Goal: Task Accomplishment & Management: Use online tool/utility

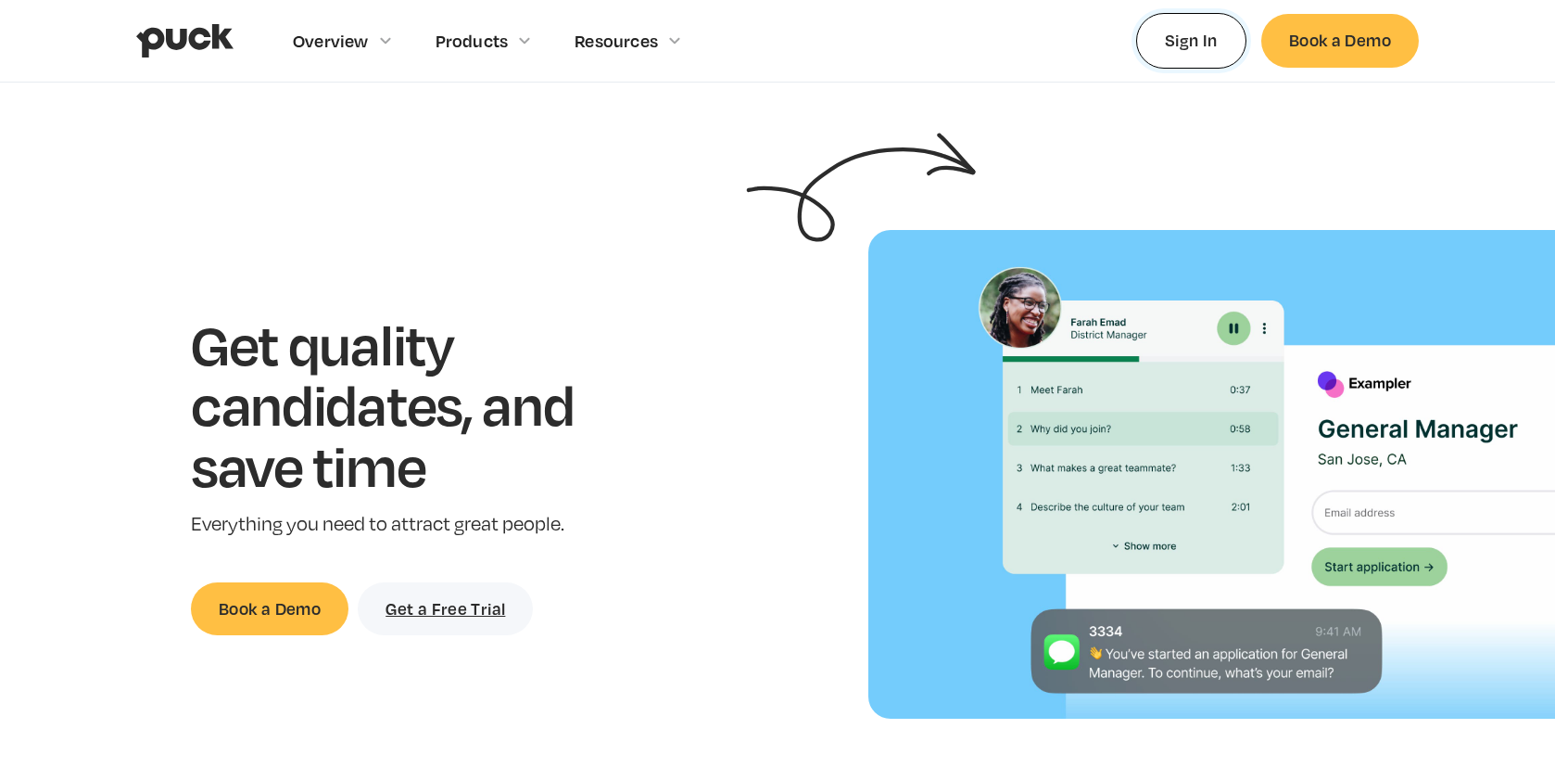
click at [1174, 44] on link "Sign In" at bounding box center [1191, 40] width 110 height 55
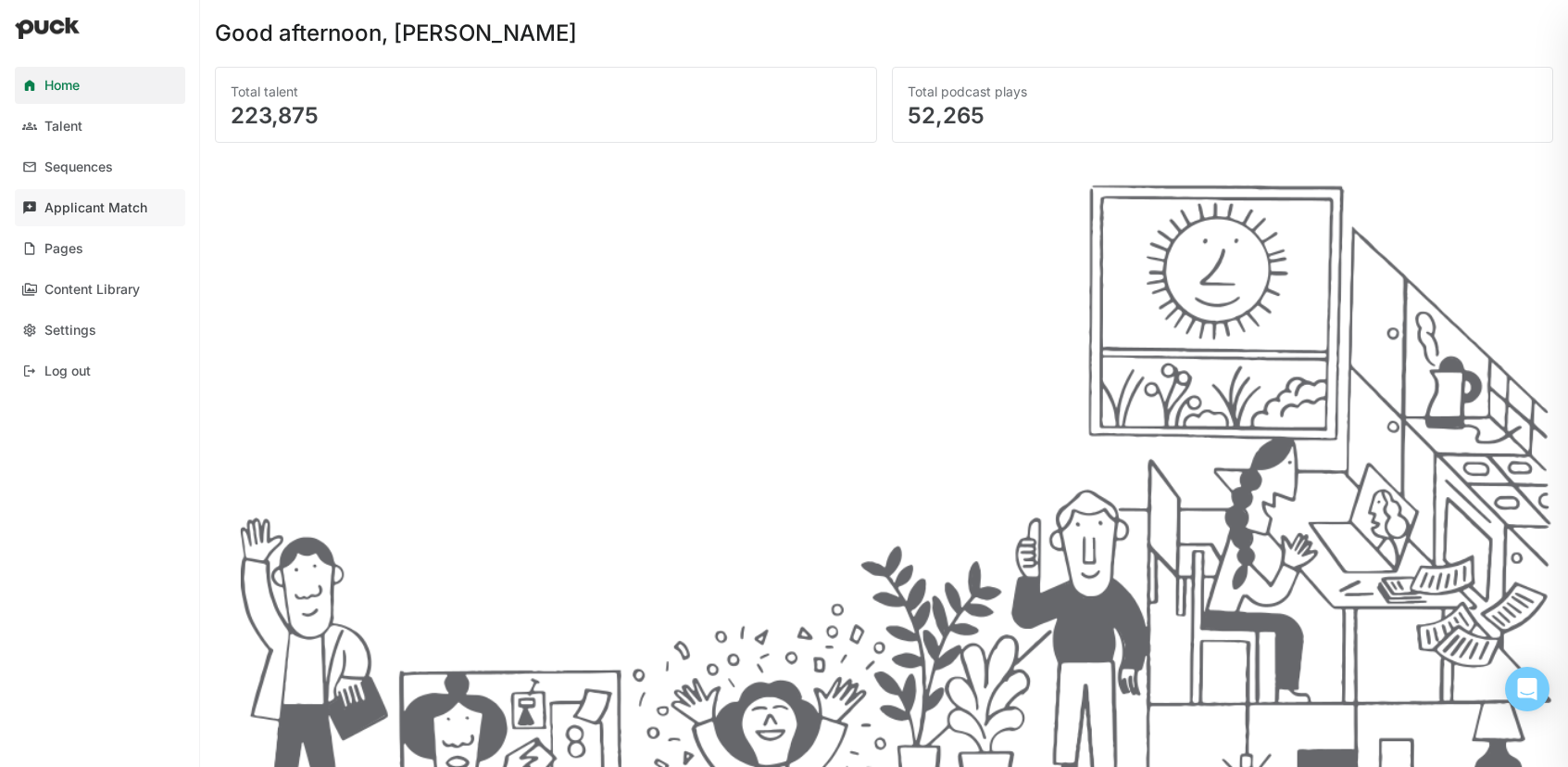
click at [83, 210] on div "Applicant Match" at bounding box center [95, 208] width 103 height 16
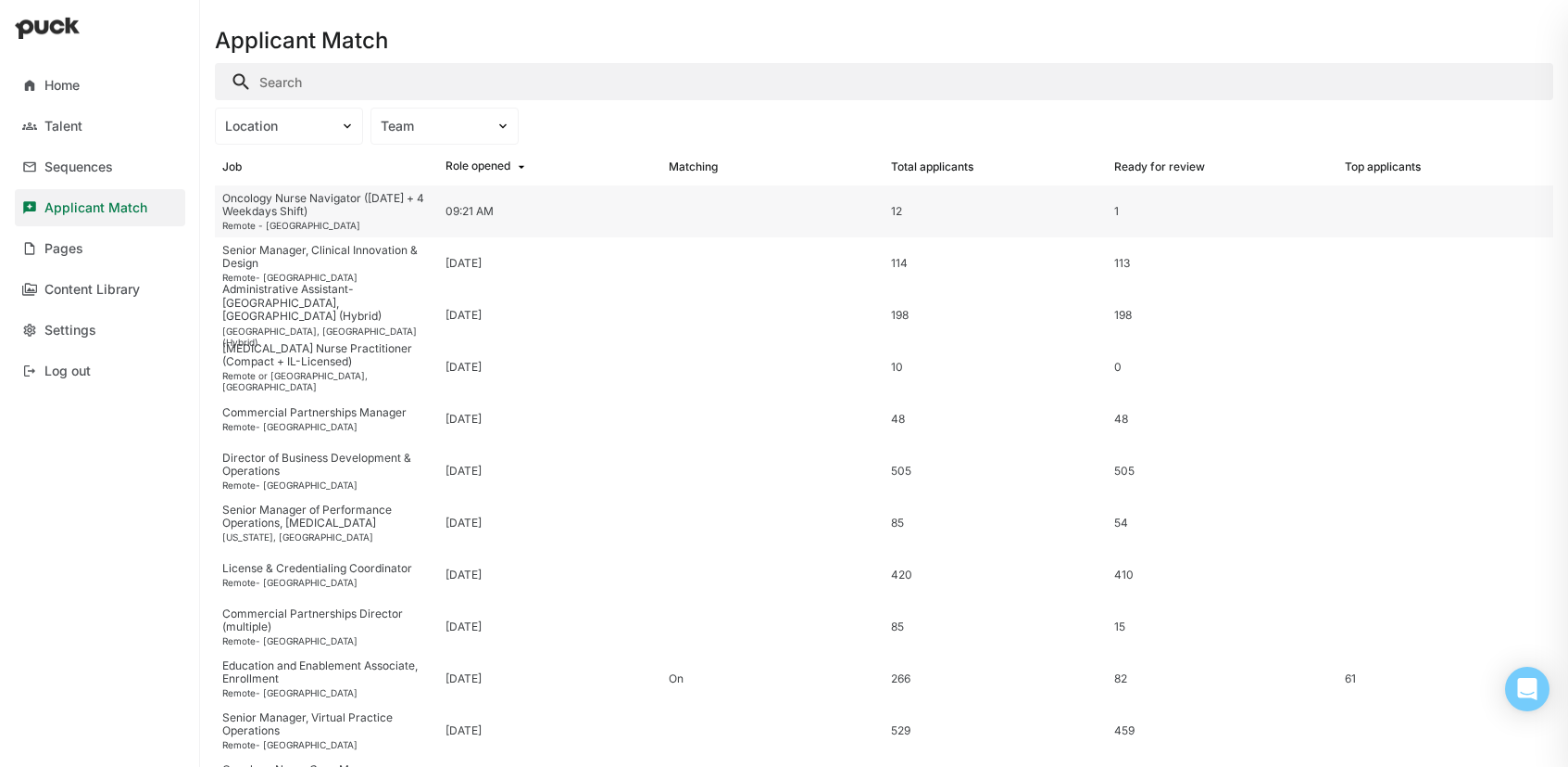
click at [273, 209] on div "Oncology Nurse Navigator ([DATE] + 4 Weekdays Shift)" at bounding box center [326, 205] width 209 height 27
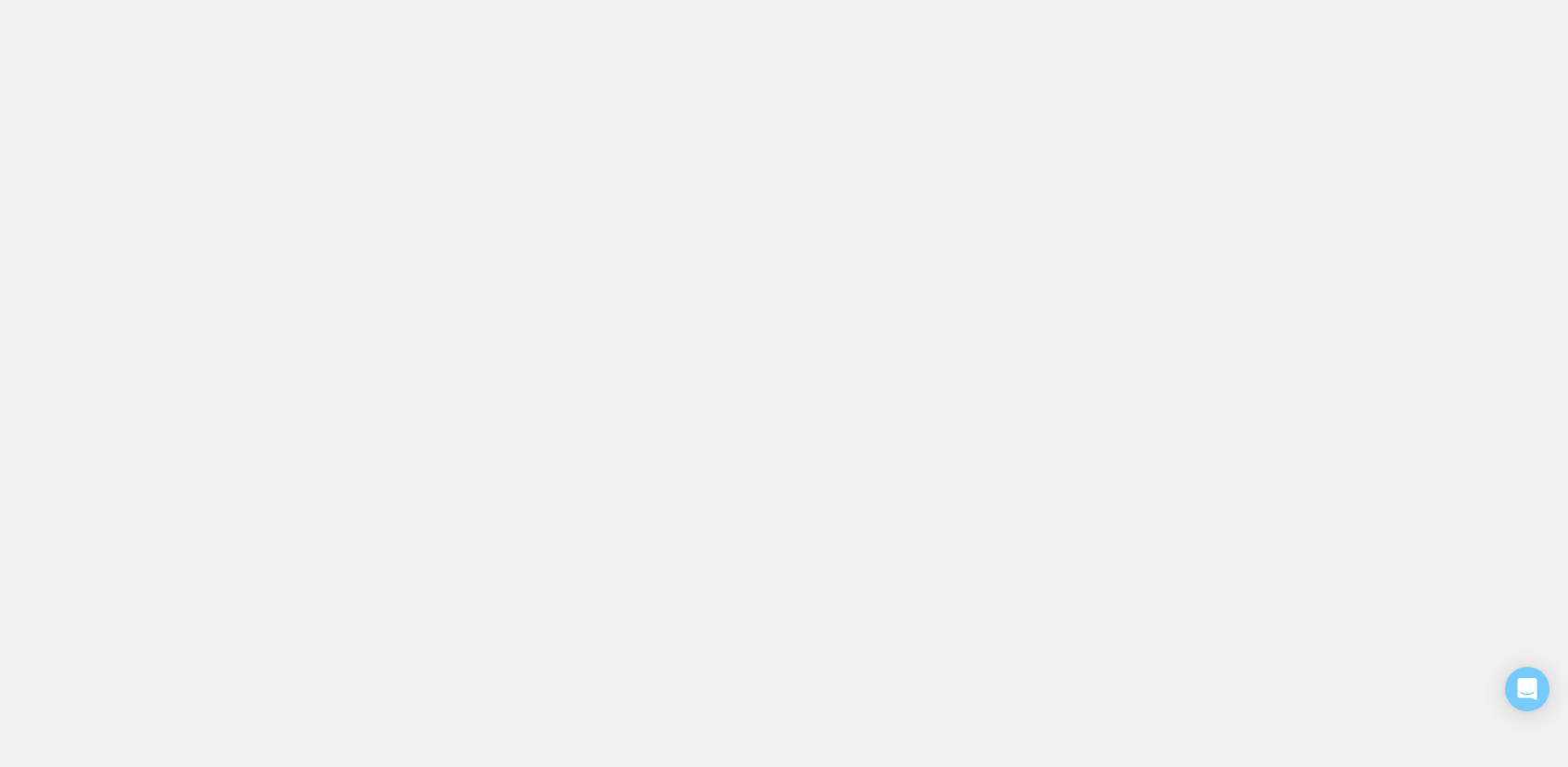
click at [273, 0] on html "Home Talent Sequences Applicant Match Pages Content Library Settings Log out Ap…" at bounding box center [784, 0] width 1568 height 0
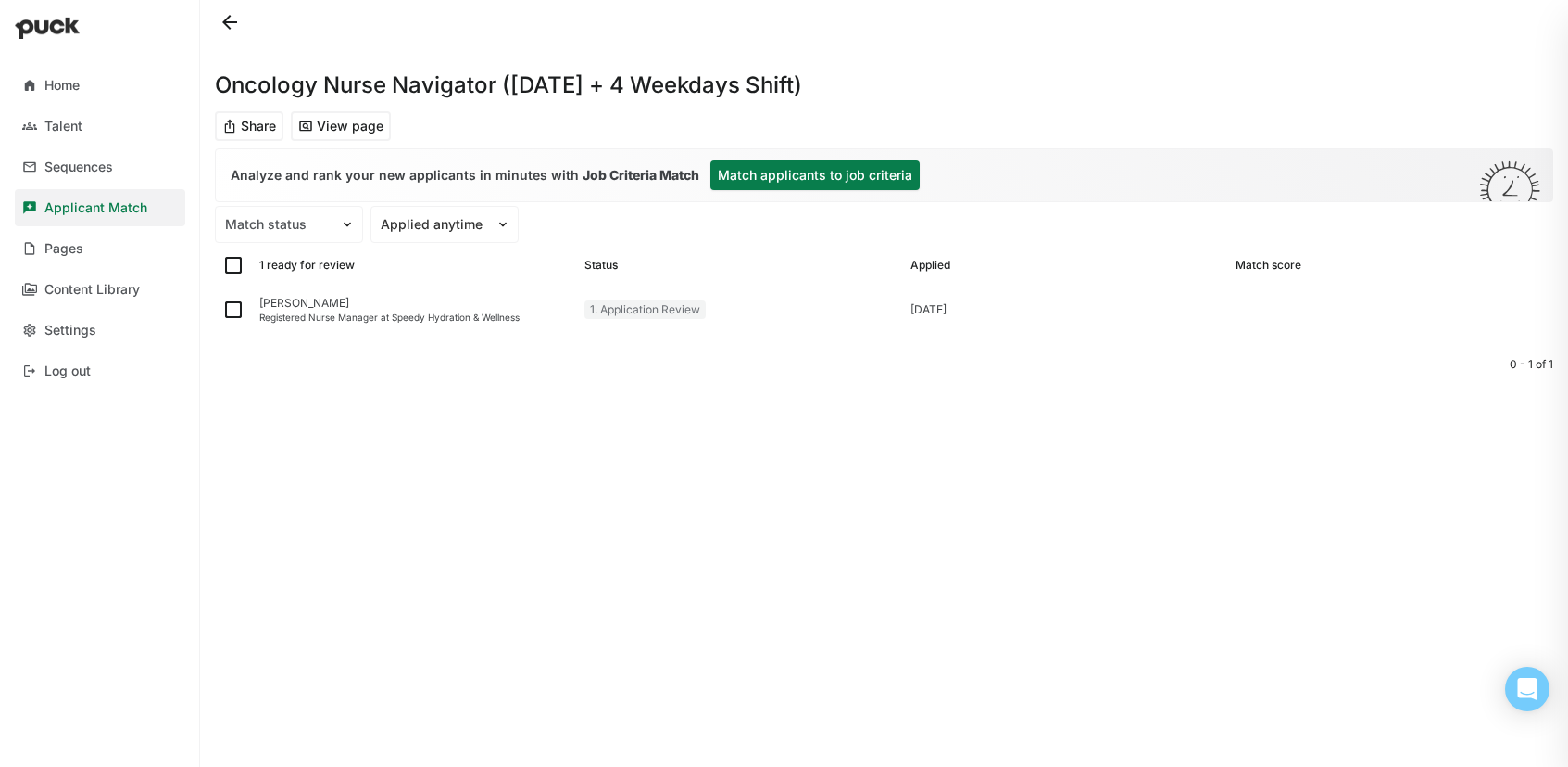
click at [788, 171] on button "Match applicants to job criteria" at bounding box center [814, 175] width 209 height 30
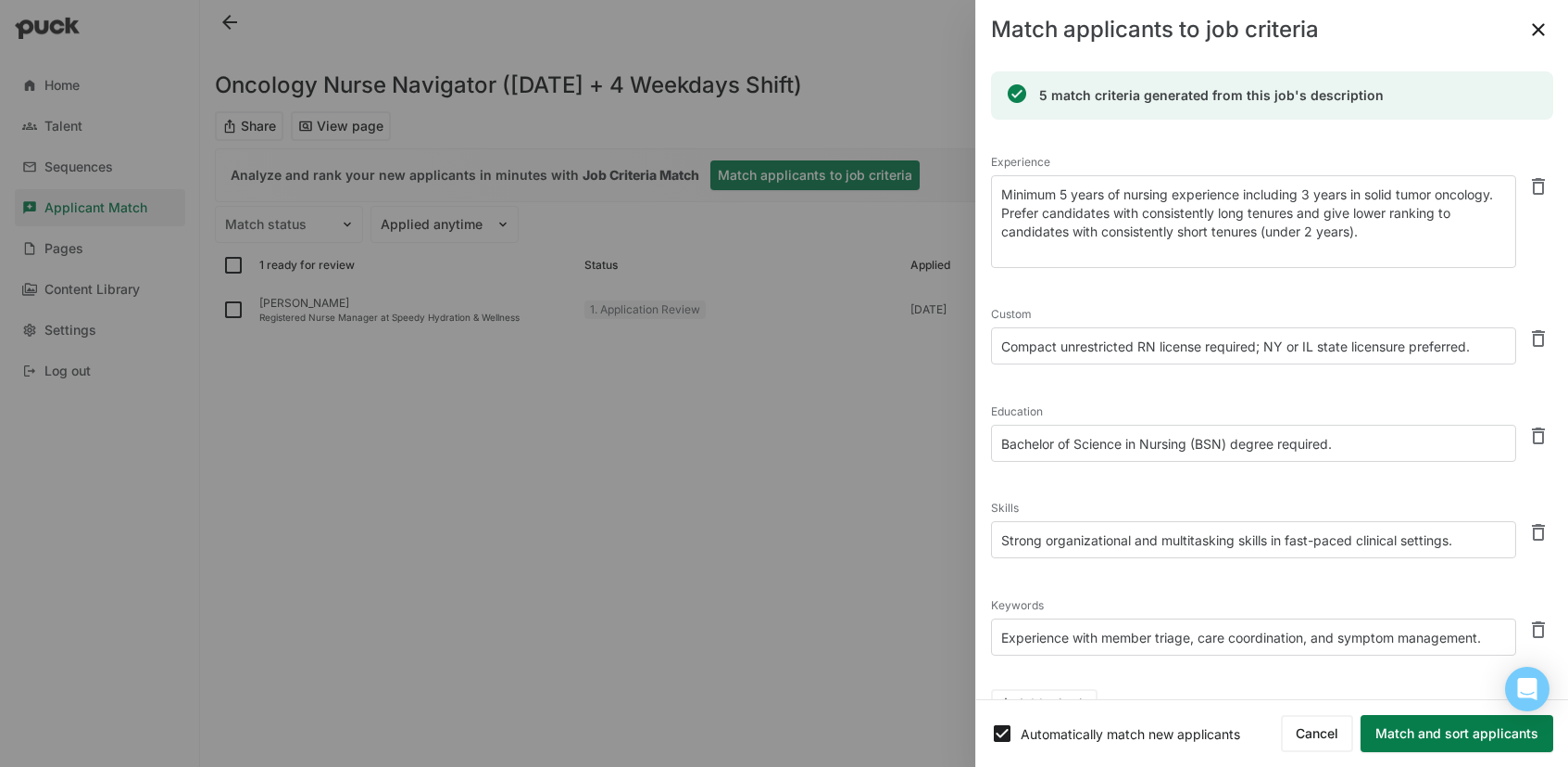
scroll to position [4, 0]
drag, startPoint x: 1377, startPoint y: 256, endPoint x: 966, endPoint y: 222, distance: 412.4
click at [966, 222] on div "Home Talent Sequences Applicant Match Pages Content Library Settings Log out On…" at bounding box center [784, 383] width 1568 height 767
click at [1069, 197] on textarea "Minimum 5 years of nursing experience including 3 years in solid tumor oncology…" at bounding box center [1254, 220] width 526 height 93
click at [1316, 251] on textarea "Minimum 3 years of nursing experience including 3 years in solid tumor oncology…" at bounding box center [1254, 220] width 526 height 93
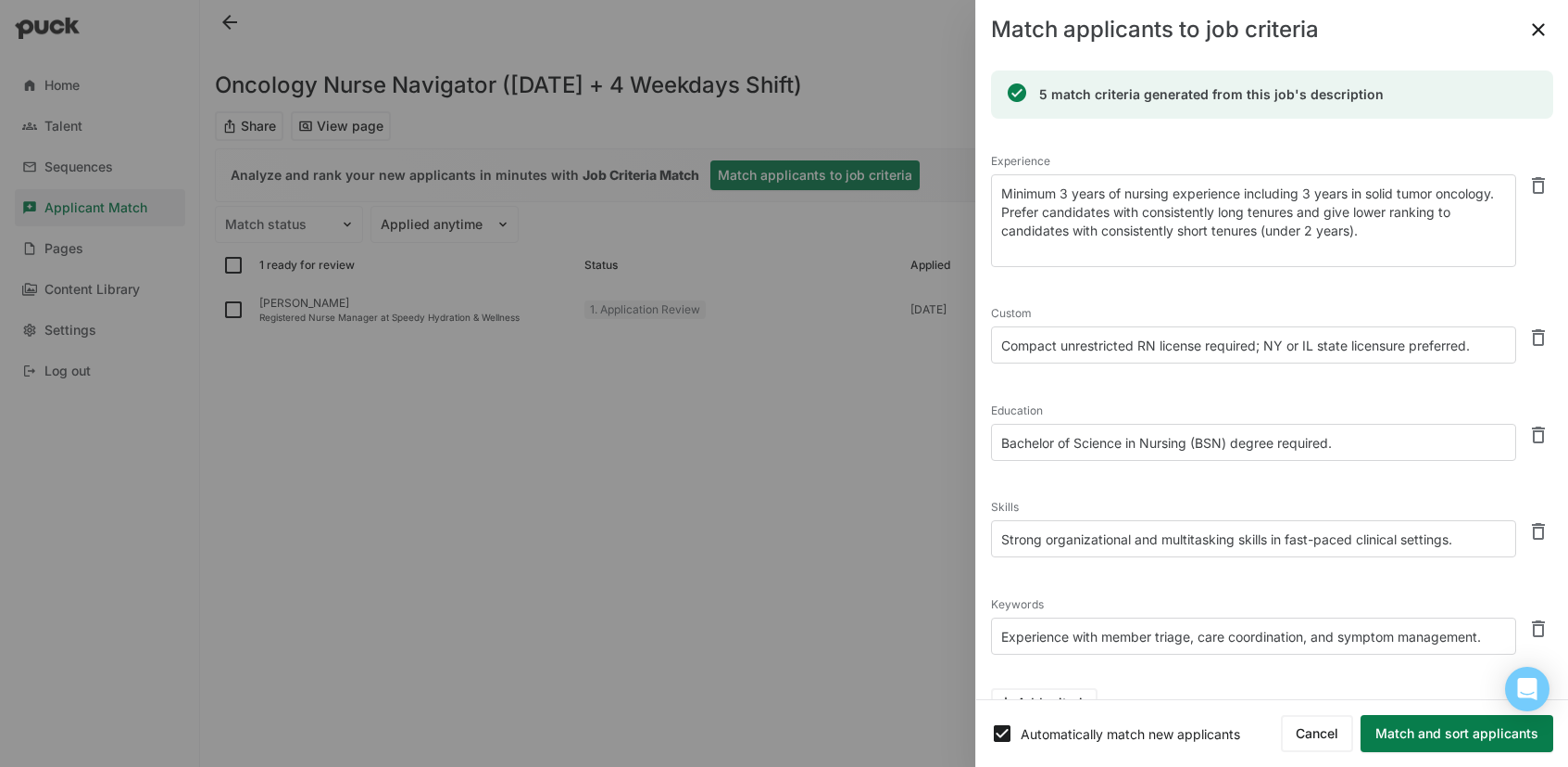
scroll to position [0, 0]
drag, startPoint x: 1375, startPoint y: 256, endPoint x: 998, endPoint y: 237, distance: 377.5
click at [998, 237] on textarea "Minimum 3 years of nursing experience including 3 years in solid tumor oncology…" at bounding box center [1254, 224] width 526 height 93
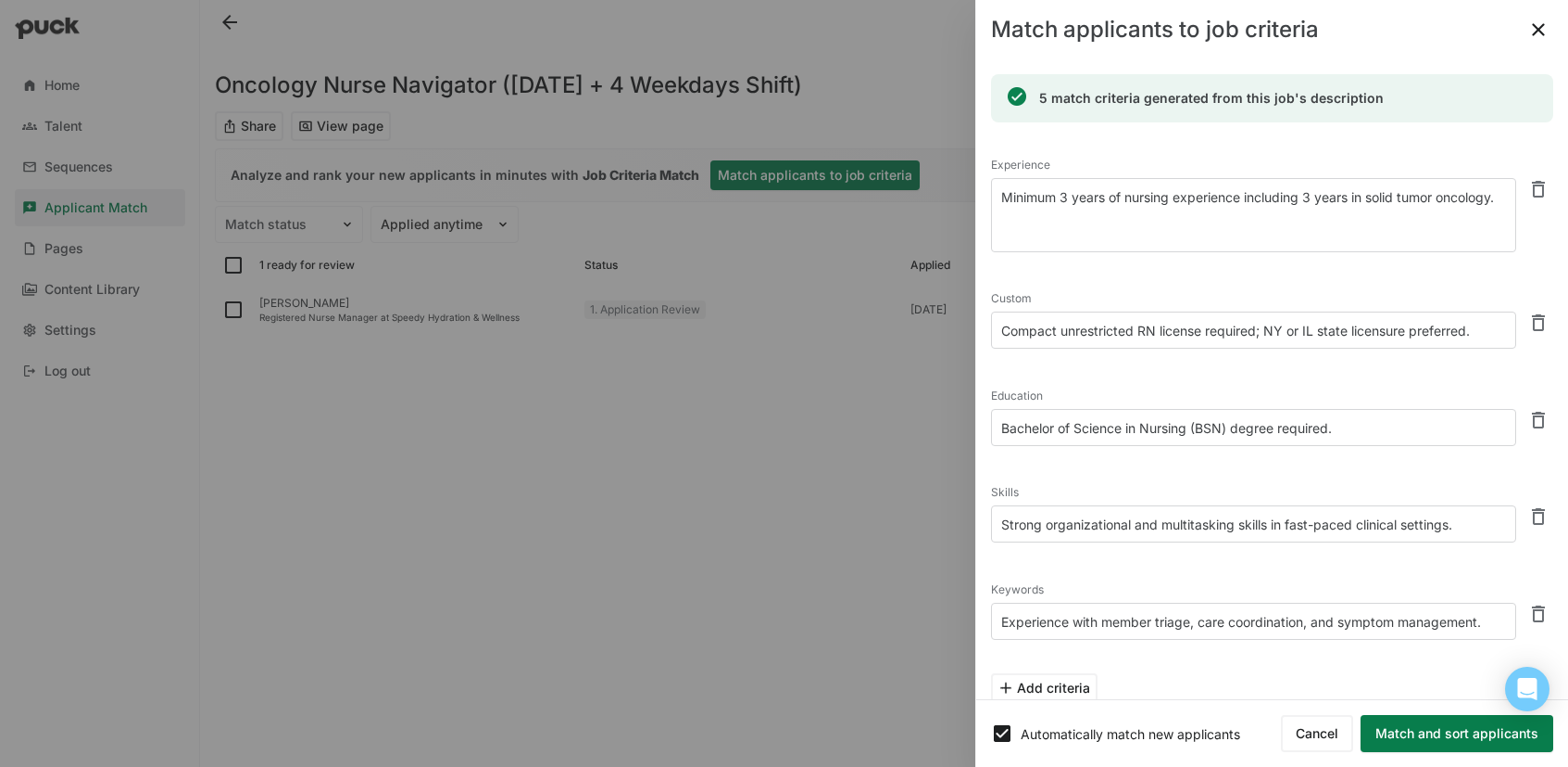
type textarea "Minimum 3 years of nursing experience including 3 years in solid tumor oncology."
drag, startPoint x: 1477, startPoint y: 330, endPoint x: 1265, endPoint y: 329, distance: 212.0
click at [1265, 329] on textarea "Compact unrestricted RN license required; NY or IL state licensure preferred." at bounding box center [1254, 329] width 526 height 37
click at [1401, 412] on textarea "Bachelor of Science in Nursing (BSN) degree required." at bounding box center [1254, 427] width 526 height 37
click at [1233, 426] on textarea "Bachelor of Science in Nursing (BSN) degree required." at bounding box center [1254, 427] width 526 height 37
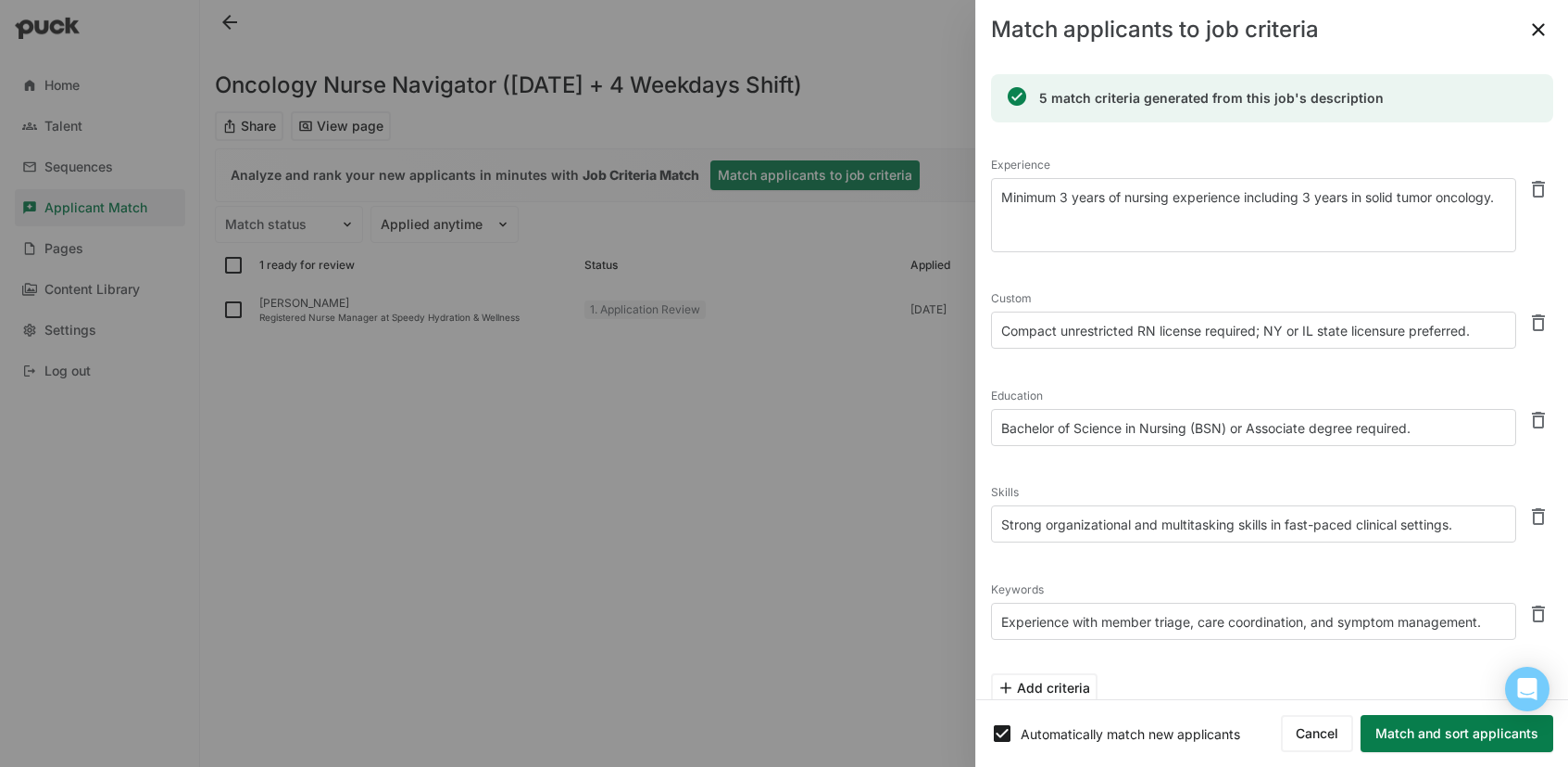
click at [1231, 425] on textarea "Bachelor of Science in Nursing (BSN) or Associate degree required." at bounding box center [1254, 427] width 526 height 37
click at [1359, 429] on textarea "Bachelor of Science in Nursing (BSN) degree or Associate degree required." at bounding box center [1254, 427] width 526 height 37
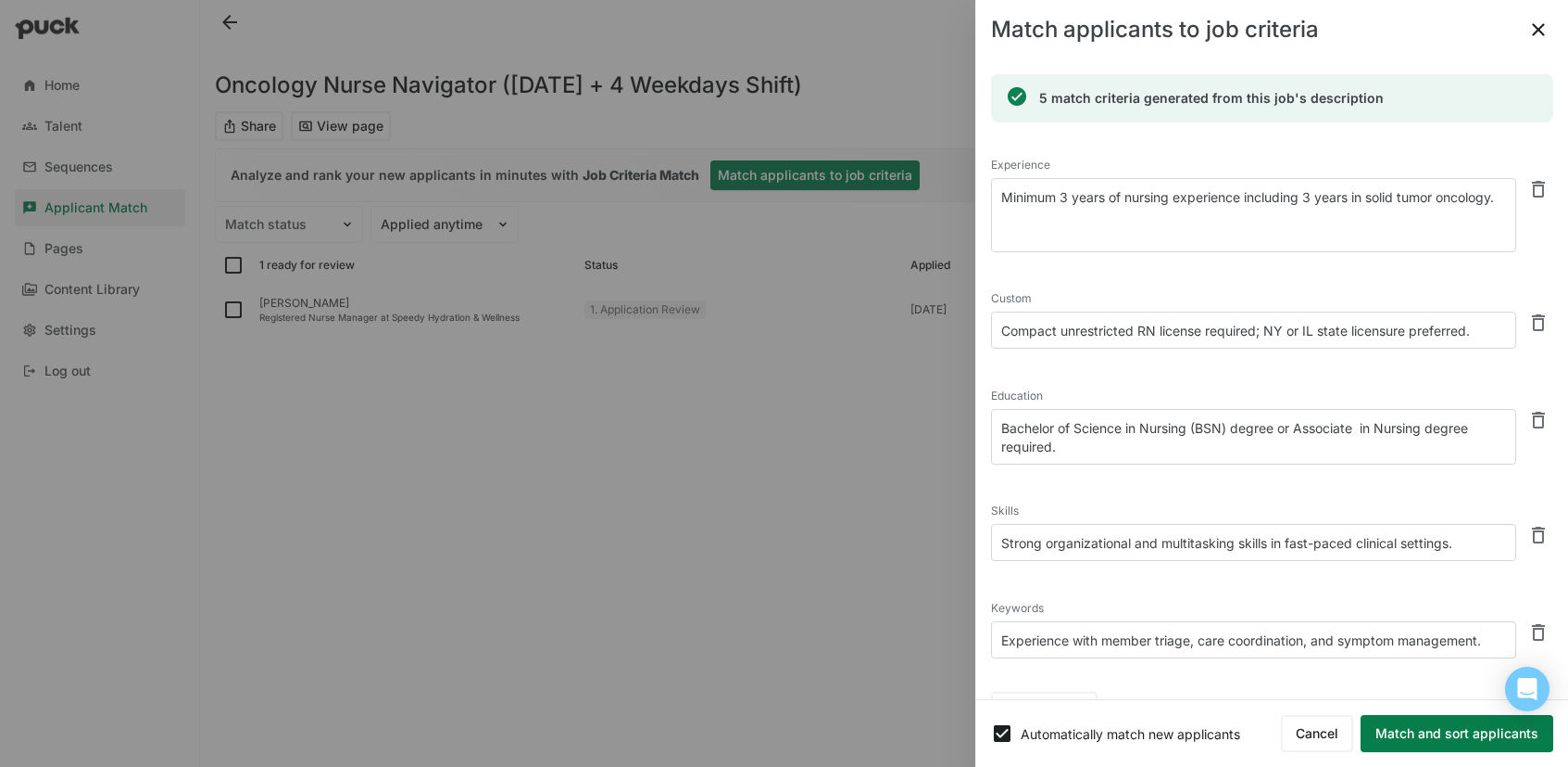
click at [1362, 424] on textarea "Bachelor of Science in Nursing (BSN) degree or Associate in Nursing degree requ…" at bounding box center [1254, 437] width 526 height 56
click at [1427, 429] on textarea "Bachelor of Science in Nursing (BSN) degree or Associate in Nursing degree requ…" at bounding box center [1254, 437] width 526 height 56
type textarea "Bachelor of Science in Nursing (BSN) degree or Associate in Nursing (ADN, ASN, …"
click at [1196, 542] on textarea "Strong organizational and multitasking skills in fast-paced clinical settings." at bounding box center [1254, 542] width 526 height 37
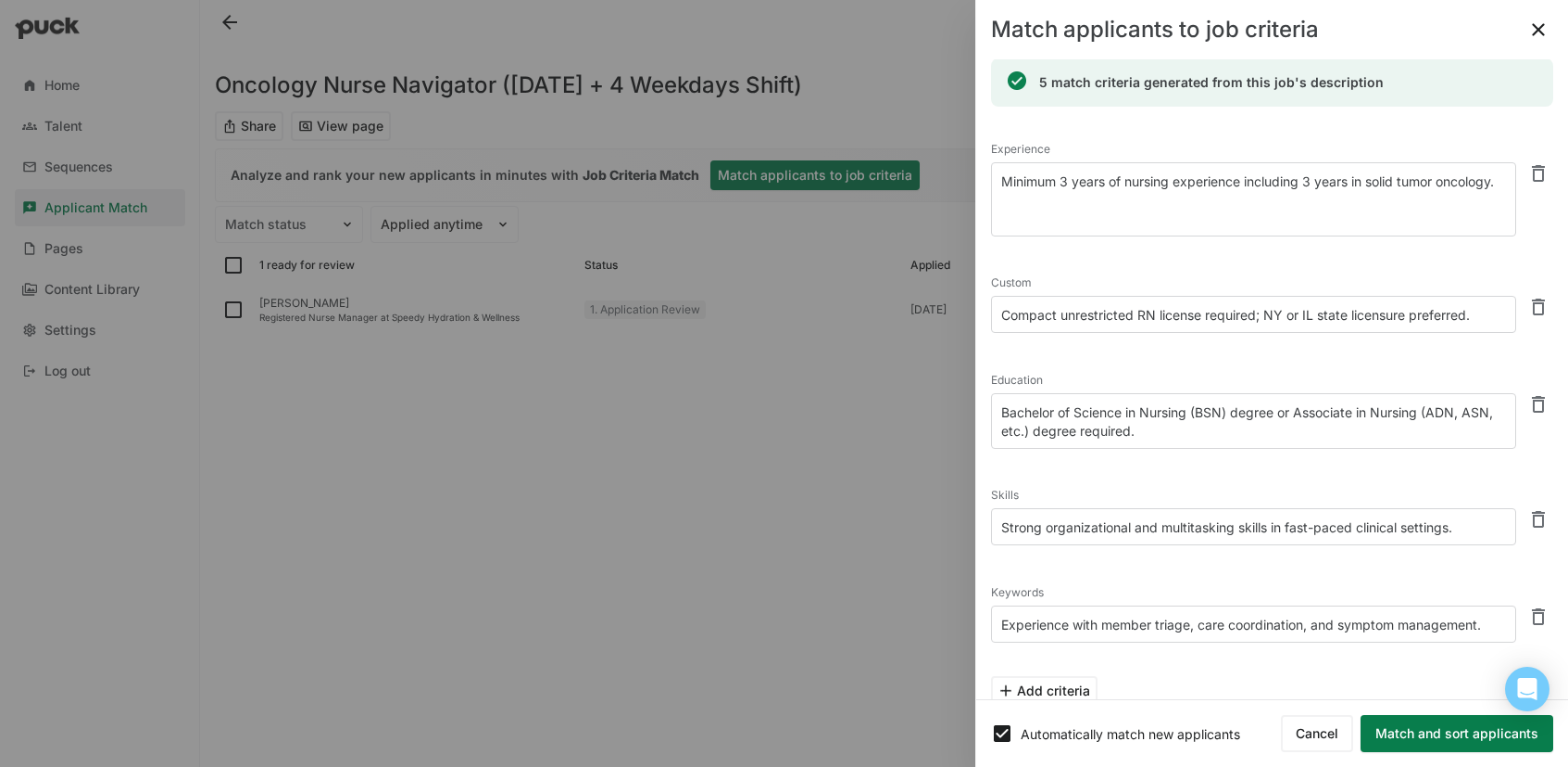
scroll to position [31, 0]
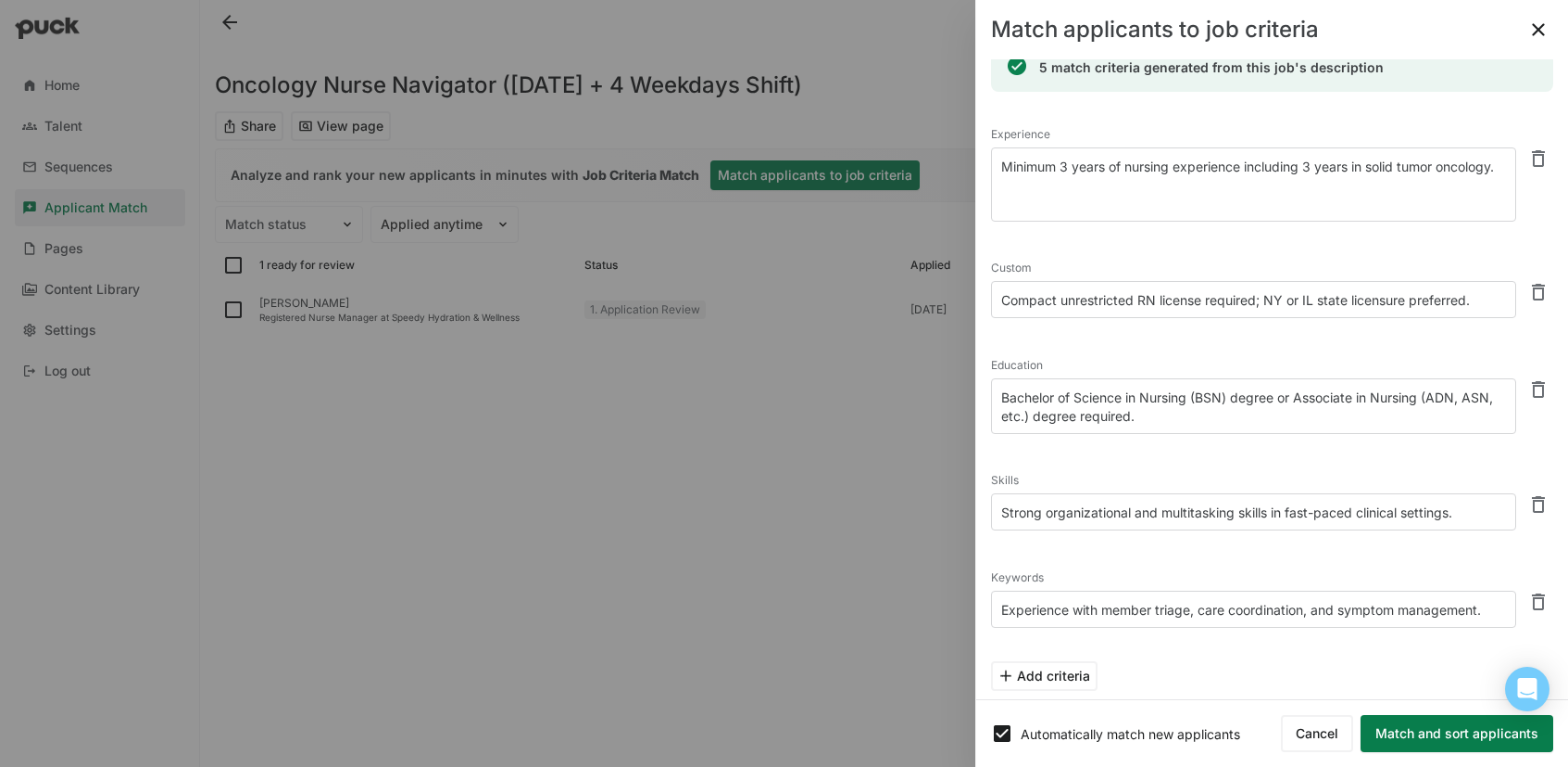
click at [1211, 609] on textarea "Experience with member triage, care coordination, and symptom management." at bounding box center [1254, 608] width 526 height 37
click at [1210, 609] on textarea "Experience with member triage, care coordination, and symptom management." at bounding box center [1254, 608] width 526 height 37
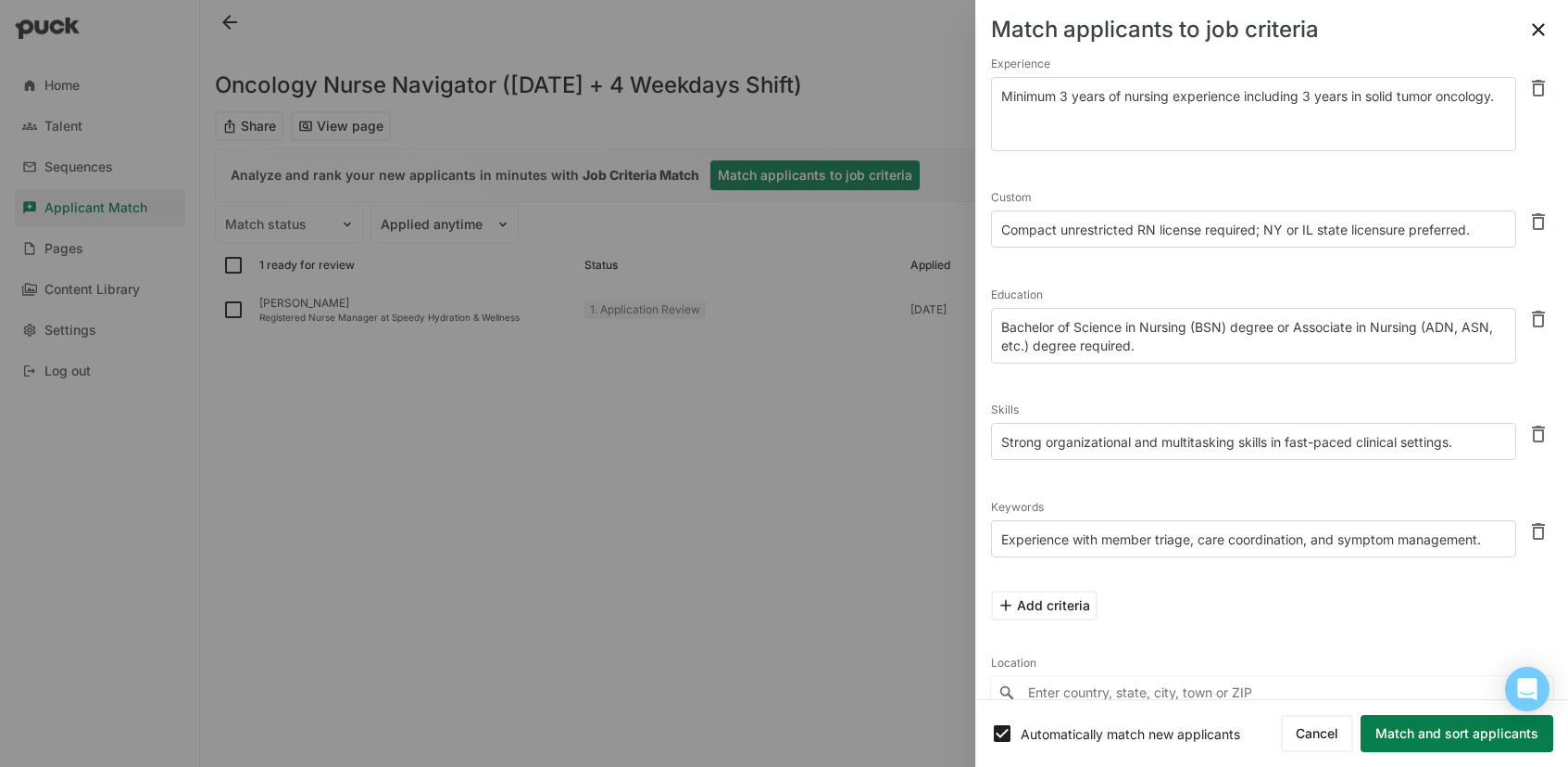
scroll to position [110, 0]
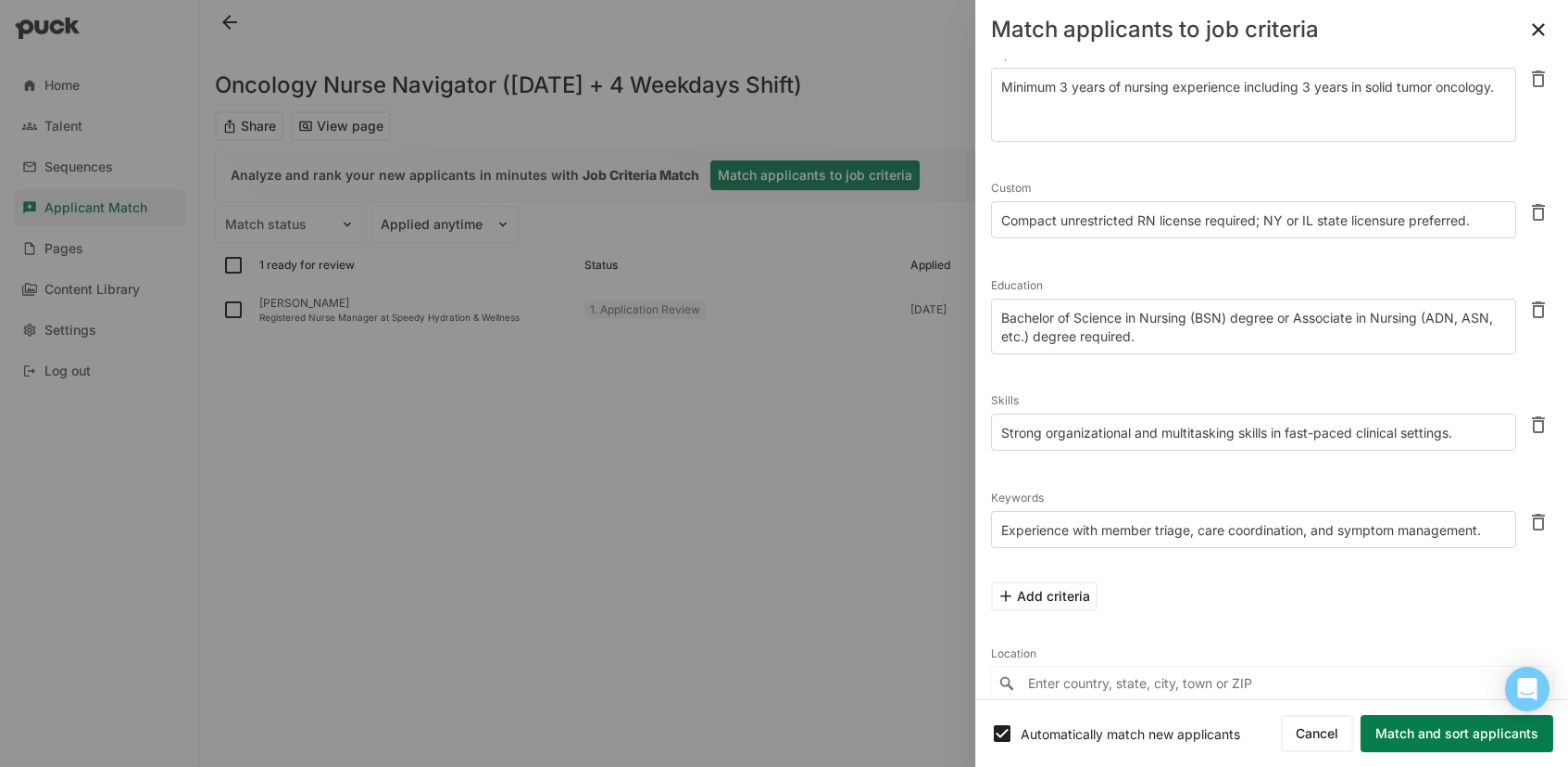
click at [1104, 528] on textarea "Experience with member triage, care coordination, and symptom management." at bounding box center [1254, 529] width 526 height 37
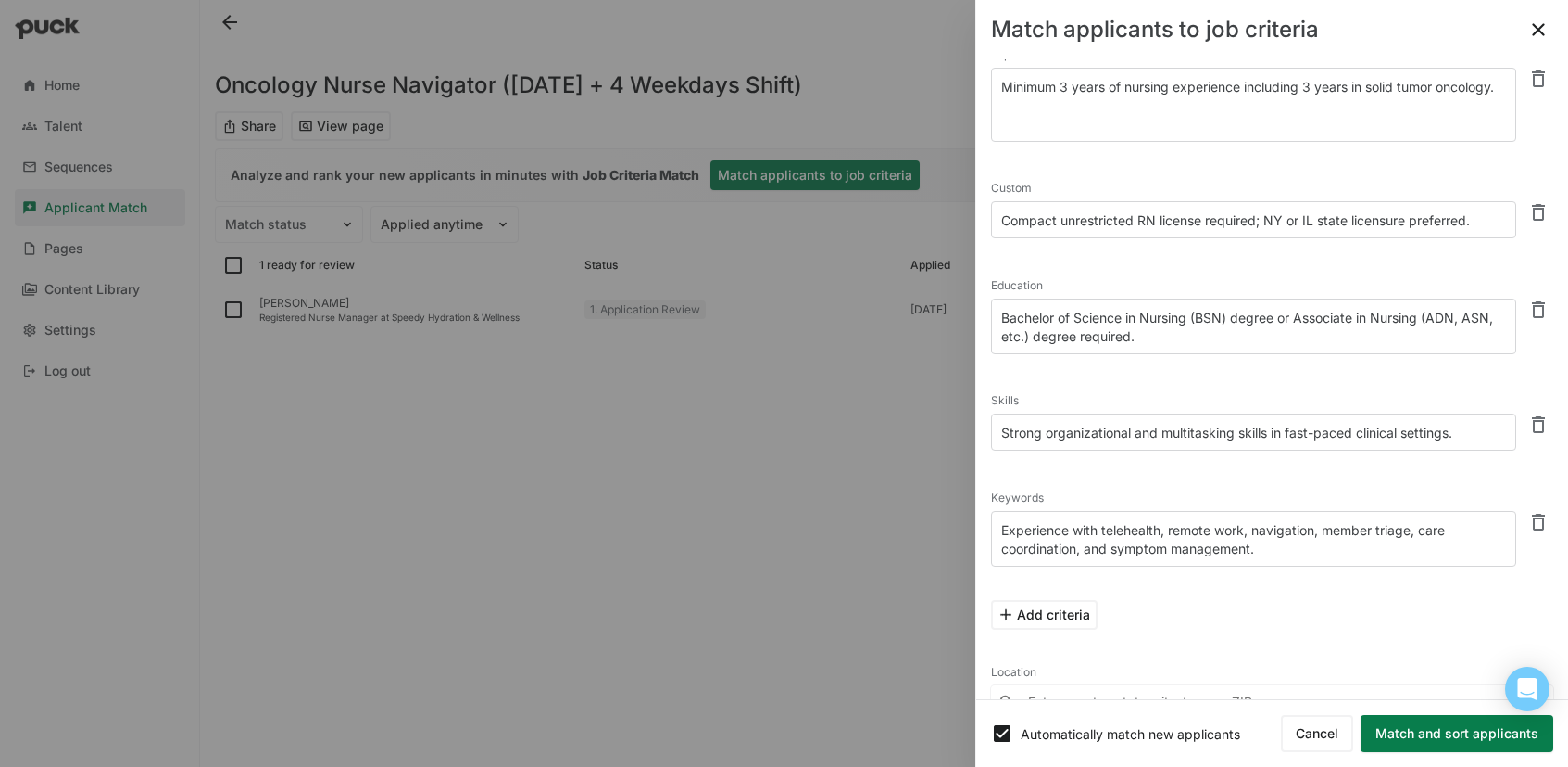
click at [1282, 542] on textarea "Experience with telehealth, remote work, navigation, member triage, care coordi…" at bounding box center [1254, 539] width 526 height 56
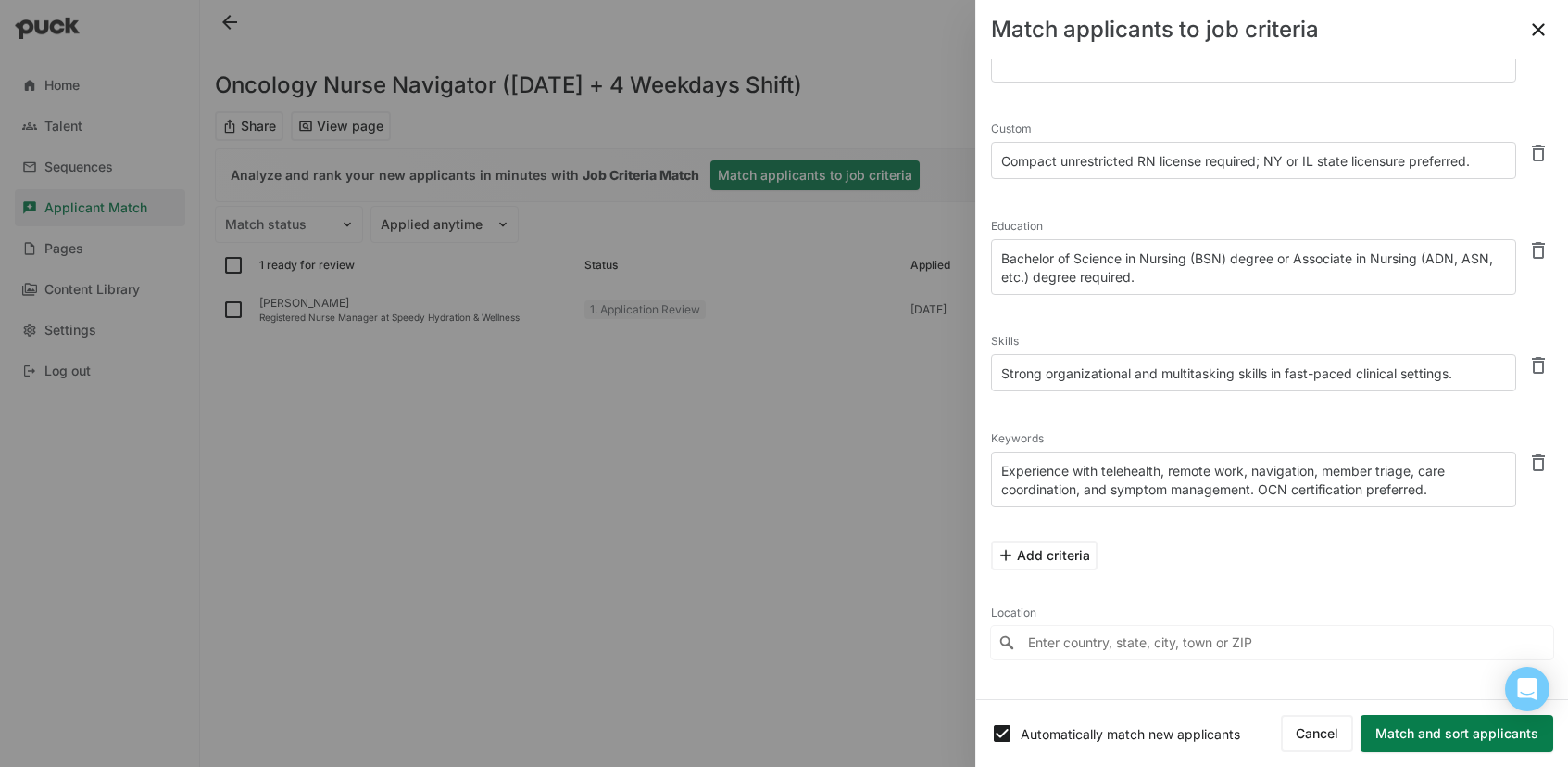
type textarea "Experience with telehealth, remote work, navigation, member triage, care coordi…"
click at [1498, 741] on button "Match and sort applicants" at bounding box center [1457, 733] width 193 height 37
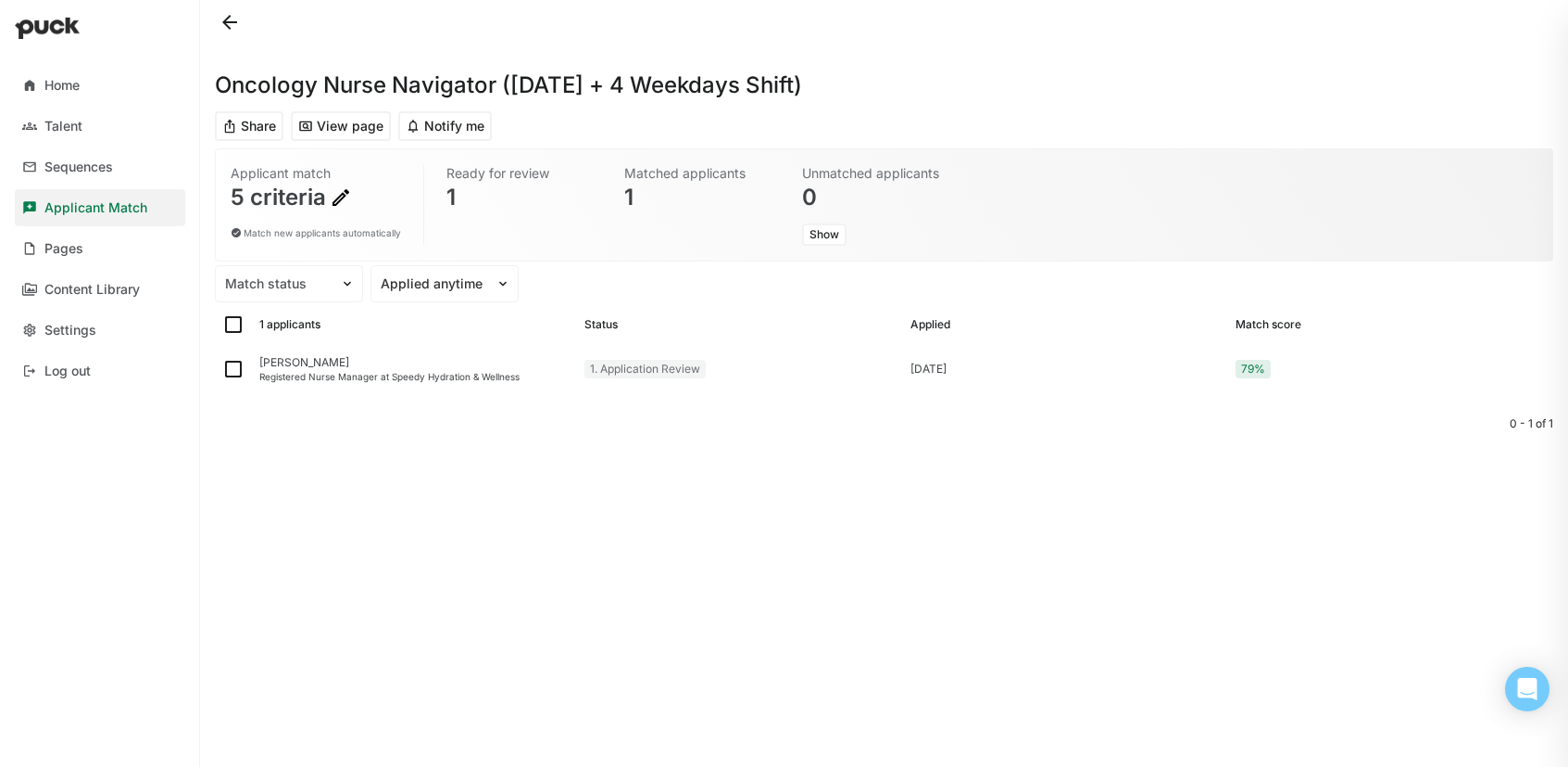
click at [340, 193] on img at bounding box center [341, 197] width 22 height 22
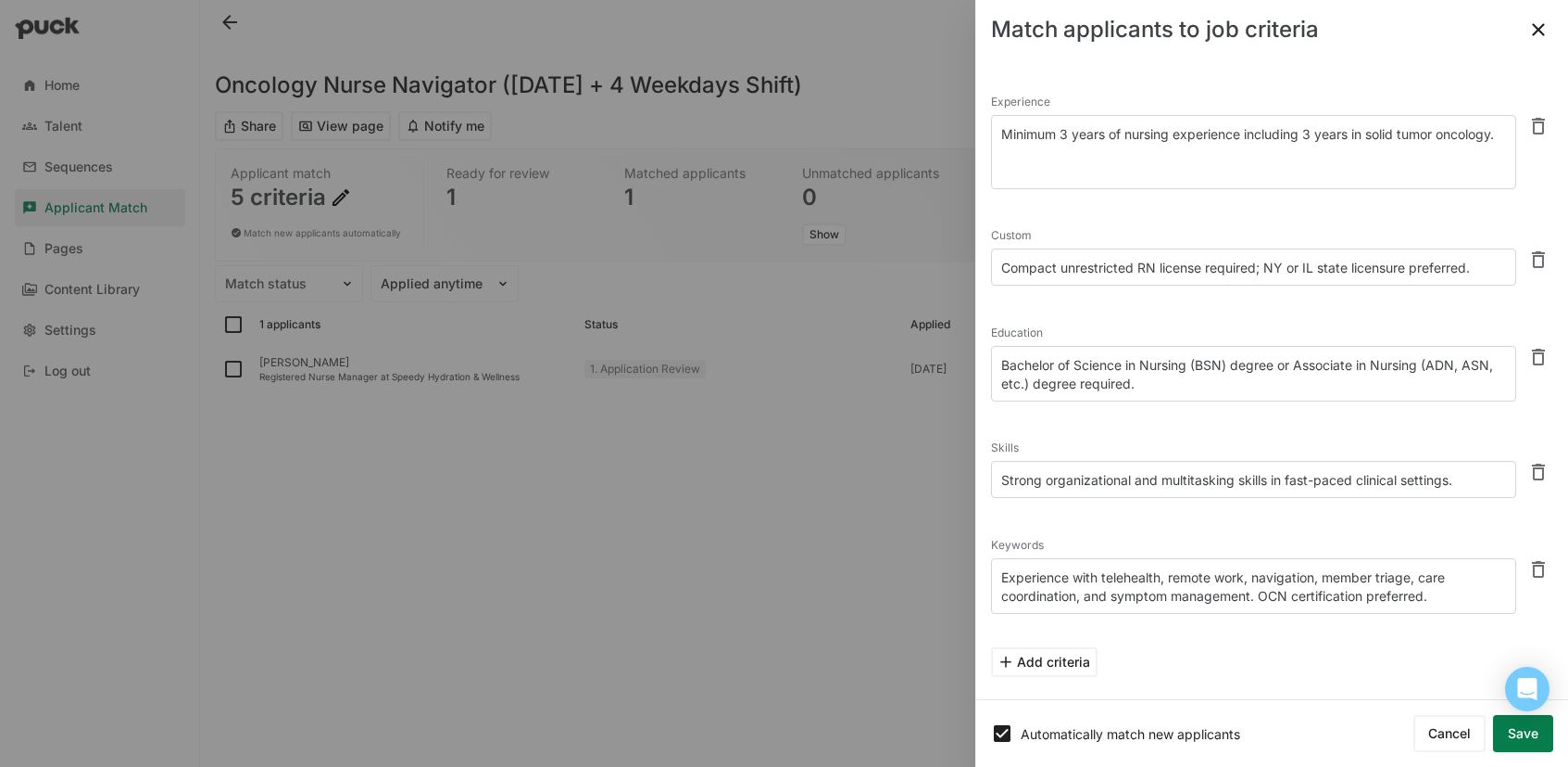
click at [1119, 157] on textarea "Minimum 3 years of nursing experience including 3 years in solid tumor oncology." at bounding box center [1254, 152] width 526 height 74
click at [999, 130] on textarea "Minimum 3 years of nursing experience including 3 years in solid tumor oncology…" at bounding box center [1254, 152] width 526 height 74
click at [1070, 133] on textarea "Required Minimum 3 years of nursing experience including 3 years in solid tumor…" at bounding box center [1254, 152] width 526 height 74
click at [1365, 134] on textarea "Required minimum 3 years of nursing experience including 3 years in solid tumor…" at bounding box center [1254, 152] width 526 height 74
click at [1264, 156] on textarea "Required minimum 3 years of nursing experience including required 3 years in so…" at bounding box center [1254, 152] width 526 height 74
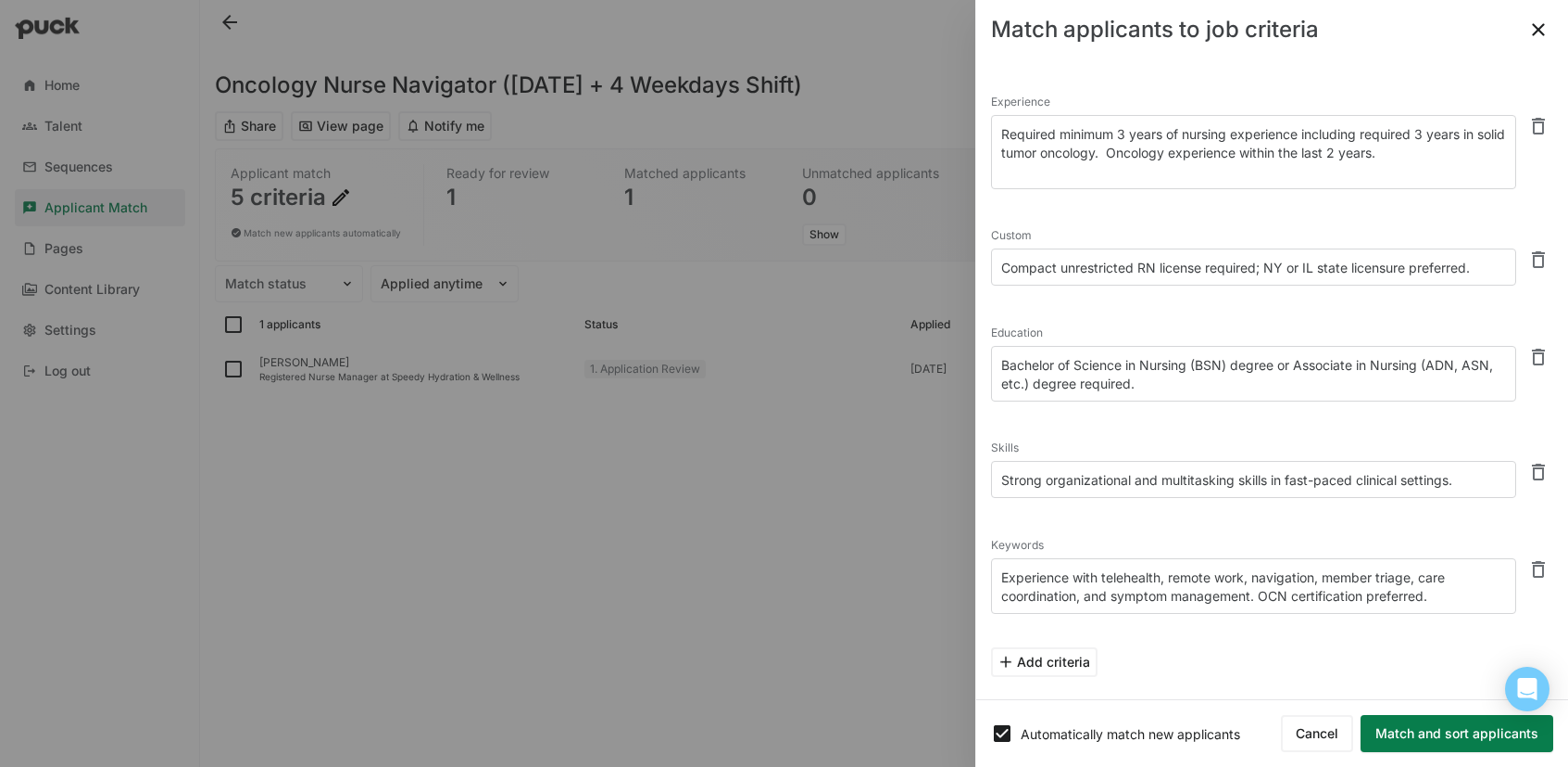
type textarea "Required minimum 3 years of nursing experience including required 3 years in so…"
click at [1459, 733] on button "Match and sort applicants" at bounding box center [1457, 733] width 193 height 37
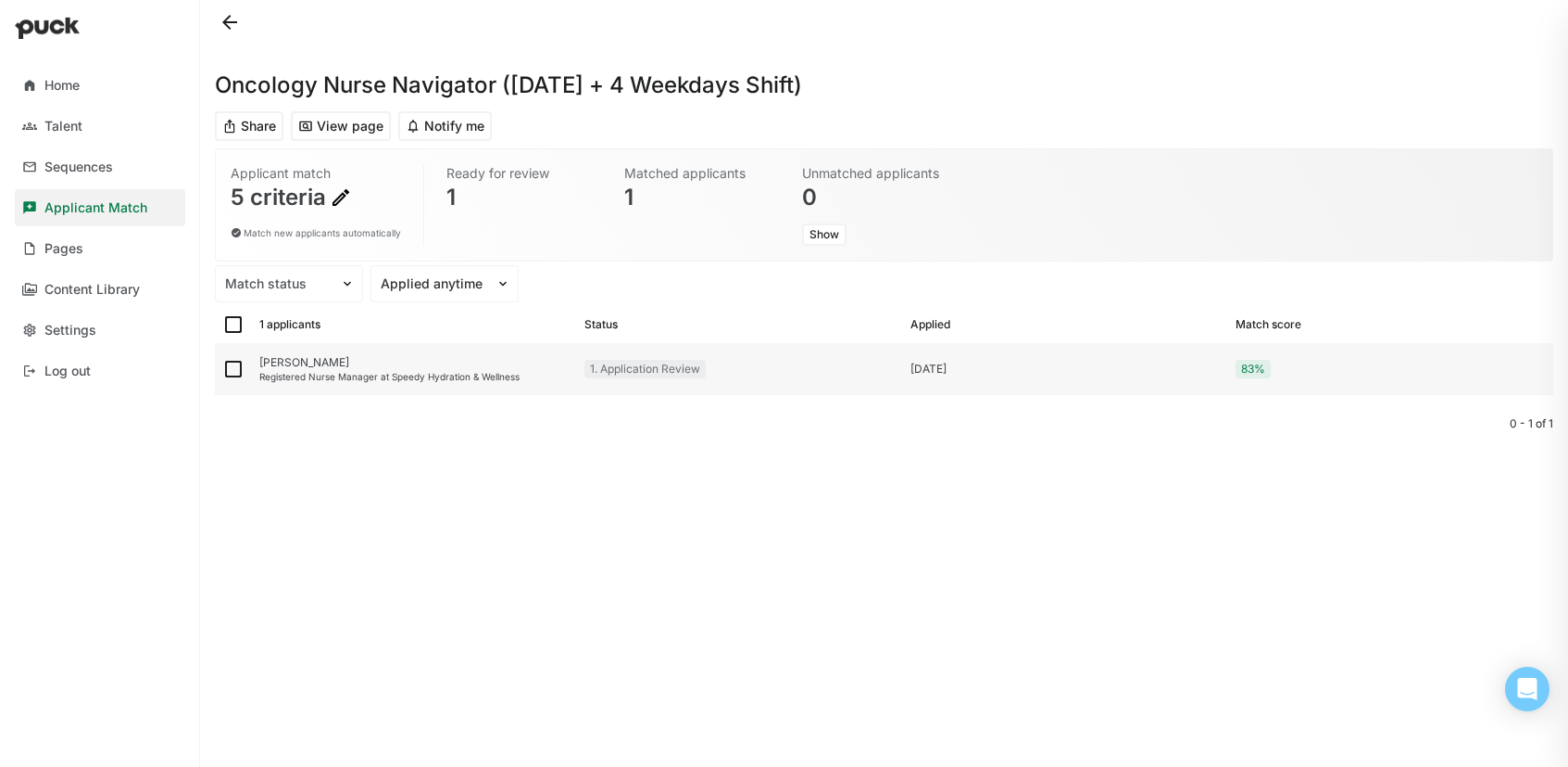
click at [294, 366] on div "[PERSON_NAME]" at bounding box center [415, 362] width 311 height 13
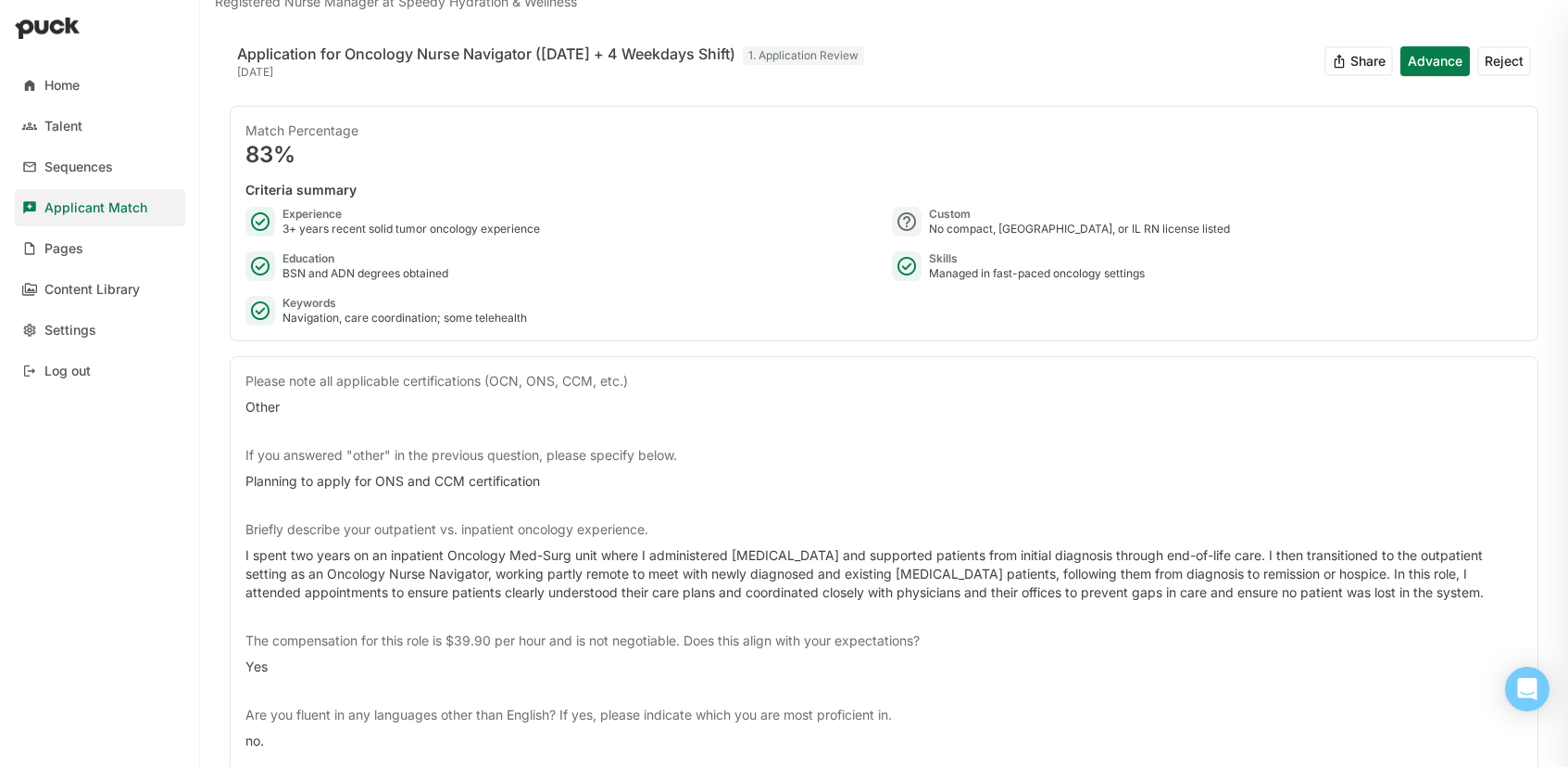
scroll to position [98, 0]
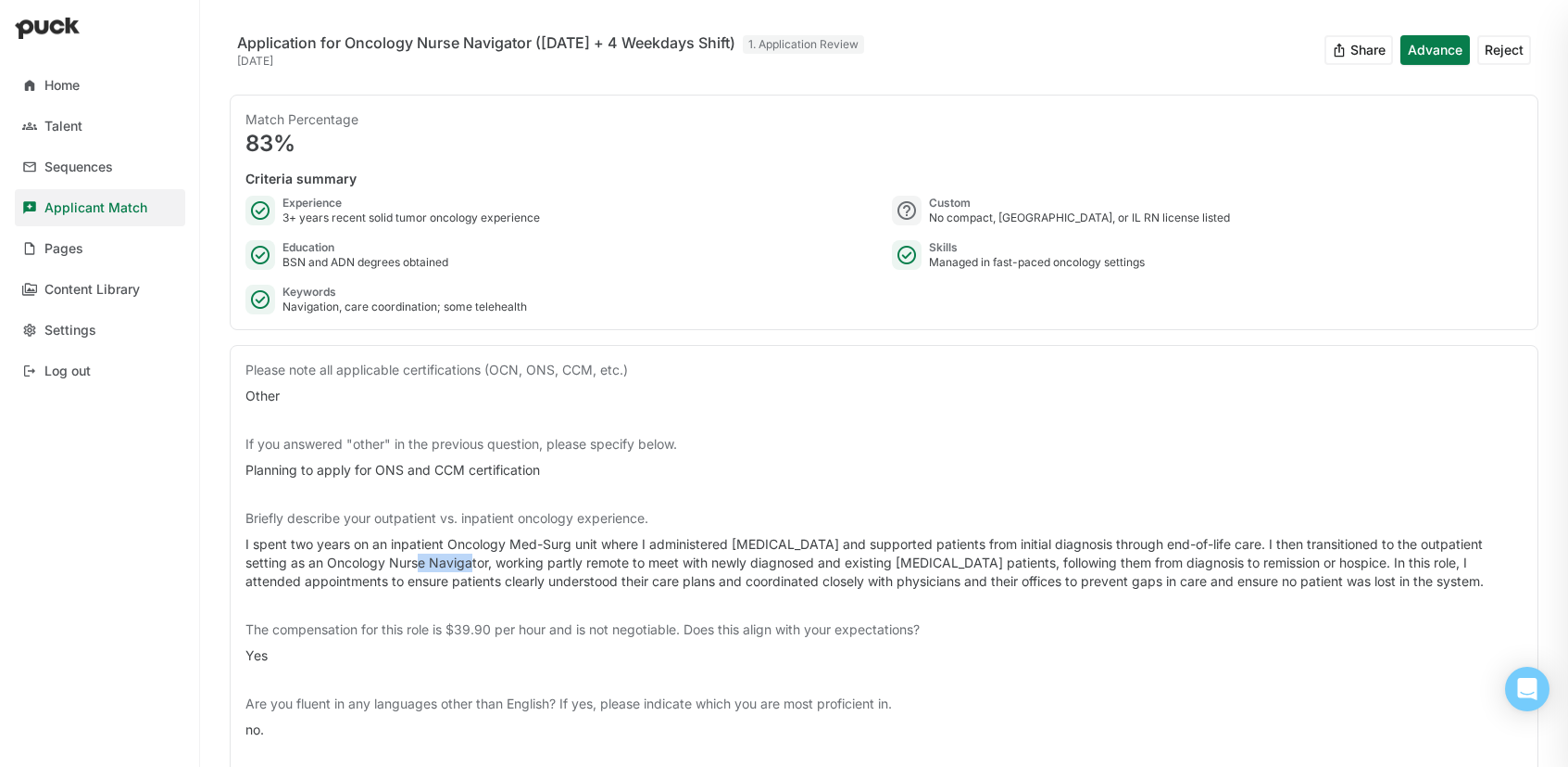
drag, startPoint x: 487, startPoint y: 561, endPoint x: 435, endPoint y: 553, distance: 52.6
click at [435, 553] on div "I spent two years on an inpatient Oncology Med-Surg unit where I administered […" at bounding box center [884, 563] width 1277 height 56
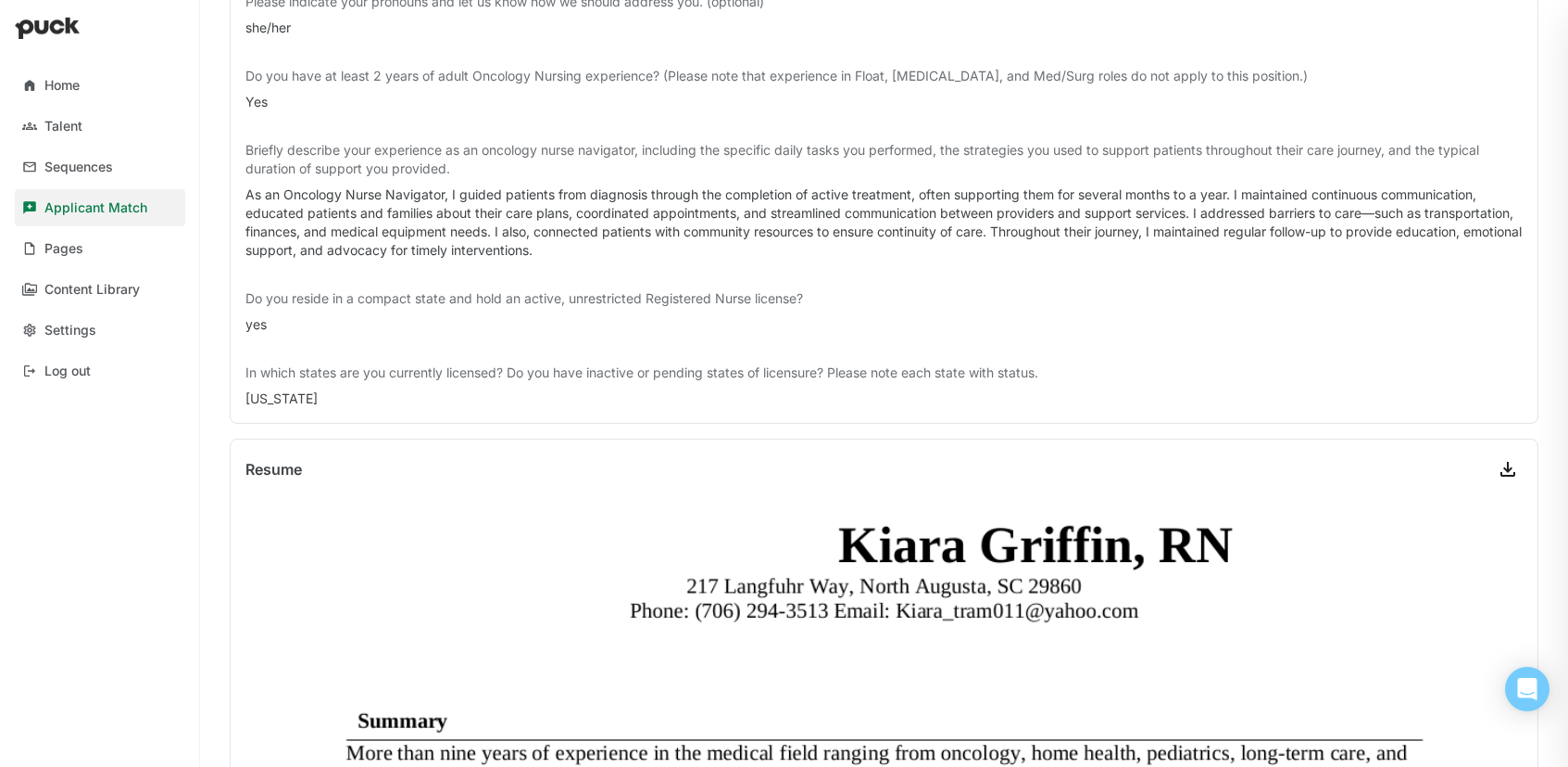
scroll to position [0, 0]
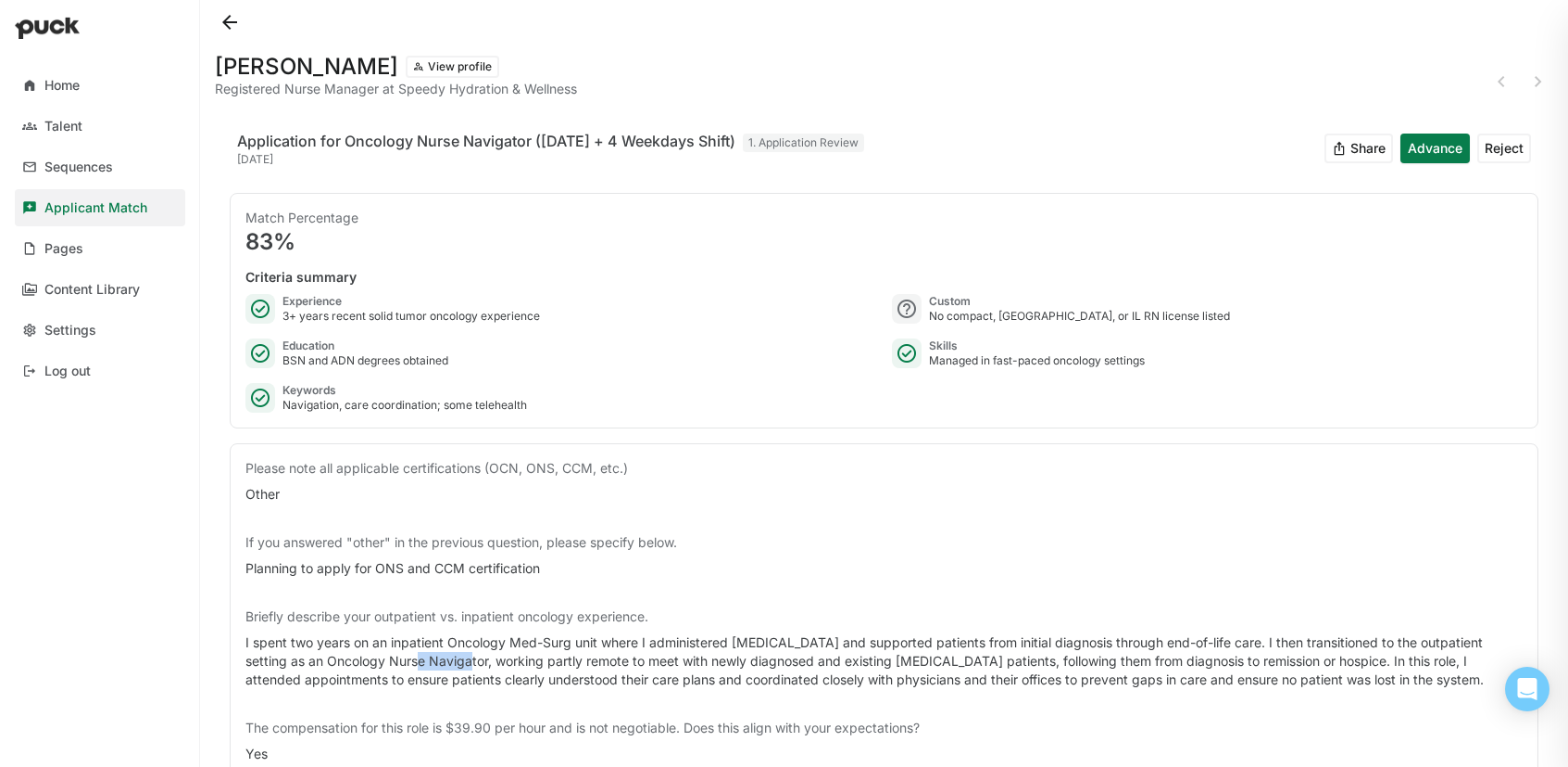
click at [220, 24] on button at bounding box center [230, 22] width 30 height 30
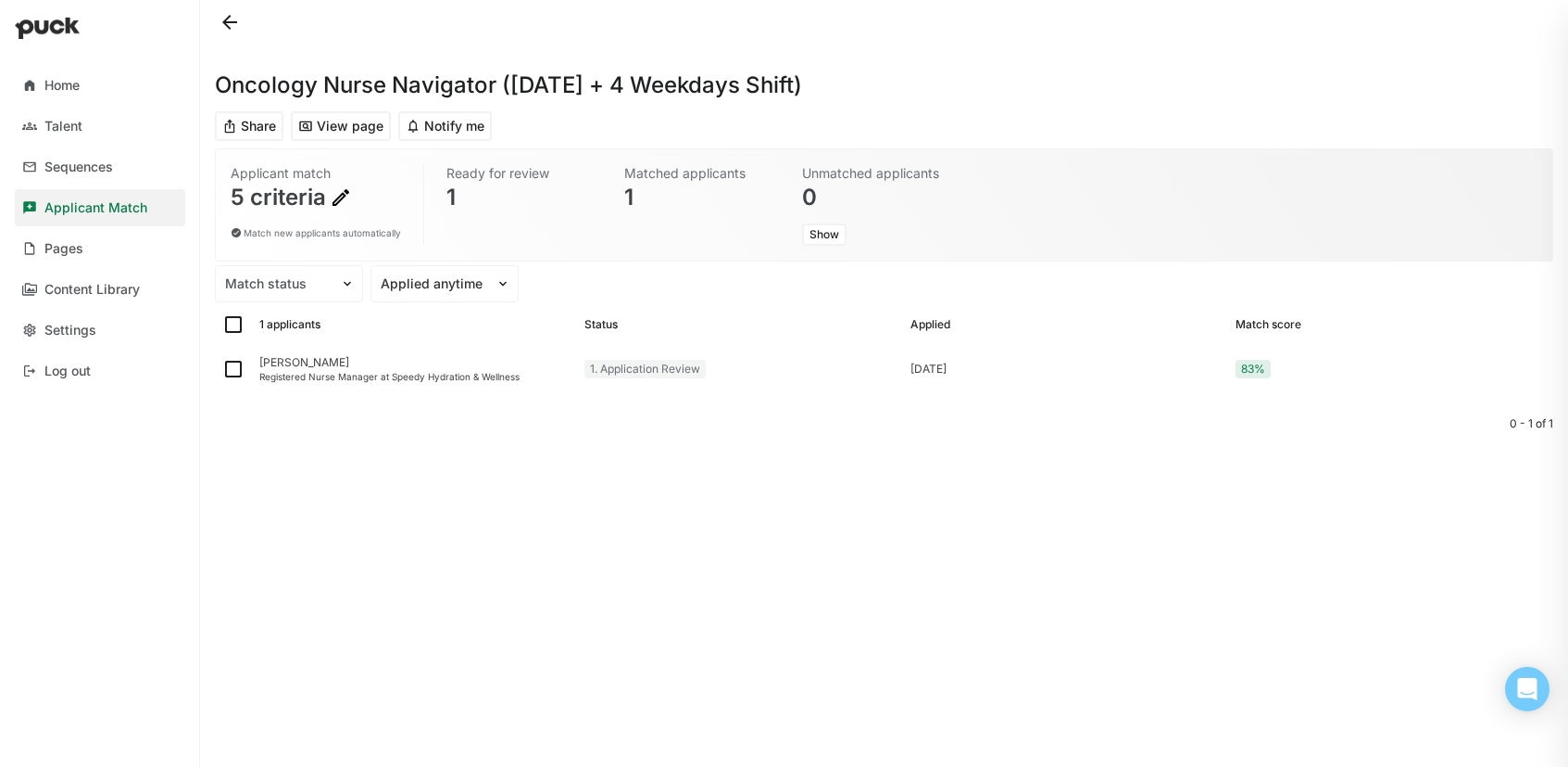
click at [224, 19] on button at bounding box center [230, 22] width 30 height 30
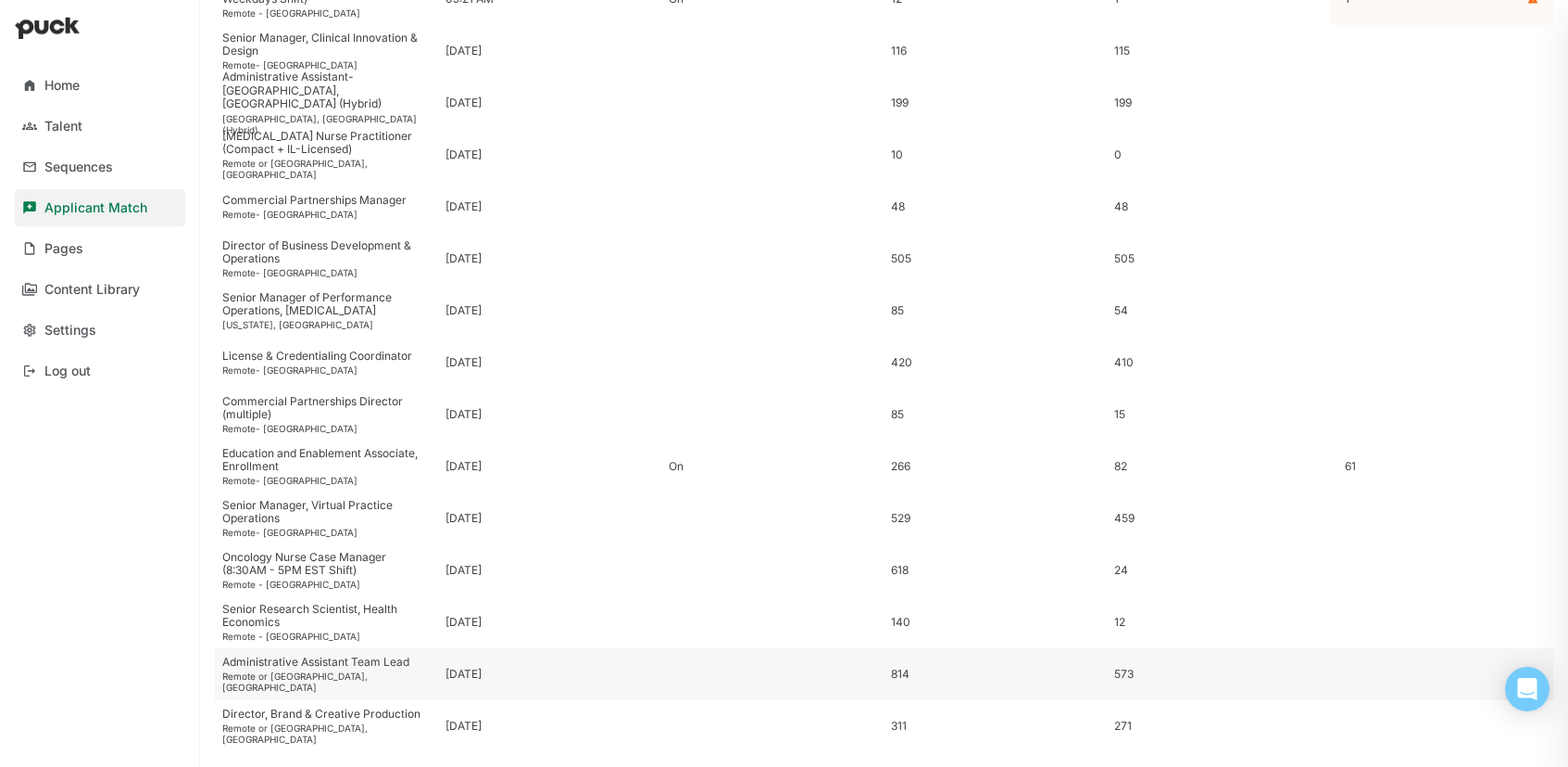
scroll to position [236, 0]
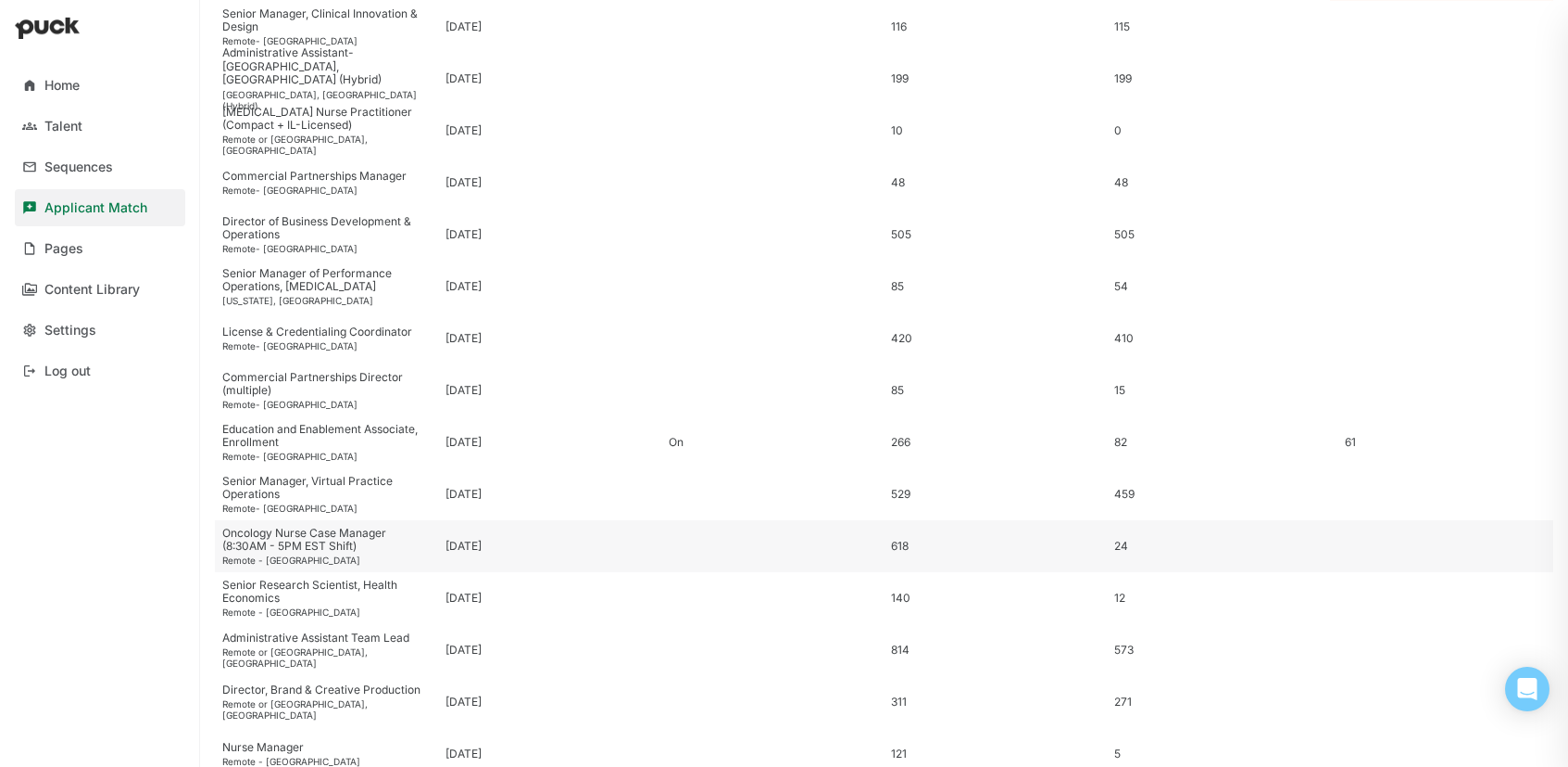
click at [266, 543] on div "Oncology Nurse Case Manager (8:30AM - 5PM EST Shift)" at bounding box center [326, 539] width 209 height 27
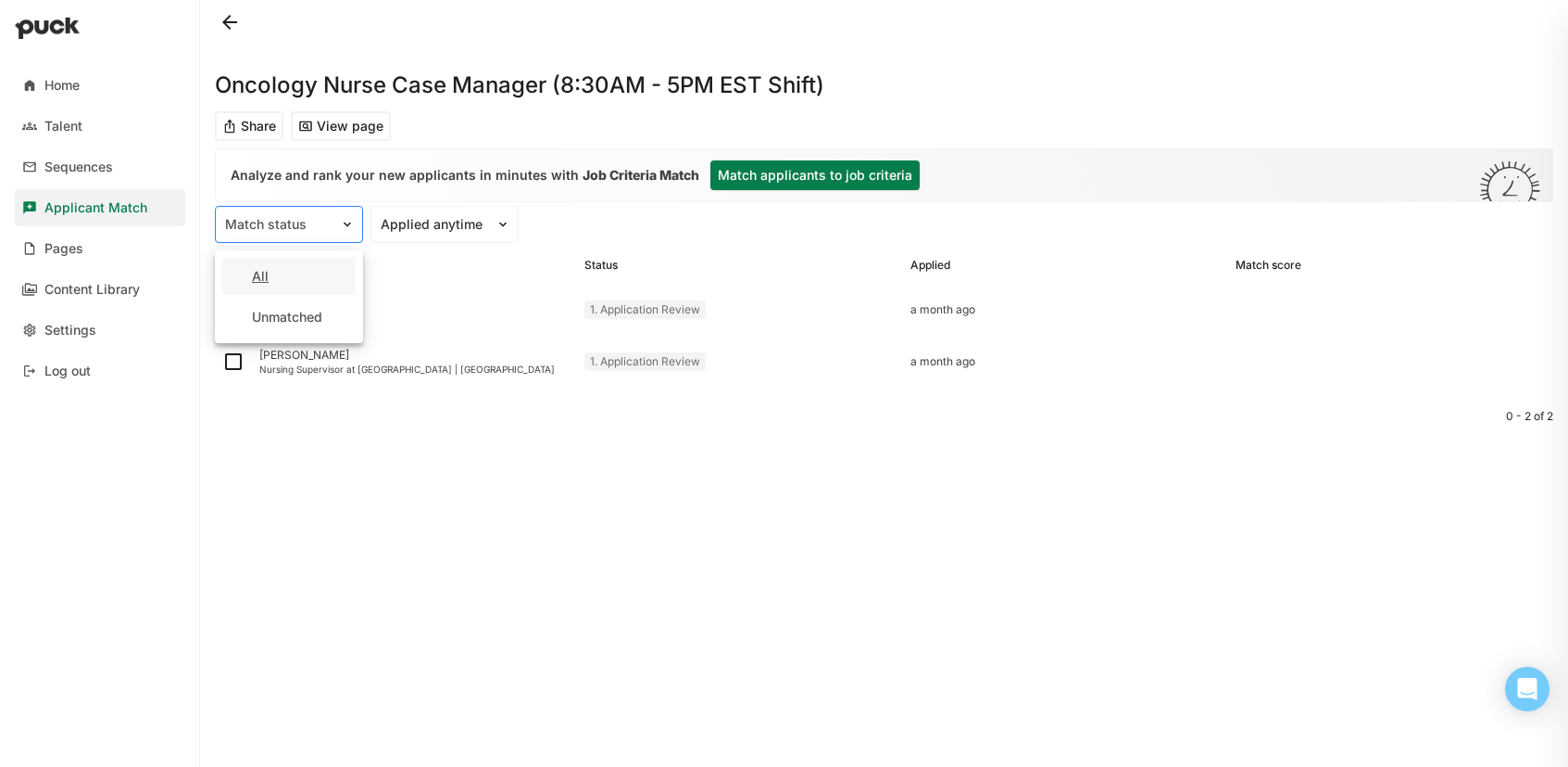
click at [351, 231] on img at bounding box center [347, 224] width 15 height 15
click at [228, 23] on button at bounding box center [230, 22] width 30 height 30
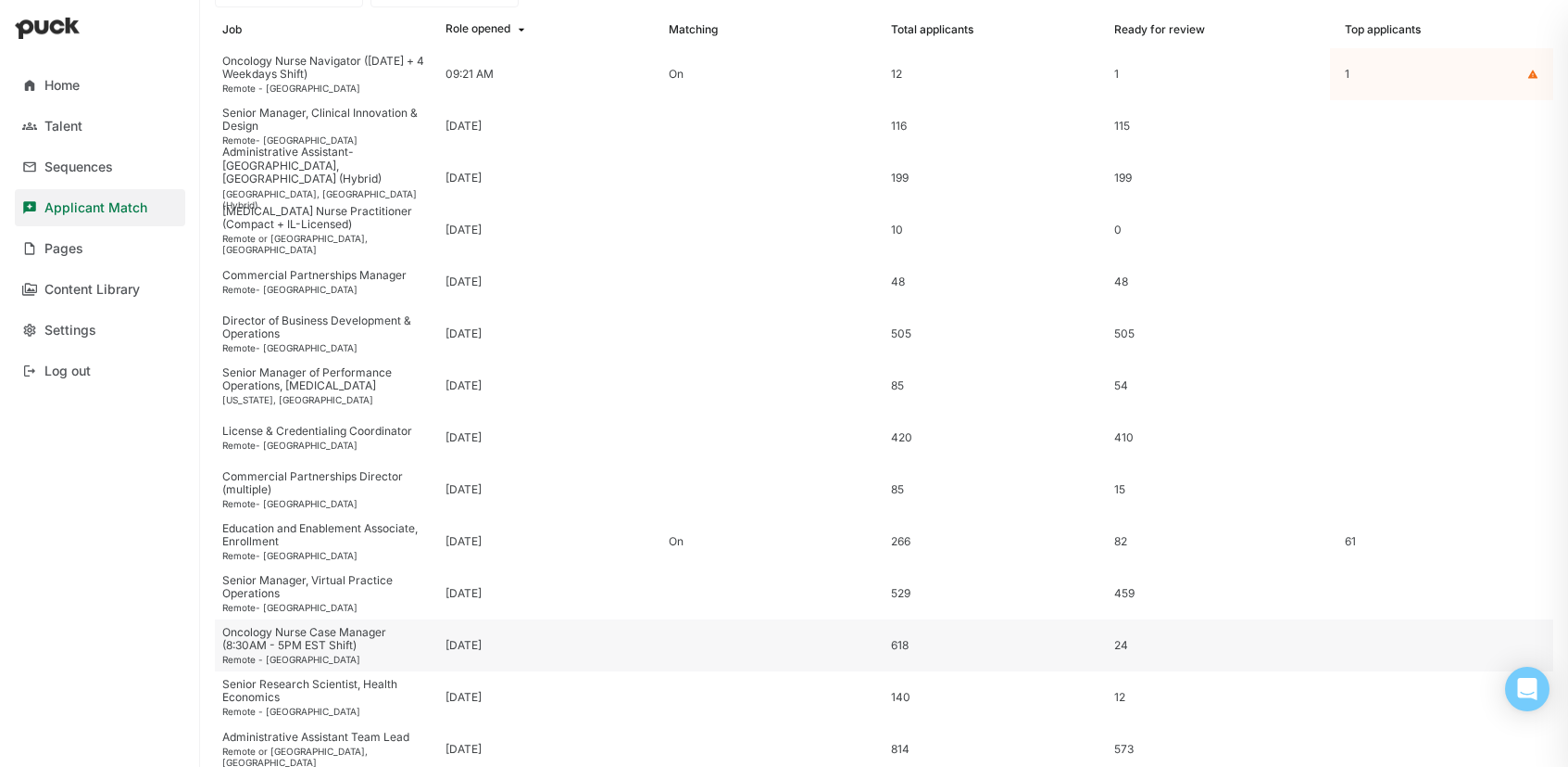
scroll to position [140, 0]
click at [320, 632] on div "Oncology Nurse Case Manager (8:30AM - 5PM EST Shift)" at bounding box center [326, 636] width 209 height 27
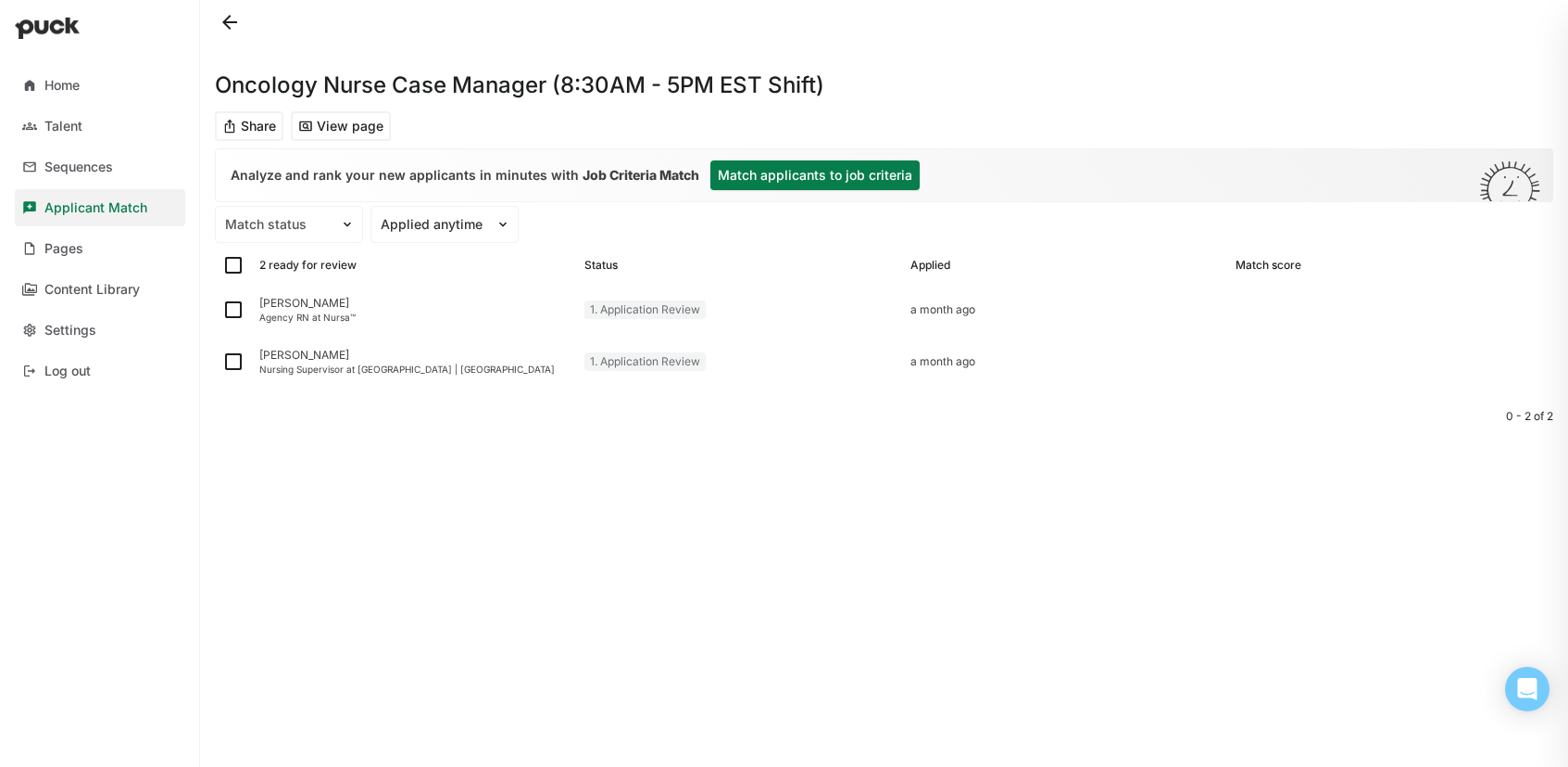
click at [798, 171] on button "Match applicants to job criteria" at bounding box center [814, 175] width 209 height 30
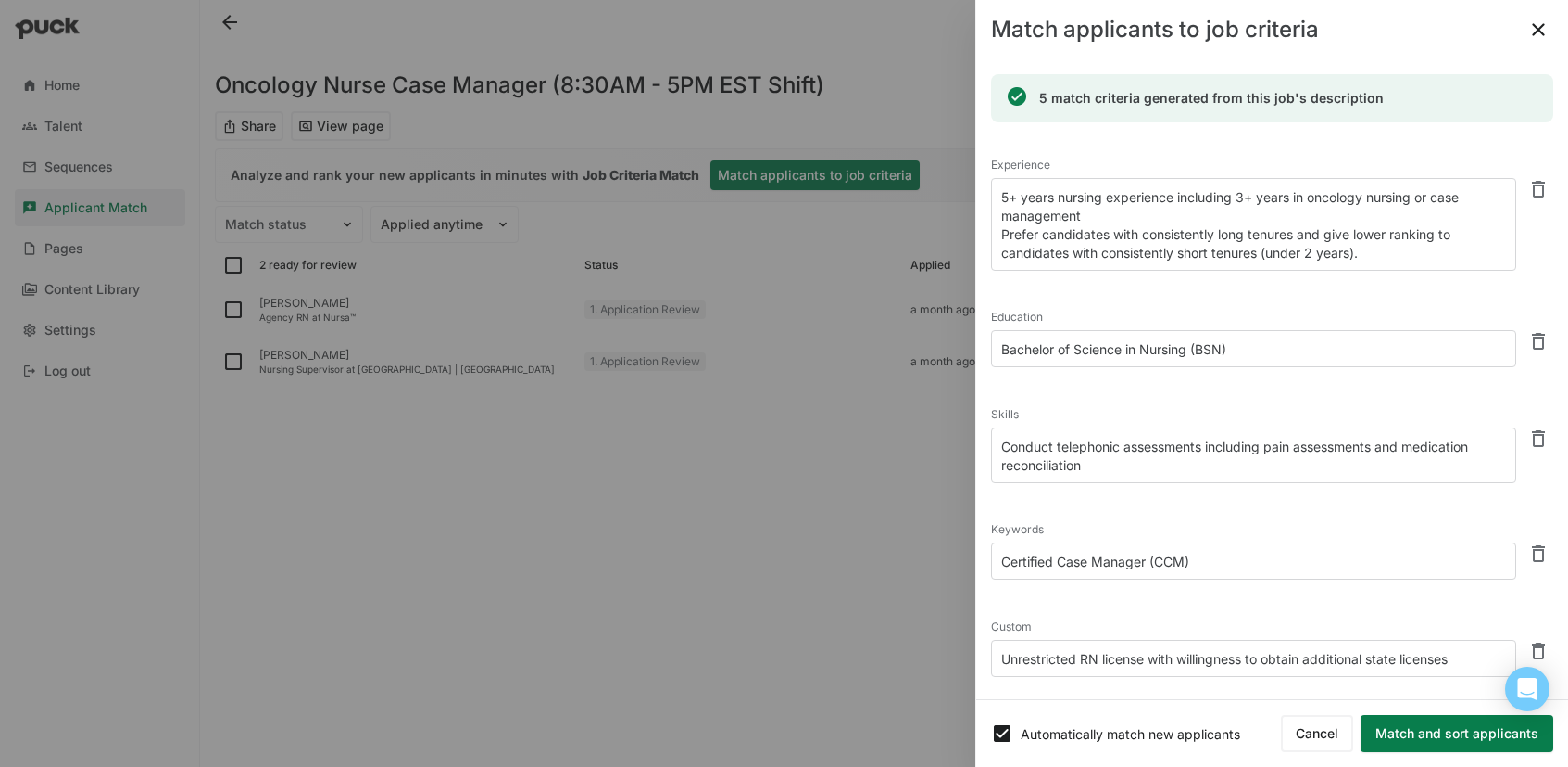
click at [1543, 29] on button at bounding box center [1539, 30] width 30 height 30
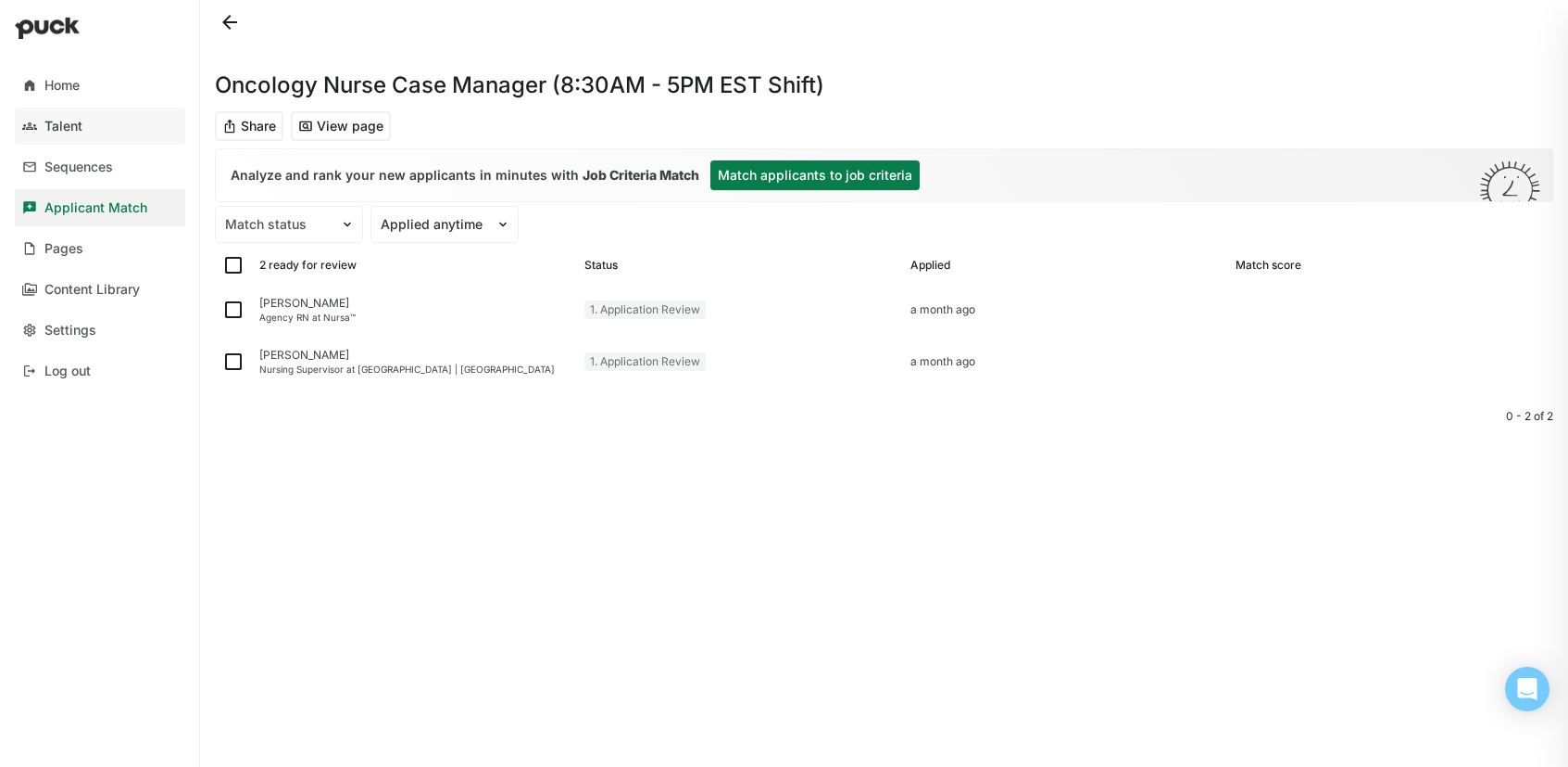
click at [43, 120] on link "Talent" at bounding box center [100, 126] width 171 height 37
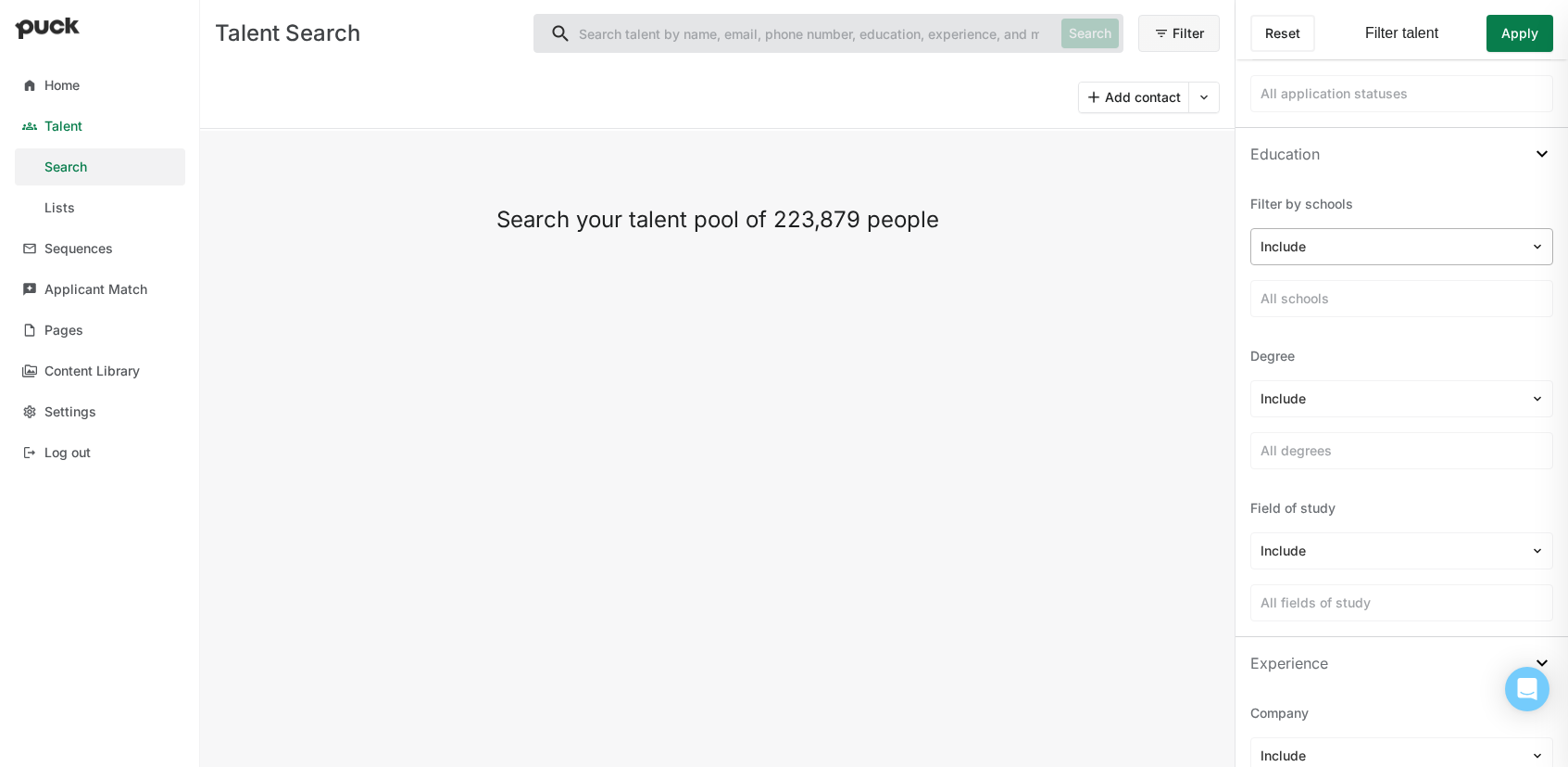
scroll to position [171, 0]
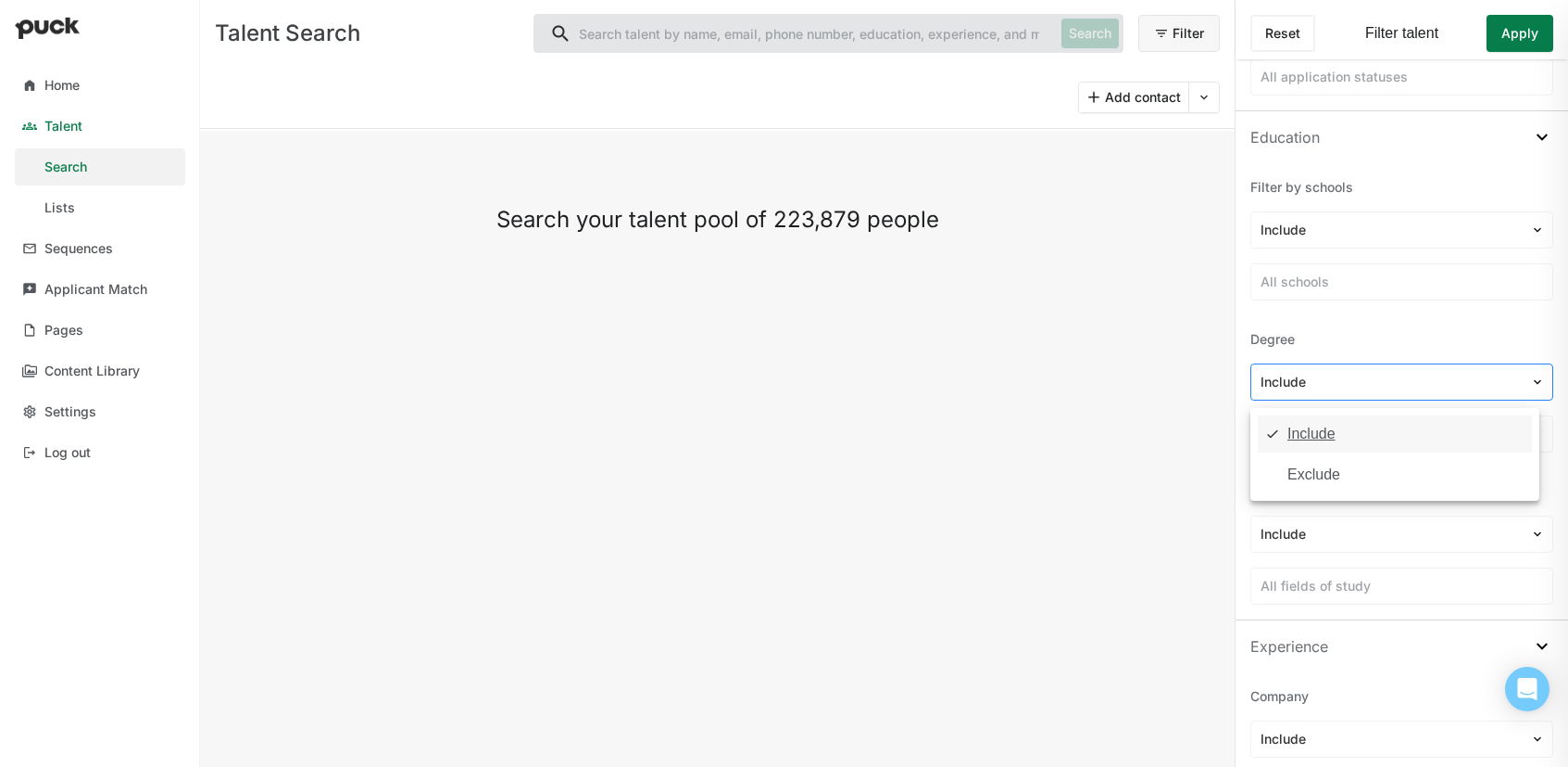
click at [1408, 387] on div at bounding box center [1391, 382] width 260 height 19
click at [1360, 433] on div "Include" at bounding box center [1395, 433] width 274 height 37
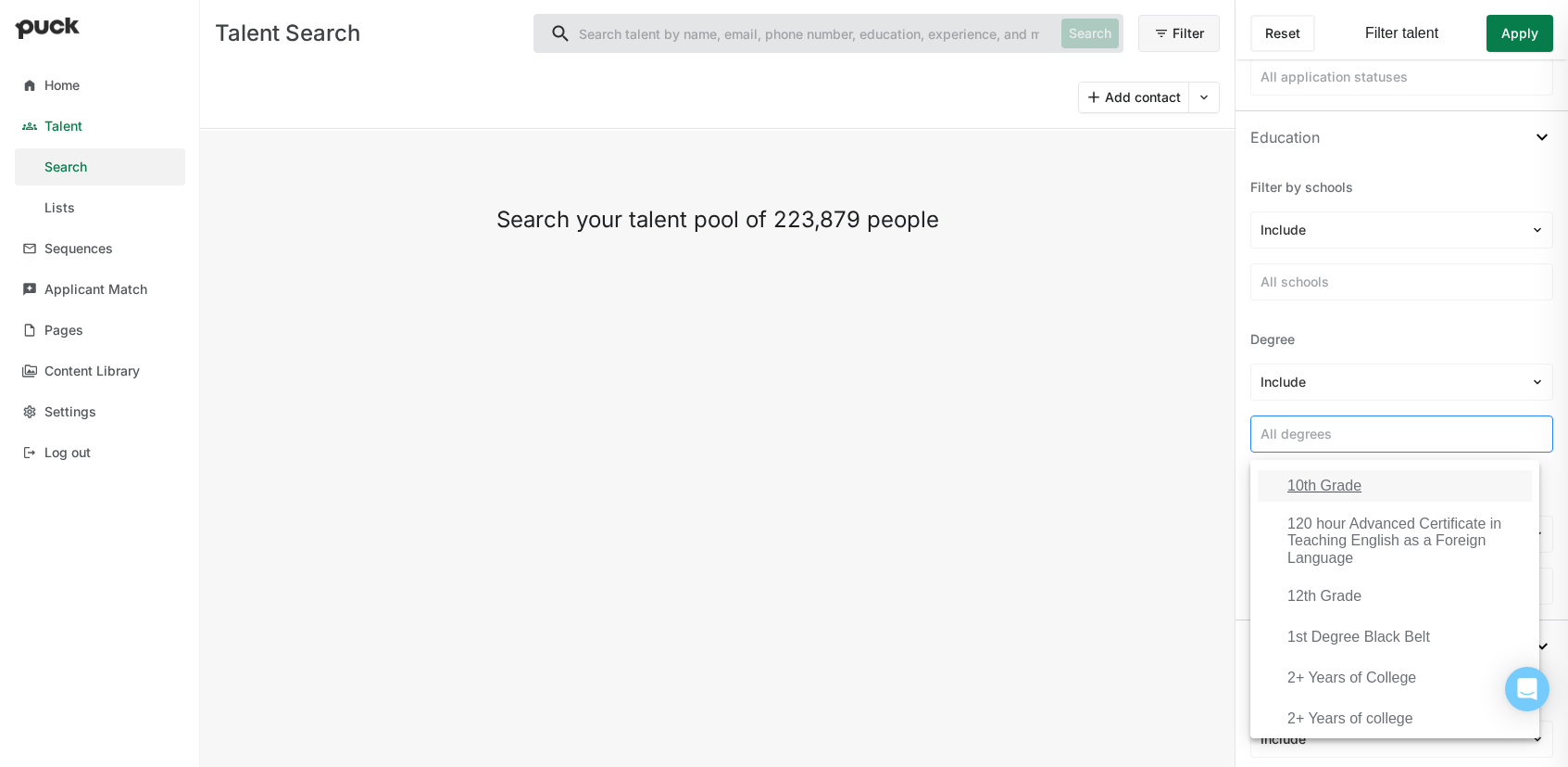
click at [1352, 444] on div "All degrees" at bounding box center [1401, 434] width 301 height 27
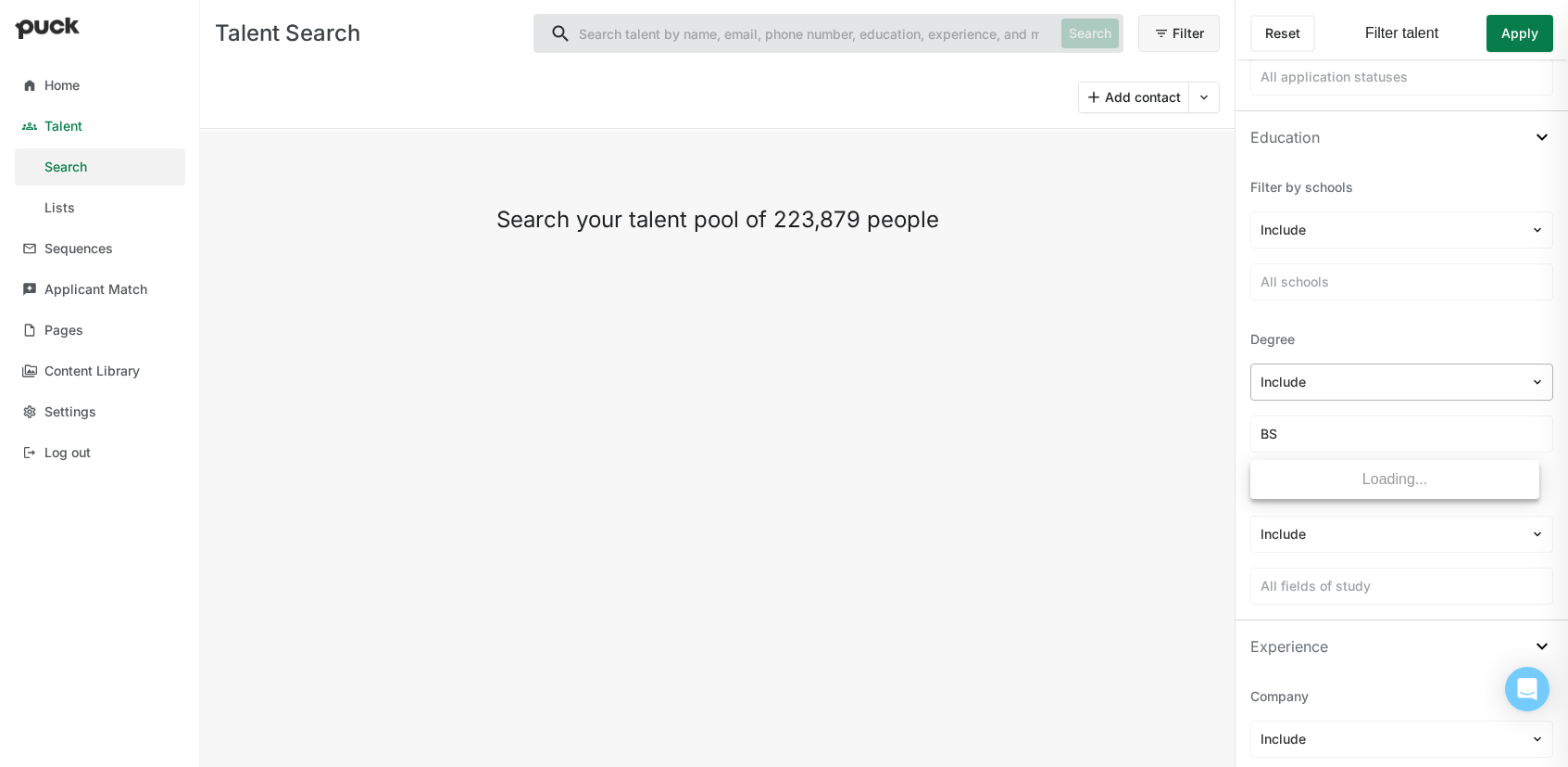
type input "BSN"
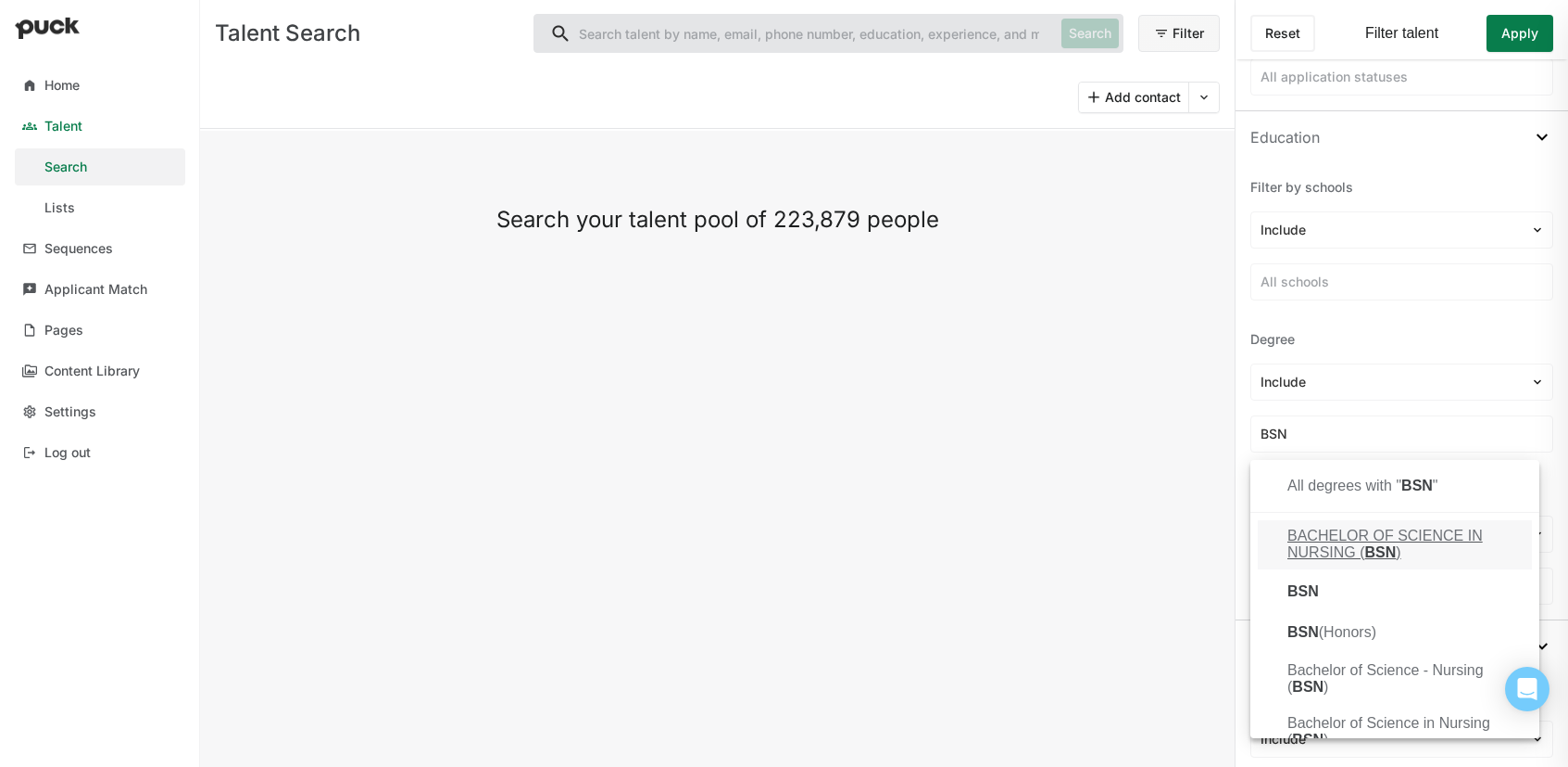
click at [1348, 535] on div "BACHELOR OF SCIENCE IN NURSING ( BSN )" at bounding box center [1405, 544] width 237 height 34
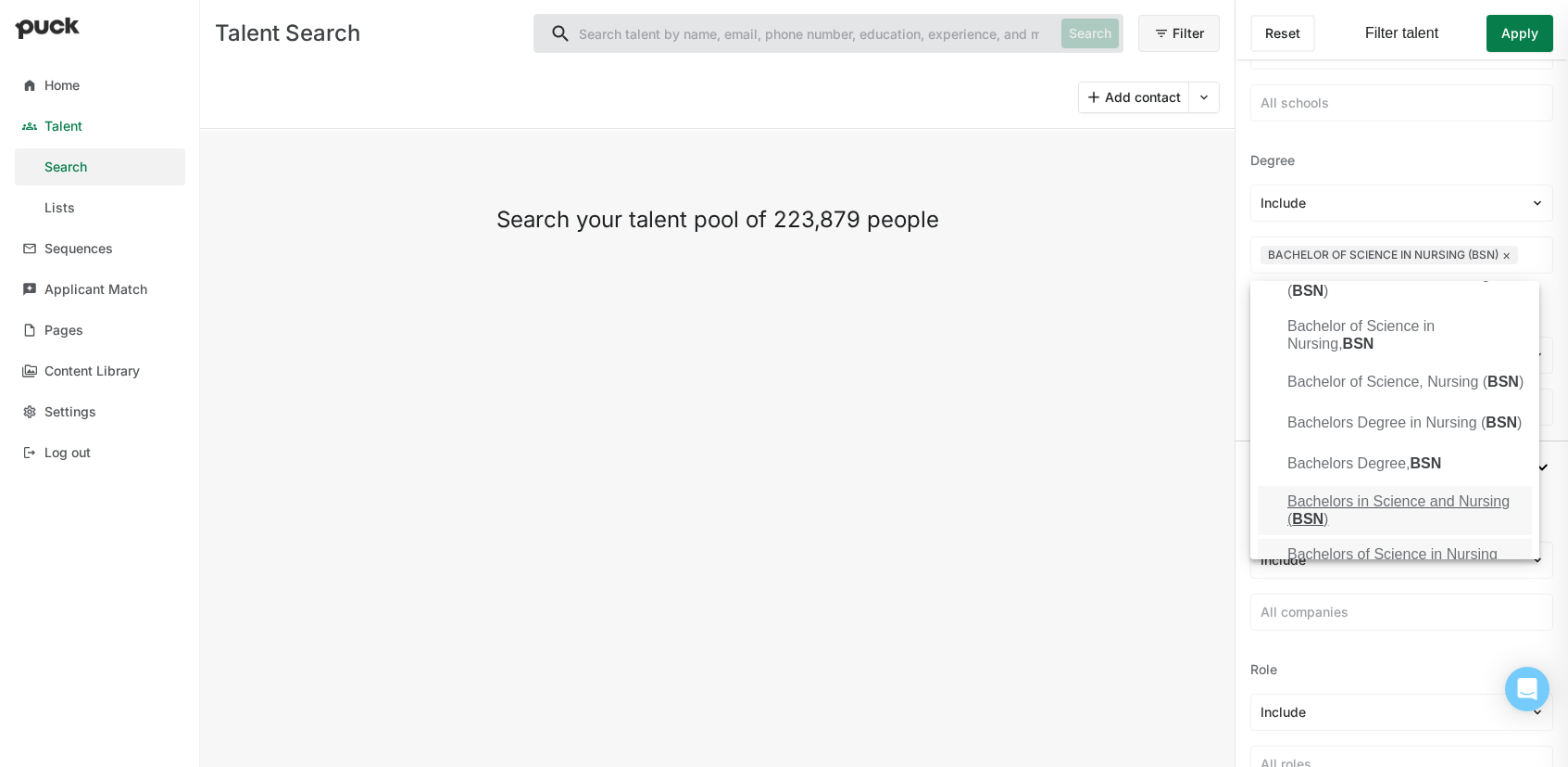
scroll to position [329, 0]
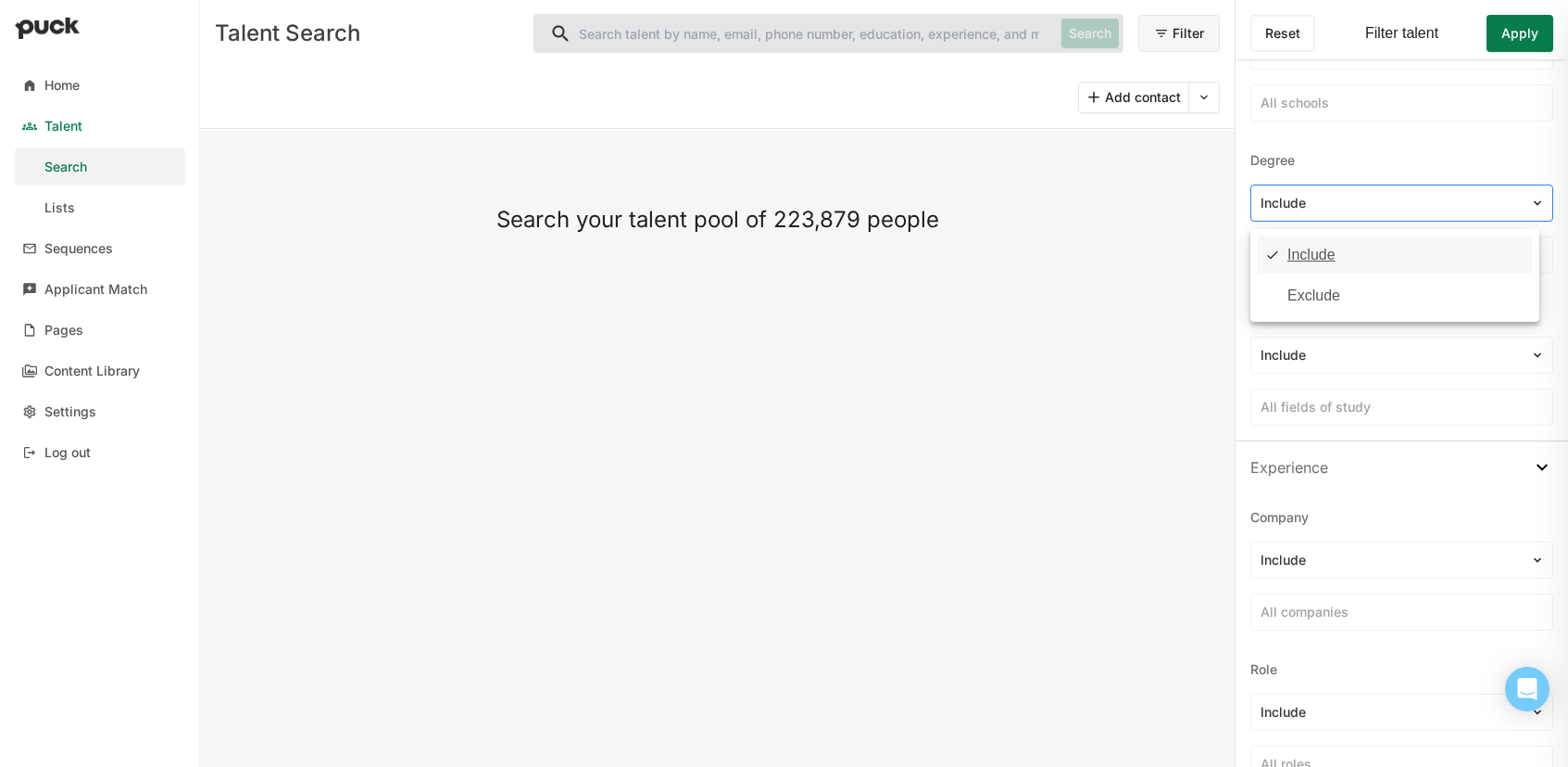
click at [1530, 207] on img at bounding box center [1537, 203] width 15 height 15
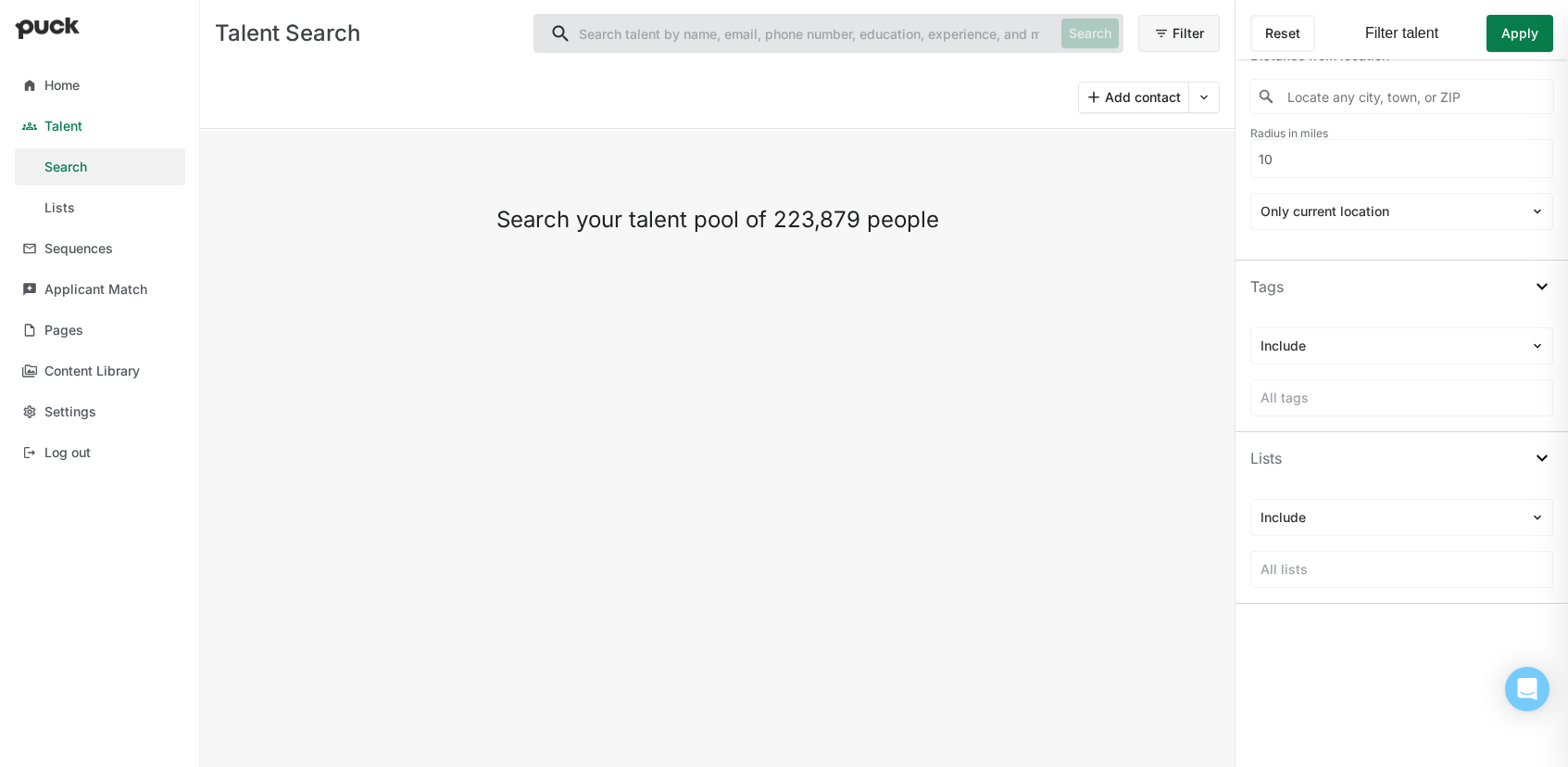
scroll to position [1376, 0]
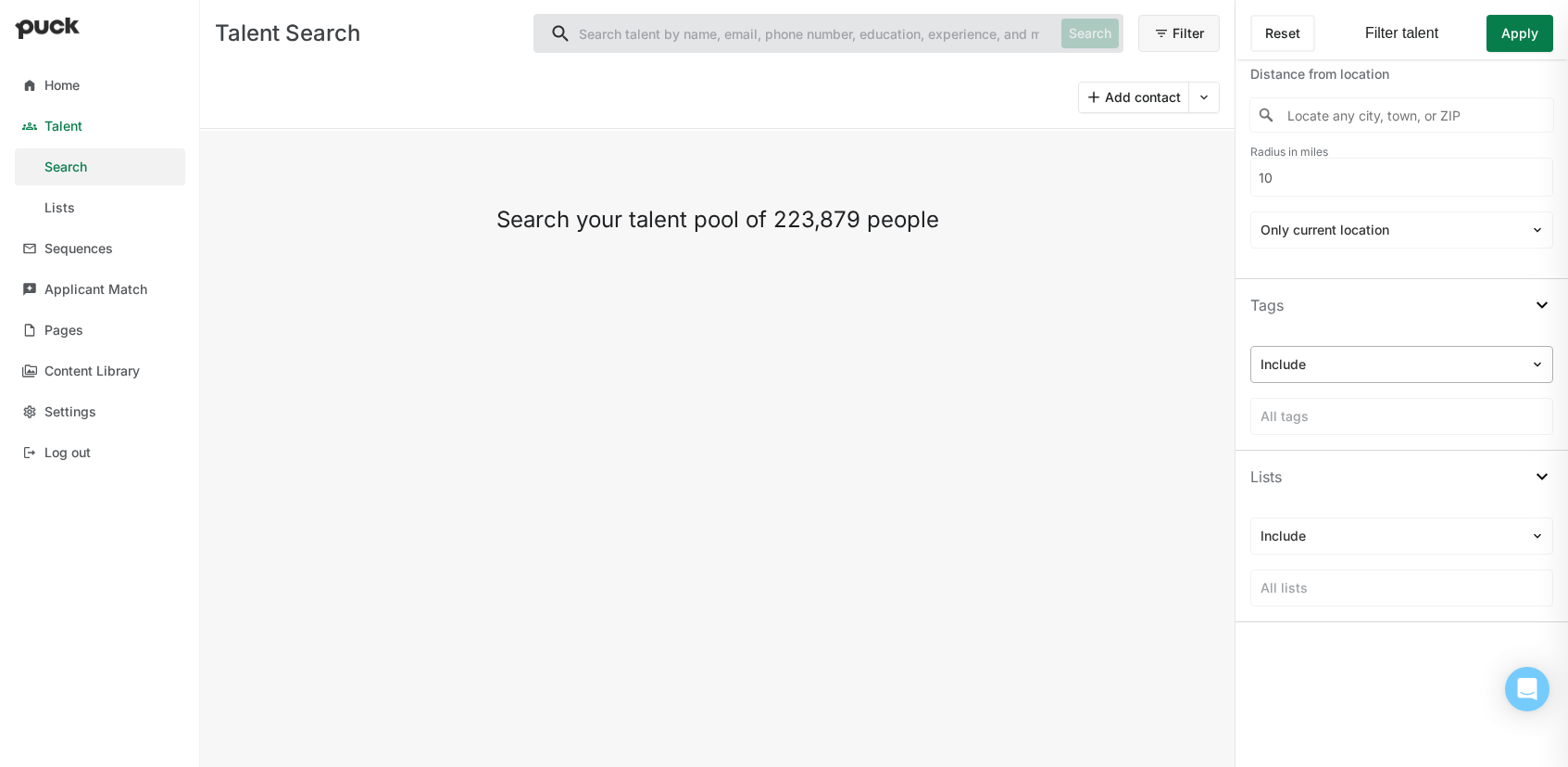
click at [1530, 368] on img at bounding box center [1537, 364] width 15 height 15
click at [1313, 413] on div "Include" at bounding box center [1311, 416] width 48 height 17
click at [1330, 420] on div at bounding box center [1402, 416] width 283 height 19
type input "QA"
click at [1379, 458] on div "All tags with " QA "" at bounding box center [1395, 468] width 274 height 32
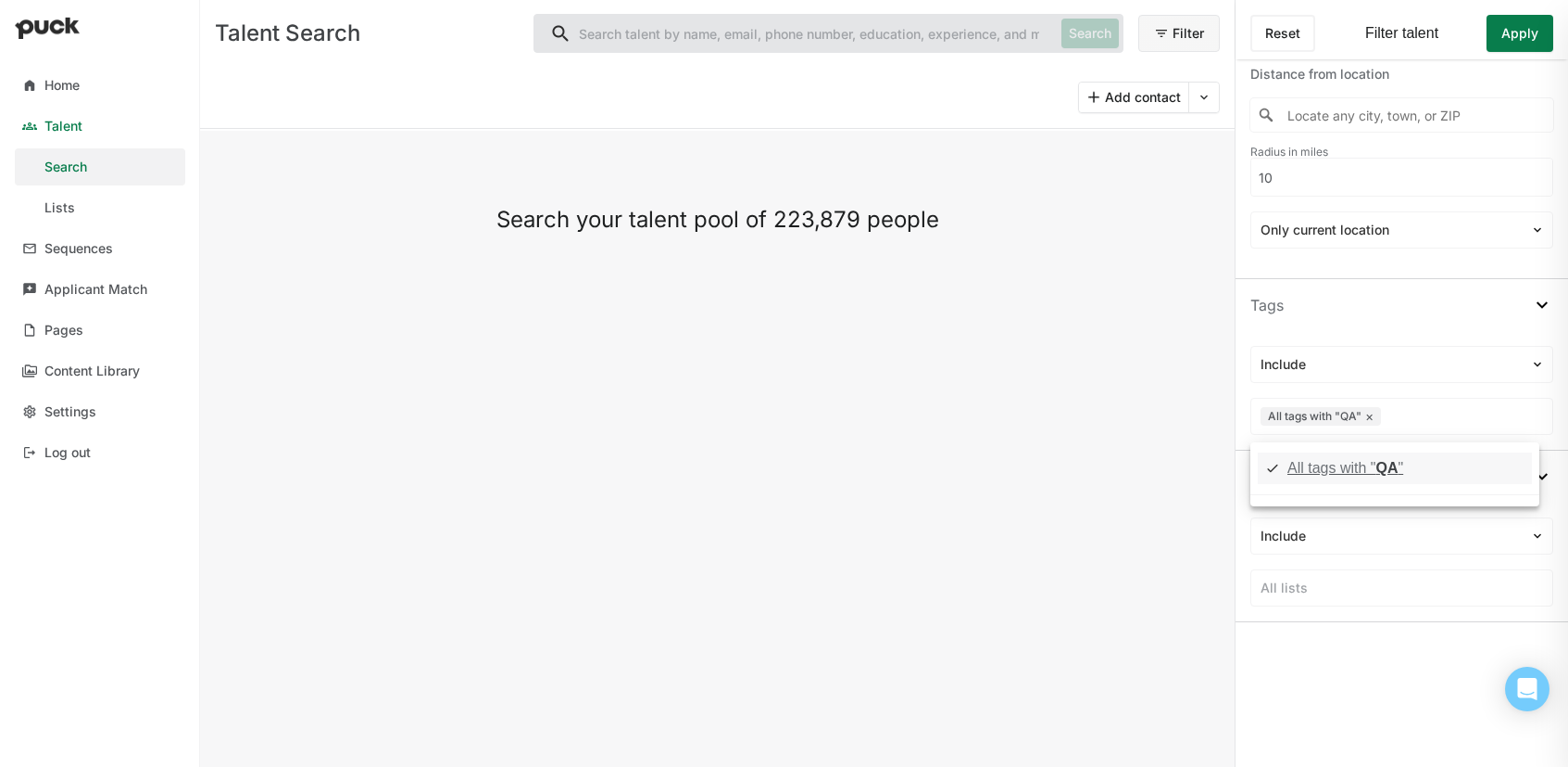
click at [1146, 504] on div "Search your talent pool of 223,879 people" at bounding box center [717, 449] width 1034 height 636
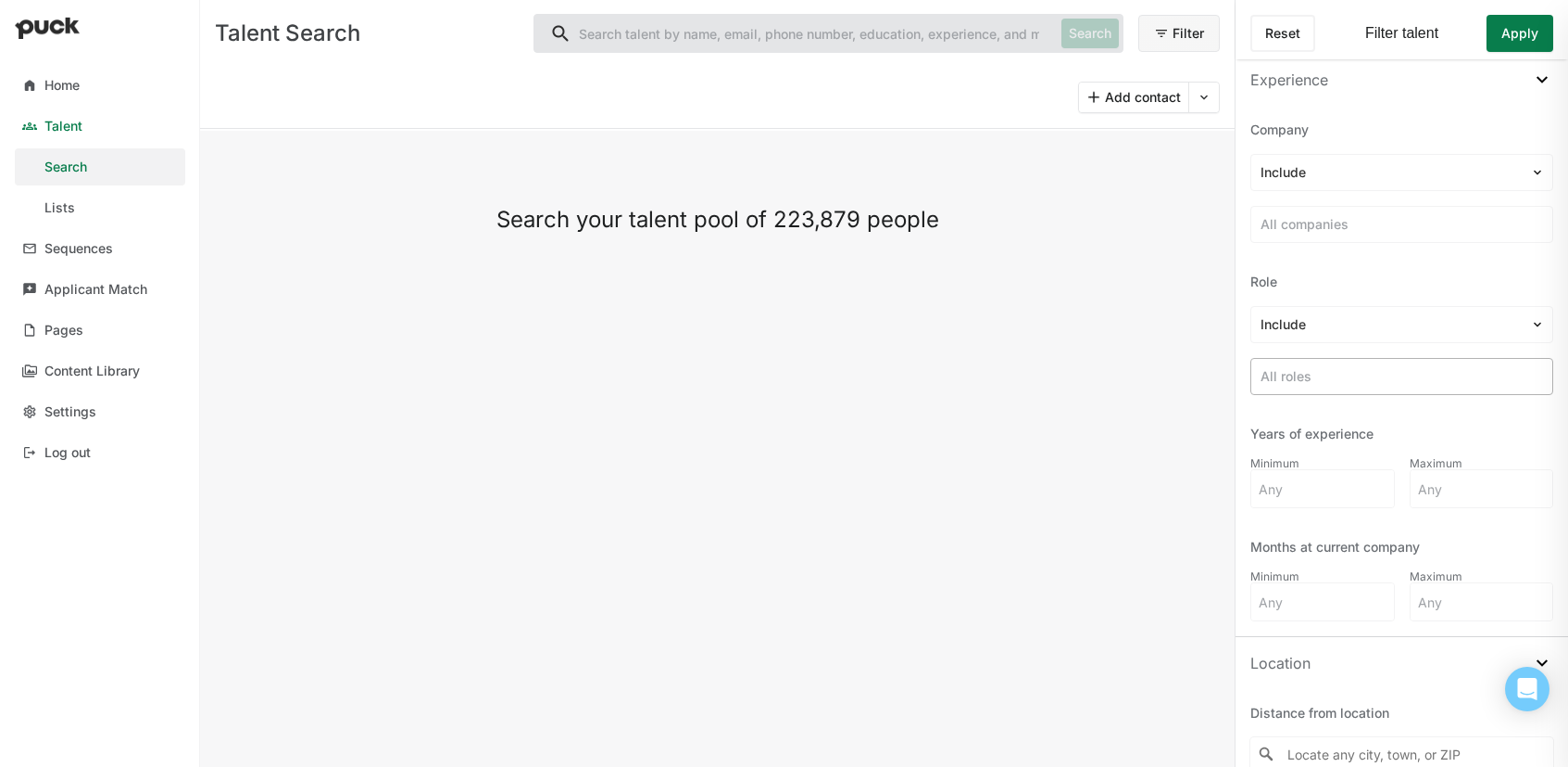
scroll to position [765, 0]
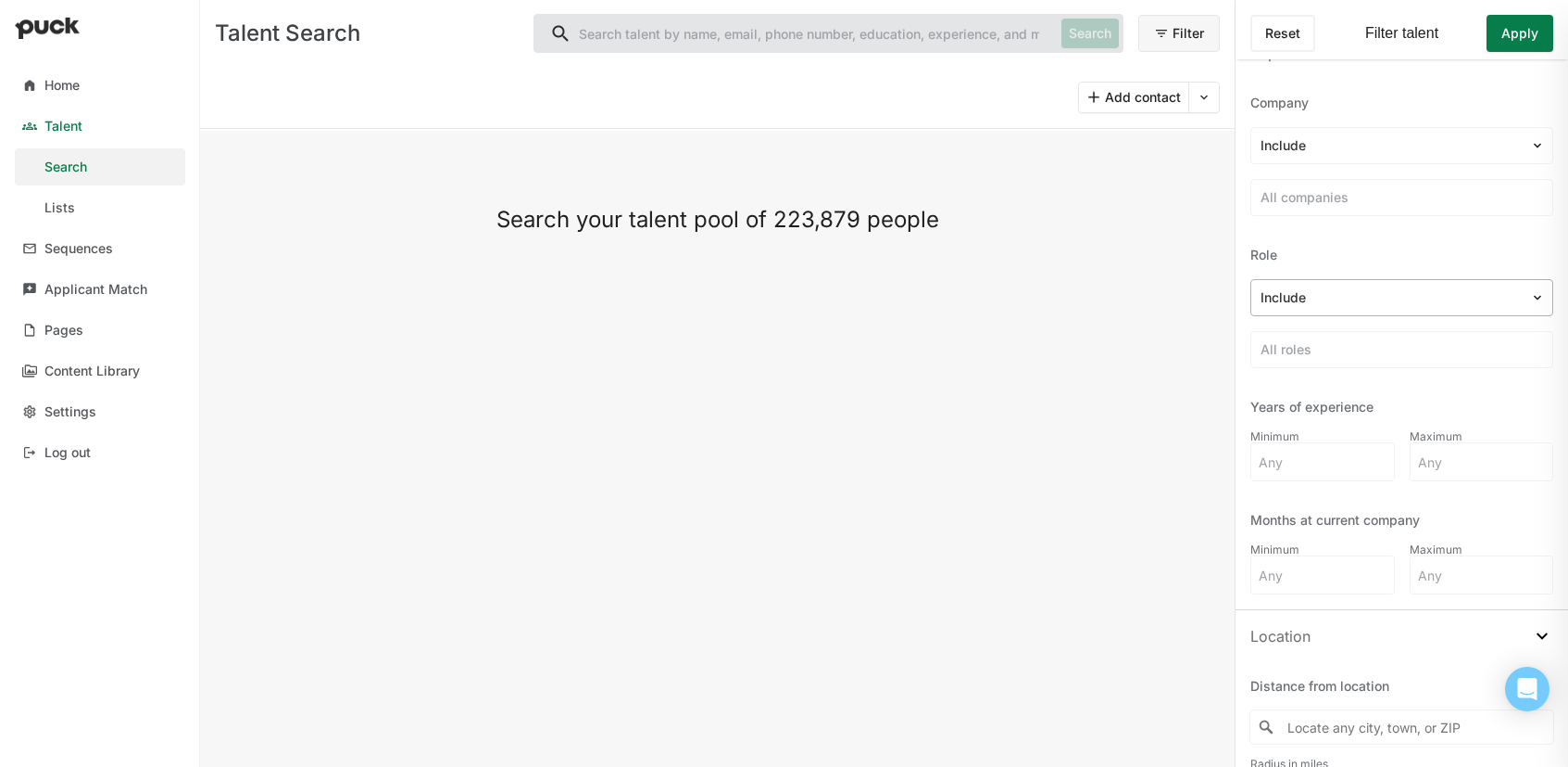
click at [1489, 290] on div at bounding box center [1391, 297] width 260 height 19
click at [1368, 349] on div "Include" at bounding box center [1395, 349] width 274 height 37
click at [1363, 353] on div at bounding box center [1402, 349] width 283 height 19
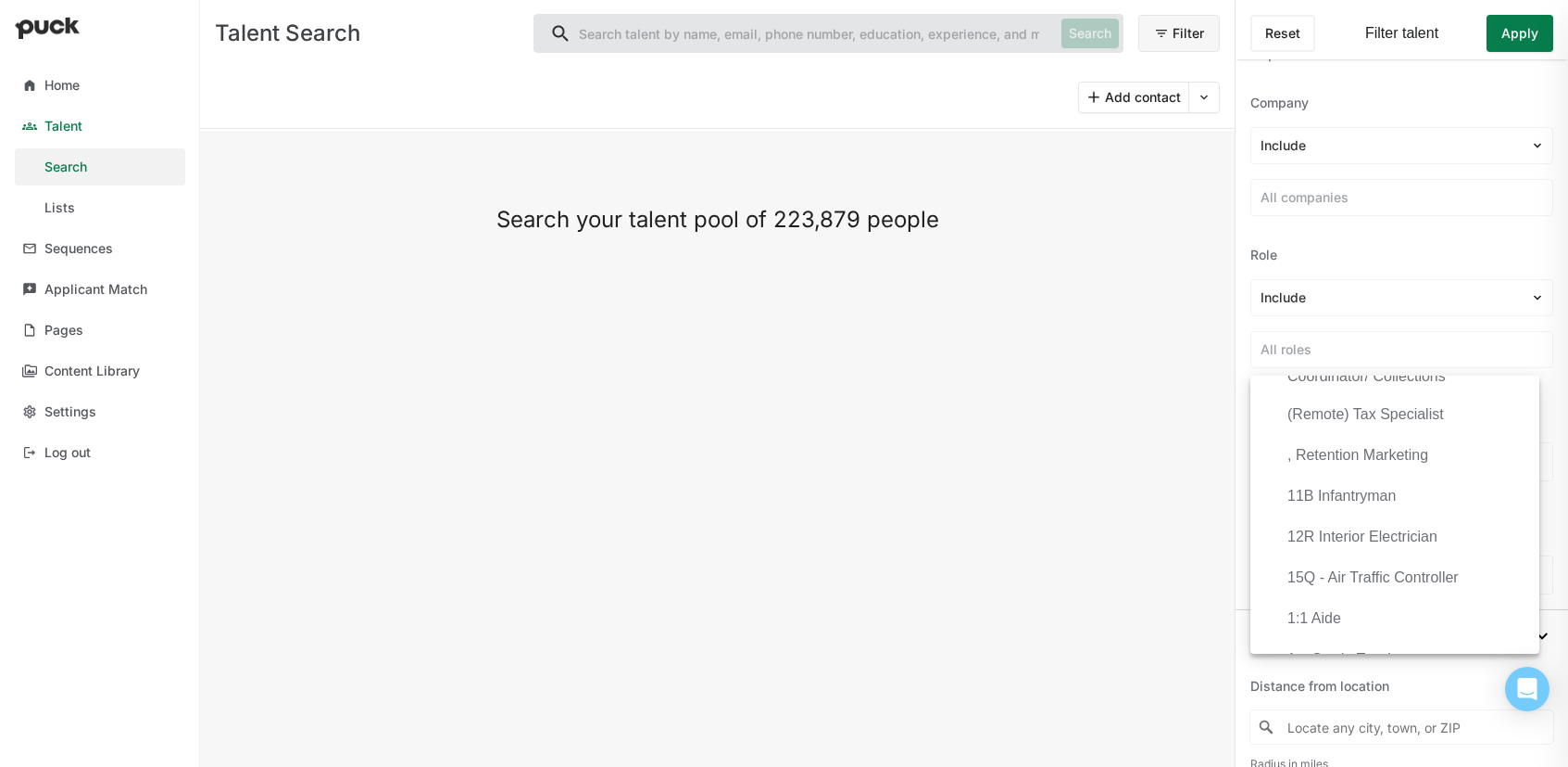
scroll to position [394, 0]
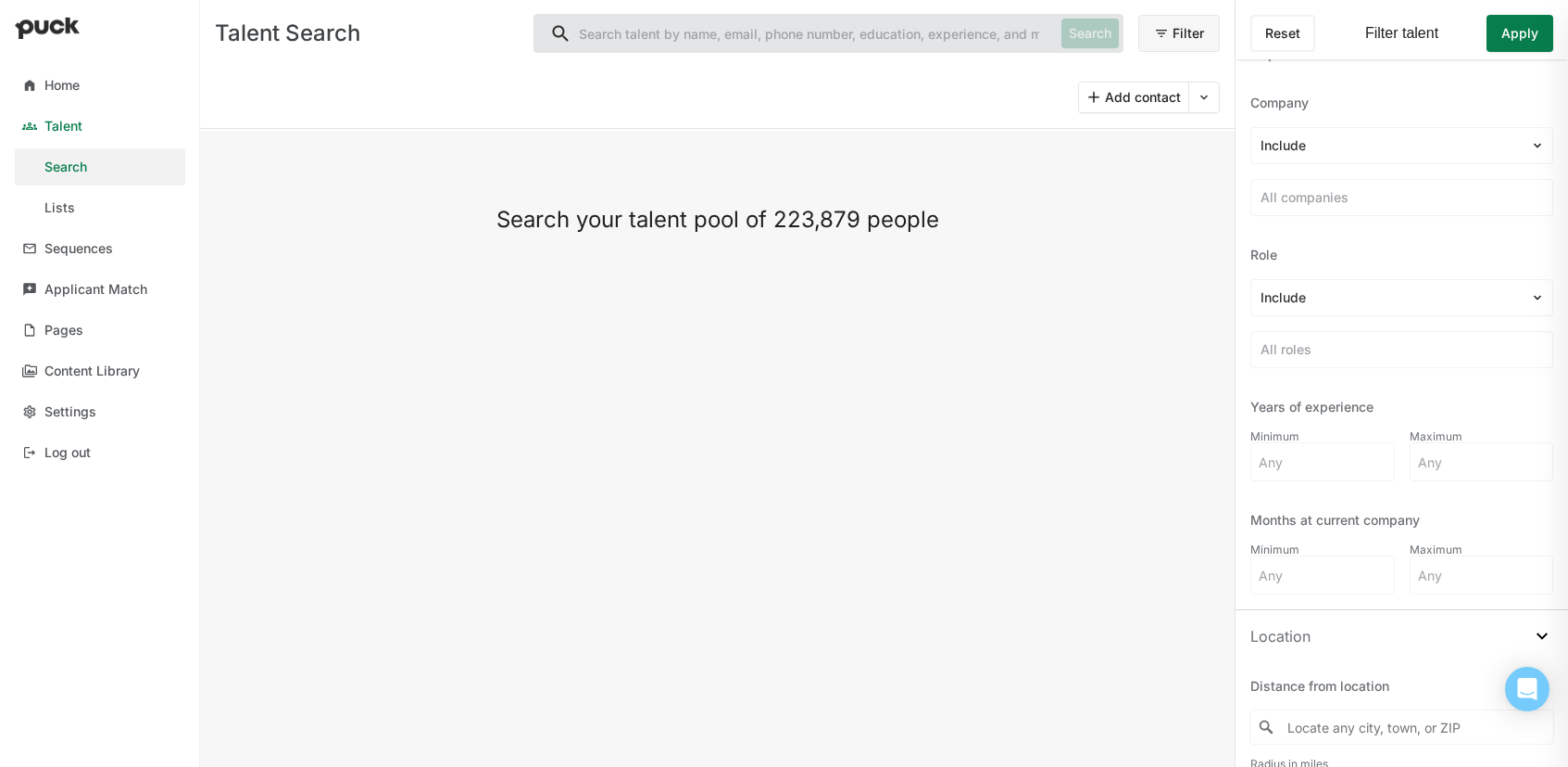
click at [1347, 254] on div "Role" at bounding box center [1401, 255] width 303 height 19
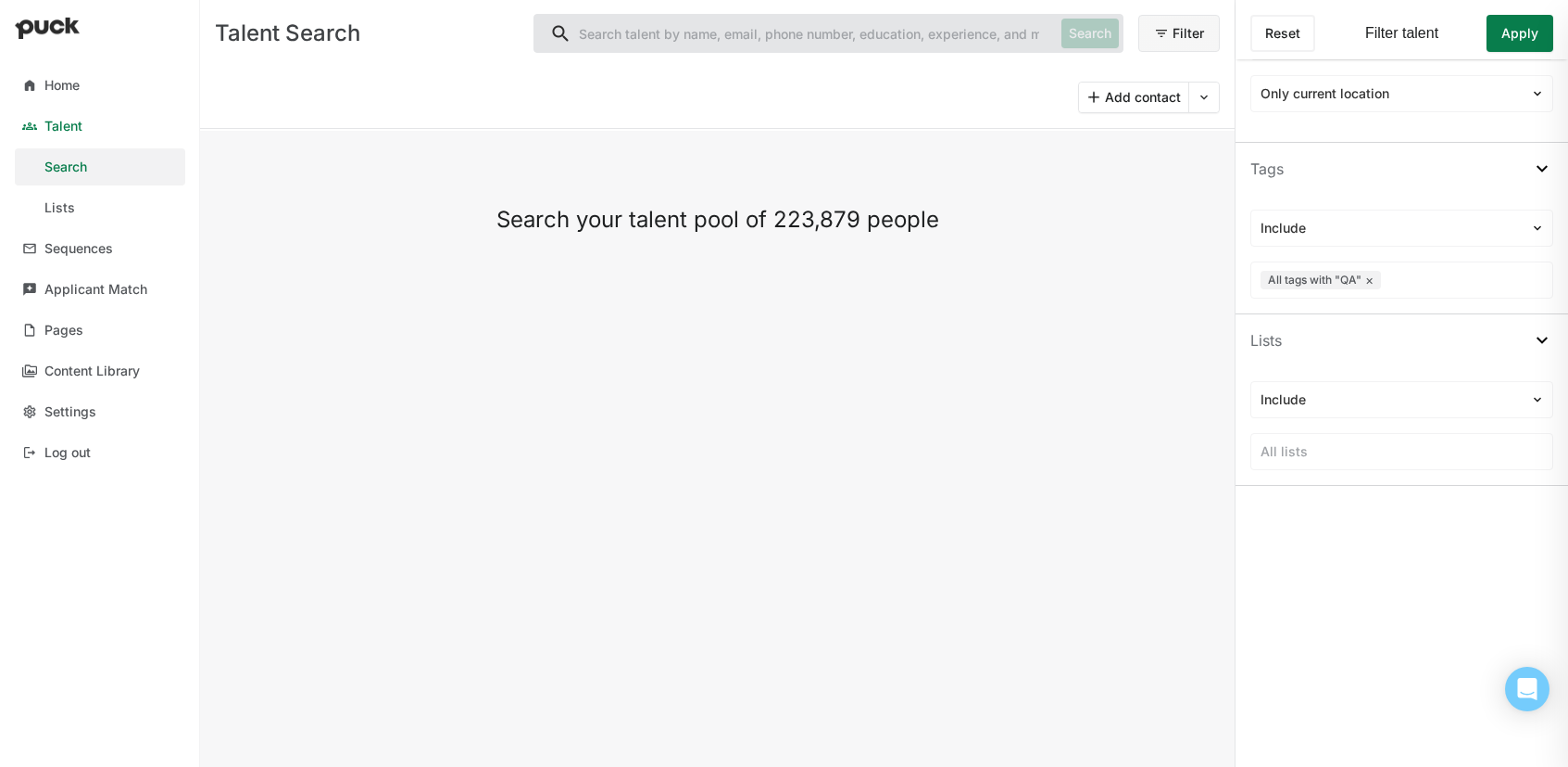
scroll to position [1543, 0]
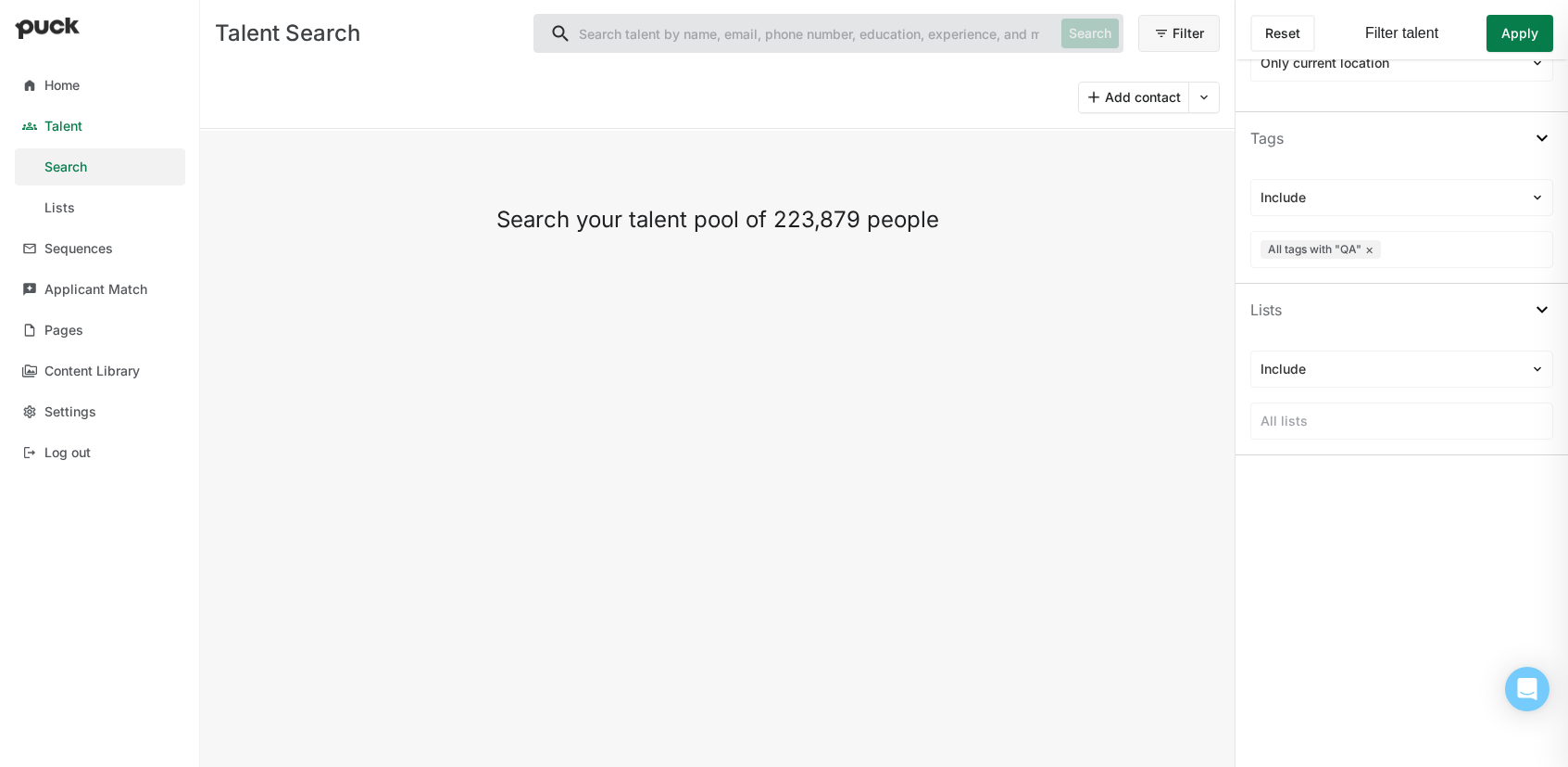
click at [1520, 29] on button "Apply" at bounding box center [1520, 33] width 67 height 37
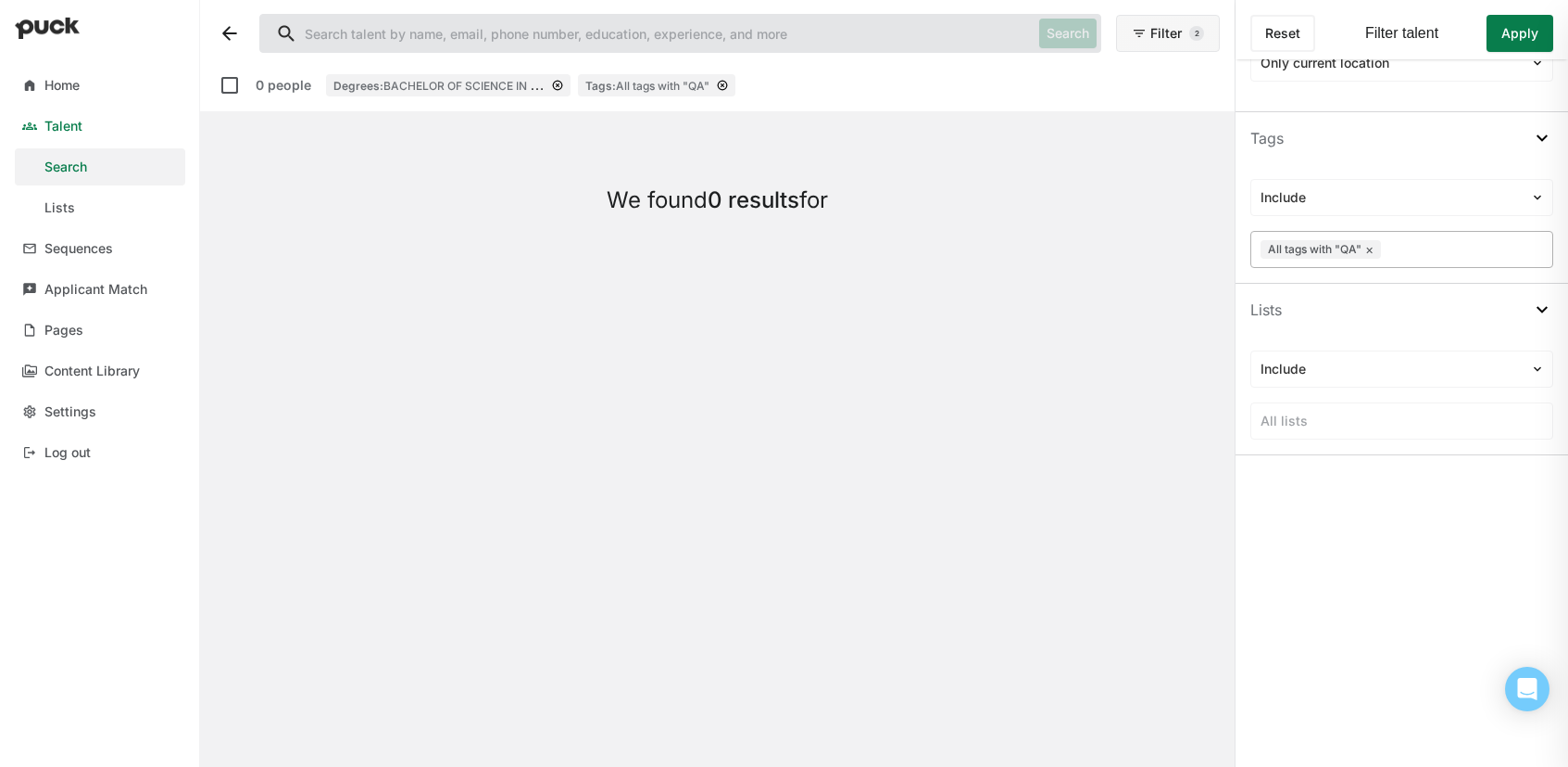
scroll to position [1365, 0]
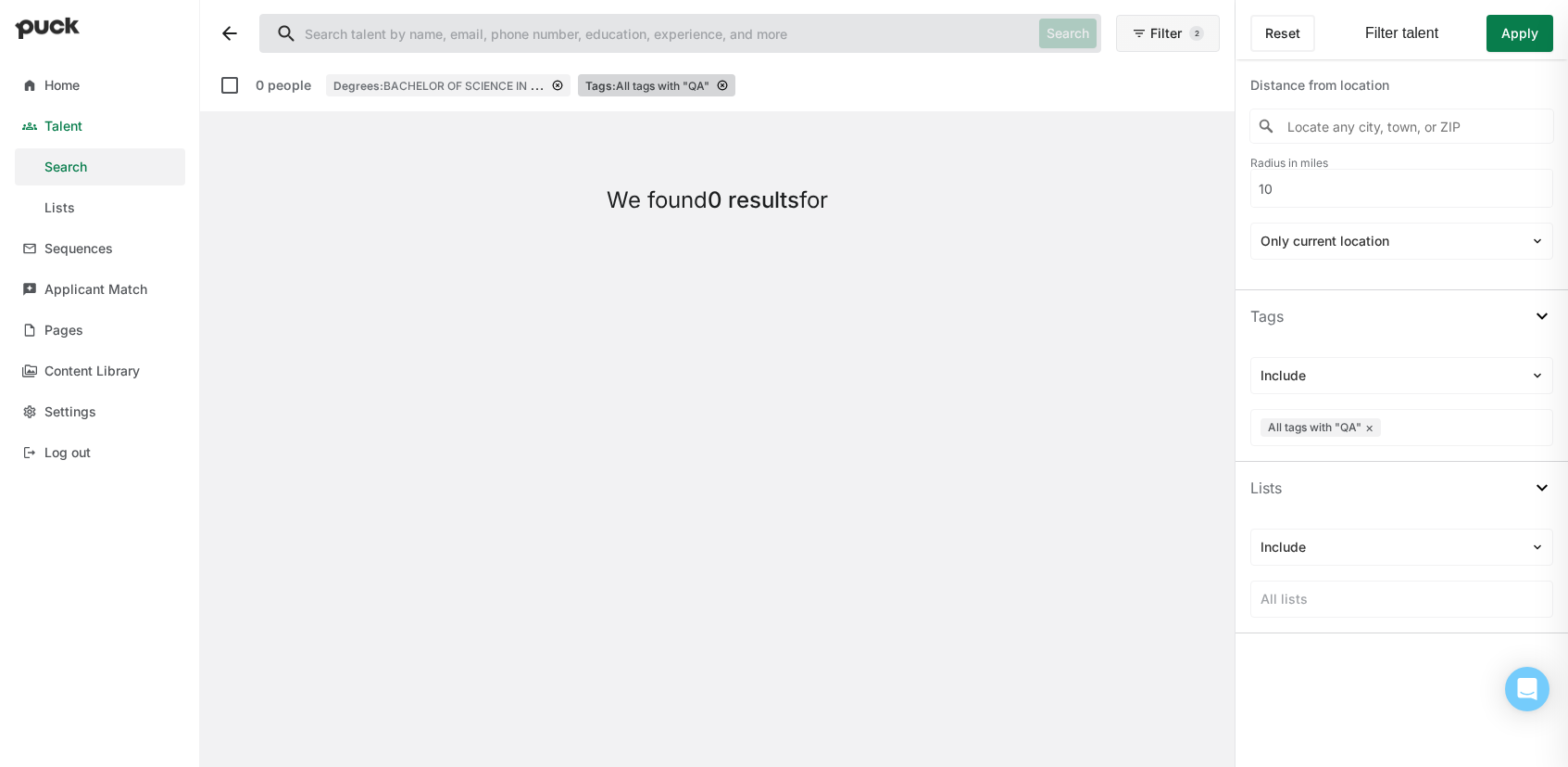
click at [724, 83] on img at bounding box center [722, 85] width 11 height 11
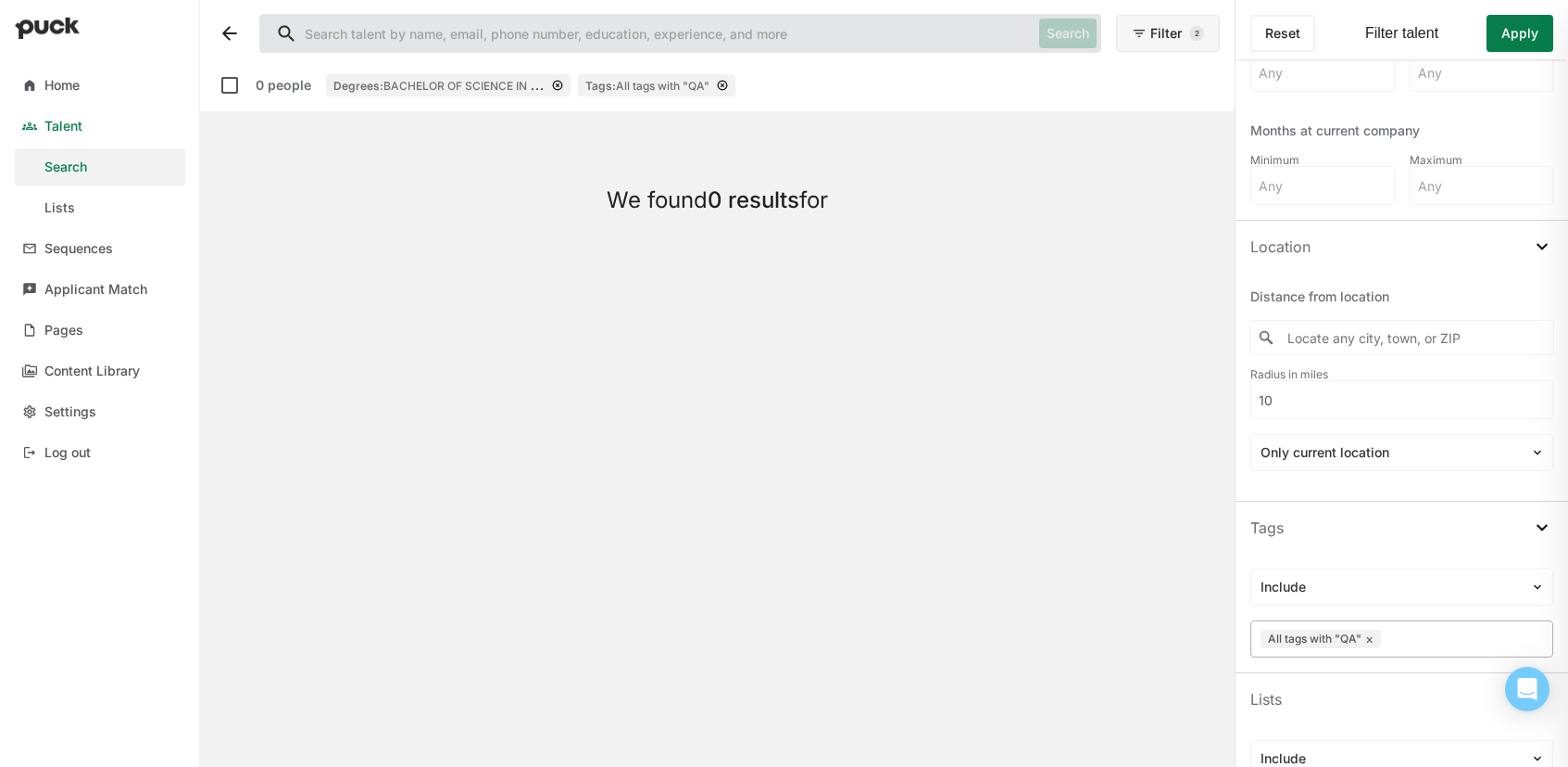
scroll to position [1155, 0]
click at [1373, 637] on button "×" at bounding box center [1369, 637] width 8 height 15
click at [1373, 637] on div at bounding box center [1402, 637] width 283 height 19
type input "OCN"
click at [1391, 679] on div "All tags with " OCN "" at bounding box center [1395, 690] width 274 height 32
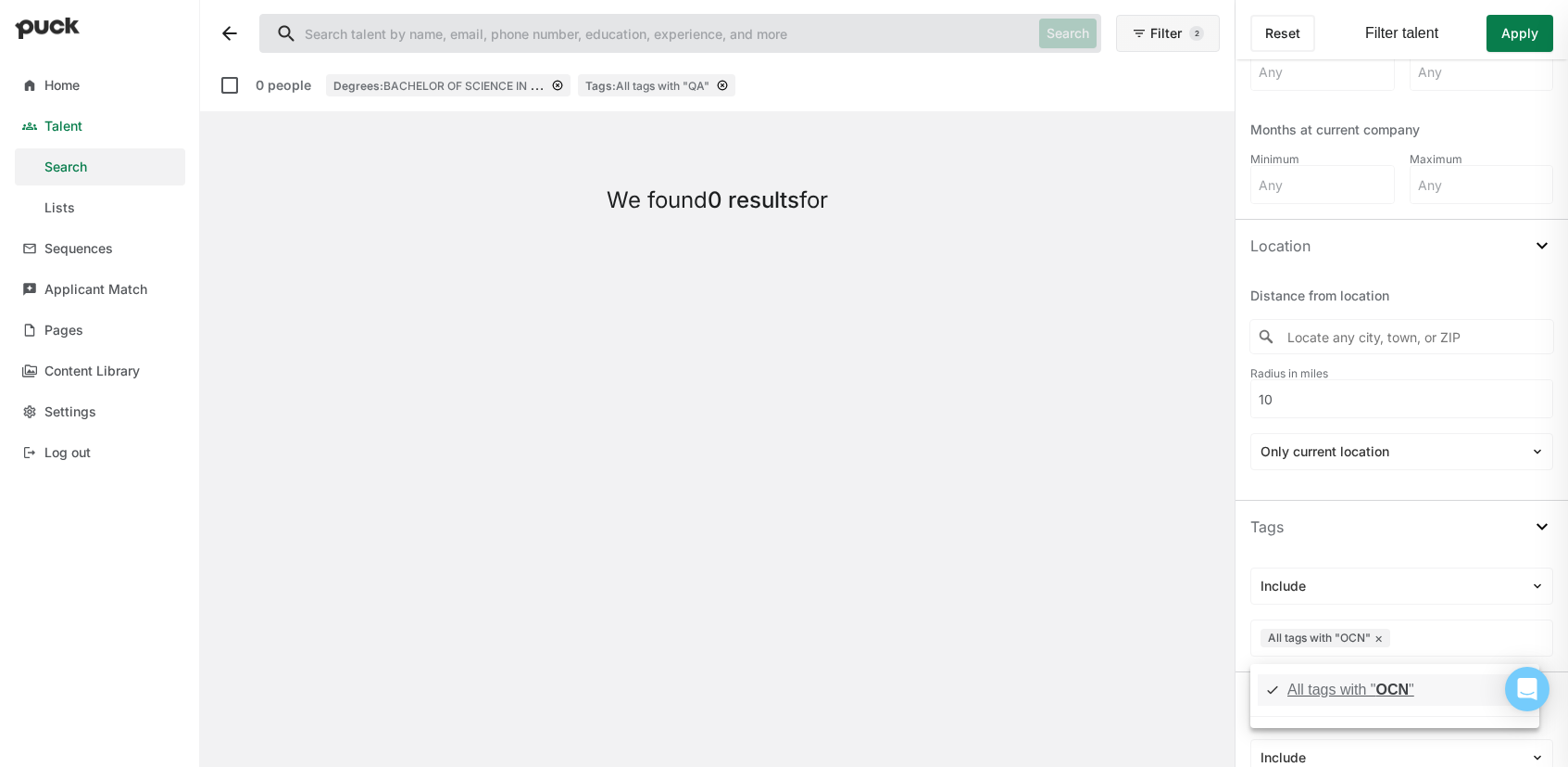
click at [1389, 692] on span "OCN" at bounding box center [1392, 689] width 33 height 16
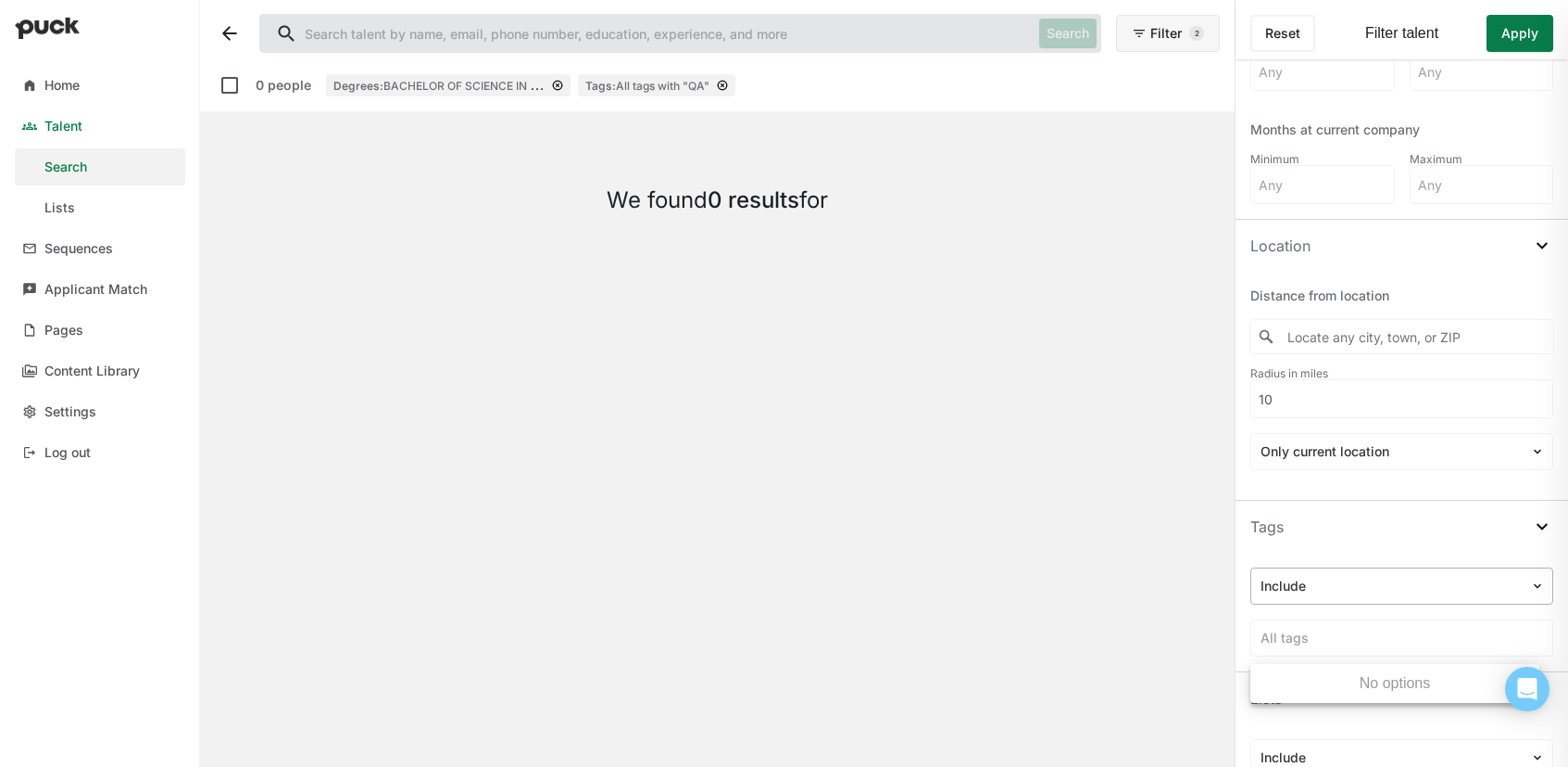
click at [1375, 592] on div at bounding box center [1391, 586] width 260 height 19
click at [1326, 641] on div "Include" at bounding box center [1311, 637] width 48 height 17
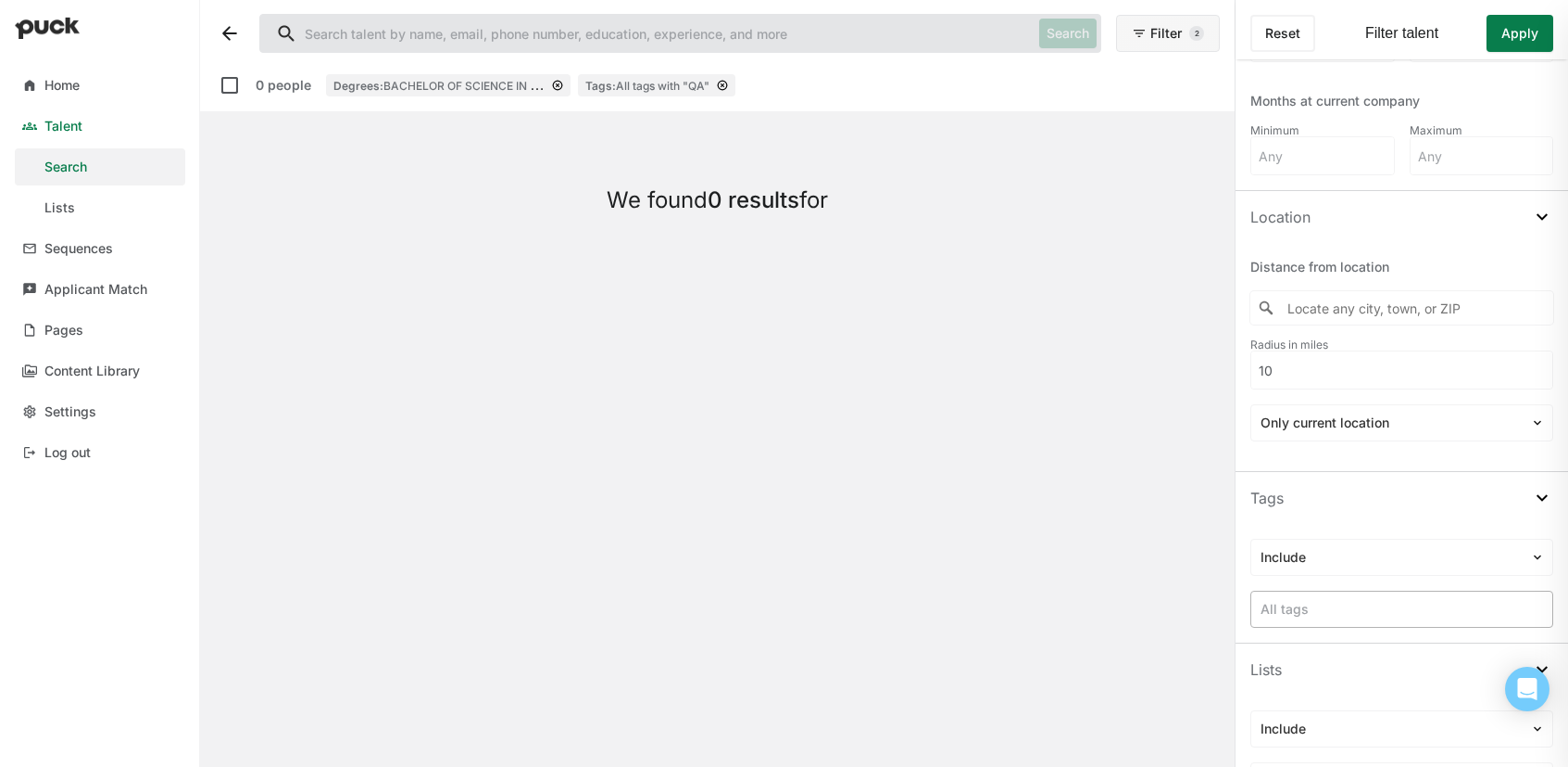
scroll to position [1192, 0]
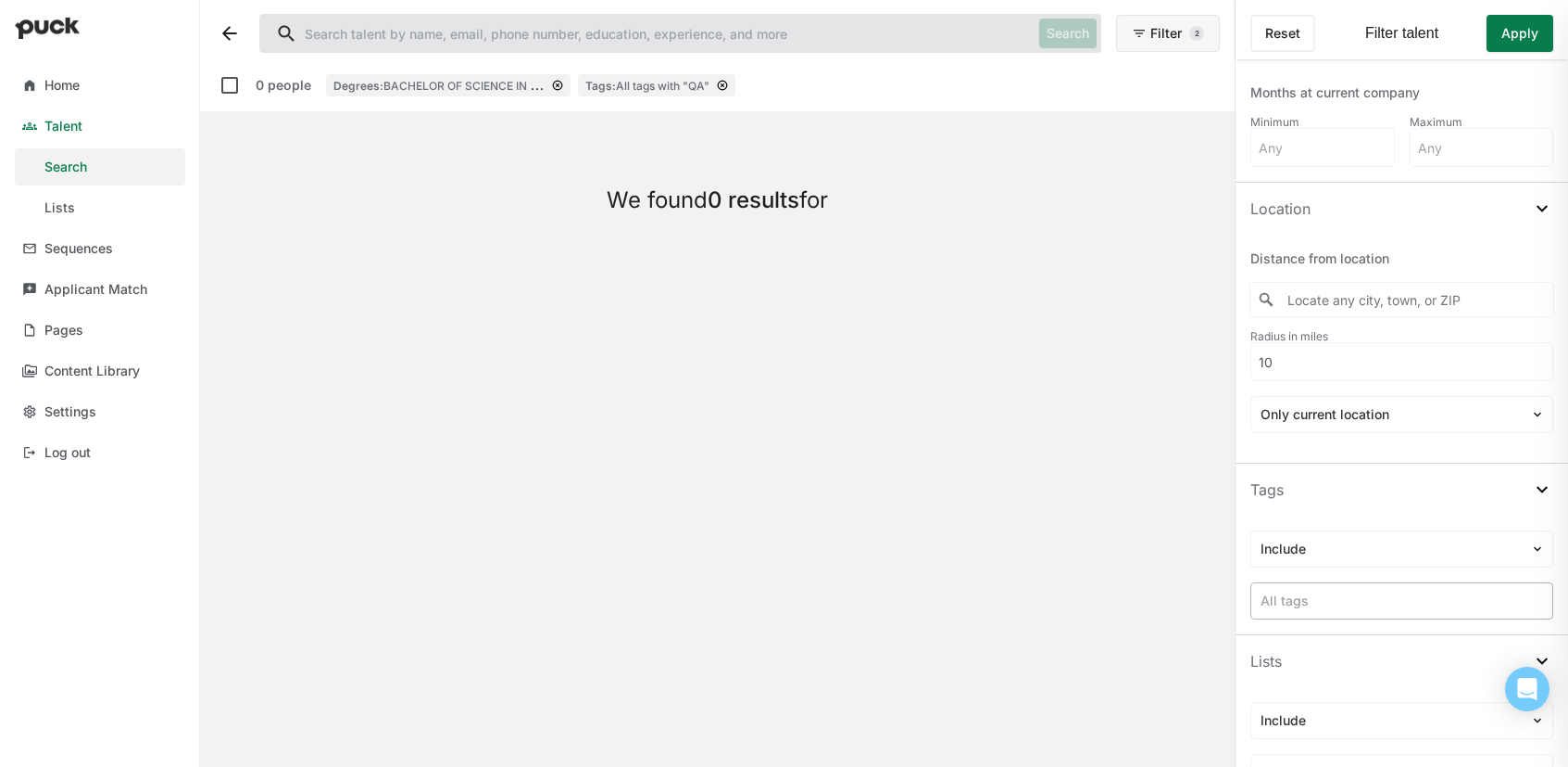
click at [1354, 605] on div at bounding box center [1402, 600] width 283 height 19
type input "OCN"
click at [1342, 645] on div "All tags with " OCN "" at bounding box center [1350, 652] width 127 height 17
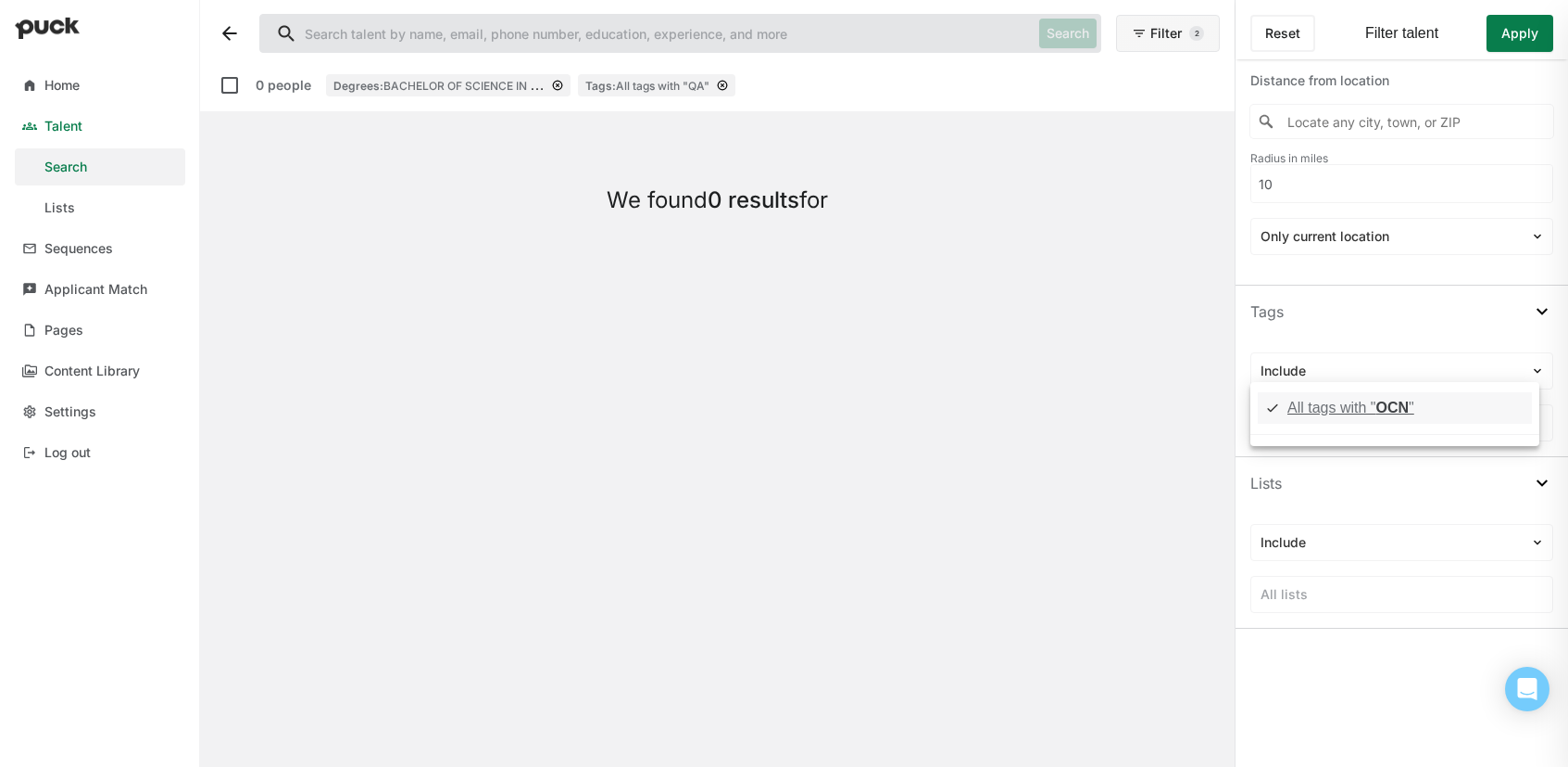
scroll to position [1543, 0]
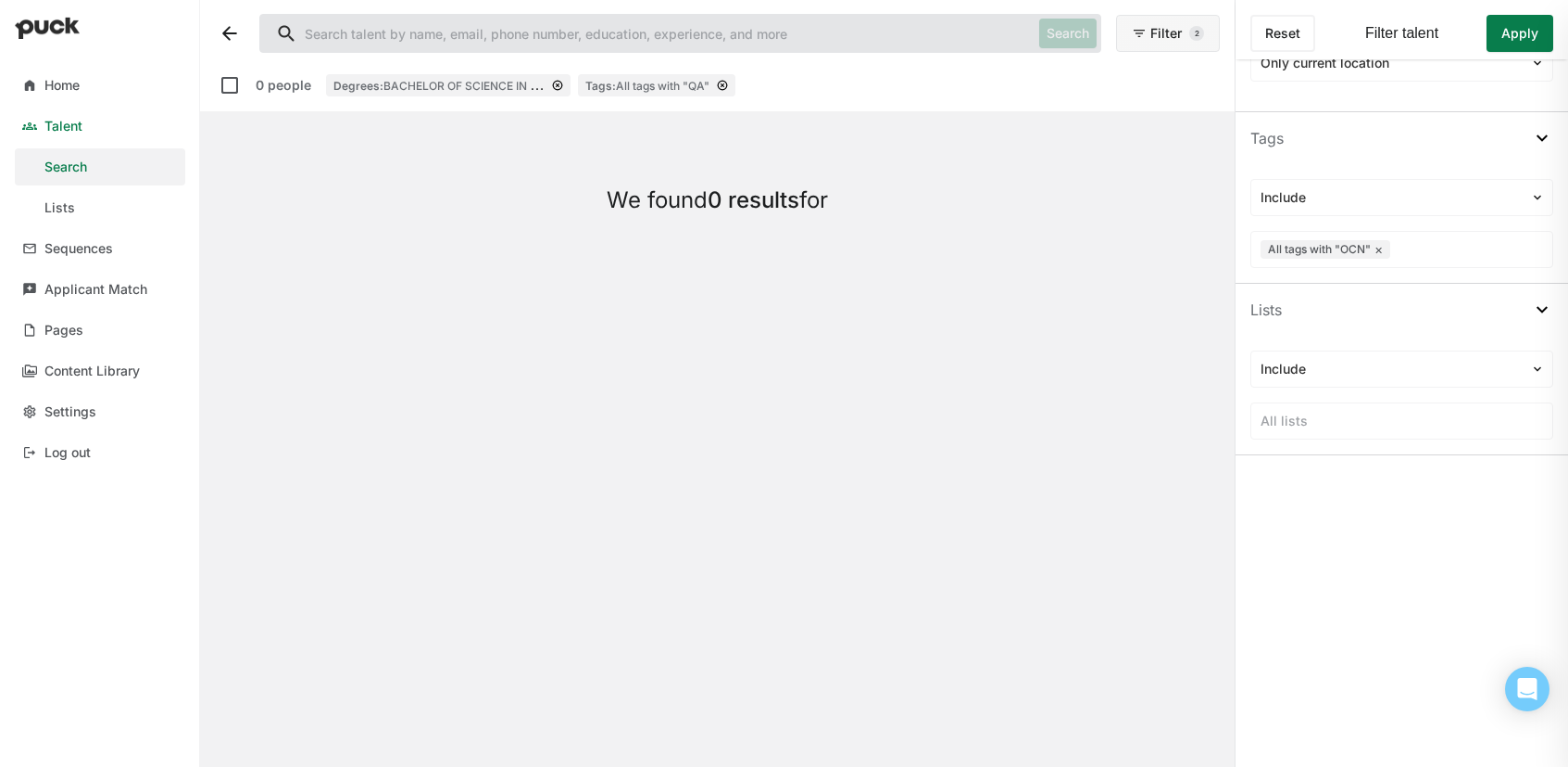
click at [1520, 35] on button "Apply" at bounding box center [1520, 33] width 67 height 37
click at [1505, 28] on button "Apply" at bounding box center [1520, 33] width 67 height 37
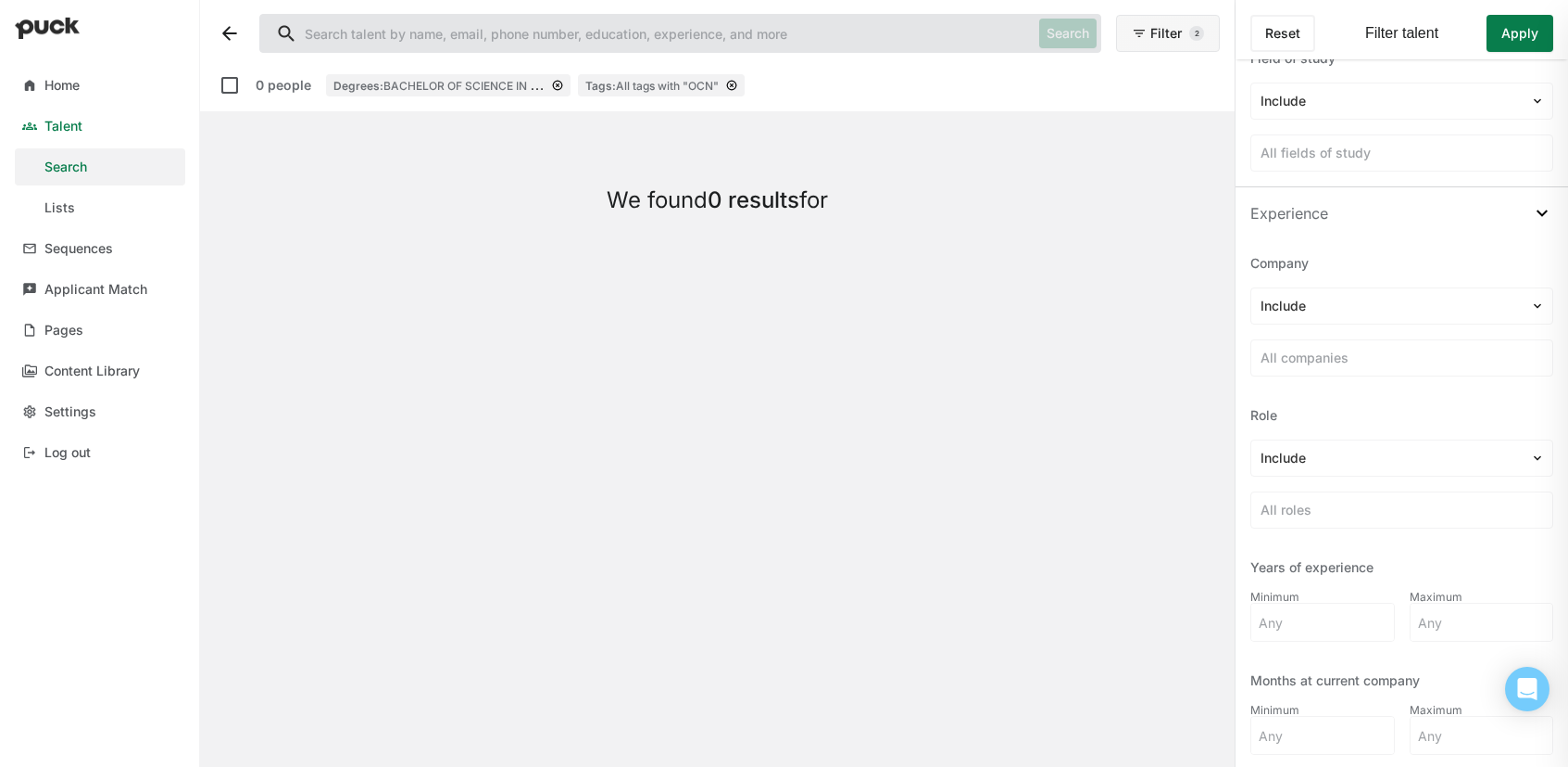
scroll to position [0, 0]
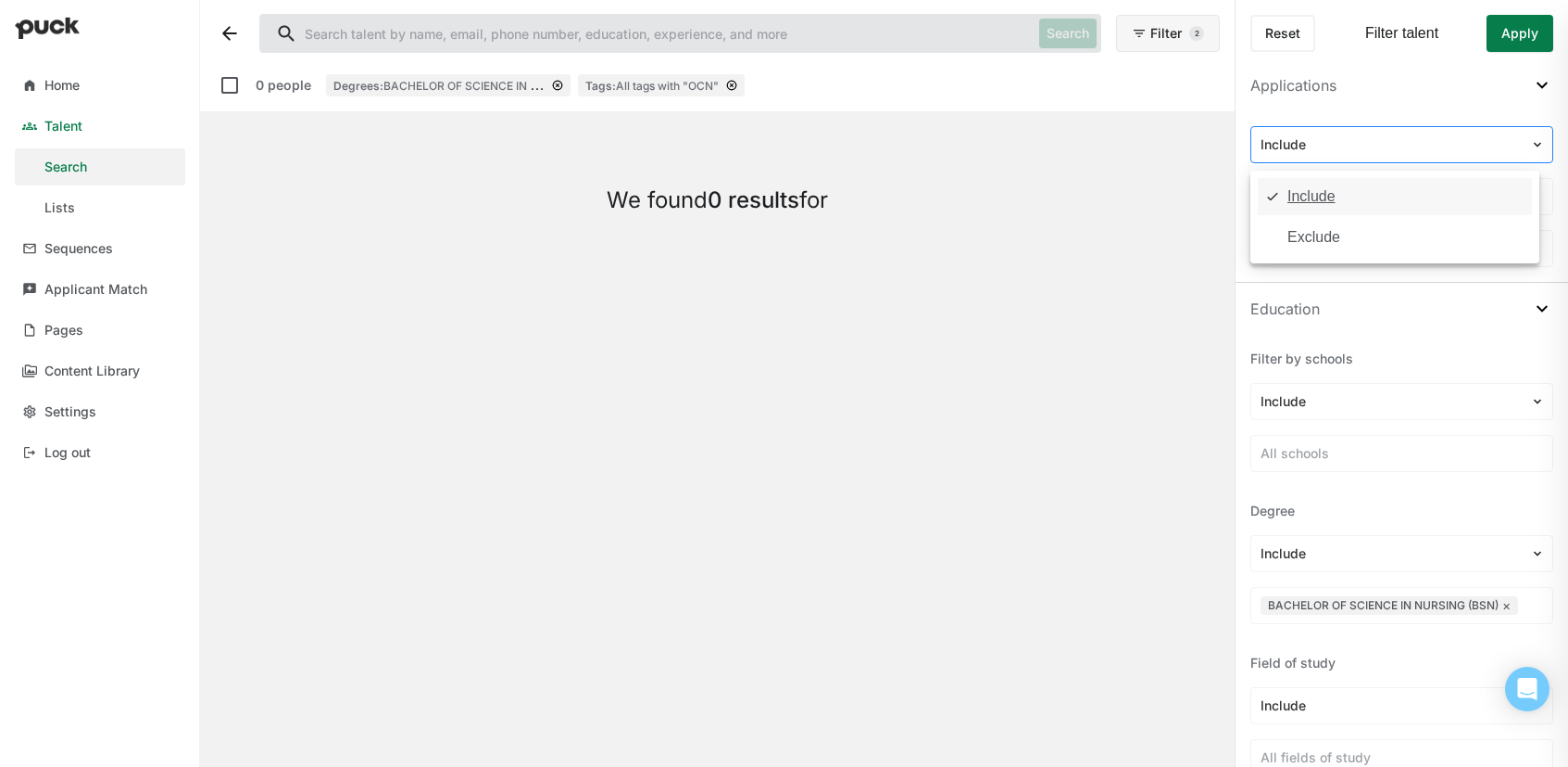
click at [1530, 154] on div at bounding box center [1541, 144] width 22 height 35
click at [1449, 91] on div "Applications" at bounding box center [1402, 85] width 333 height 52
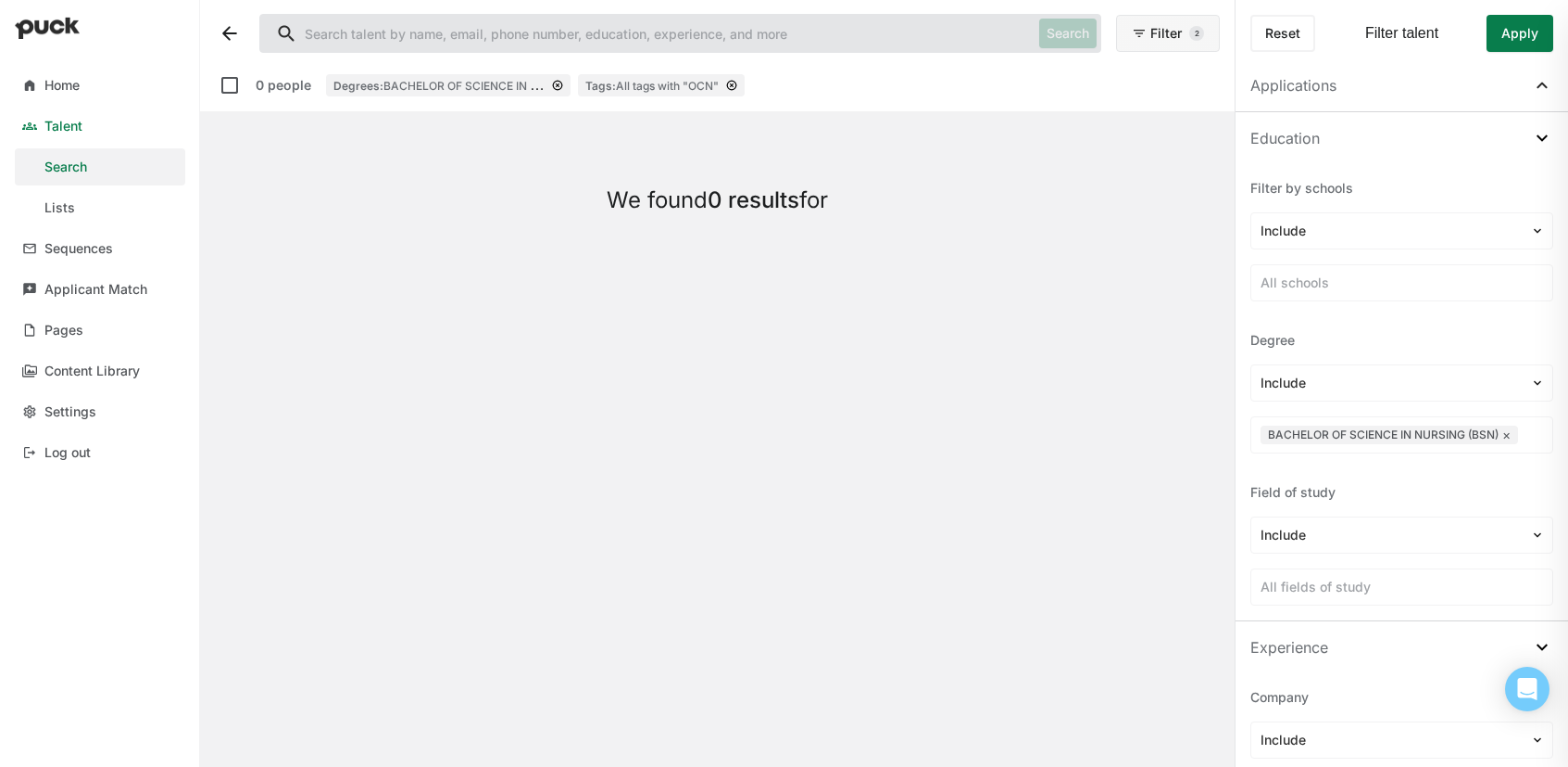
click at [1531, 88] on img at bounding box center [1542, 85] width 22 height 22
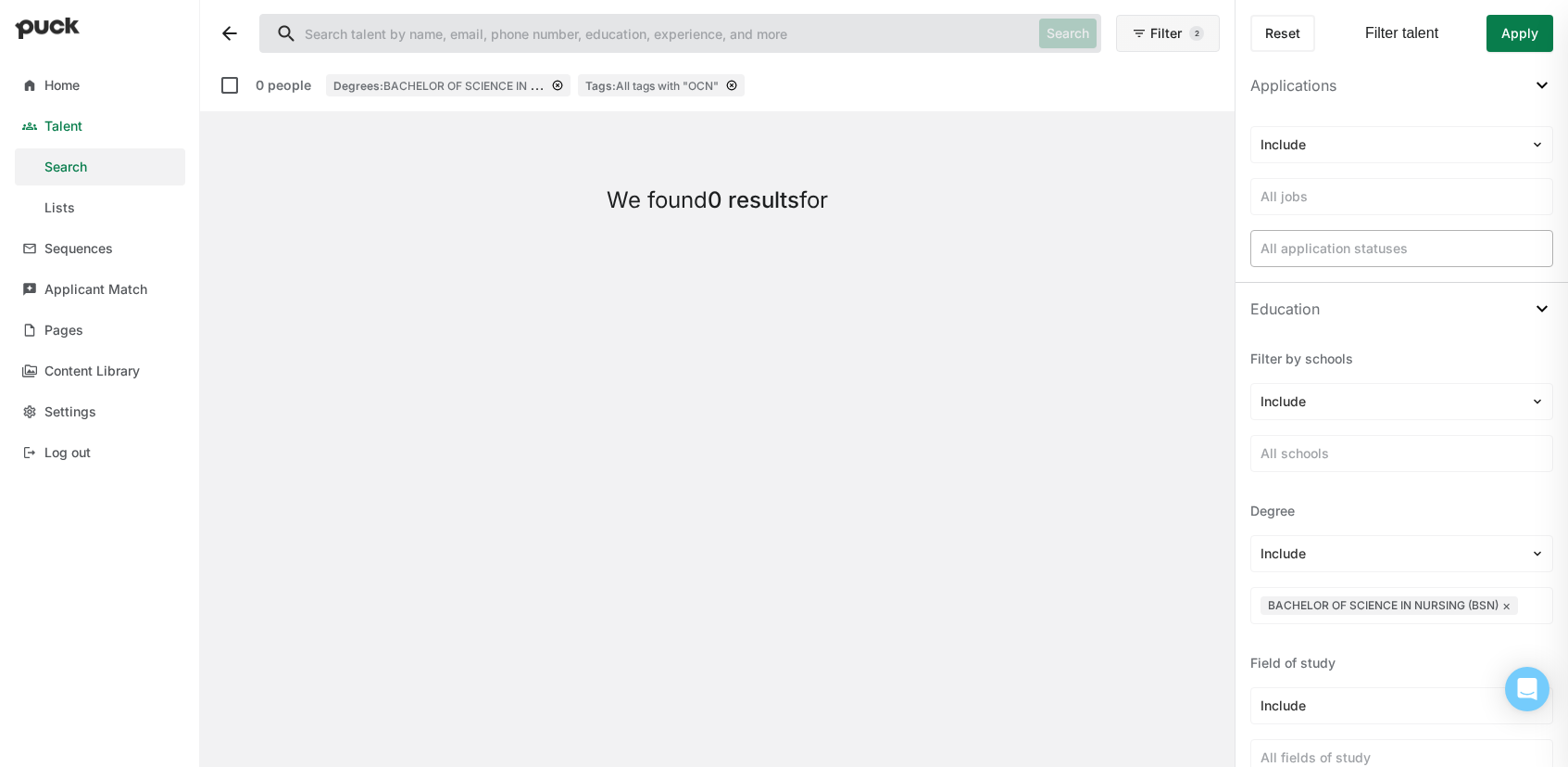
click at [1439, 254] on div at bounding box center [1402, 248] width 283 height 19
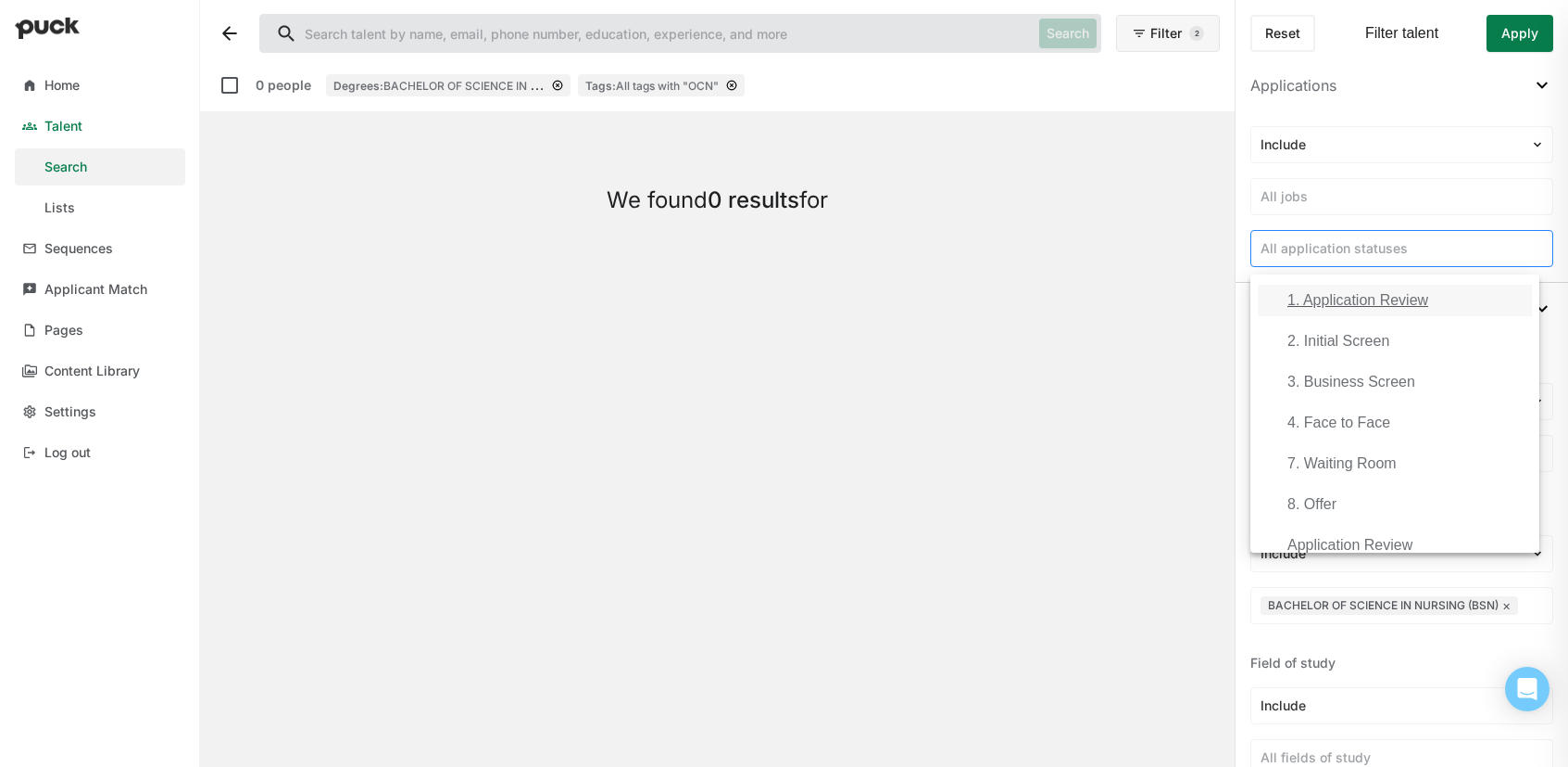
click at [1345, 245] on div at bounding box center [1402, 248] width 283 height 19
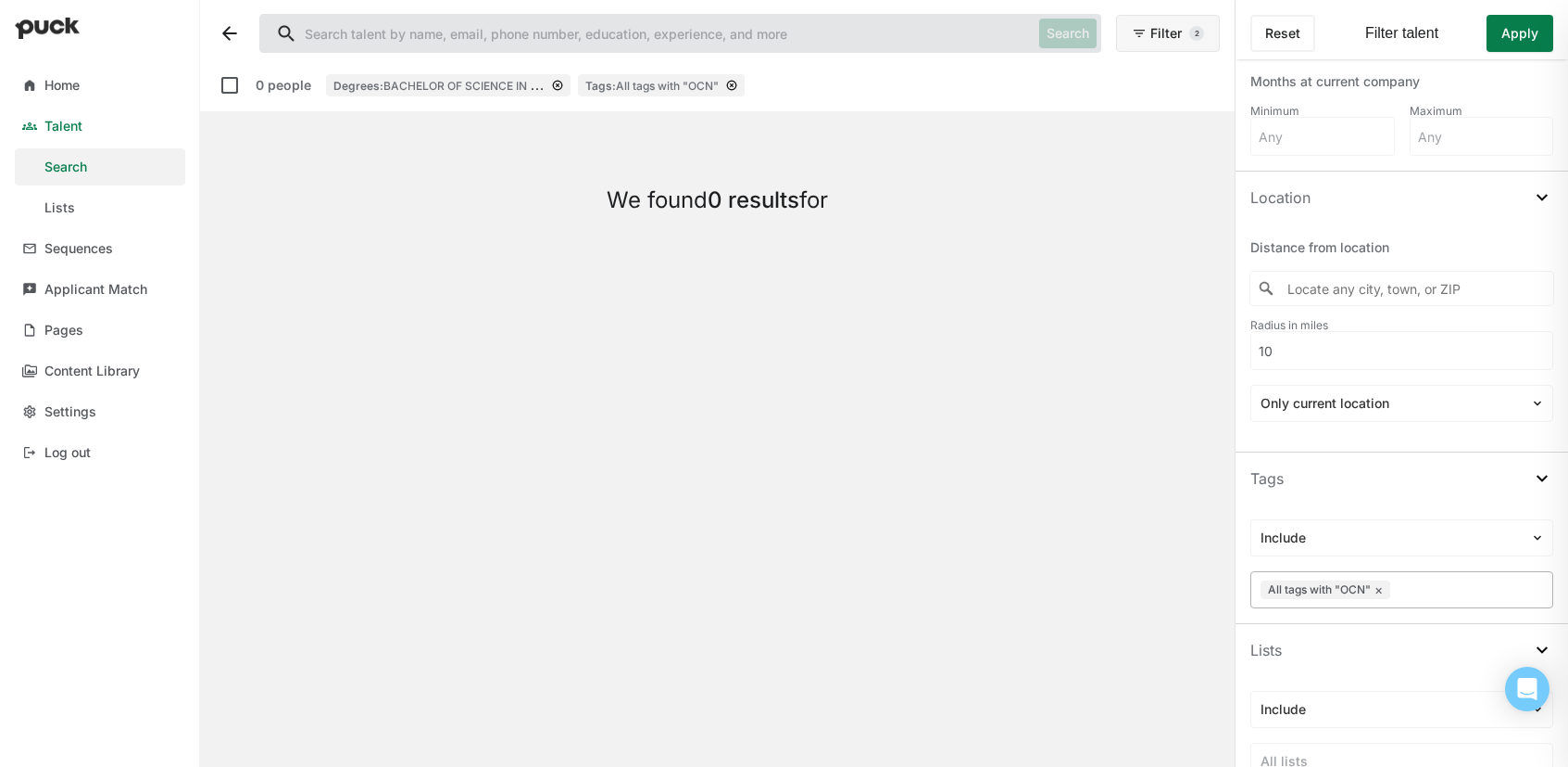
scroll to position [1220, 0]
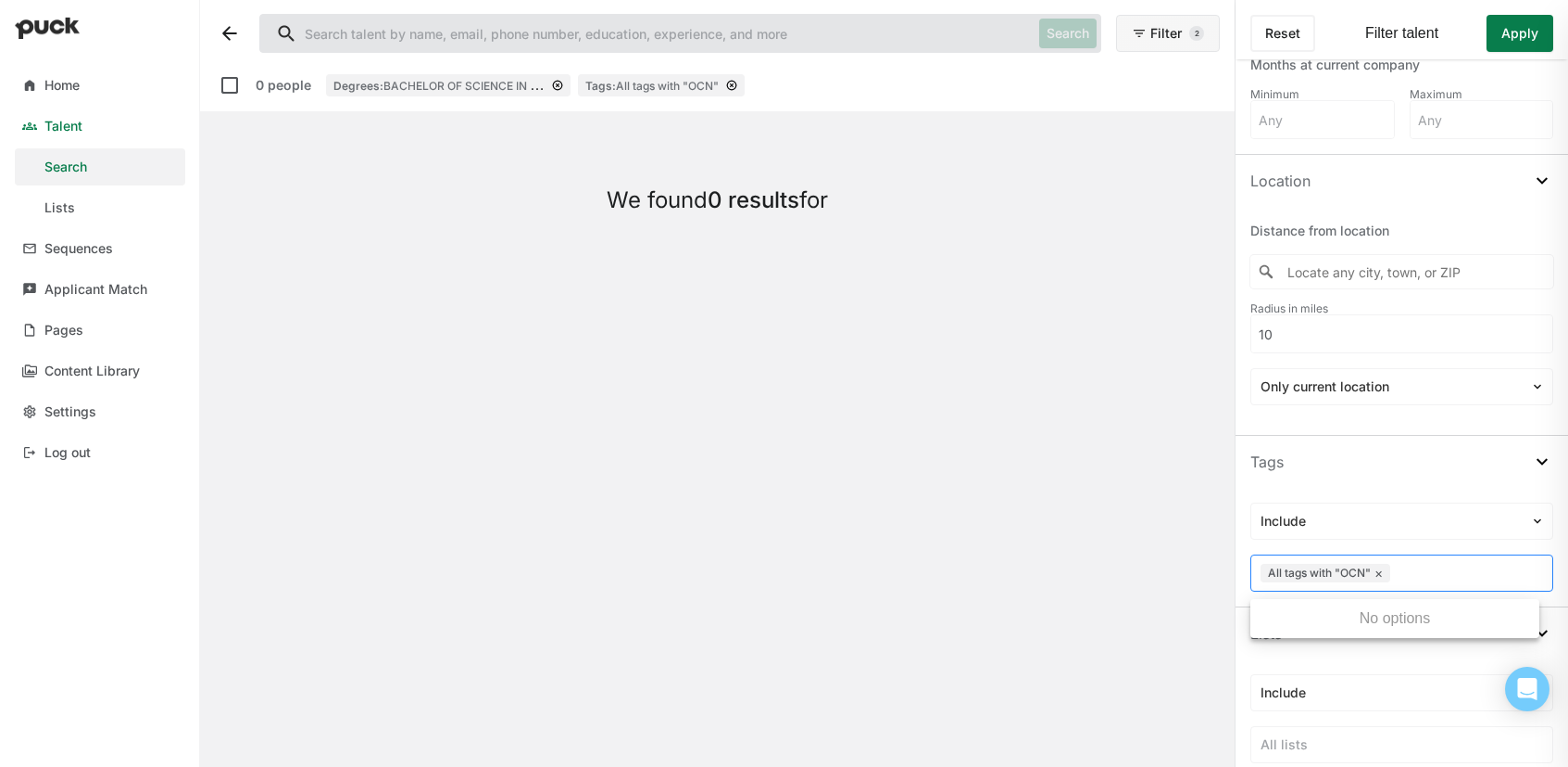
click at [1386, 577] on div "All tags with "OCN" ×" at bounding box center [1326, 573] width 130 height 19
click at [1376, 568] on button "×" at bounding box center [1379, 572] width 8 height 15
click at [1520, 32] on button "Apply" at bounding box center [1520, 33] width 67 height 37
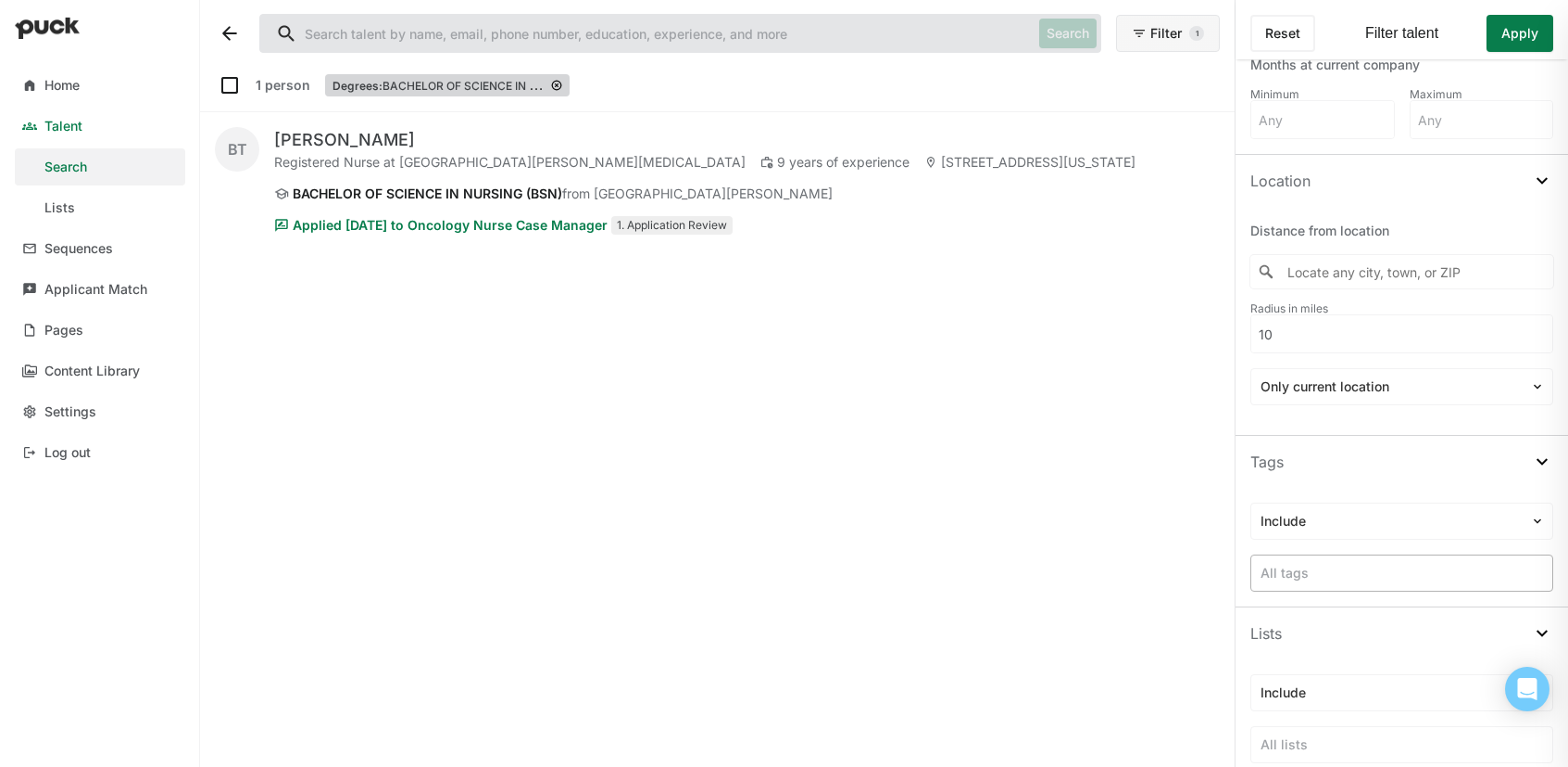
click at [559, 95] on div "Degrees: BACHELOR OF SCIENCE IN NURSING (BSN)" at bounding box center [447, 85] width 245 height 22
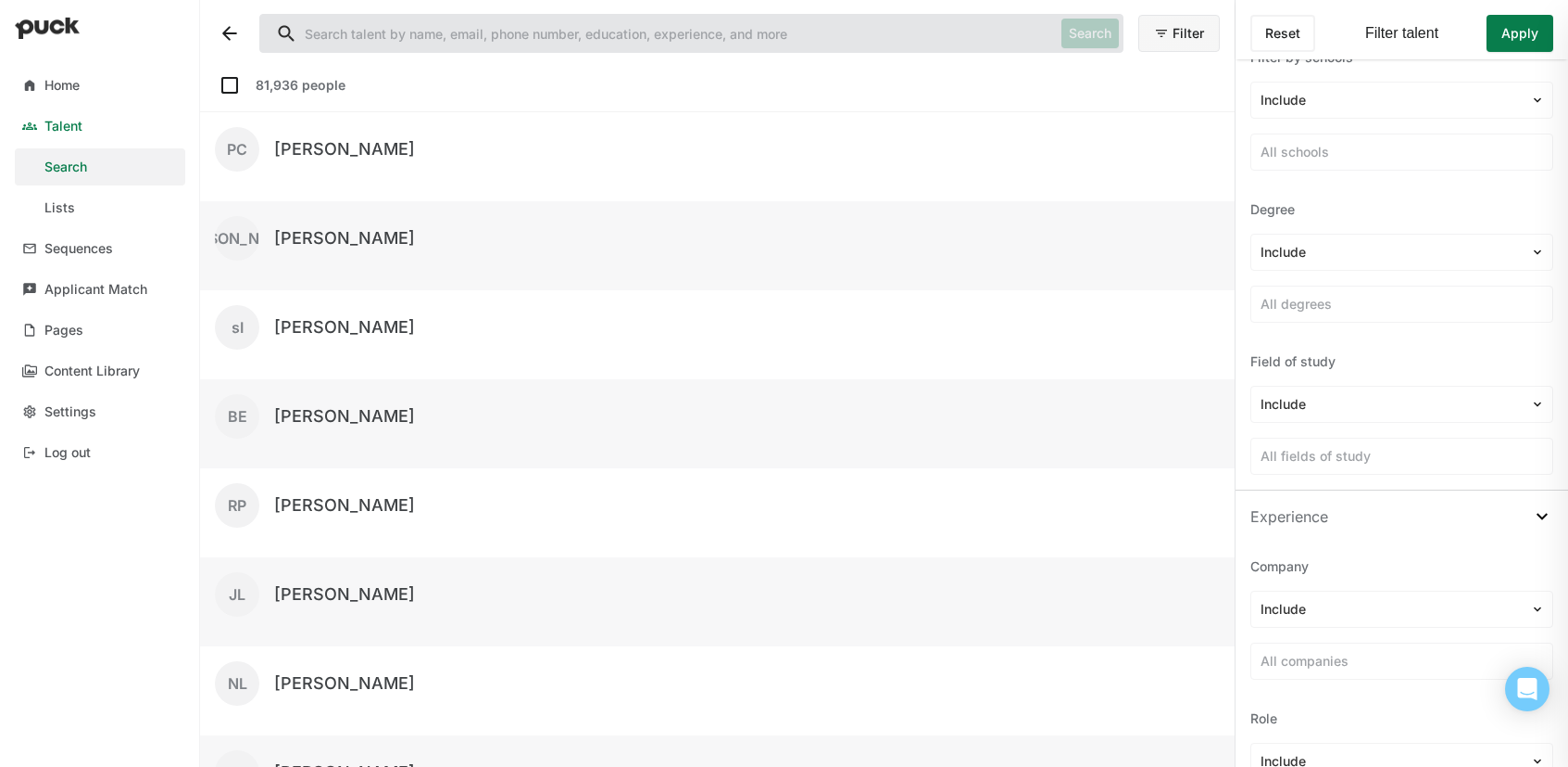
scroll to position [527, 0]
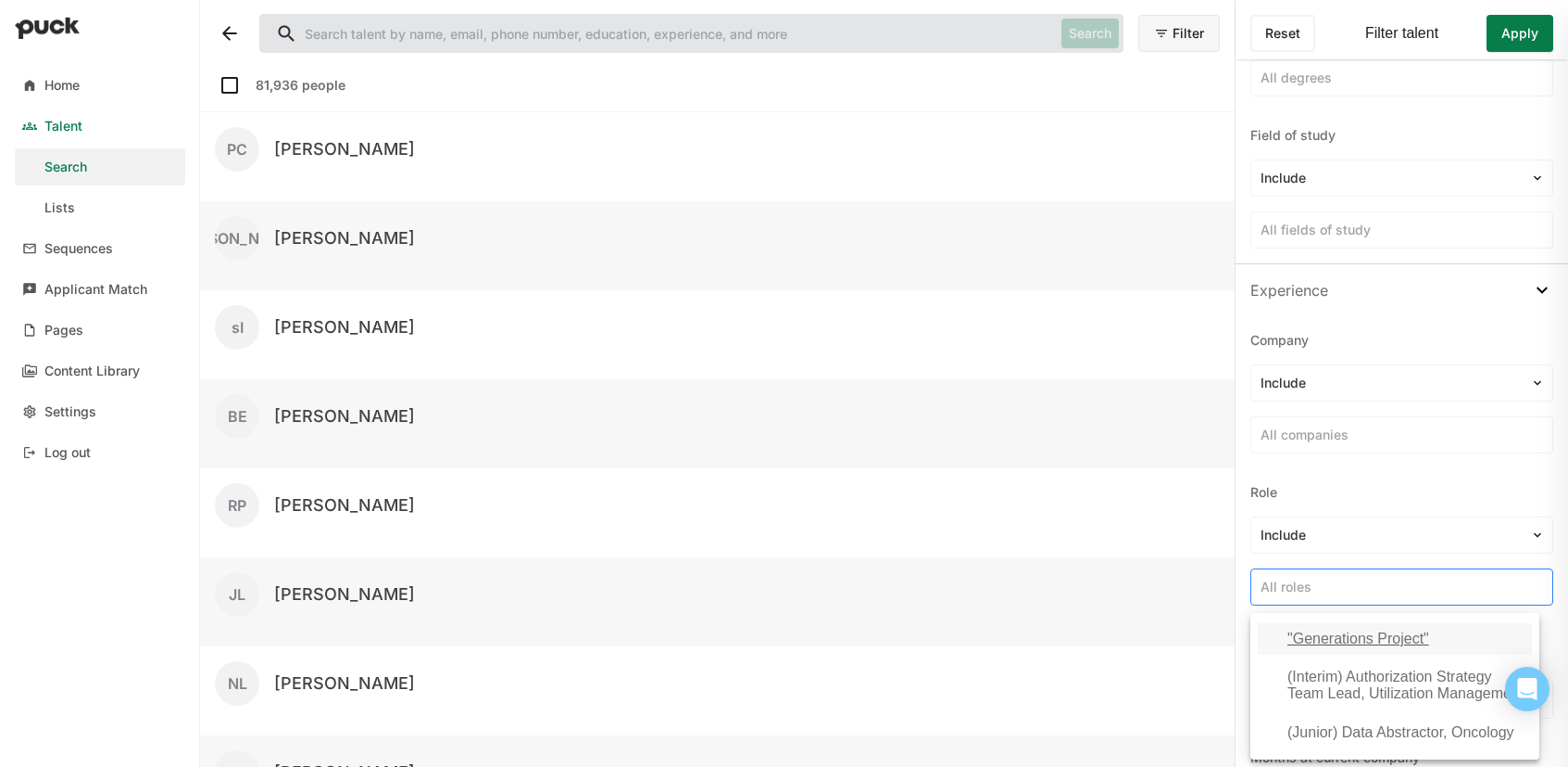
click at [1459, 577] on div at bounding box center [1402, 586] width 283 height 19
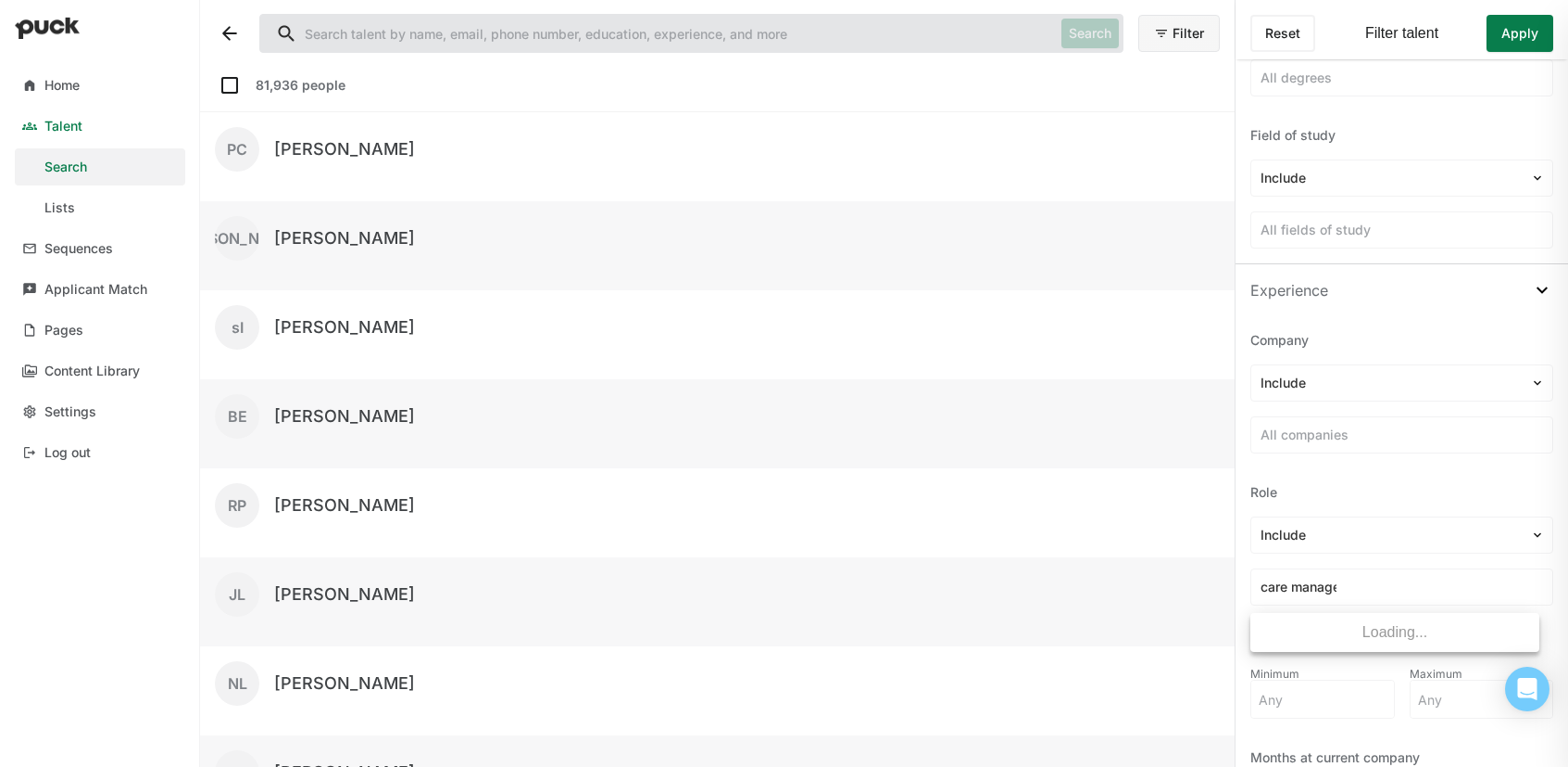
type input "care manager"
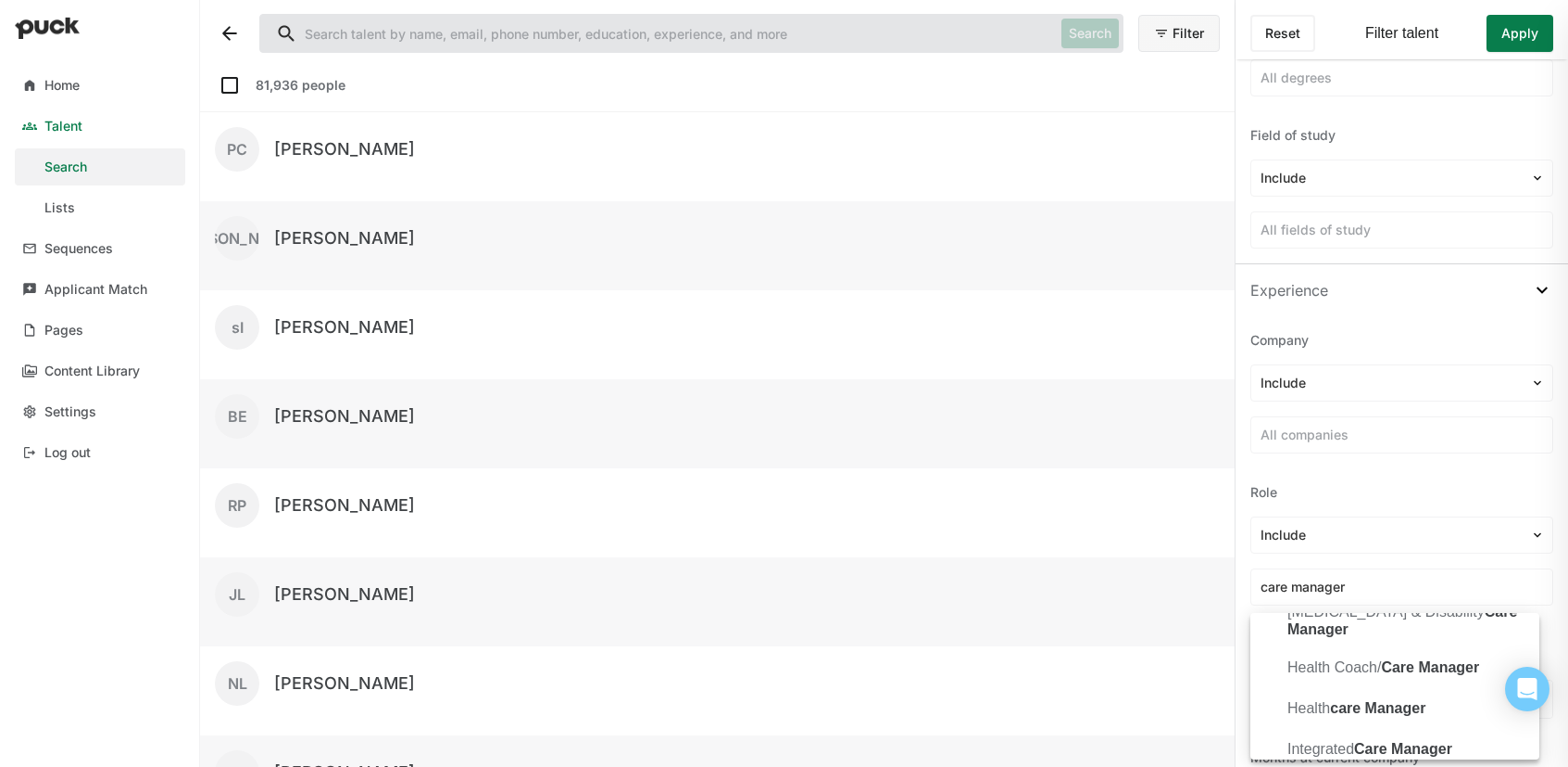
scroll to position [1194, 0]
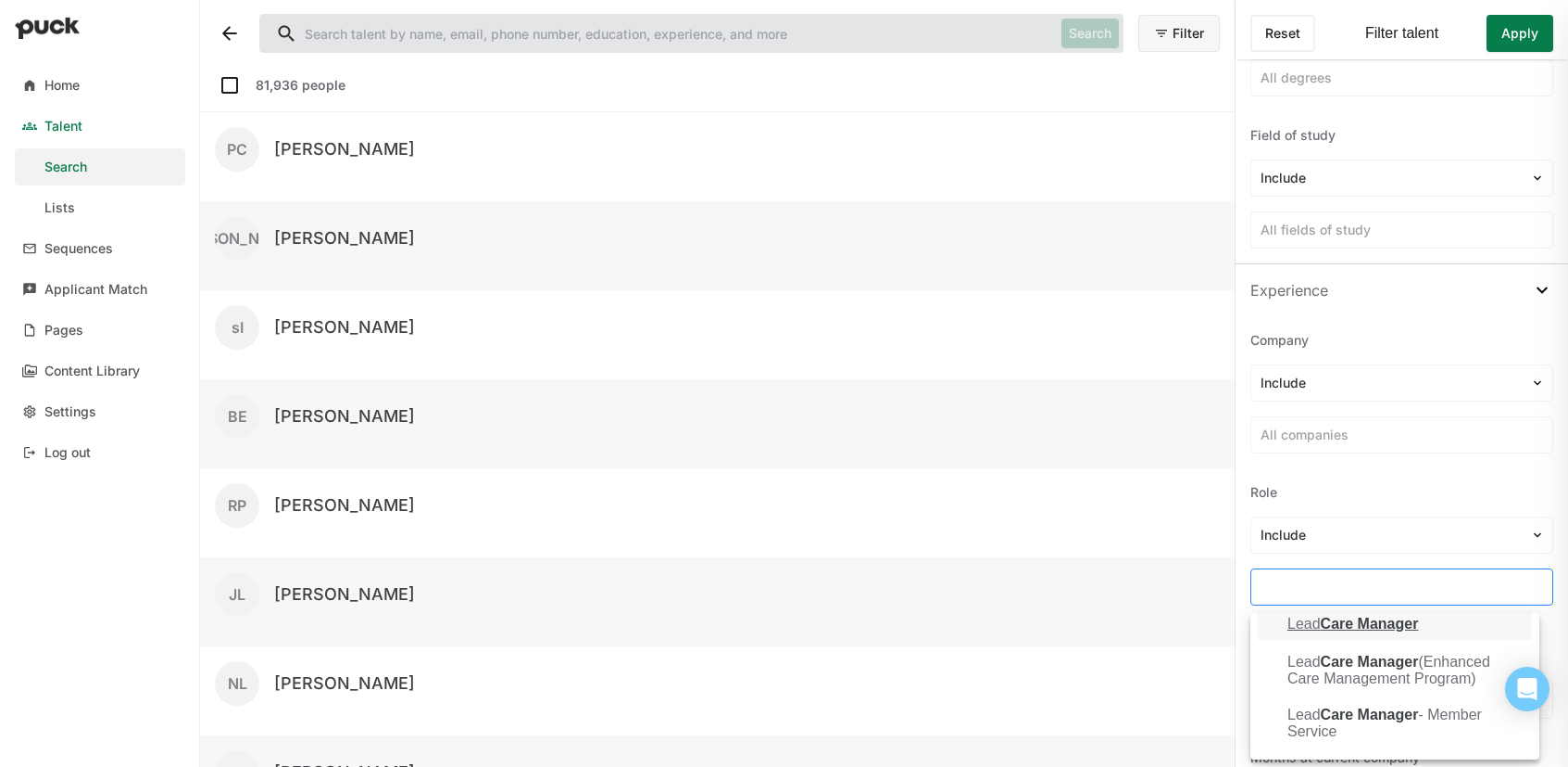
click at [1390, 577] on div at bounding box center [1402, 586] width 283 height 19
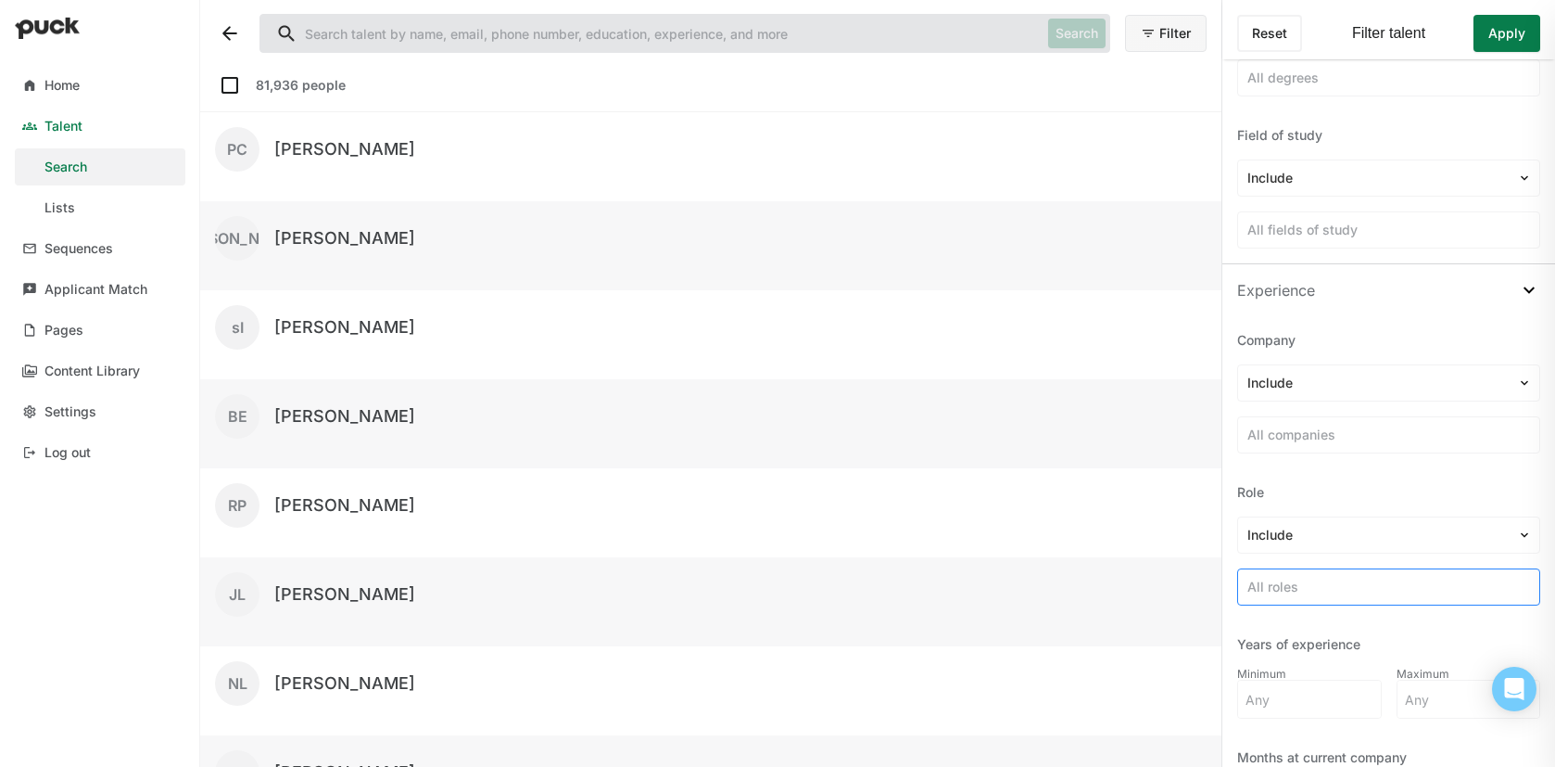
click at [1385, 583] on div at bounding box center [1389, 586] width 283 height 19
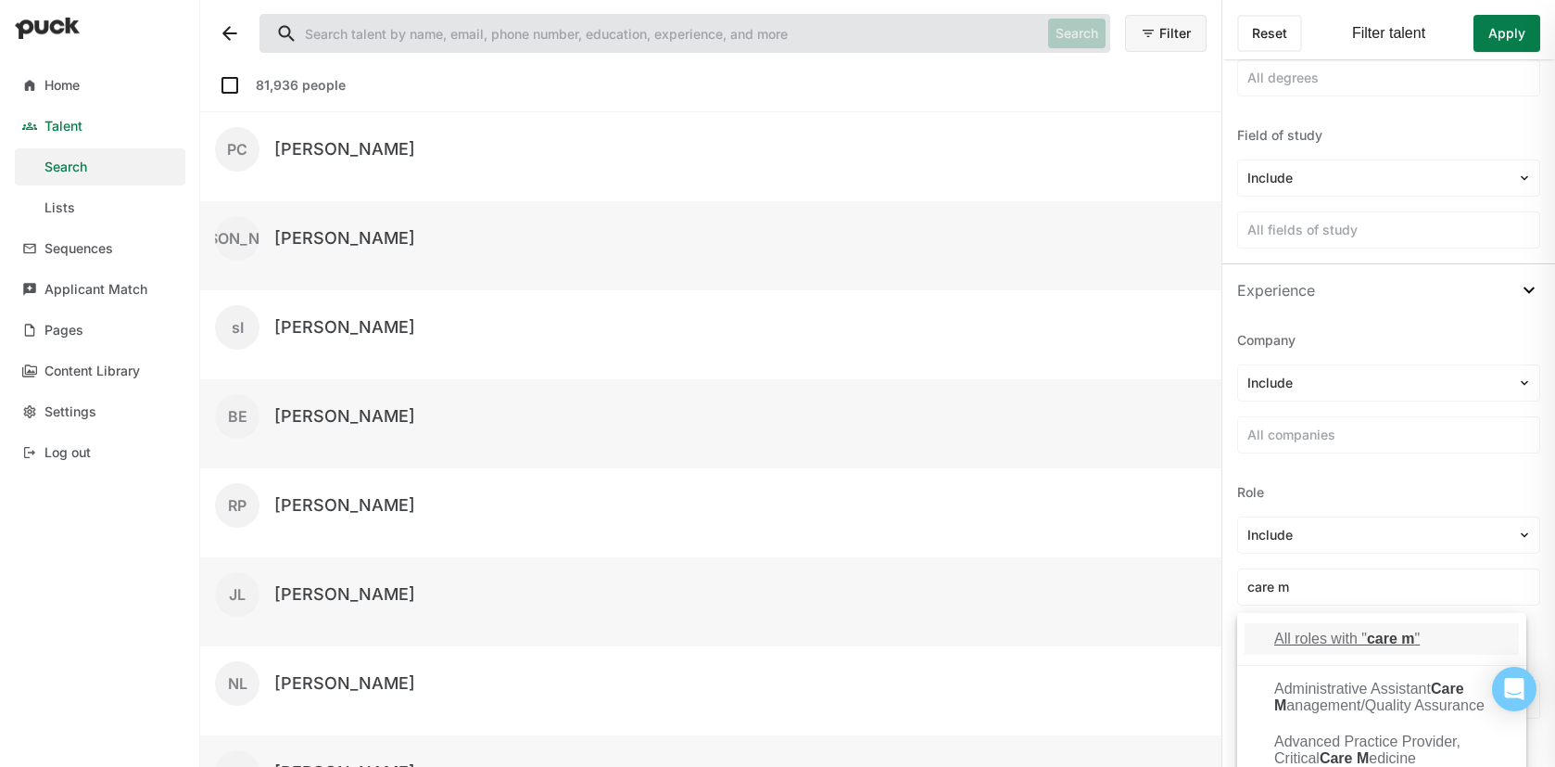
type input "care m"
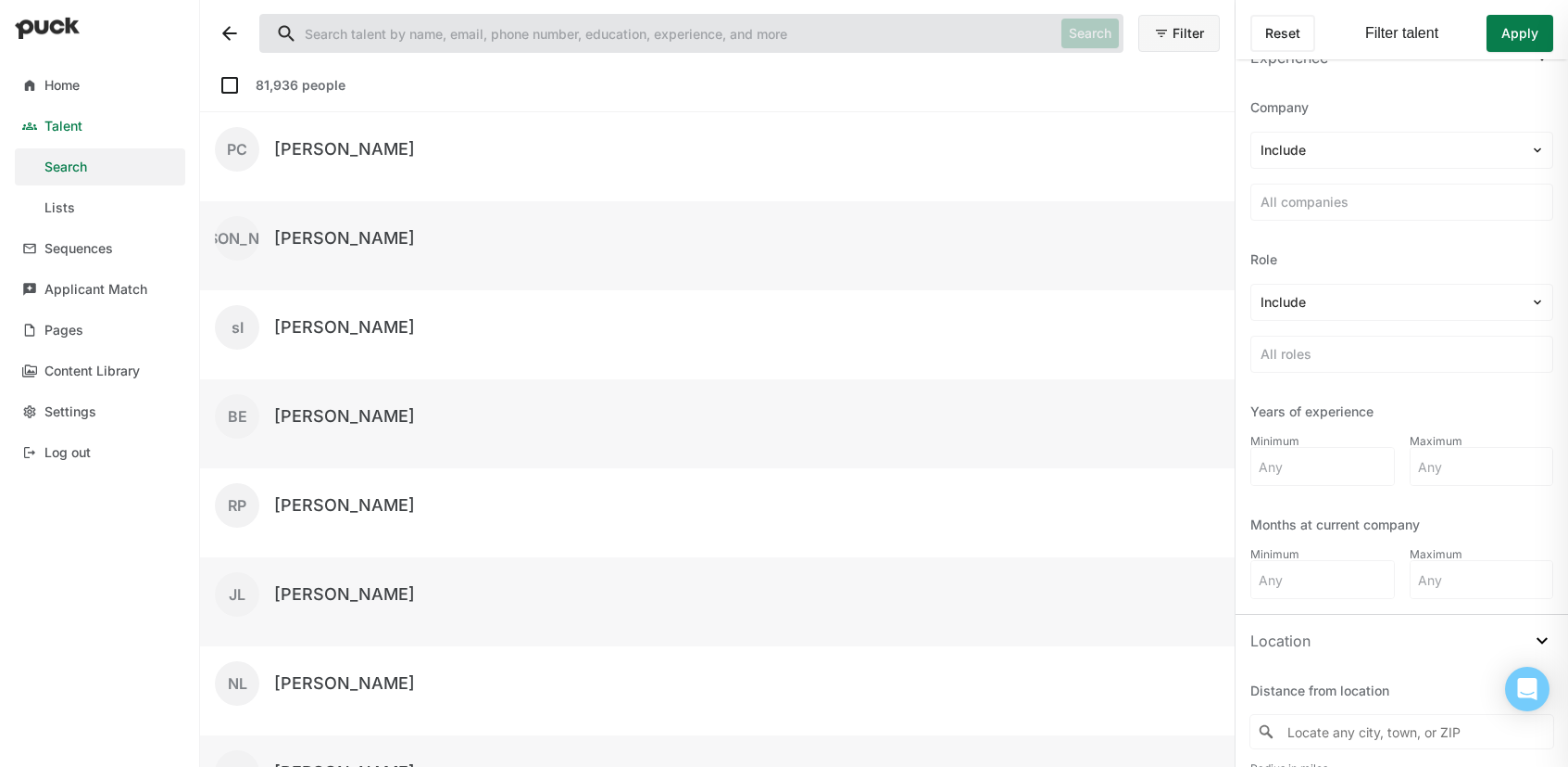
scroll to position [813, 0]
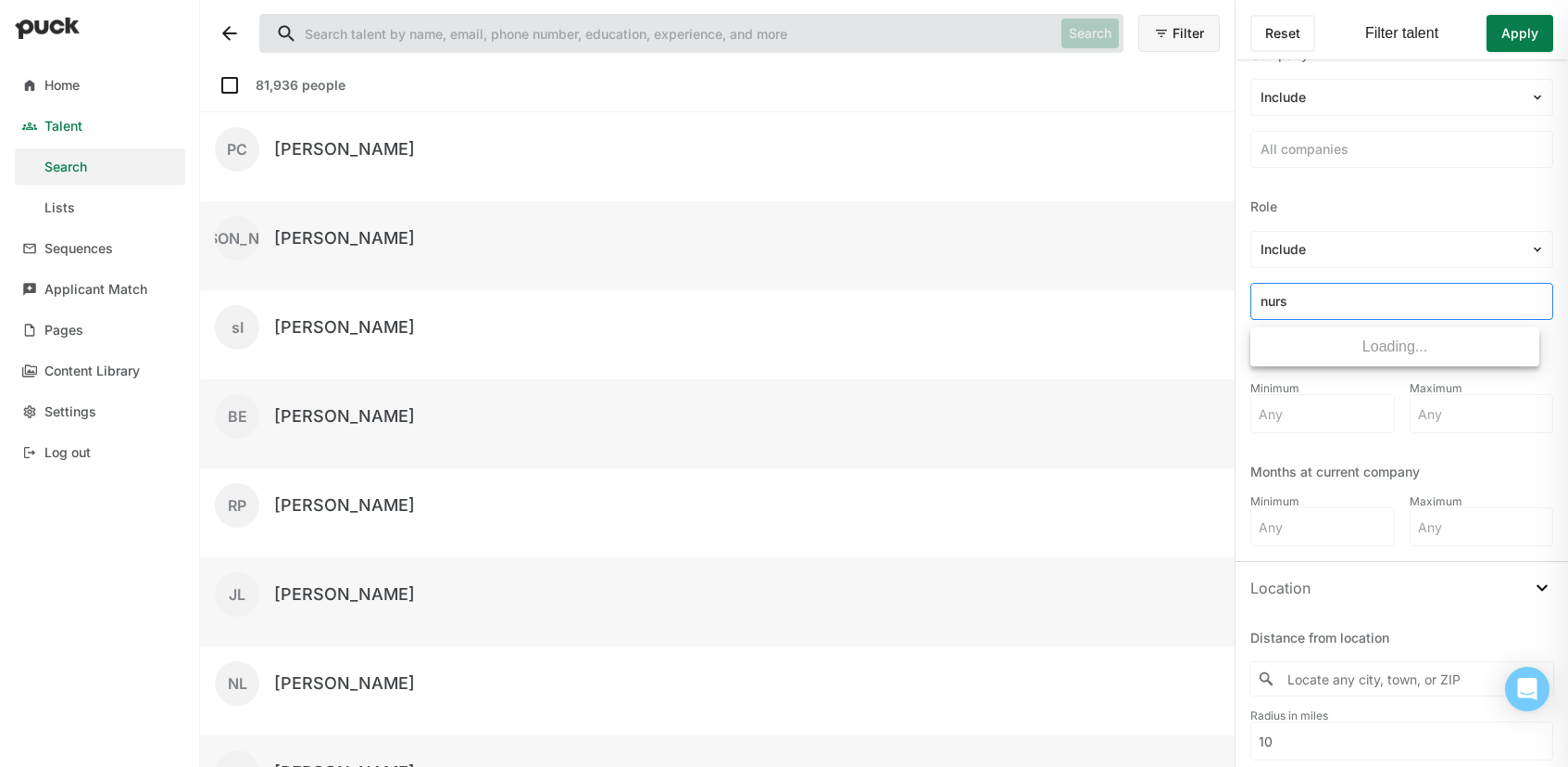
type input "nurse"
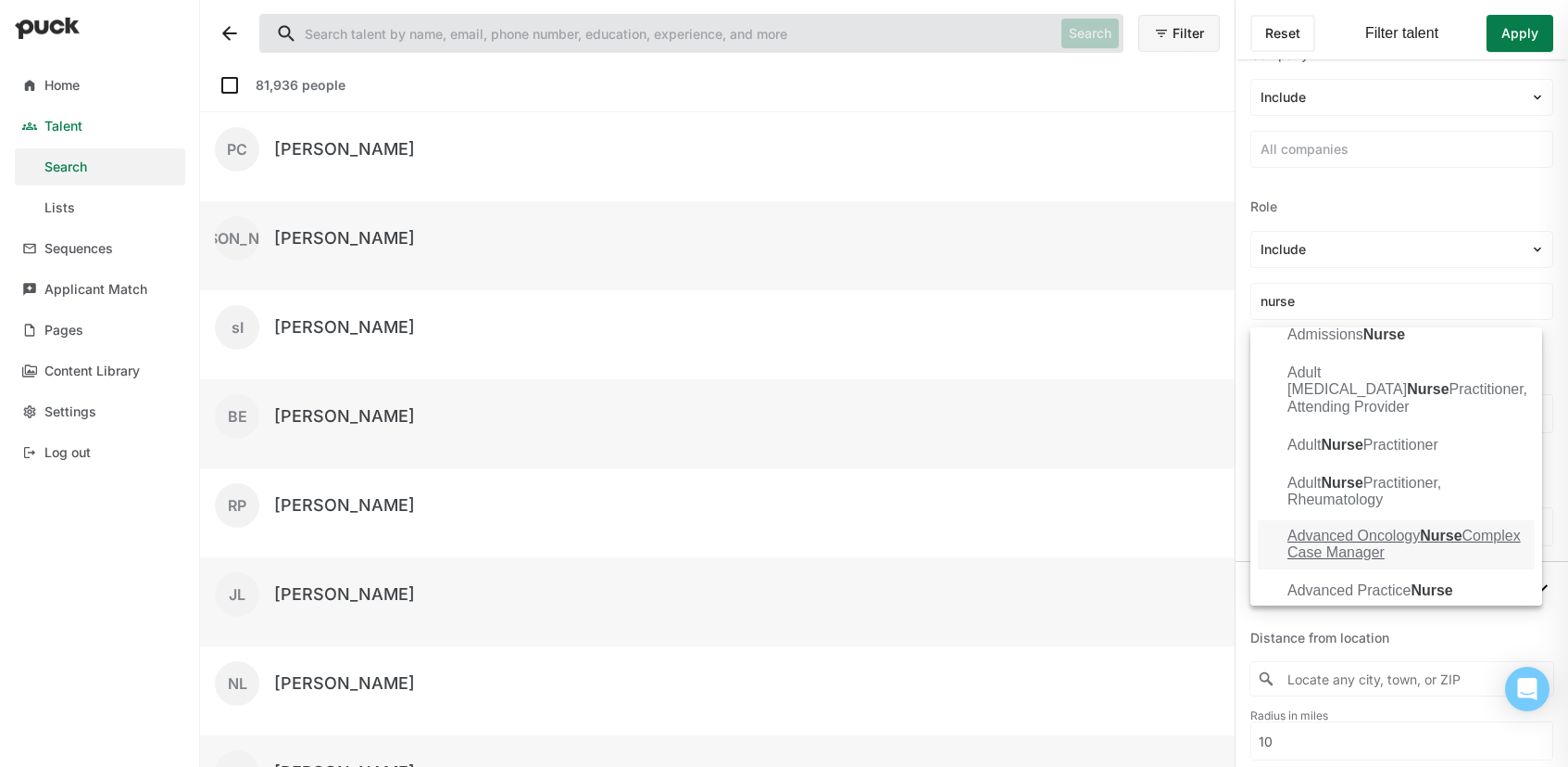
scroll to position [259, 0]
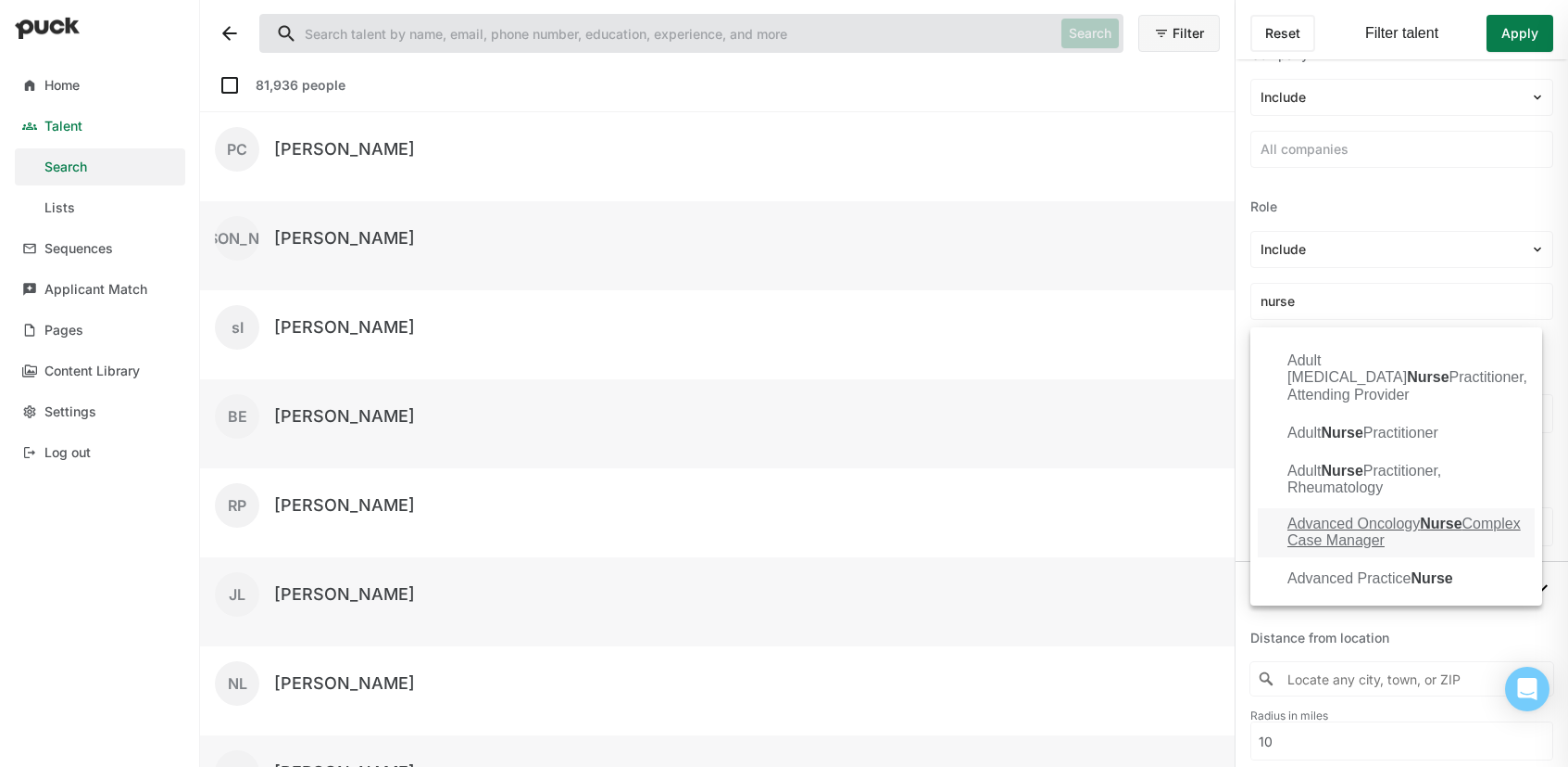
click at [1401, 541] on div "Advanced Oncology Nurse Complex Case Manager" at bounding box center [1407, 532] width 240 height 34
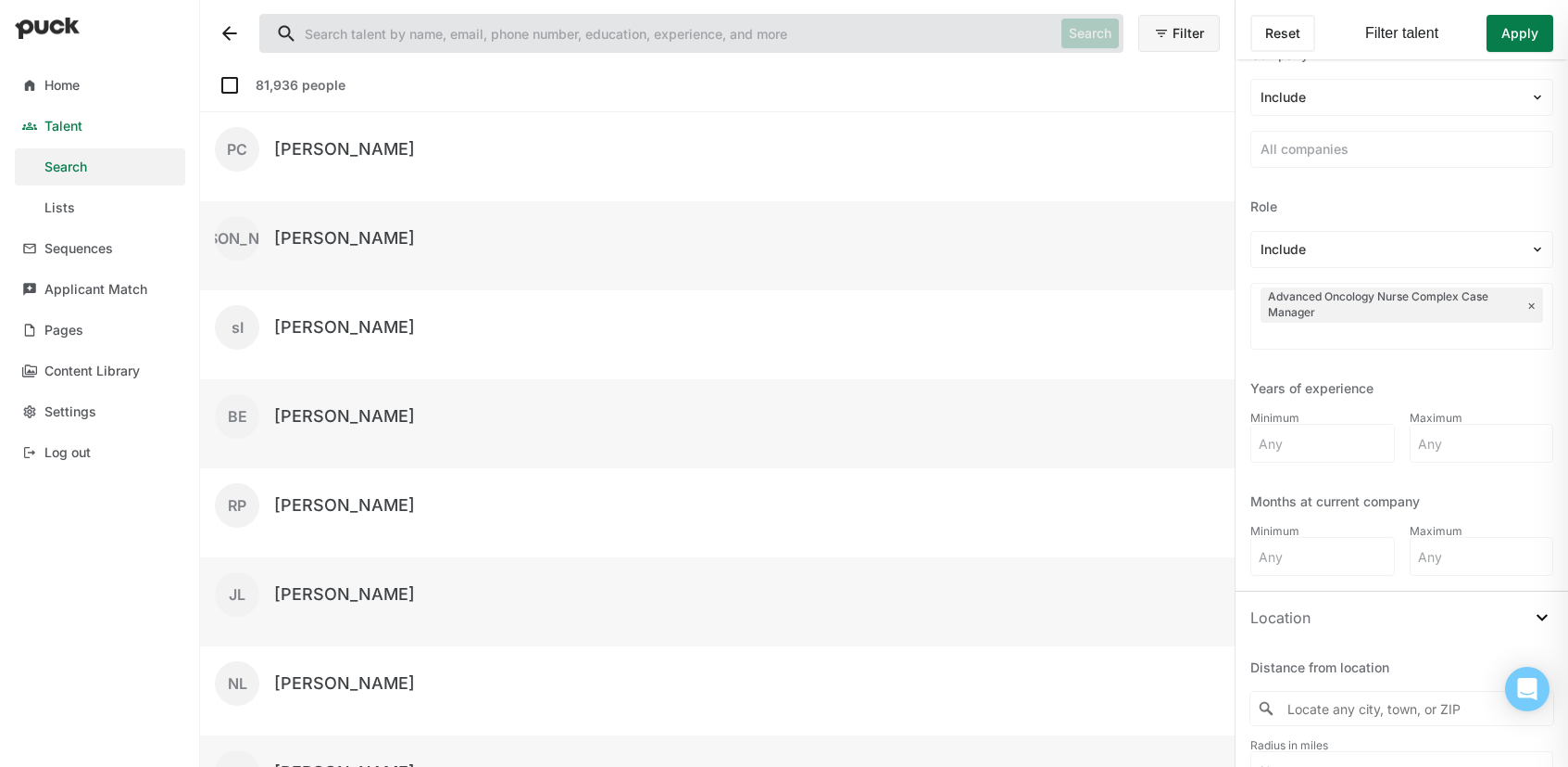
click at [1389, 211] on div "Role" at bounding box center [1401, 206] width 303 height 19
click at [1535, 29] on button "Apply" at bounding box center [1520, 33] width 67 height 37
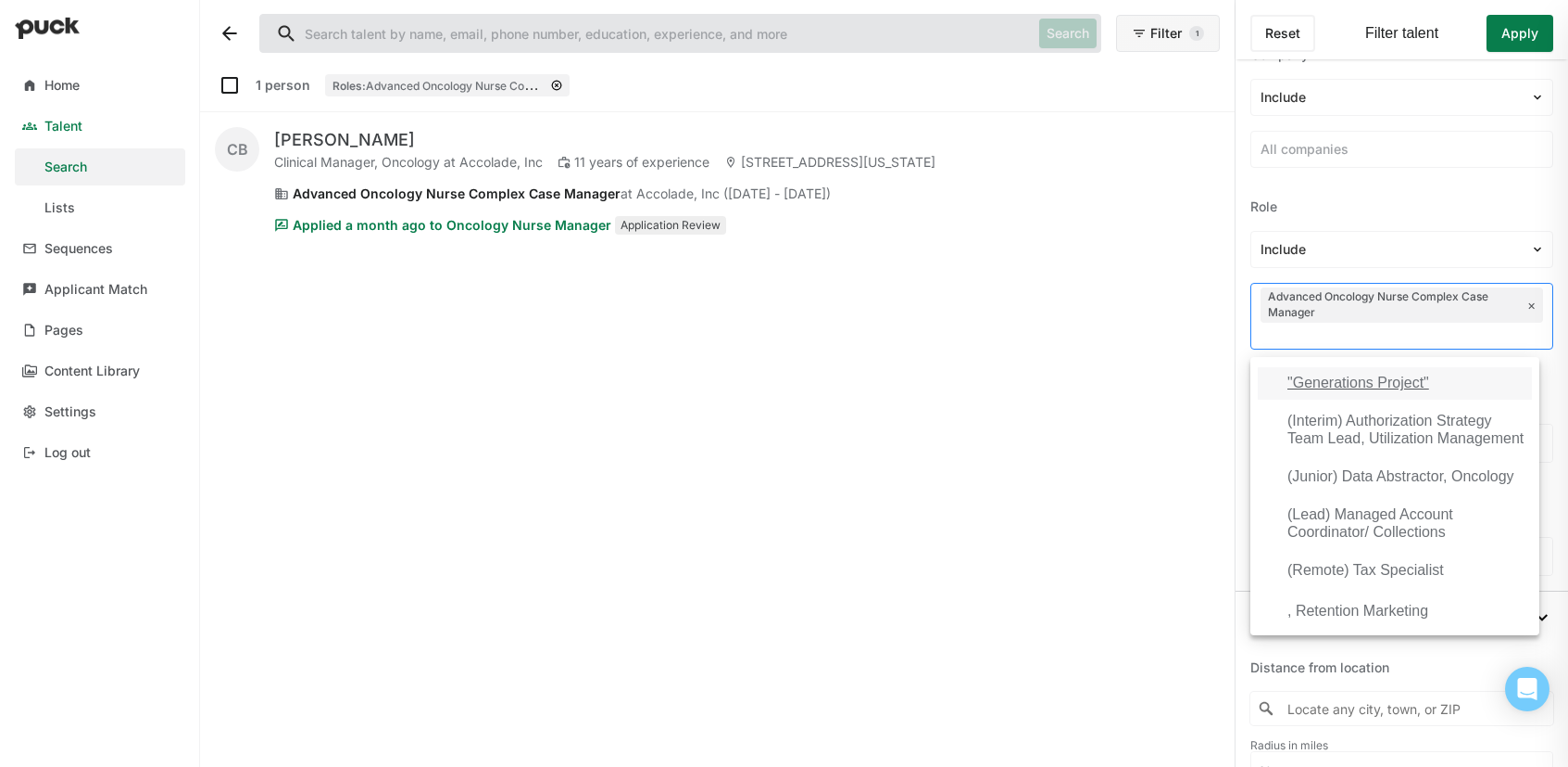
click at [1527, 299] on button "×" at bounding box center [1531, 305] width 8 height 15
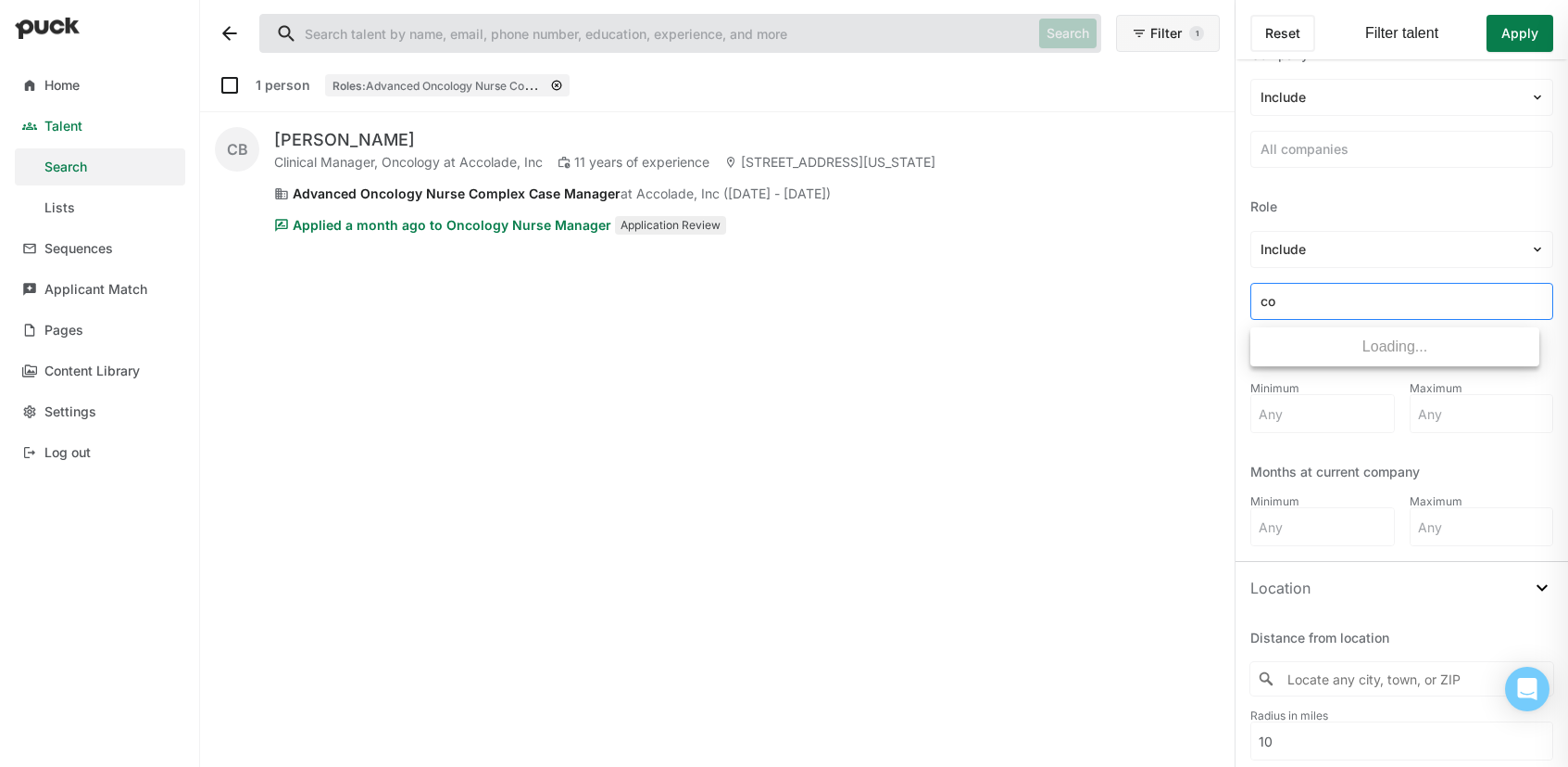
type input "c"
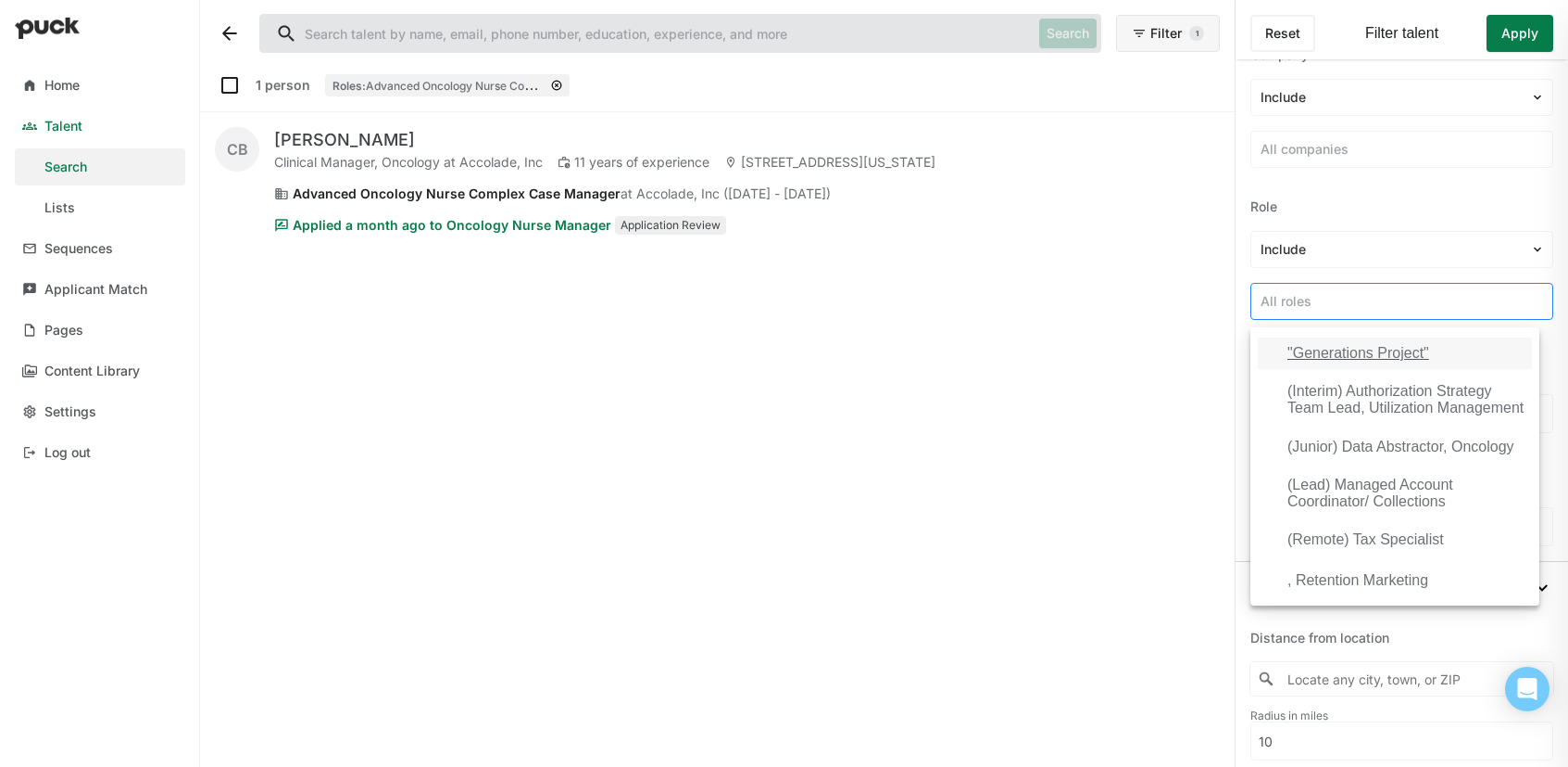
type input "n"
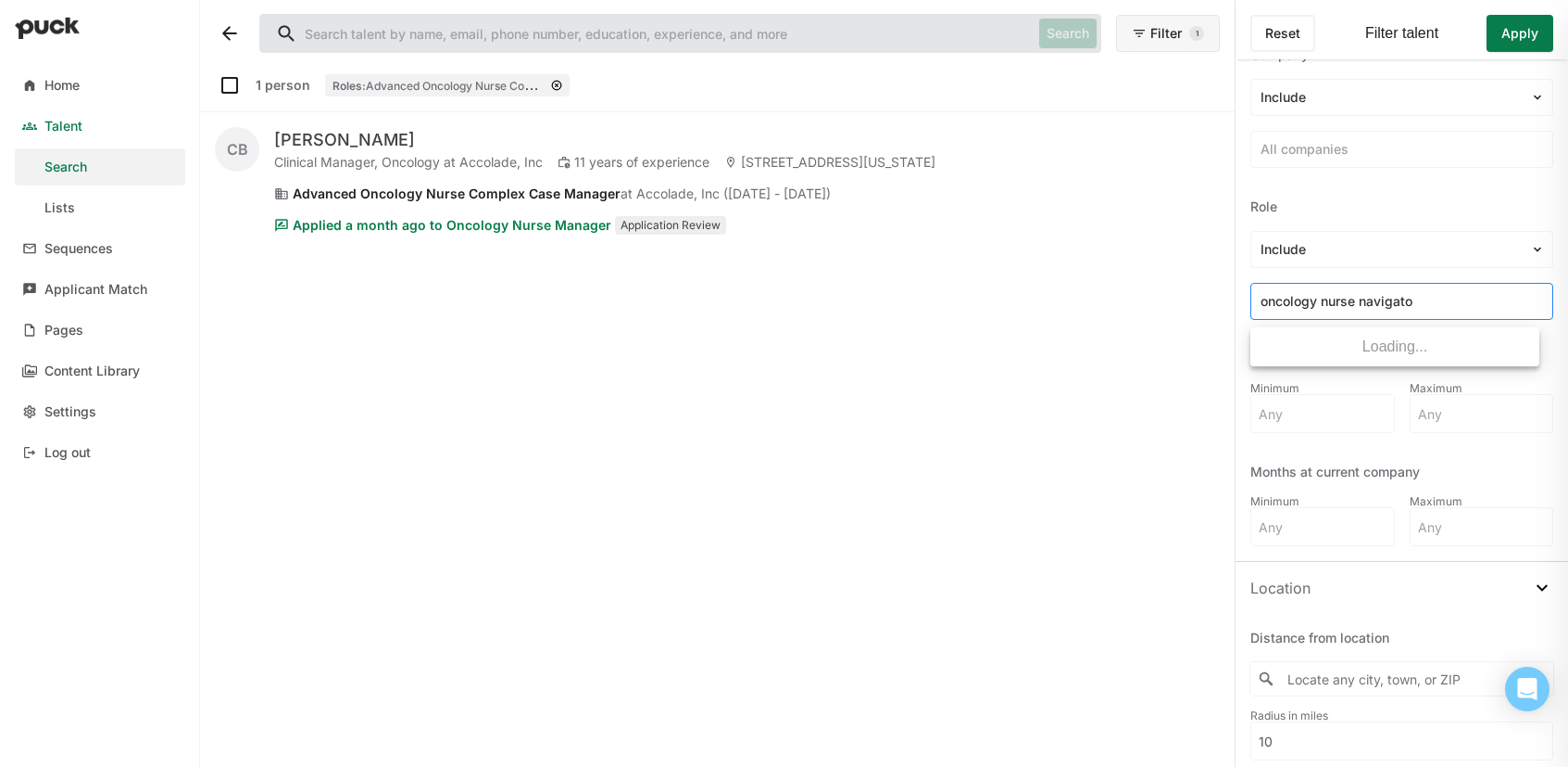
type input "oncology nurse navigator"
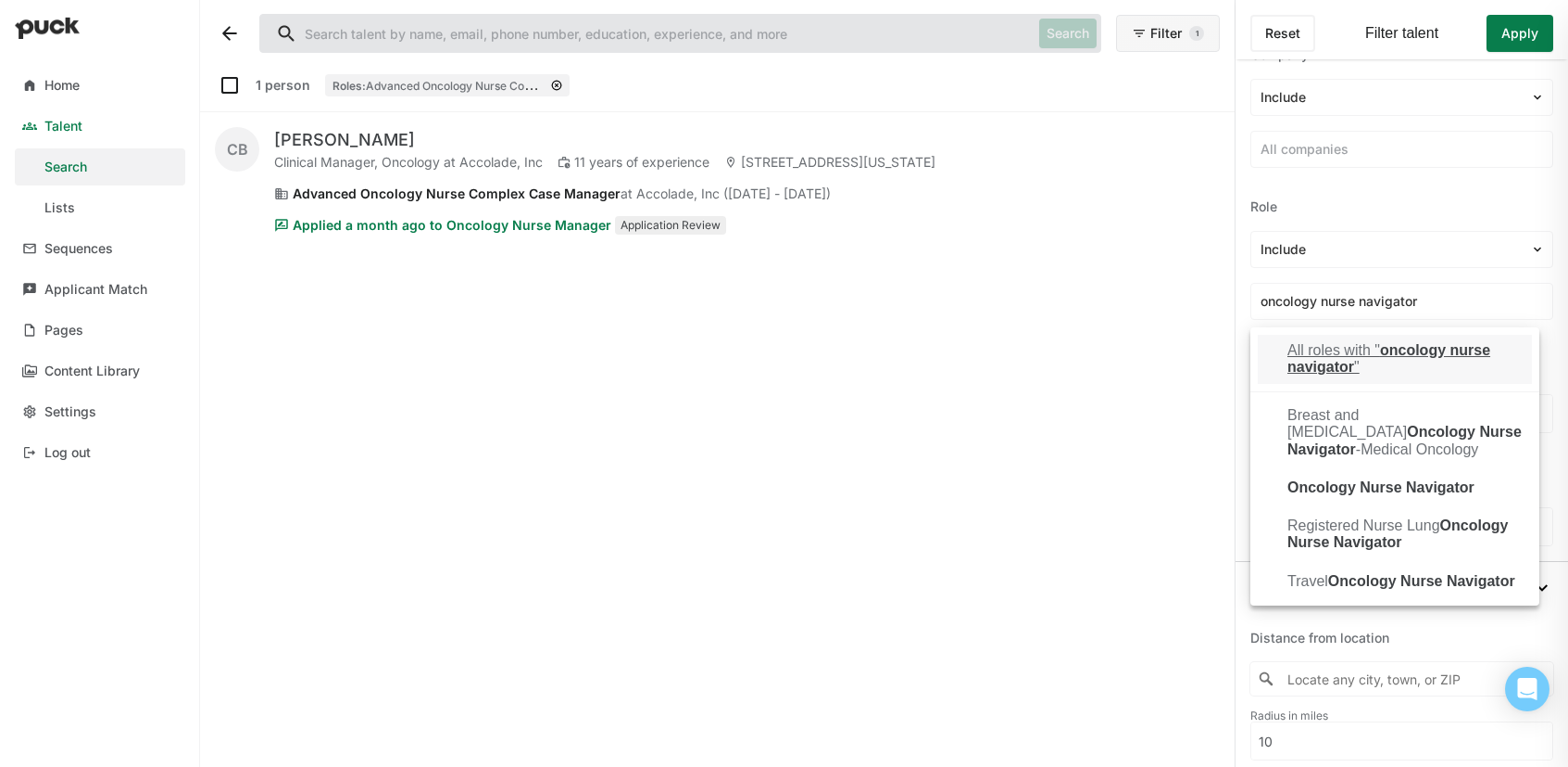
click at [1318, 353] on div "All roles with " oncology nurse navigator "" at bounding box center [1405, 359] width 237 height 34
click at [1527, 42] on button "Apply" at bounding box center [1520, 33] width 67 height 37
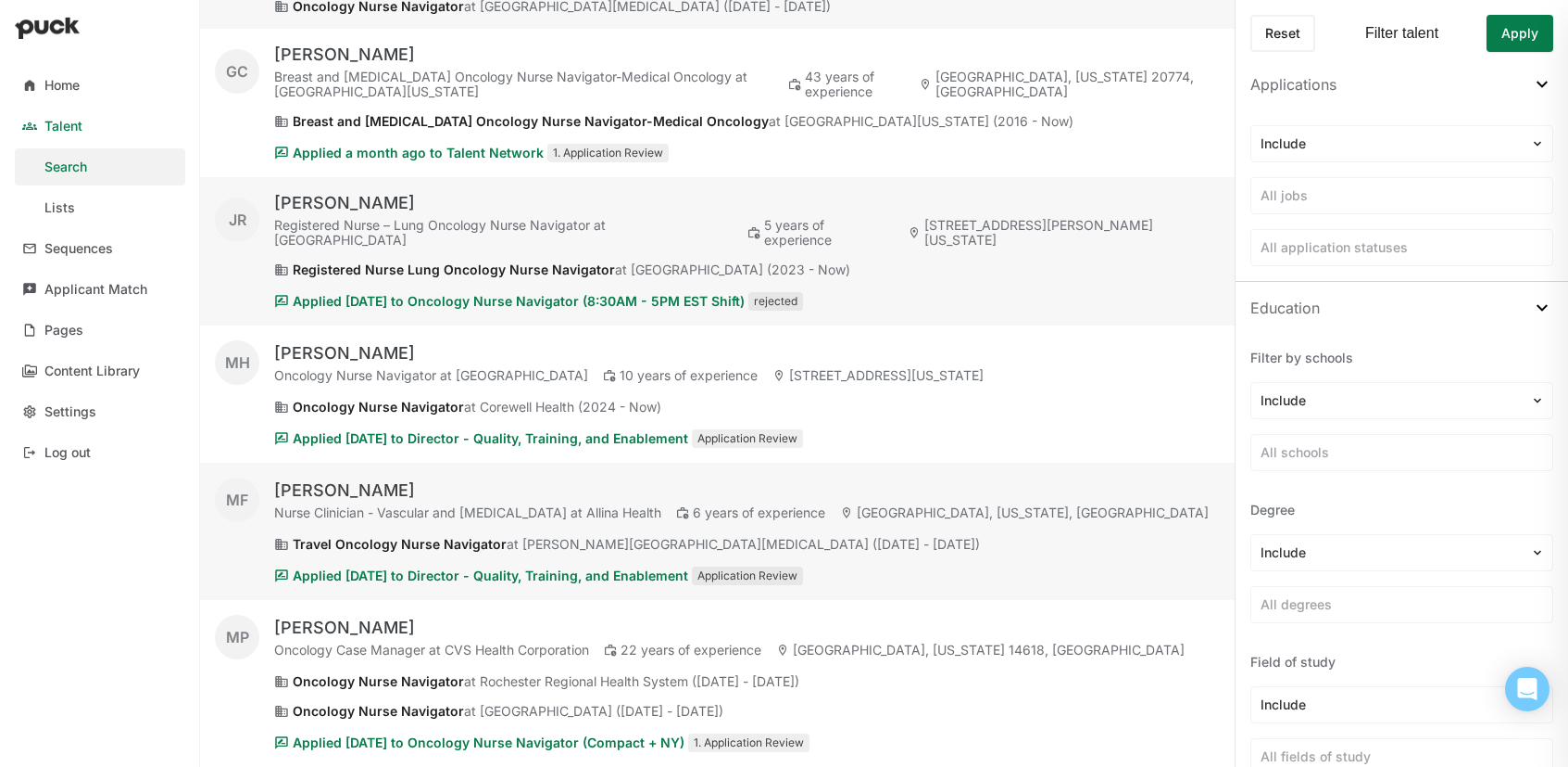
scroll to position [0, 0]
click at [1381, 182] on div "All jobs" at bounding box center [1401, 196] width 303 height 37
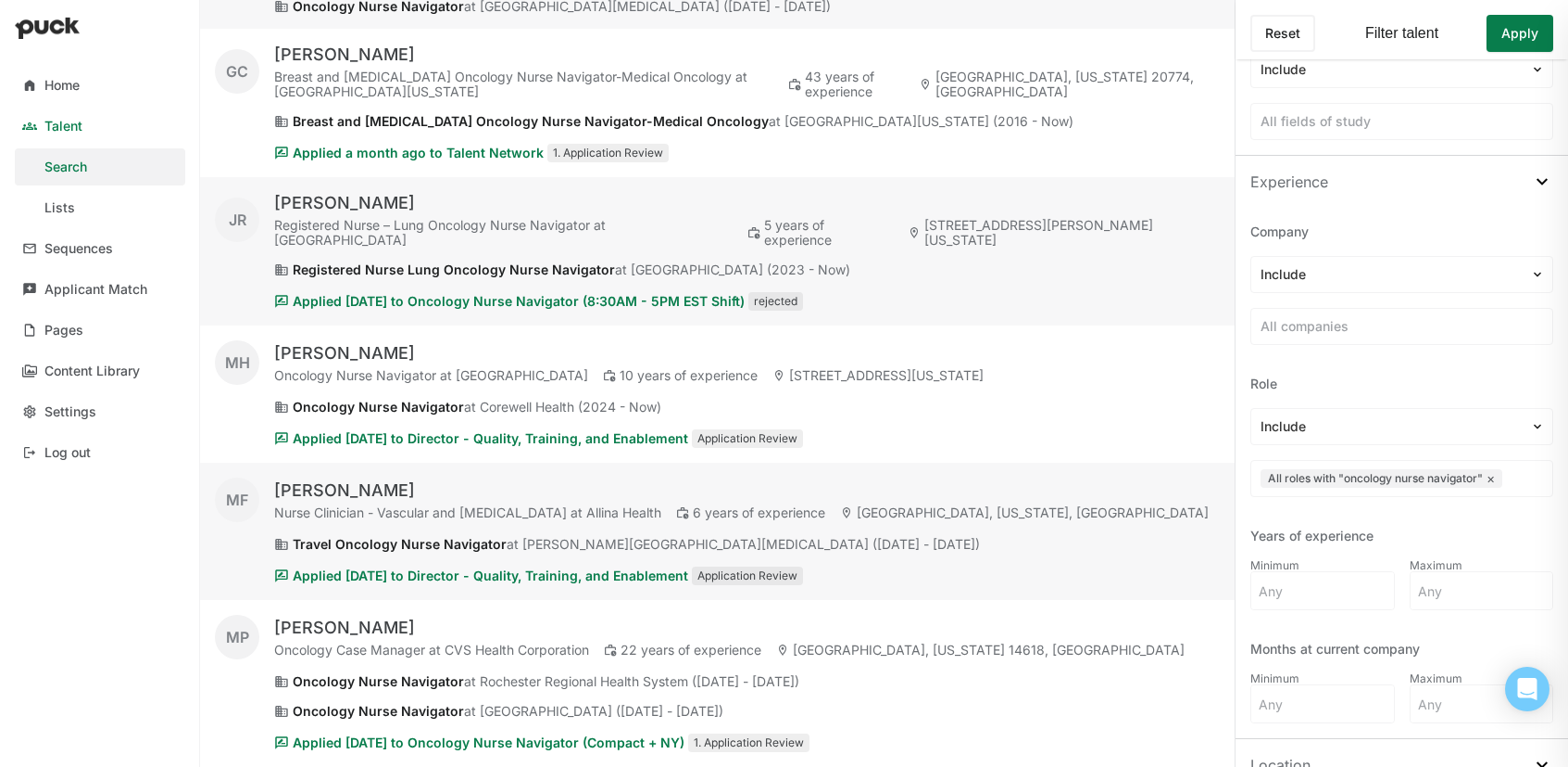
scroll to position [836, 0]
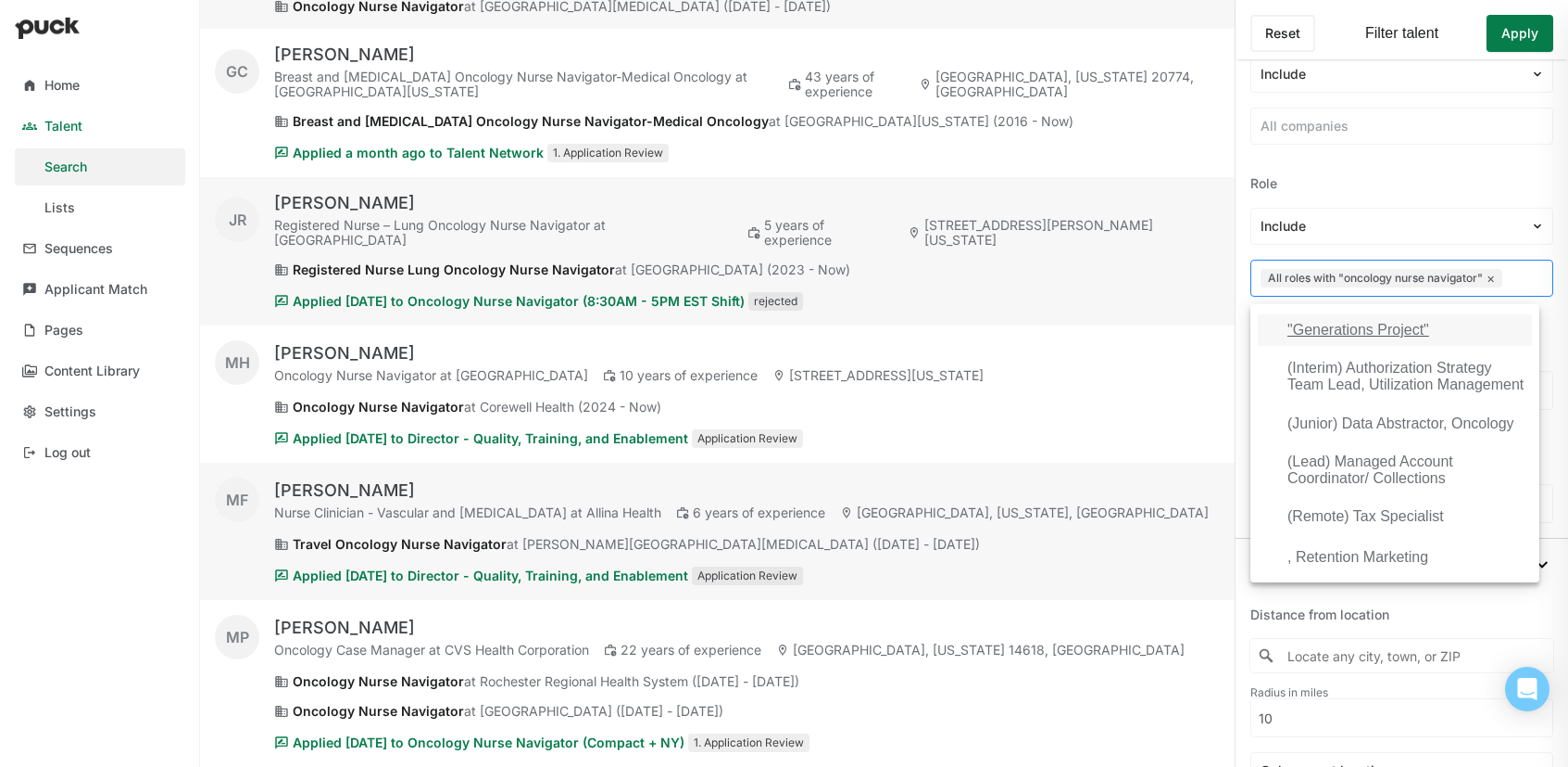
click at [1498, 282] on div "All roles with "oncology nurse navigator" ×" at bounding box center [1382, 278] width 242 height 19
click at [1497, 281] on div "All roles with "oncology nurse navigator" ×" at bounding box center [1382, 278] width 242 height 19
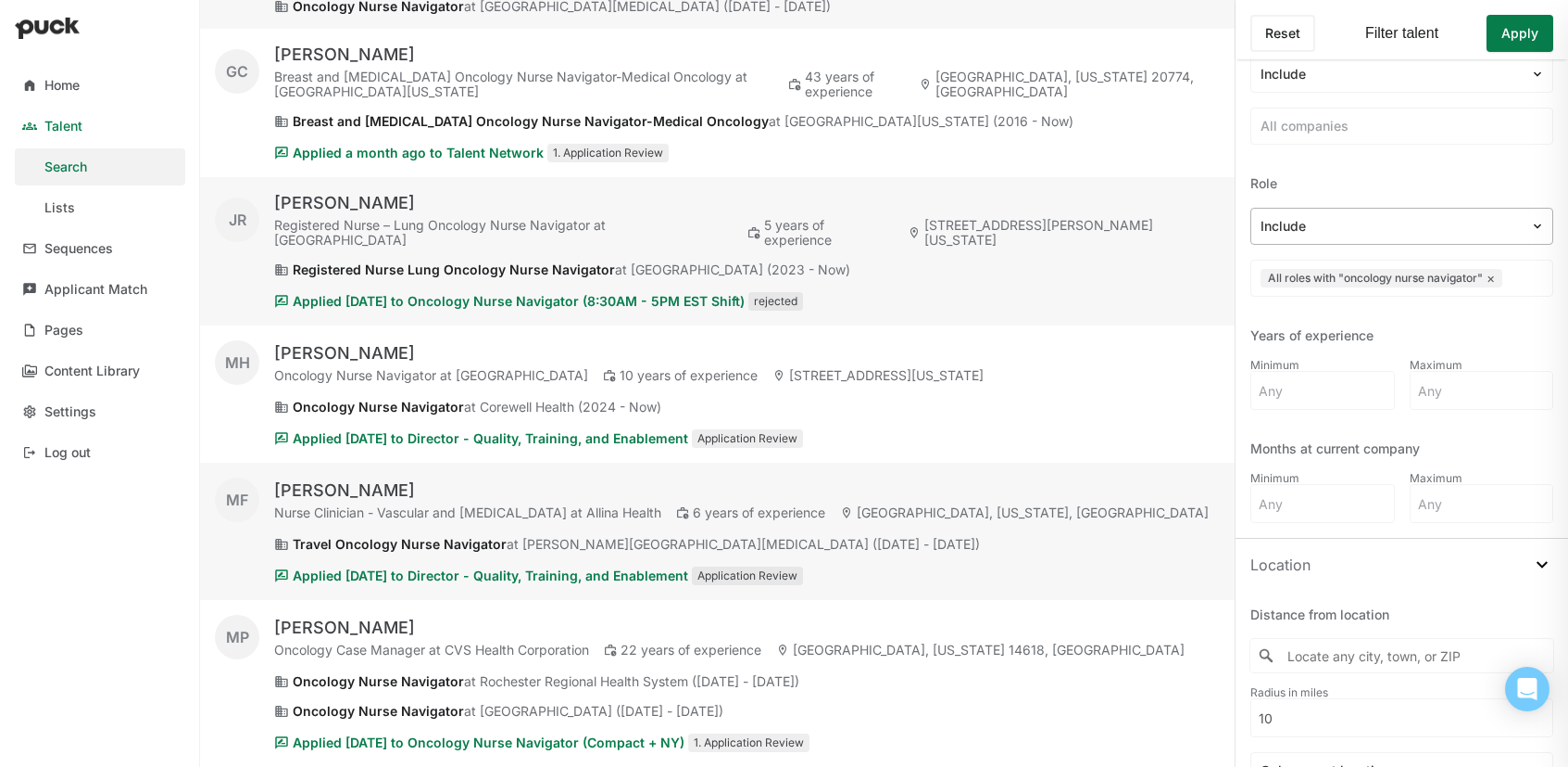
scroll to position [832, 0]
click at [1489, 284] on button "×" at bounding box center [1491, 281] width 8 height 15
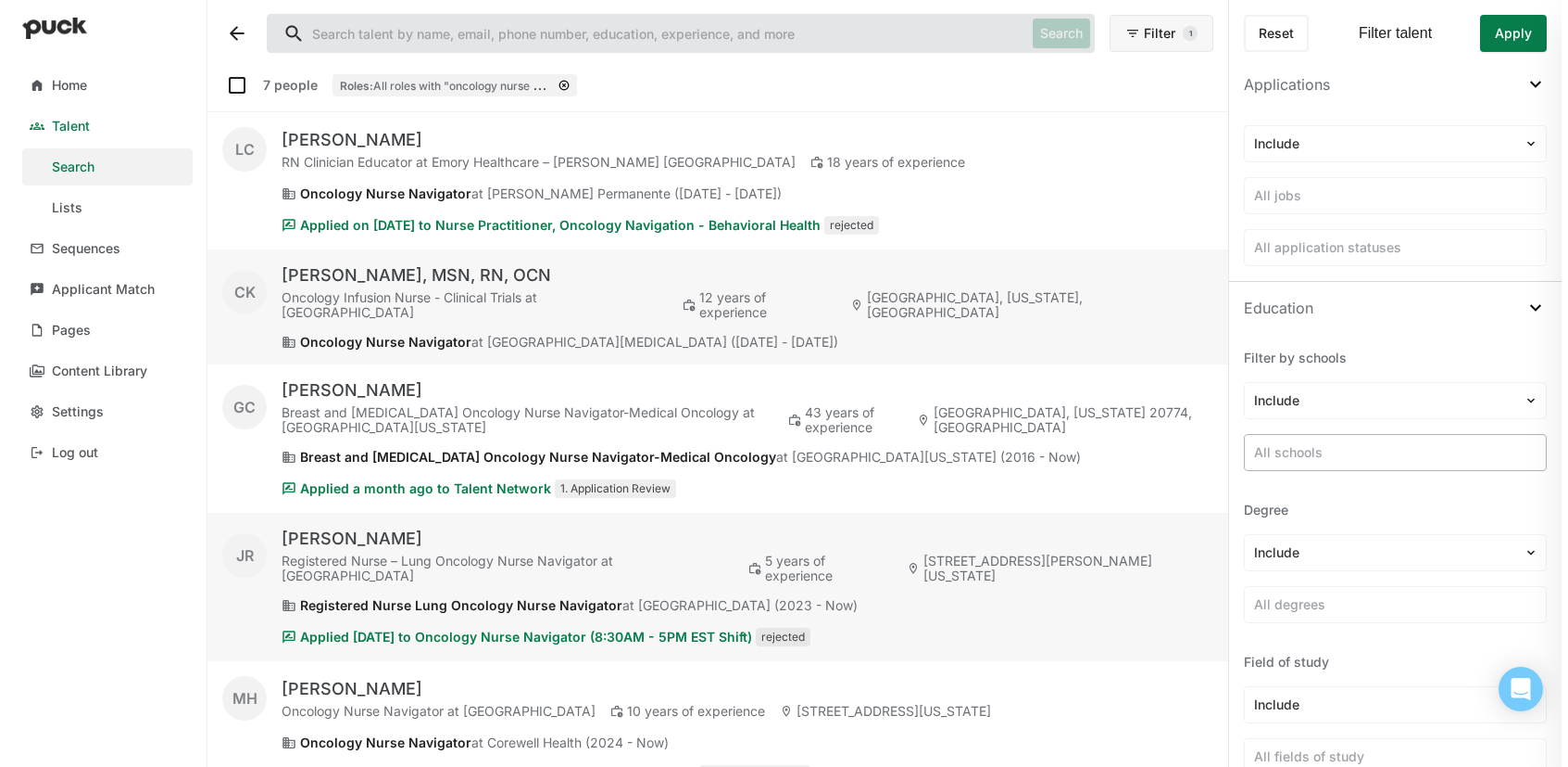
scroll to position [0, 0]
click at [1456, 202] on div at bounding box center [1388, 196] width 283 height 19
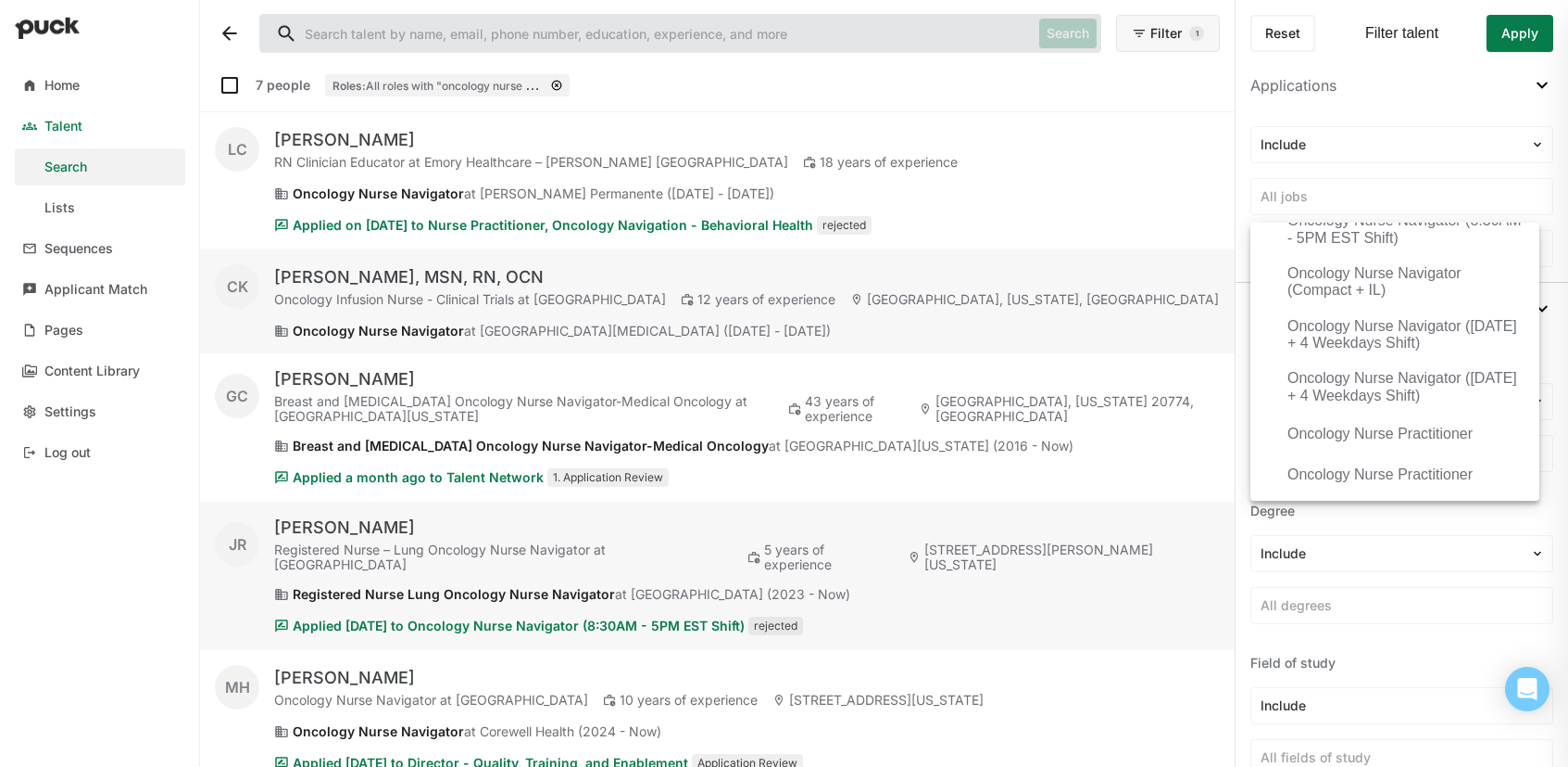
scroll to position [12352, 0]
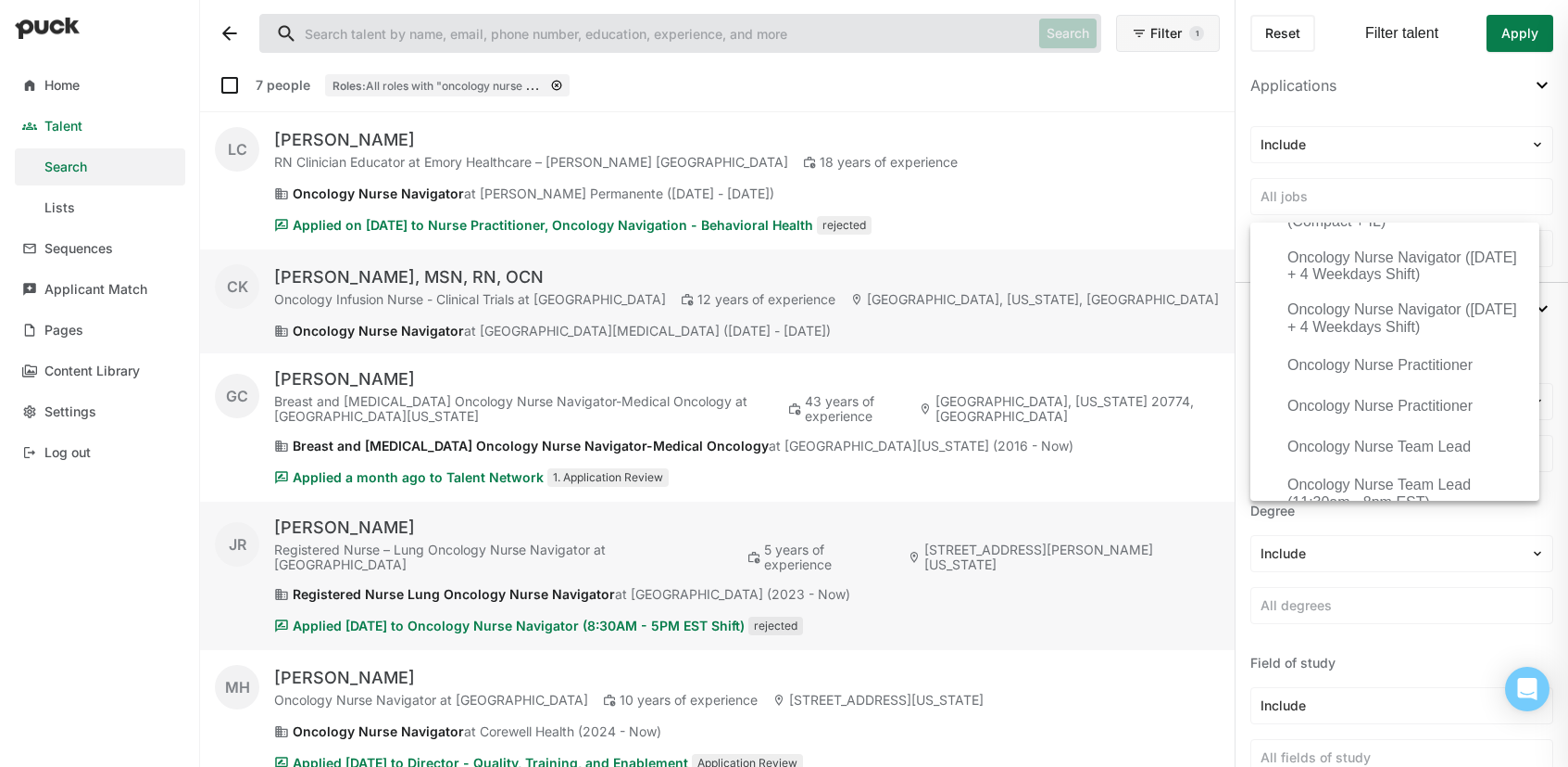
click at [1303, 125] on div "Oncology Nurse Navigator (8:30AM - 5PM EST Shift)" at bounding box center [1405, 108] width 237 height 34
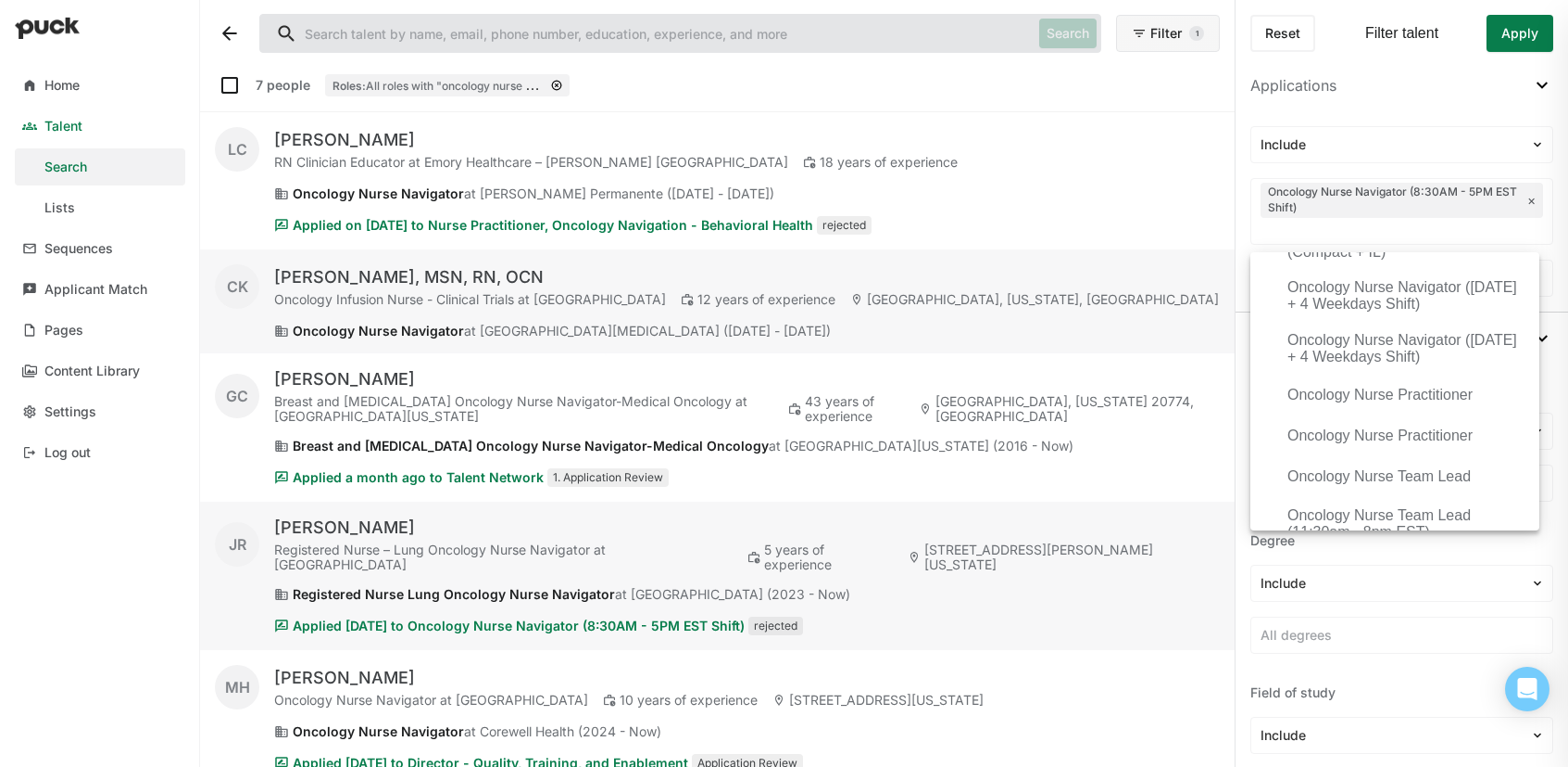
click at [1416, 156] on div "Oncology Nurse Navigator (8:30AM - 5PM EST Shift)" at bounding box center [1405, 138] width 237 height 34
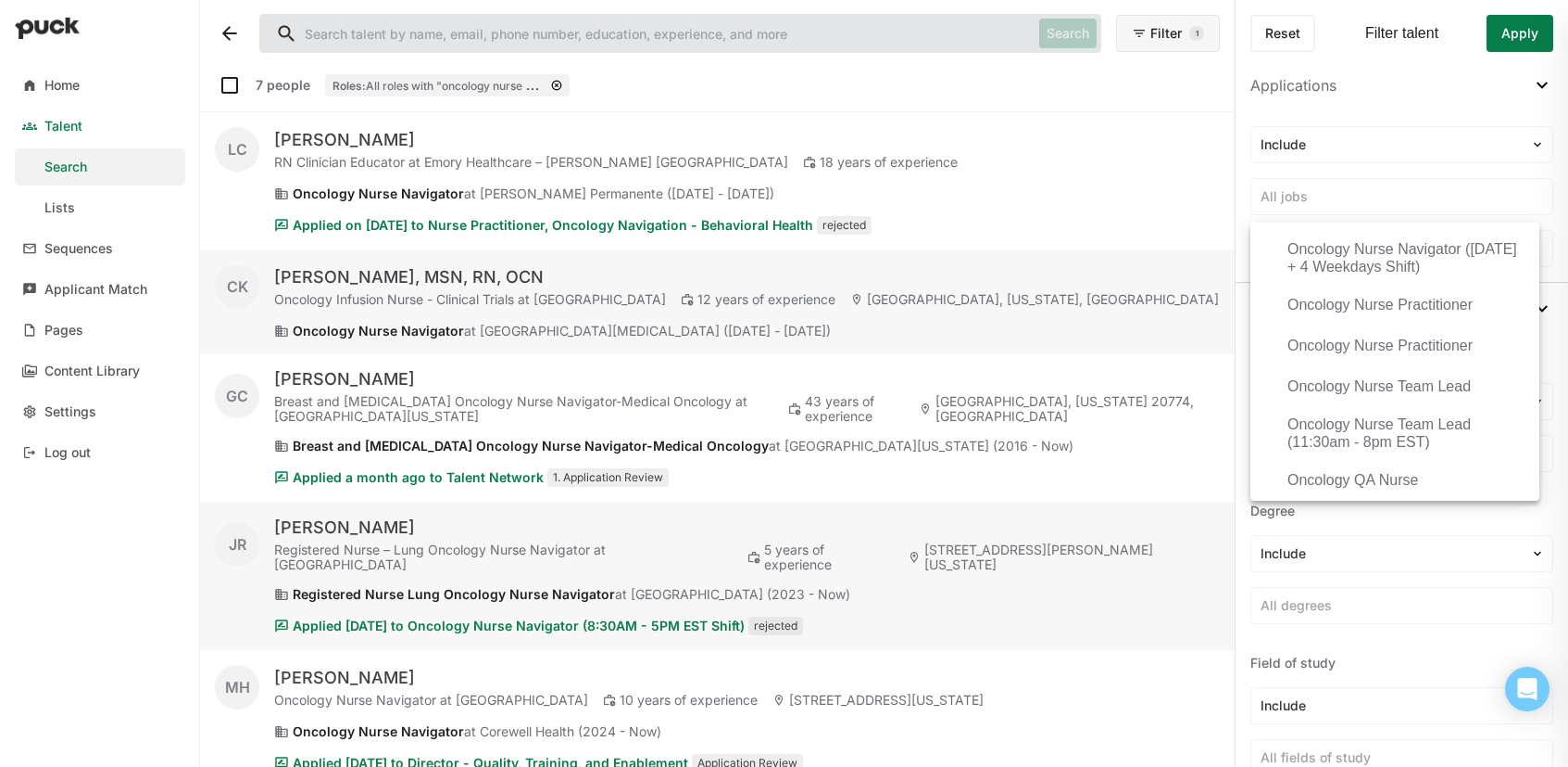
scroll to position [12416, 0]
click at [1392, 114] on div "Oncology Nurse Navigator (8:30AM - 5PM EST Shift)" at bounding box center [1405, 97] width 237 height 34
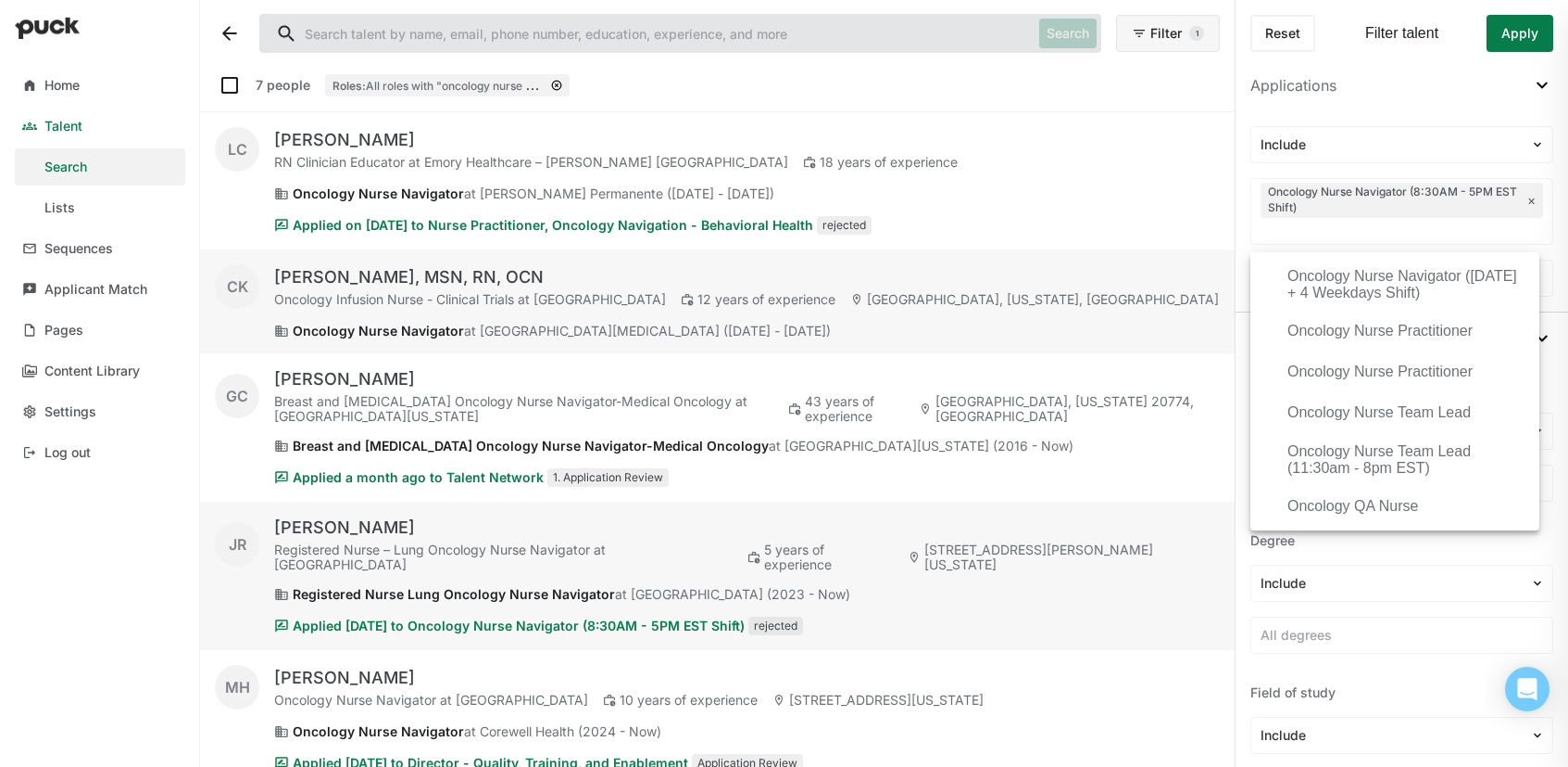
click at [1366, 99] on div "Oncology Nurse Navigator (8:30AM - 5PM EST Shift)" at bounding box center [1395, 74] width 274 height 49
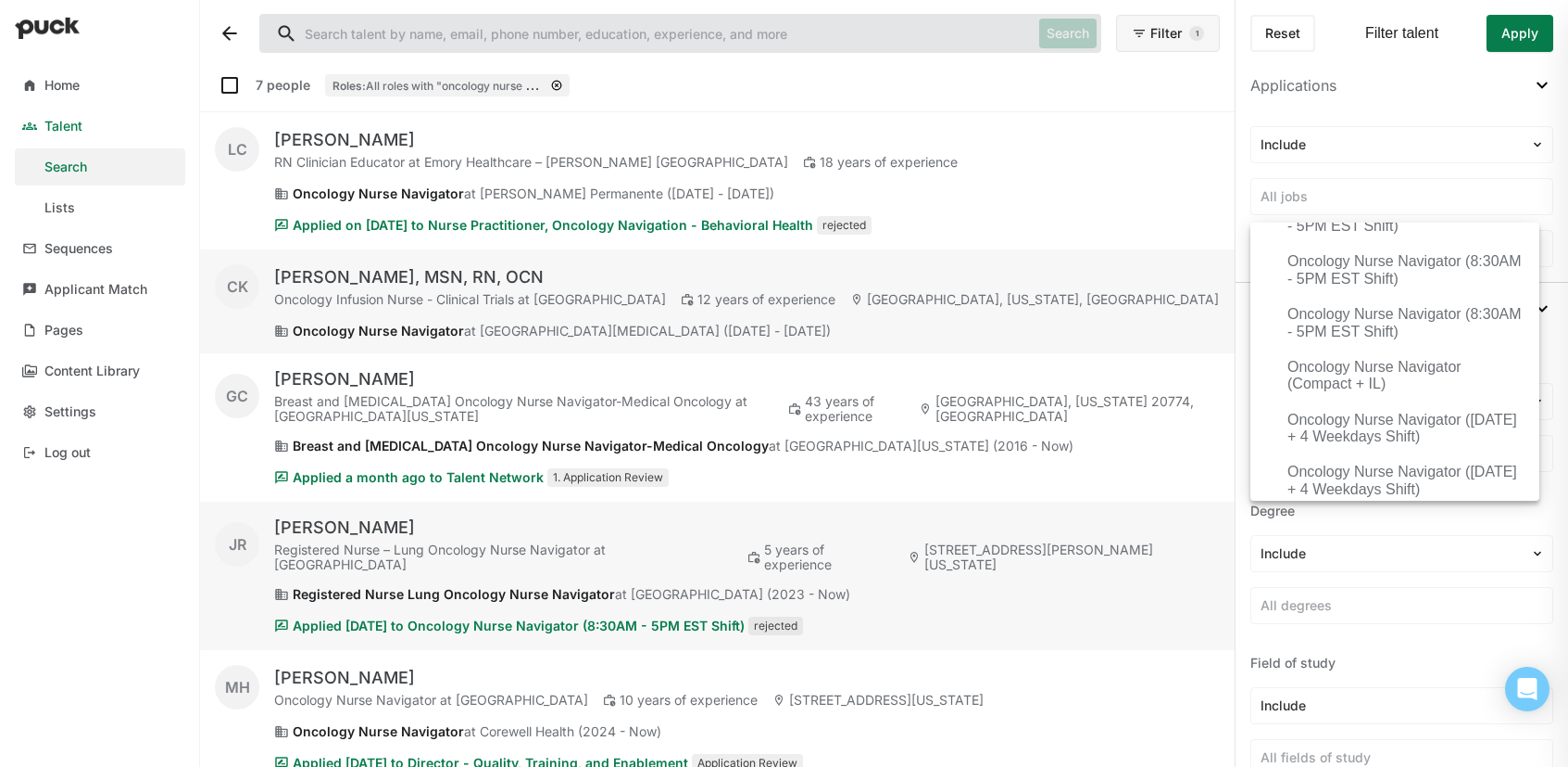
scroll to position [12227, 0]
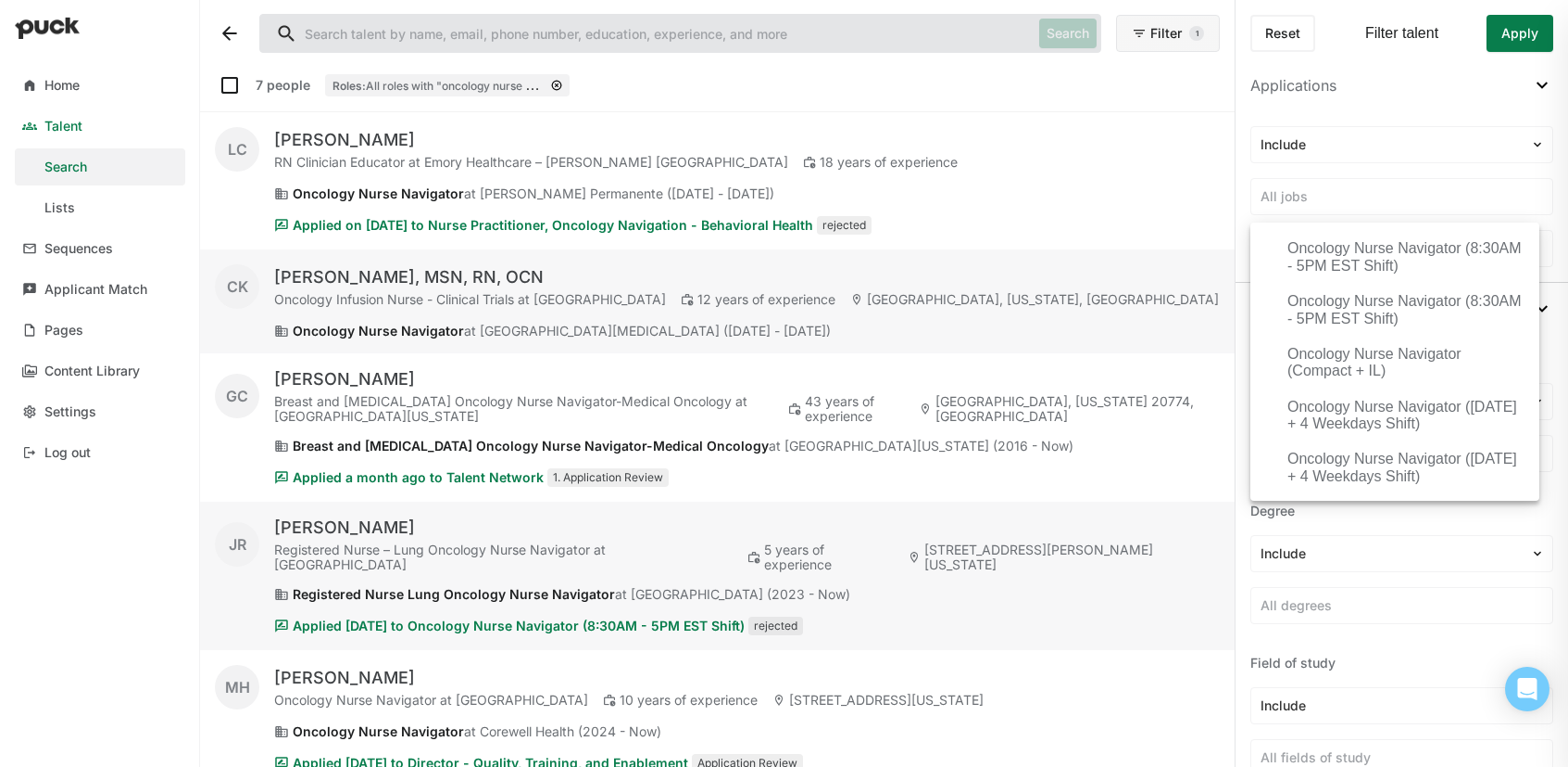
scroll to position [12208, 0]
click at [1370, 35] on div "Oncology Nurse Navigator" at bounding box center [1395, 20] width 274 height 32
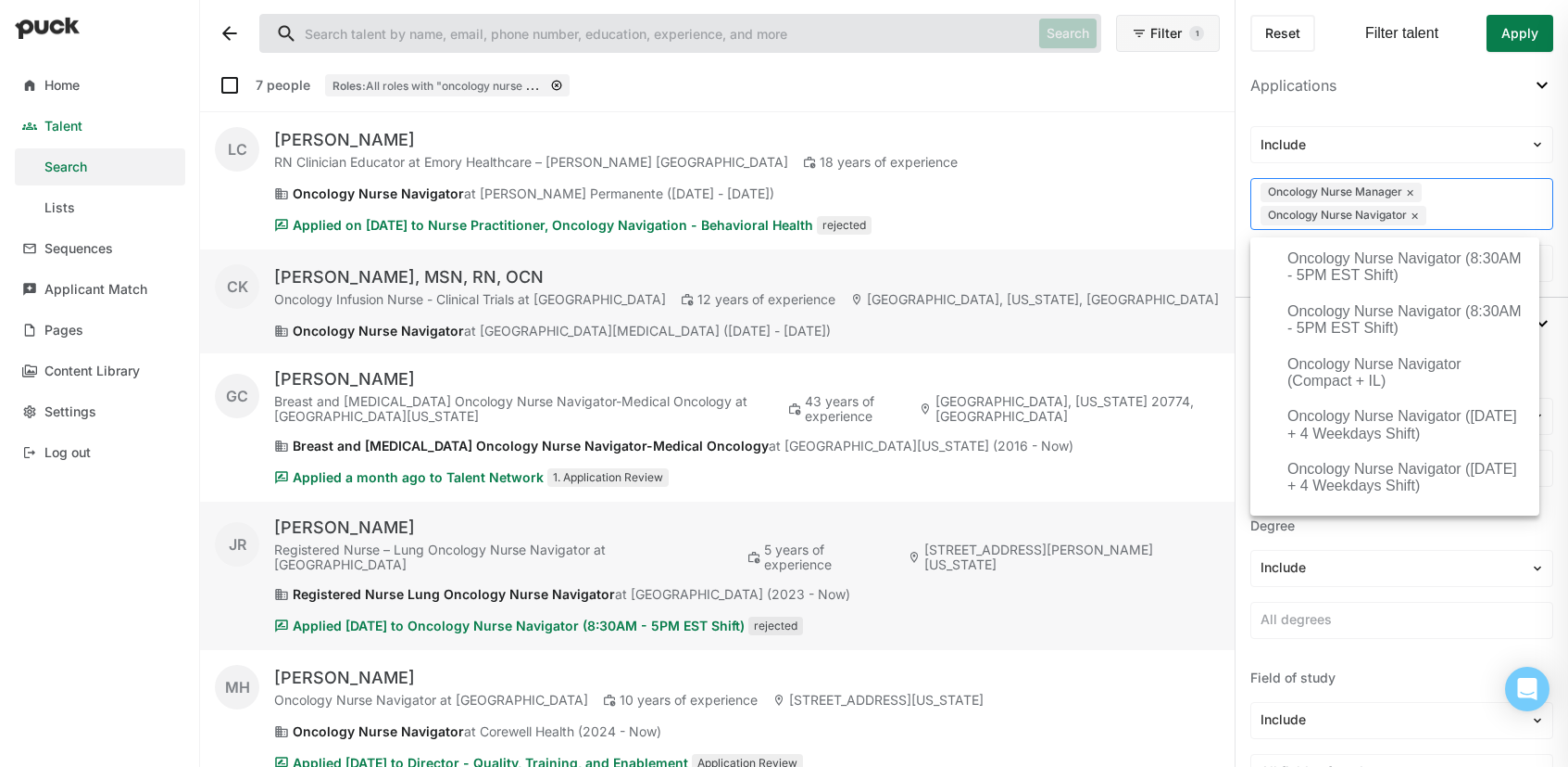
click at [1469, 201] on div "Oncology Nurse Manager × Oncology Nurse Navigator ×" at bounding box center [1401, 204] width 301 height 50
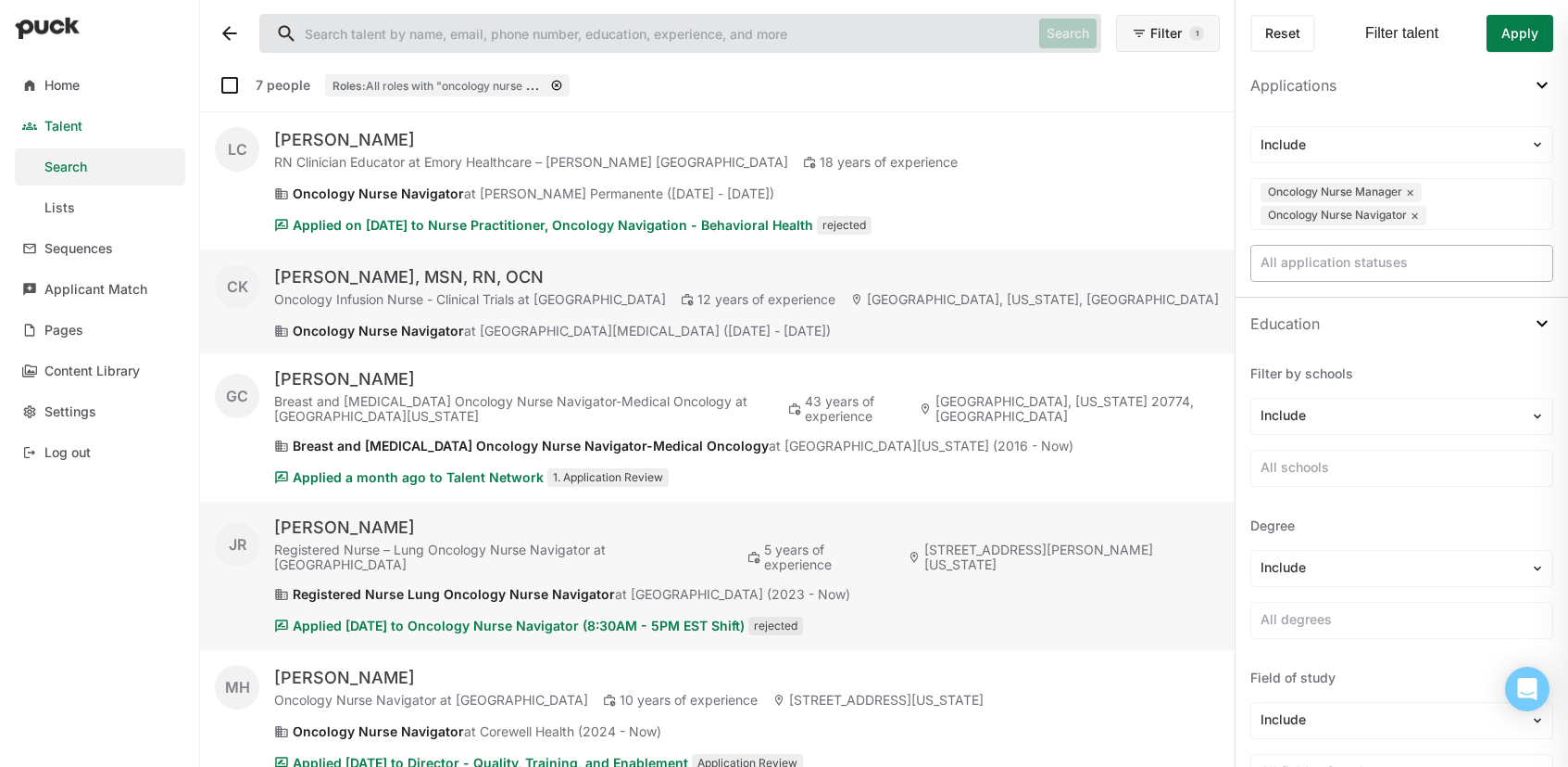
click at [1457, 260] on div at bounding box center [1402, 262] width 283 height 19
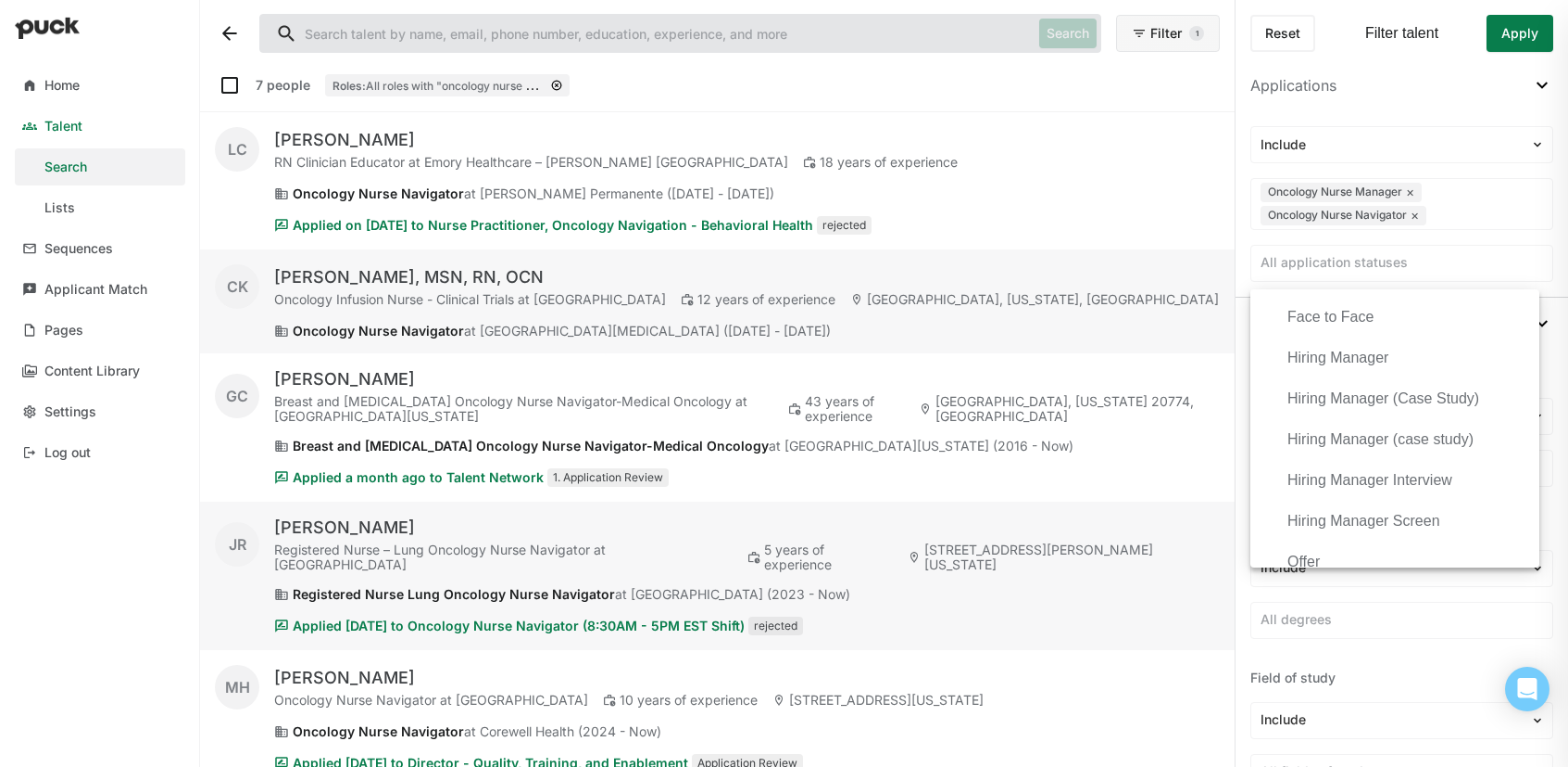
scroll to position [834, 0]
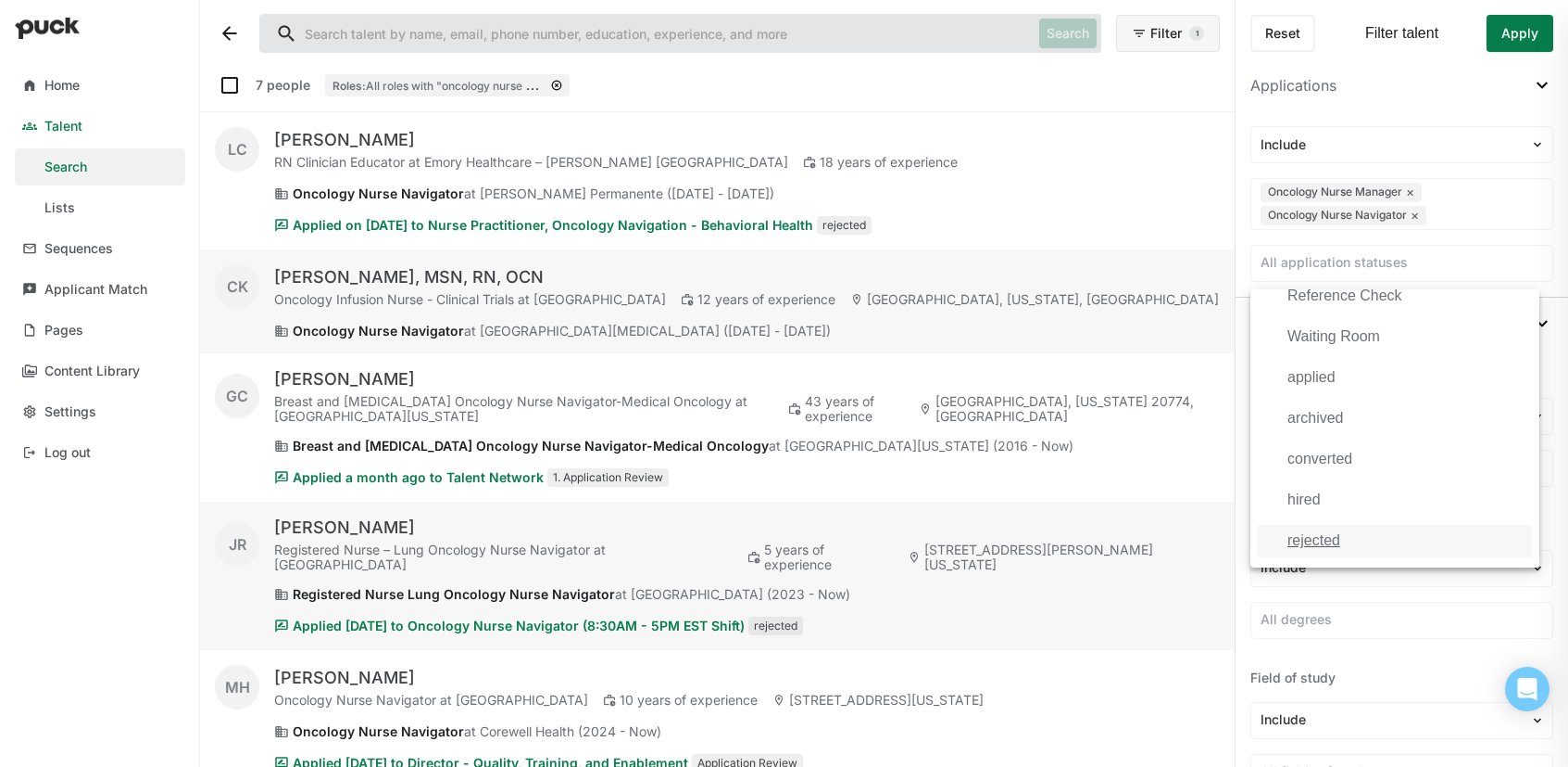
click at [1337, 526] on div "rejected" at bounding box center [1395, 541] width 274 height 32
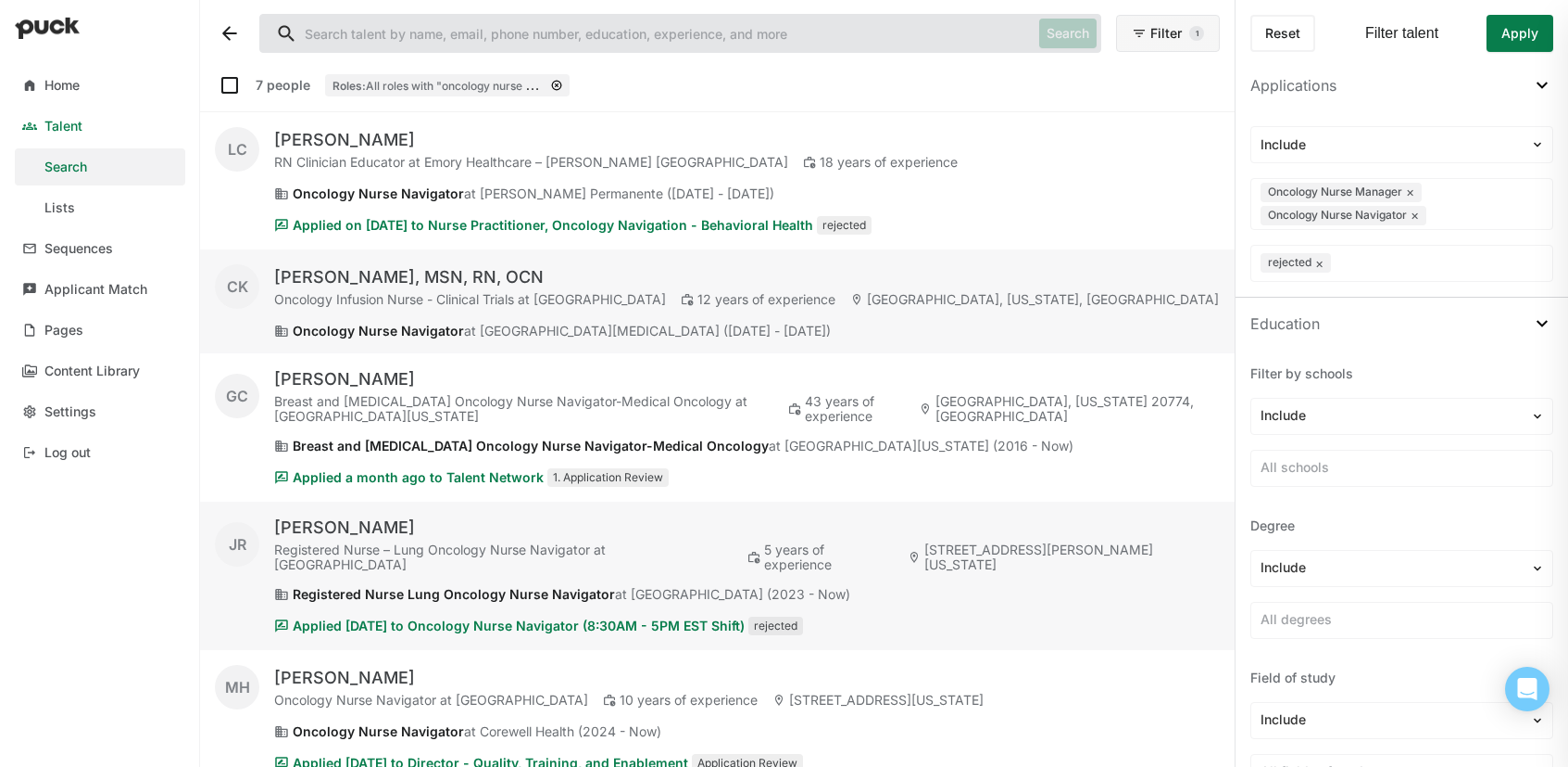
click at [1532, 45] on button "Apply" at bounding box center [1520, 33] width 67 height 37
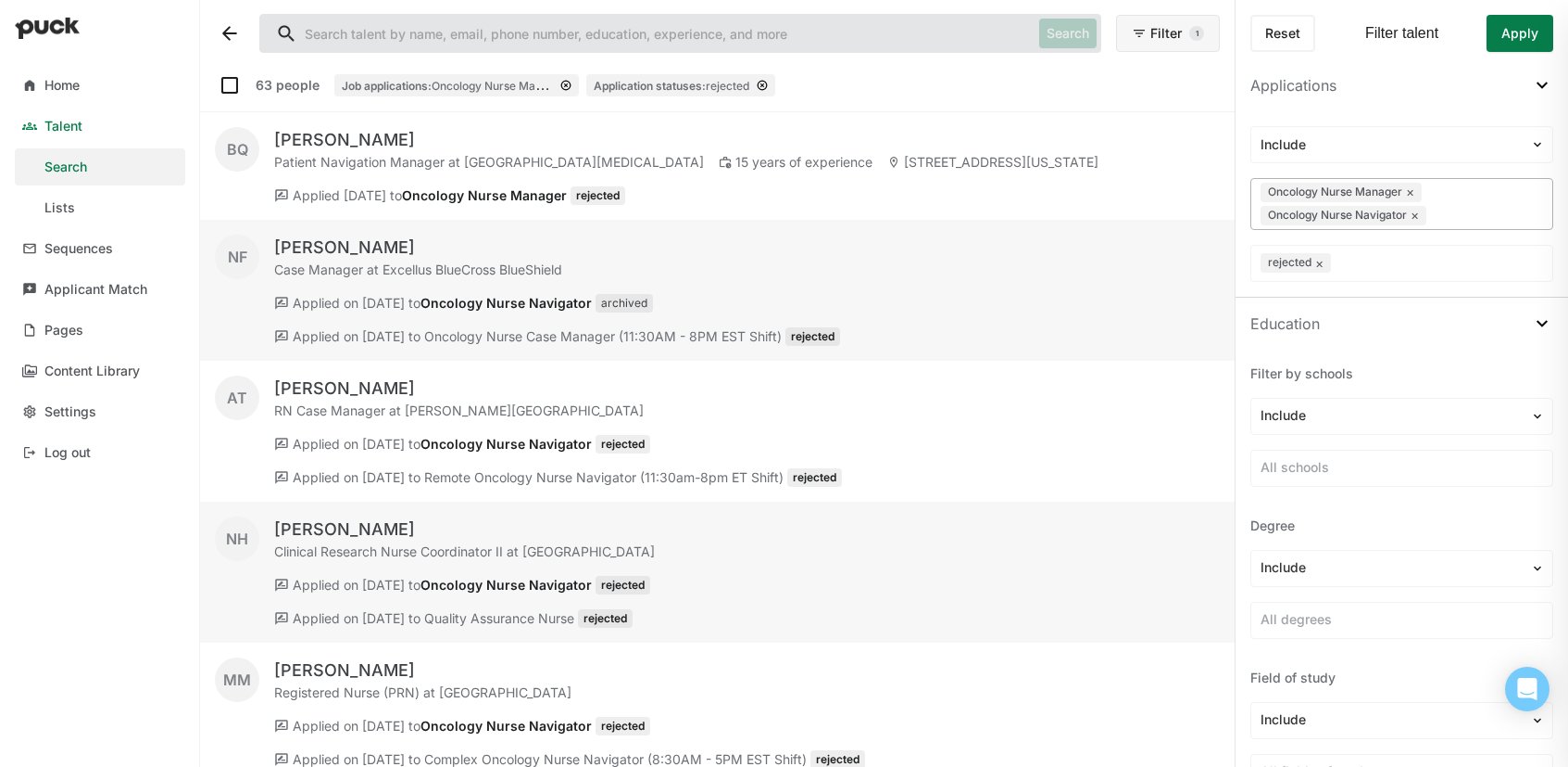
click at [1451, 214] on div at bounding box center [1486, 215] width 113 height 19
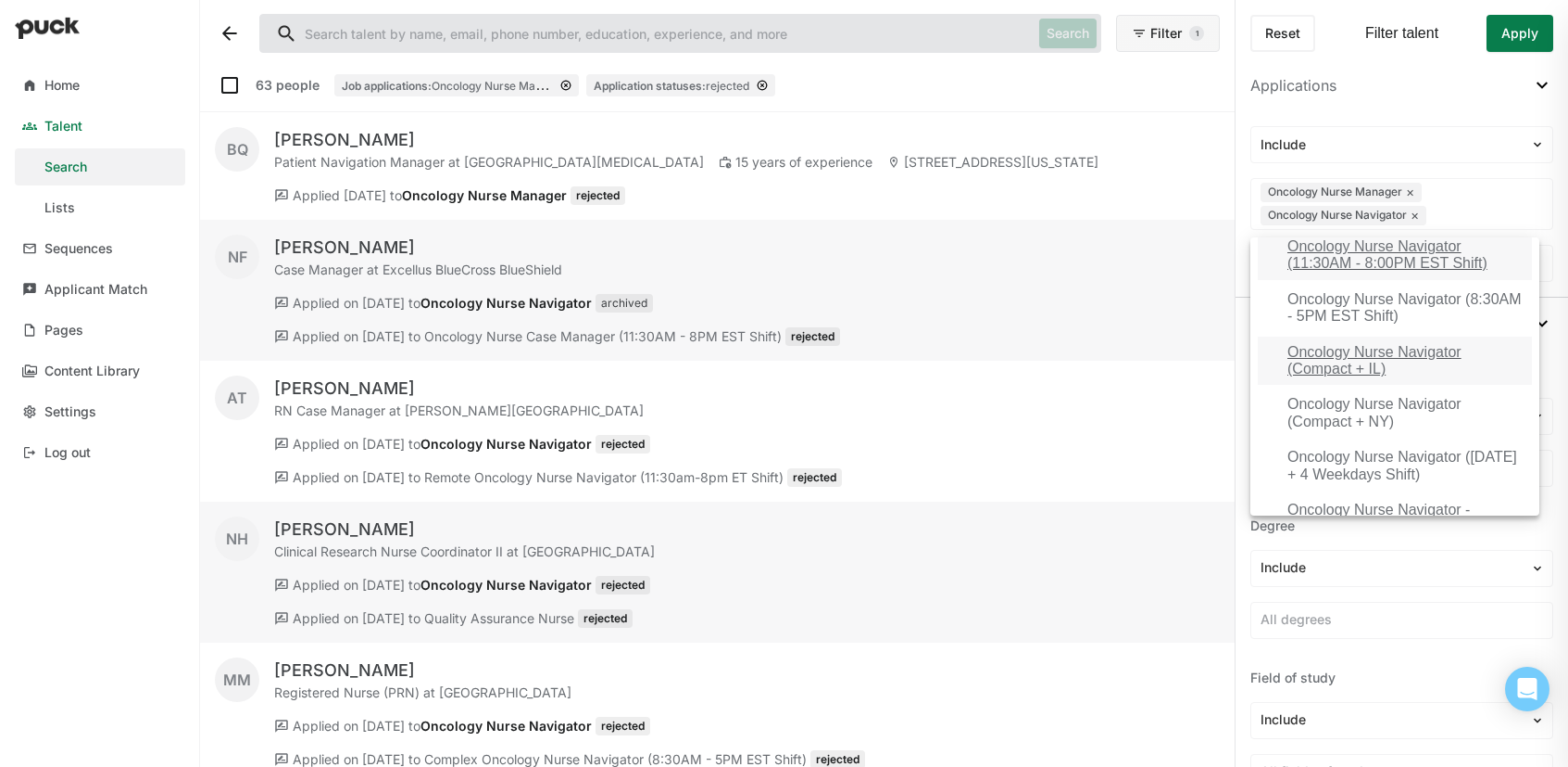
scroll to position [1910, 0]
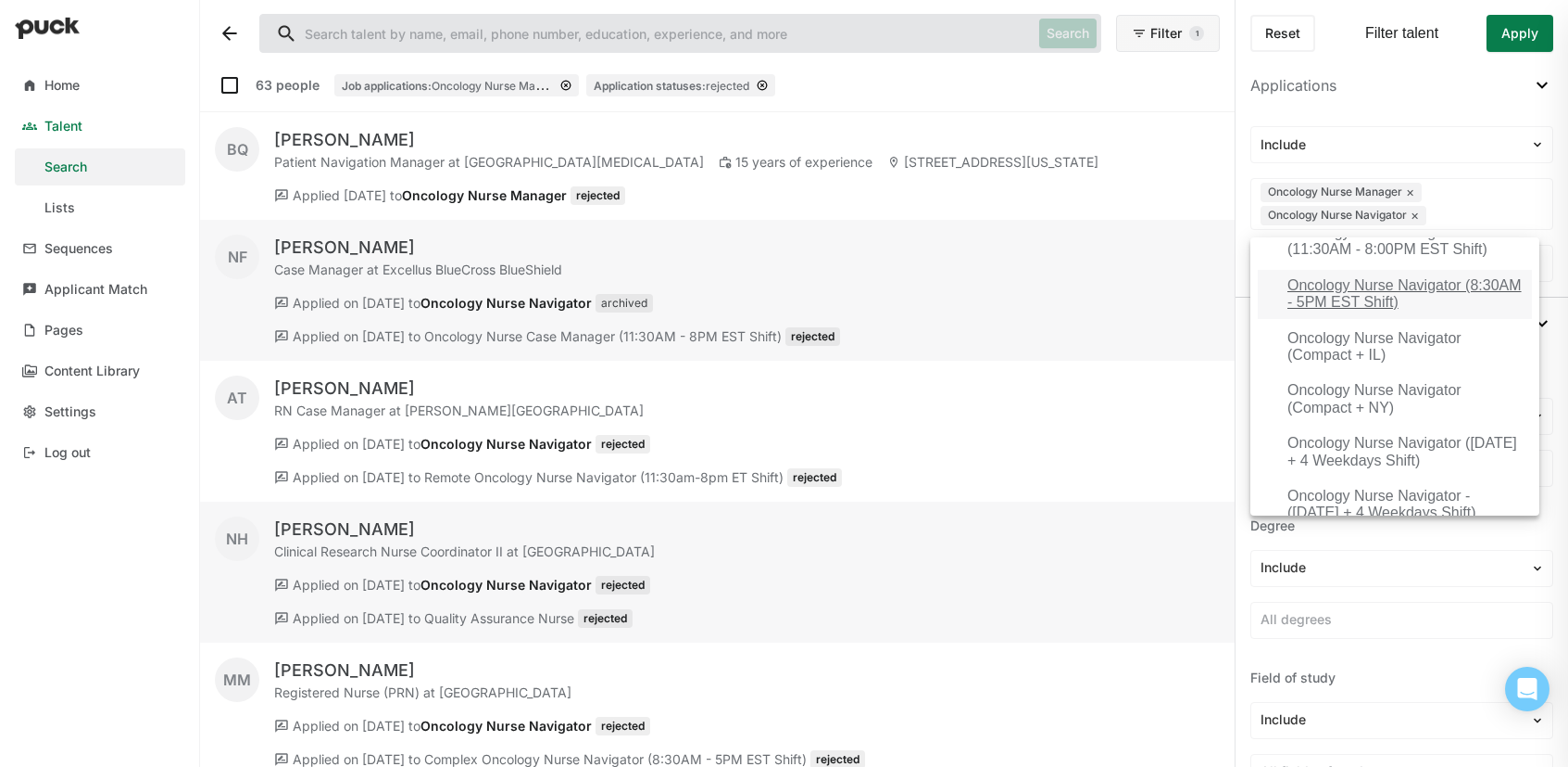
click at [1431, 311] on div "Oncology Nurse Navigator (8:30AM - 5PM EST Shift)" at bounding box center [1405, 294] width 237 height 34
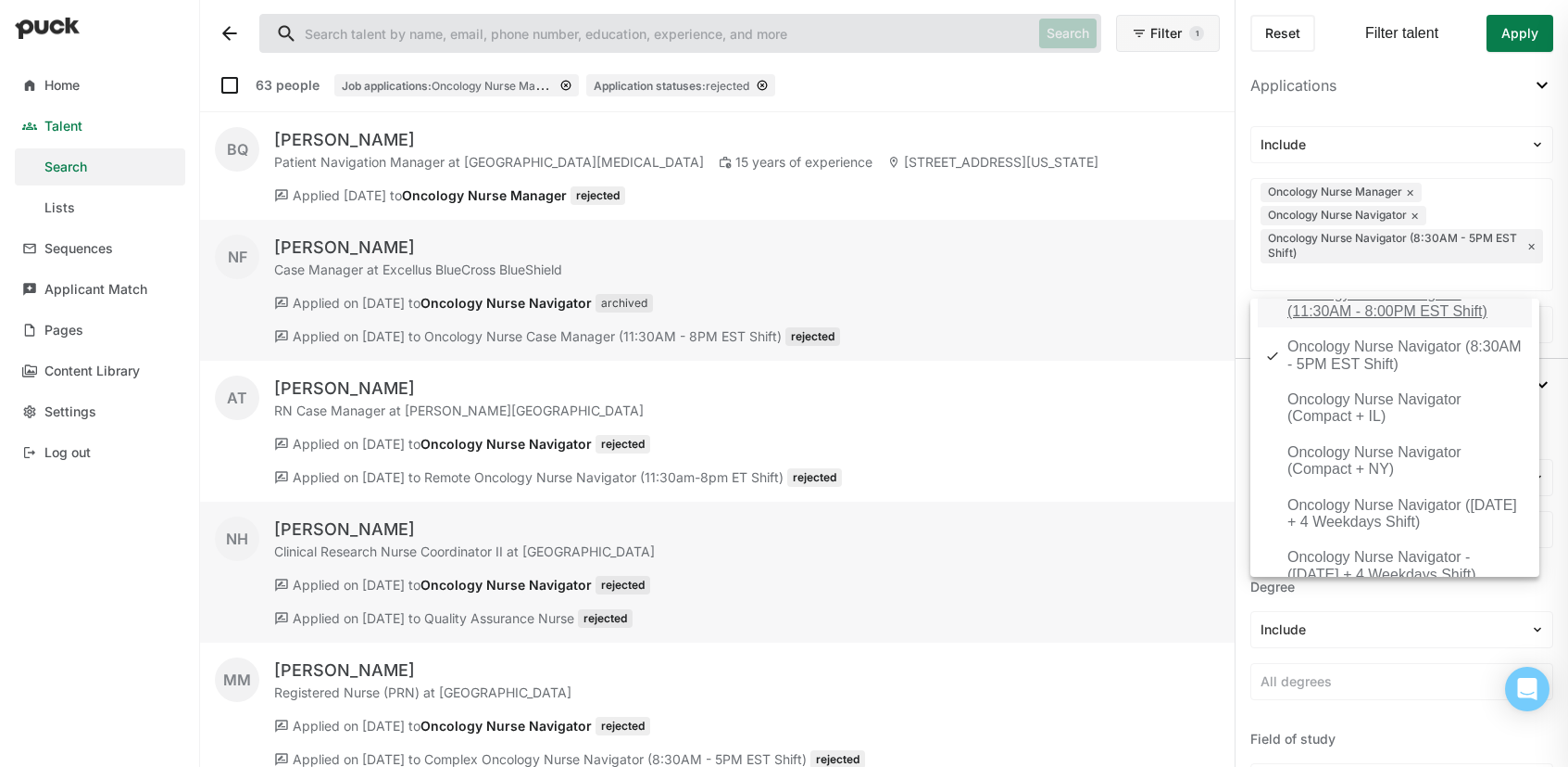
click at [1434, 320] on div "Oncology Nurse Navigator (11:30AM - 8:00PM EST Shift)" at bounding box center [1405, 302] width 237 height 34
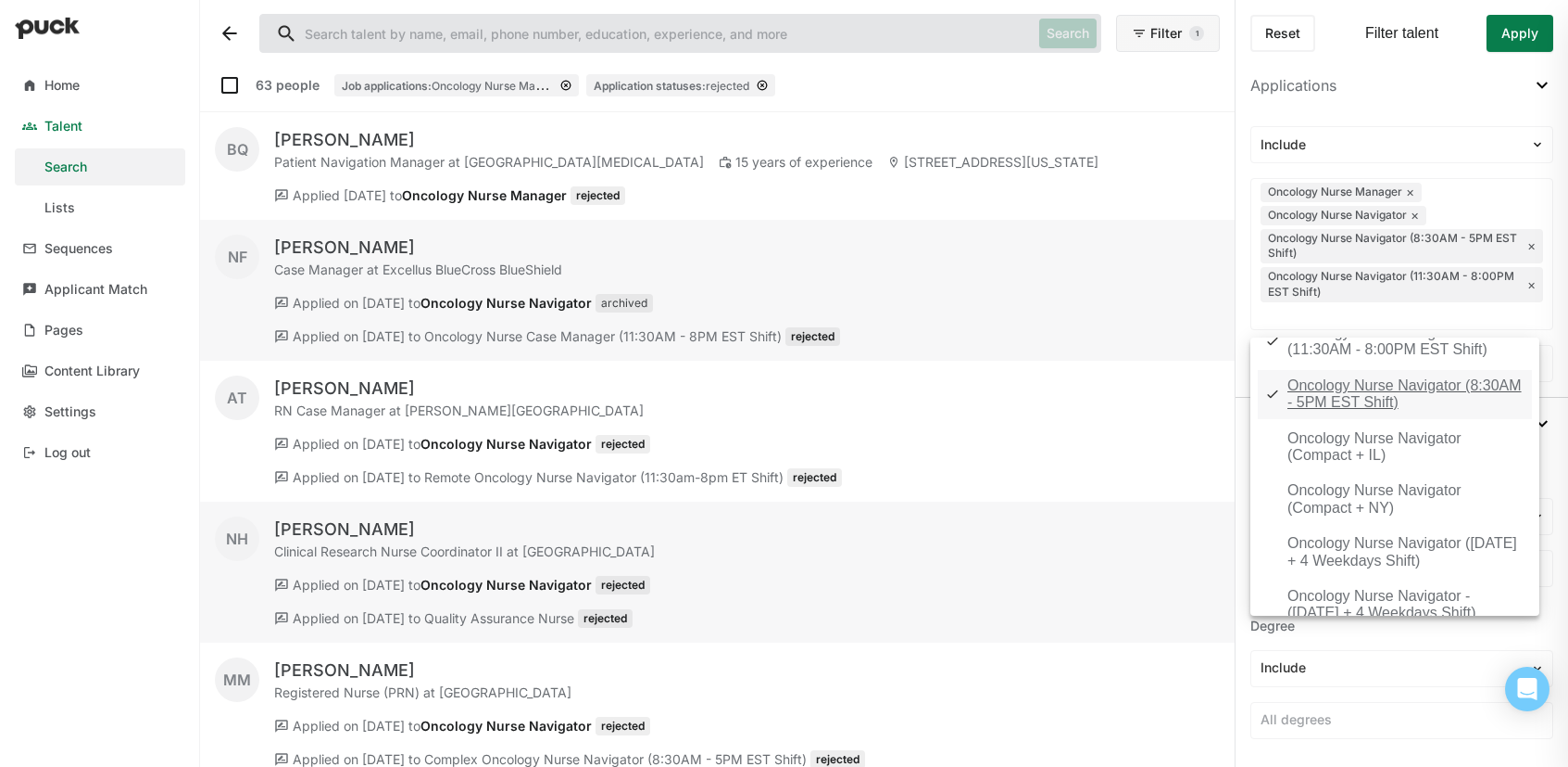
scroll to position [1914, 0]
click at [1435, 307] on div "Oncology Nurse Manager" at bounding box center [1395, 291] width 274 height 32
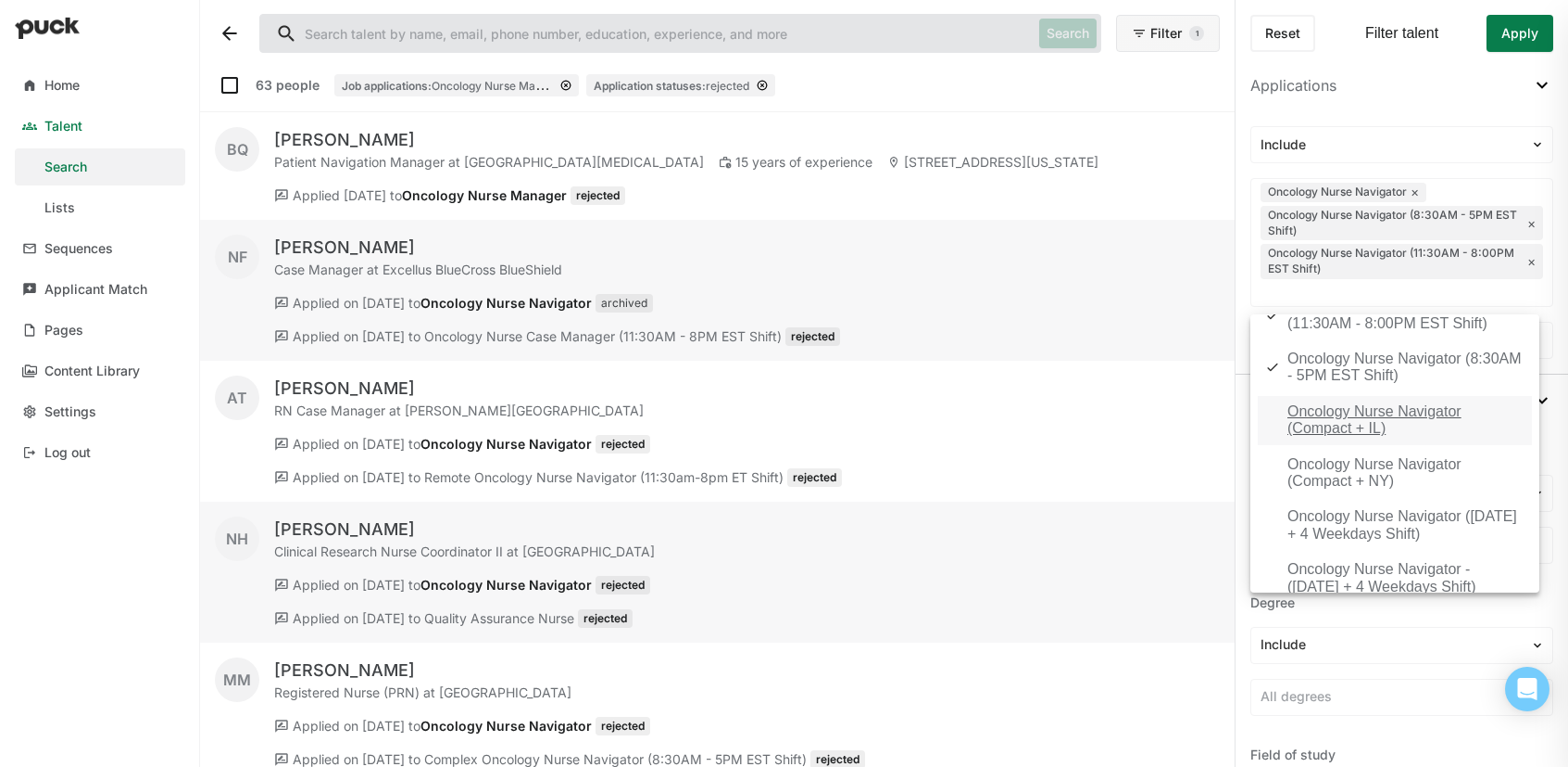
scroll to position [1918, 0]
click at [1436, 434] on div "Oncology Nurse Navigator (Compact + IL)" at bounding box center [1405, 417] width 237 height 34
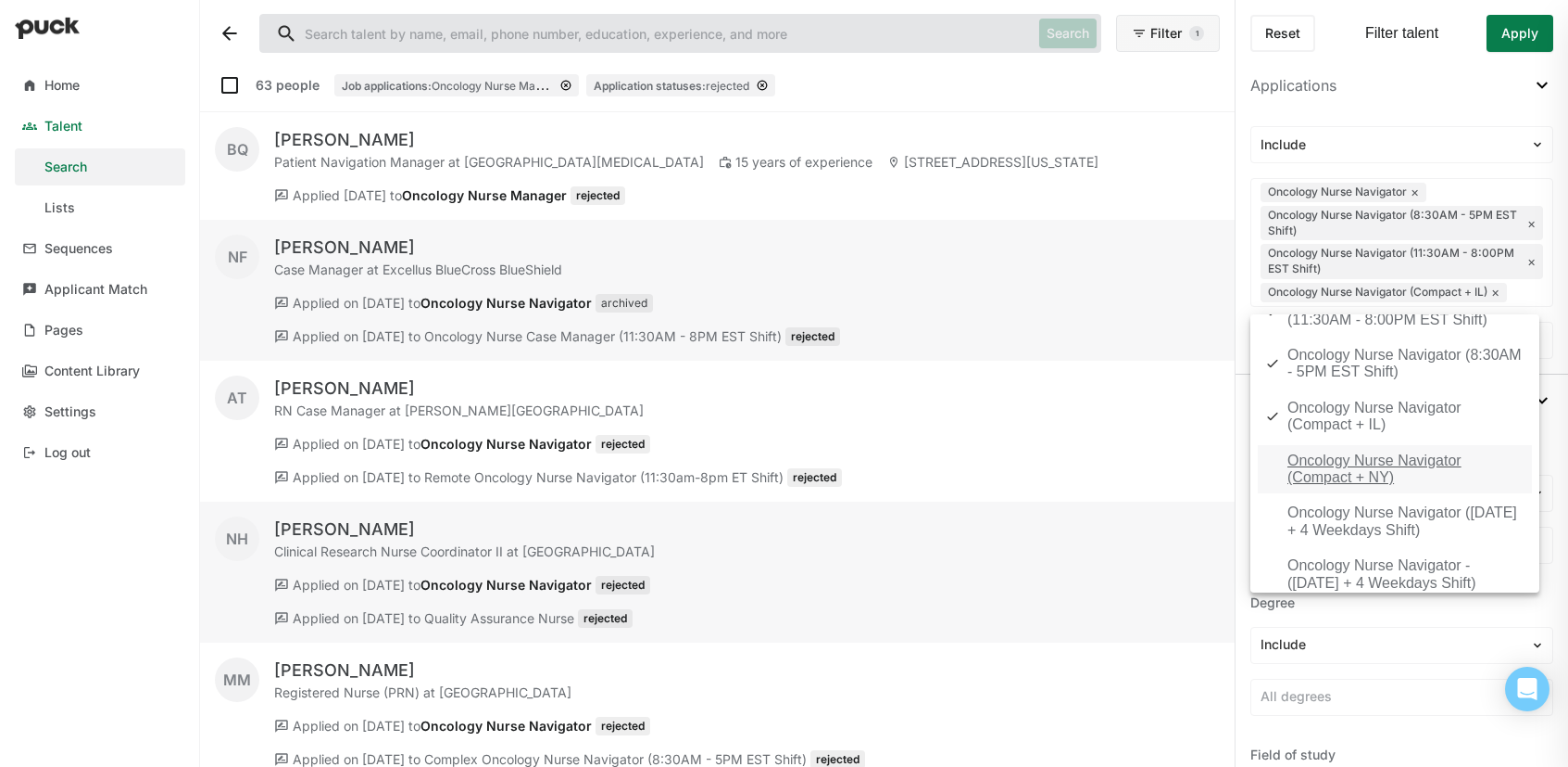
click at [1451, 552] on div "Administrative Assistant (11:30AM - 8:00PM EST Shift) Administrative Assistant …" at bounding box center [1394, 161] width 289 height 3453
click at [1447, 487] on div "Oncology Nurse Navigator (Compact + NY)" at bounding box center [1405, 469] width 237 height 34
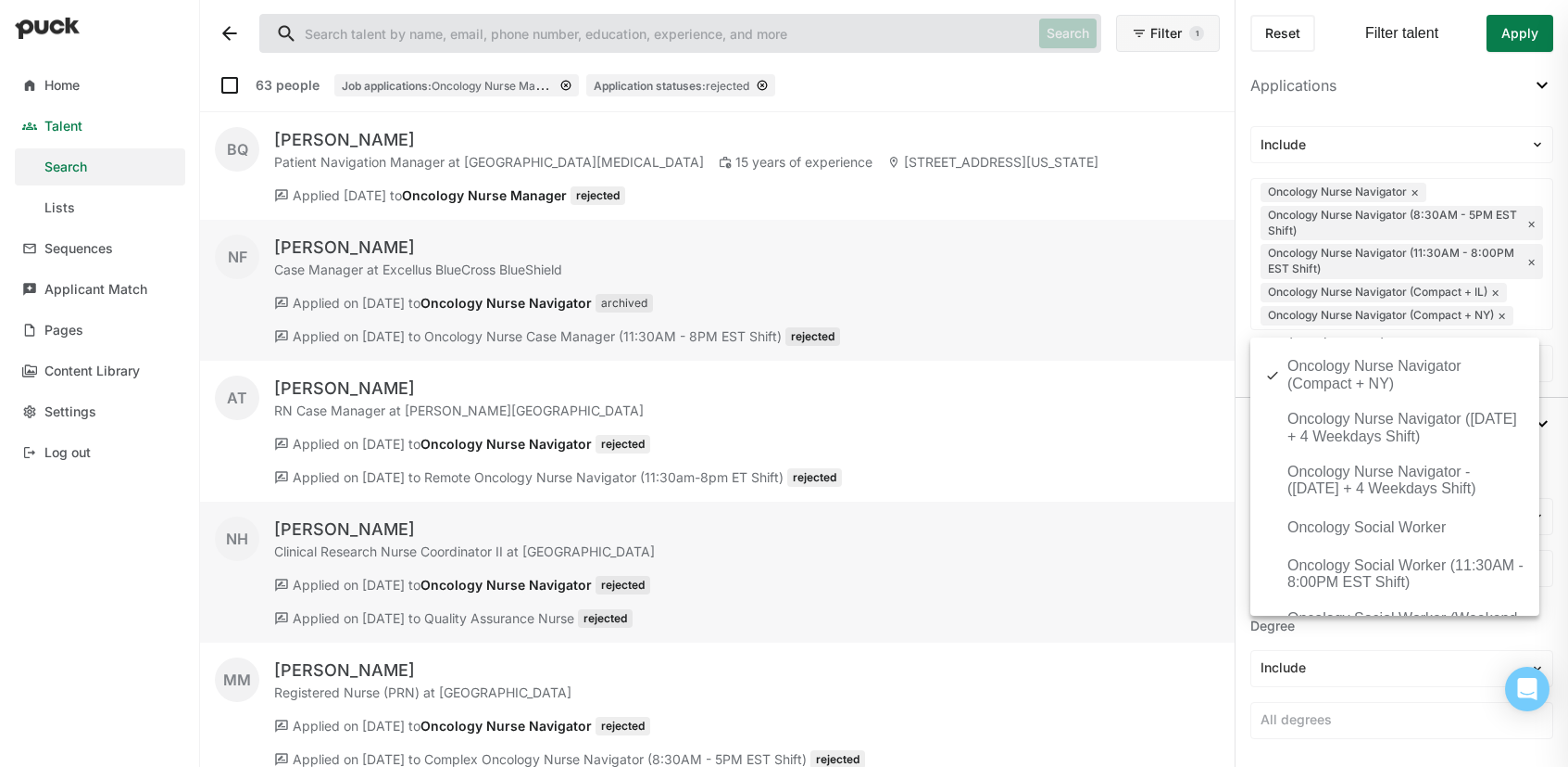
scroll to position [2036, 0]
click at [1474, 444] on div "Oncology Nurse Navigator ([DATE] + 4 Weekdays Shift)" at bounding box center [1405, 427] width 237 height 34
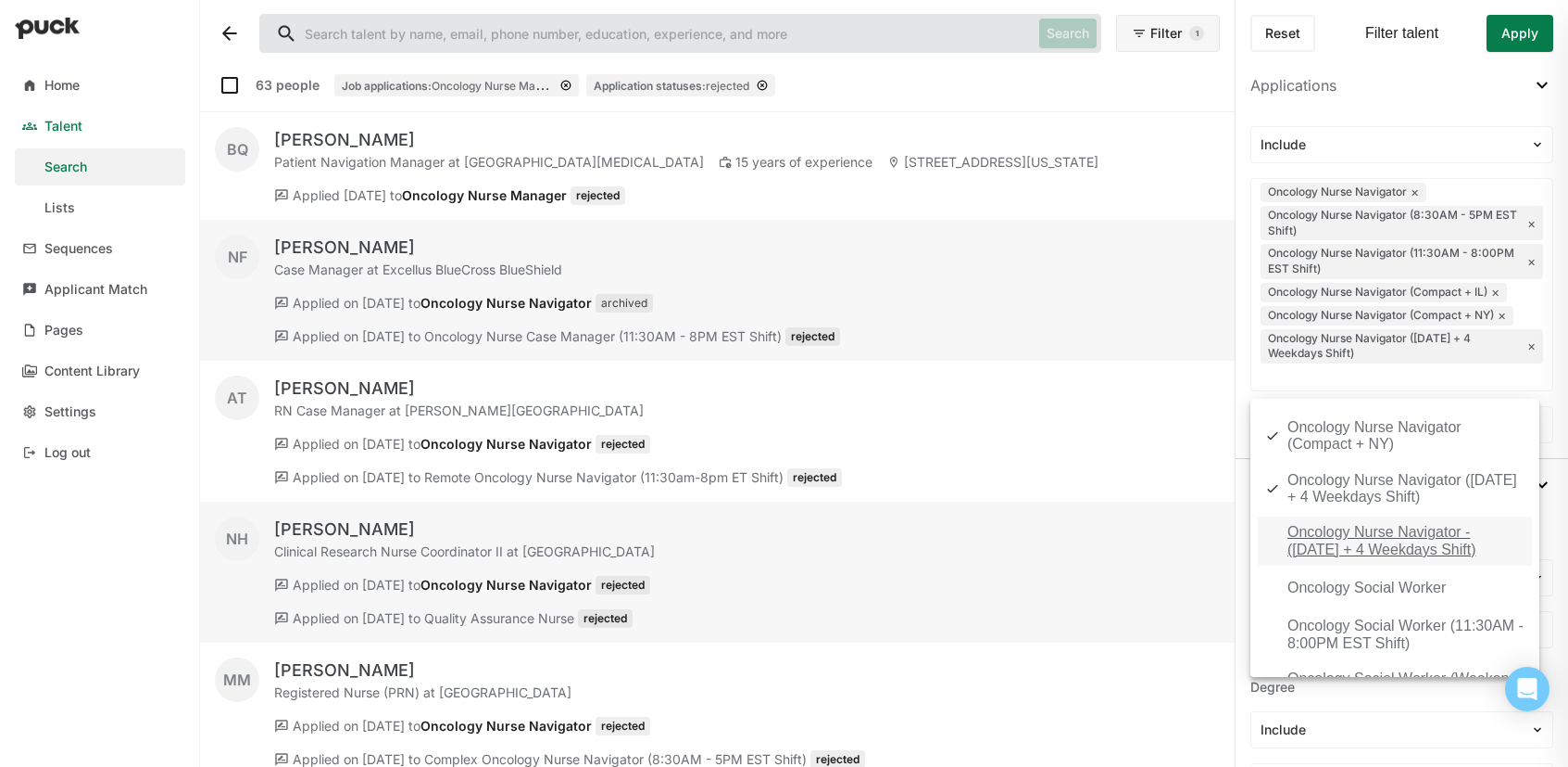
click at [1435, 558] on div "Oncology Nurse Navigator - ([DATE] + 4 Weekdays Shift)" at bounding box center [1405, 541] width 237 height 34
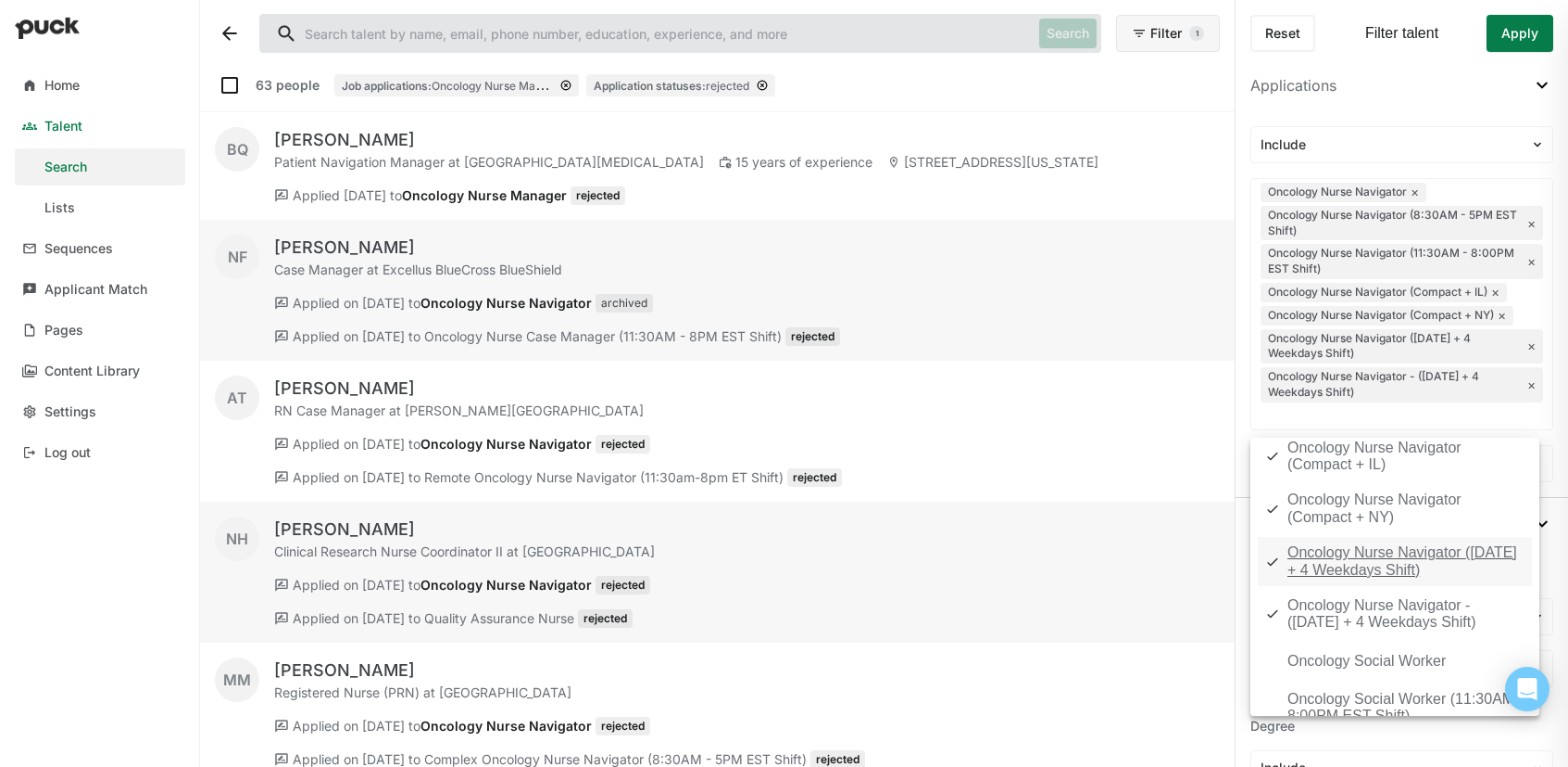
scroll to position [1733, 0]
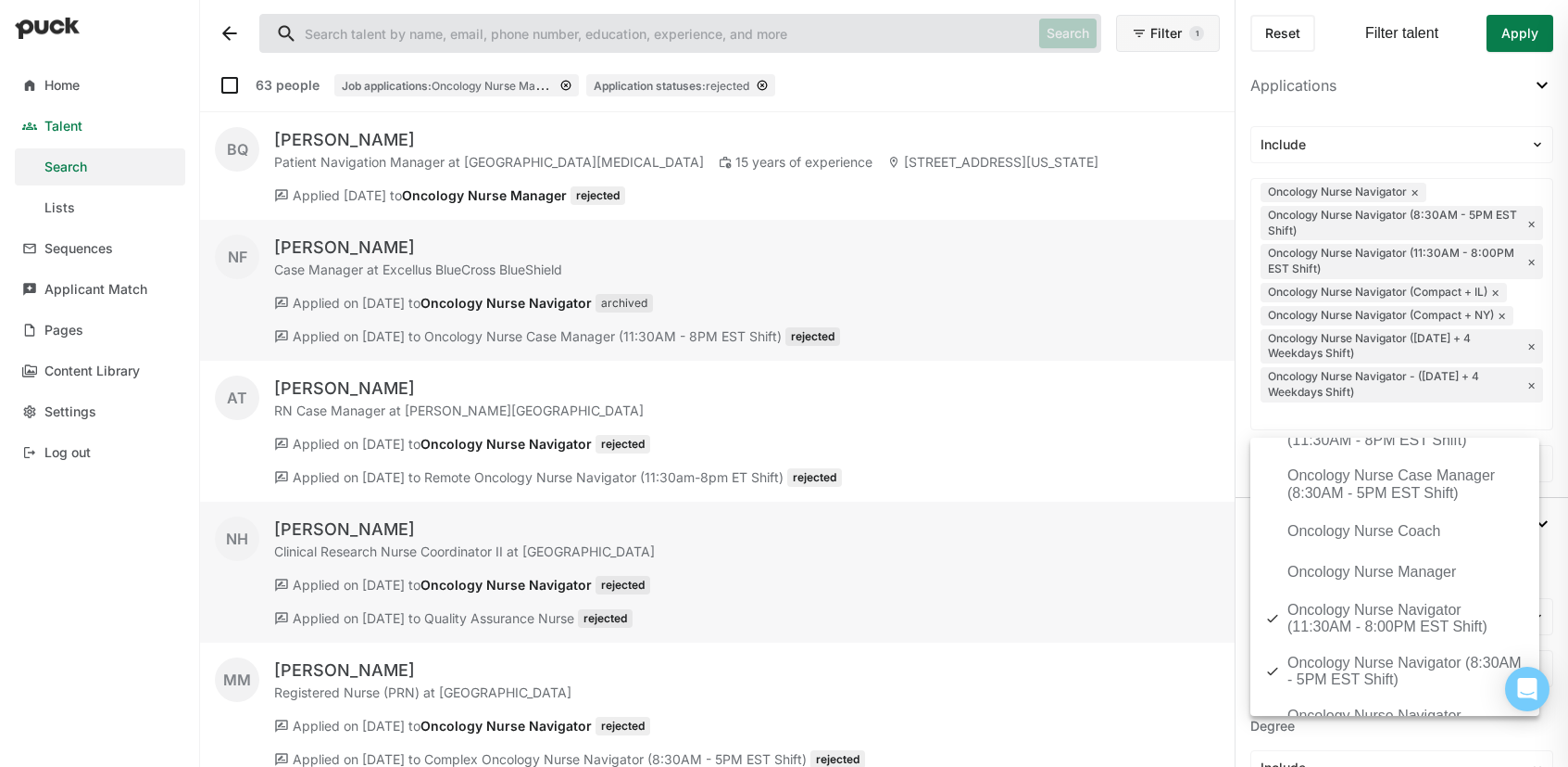
click at [1514, 45] on button "Apply" at bounding box center [1520, 33] width 67 height 37
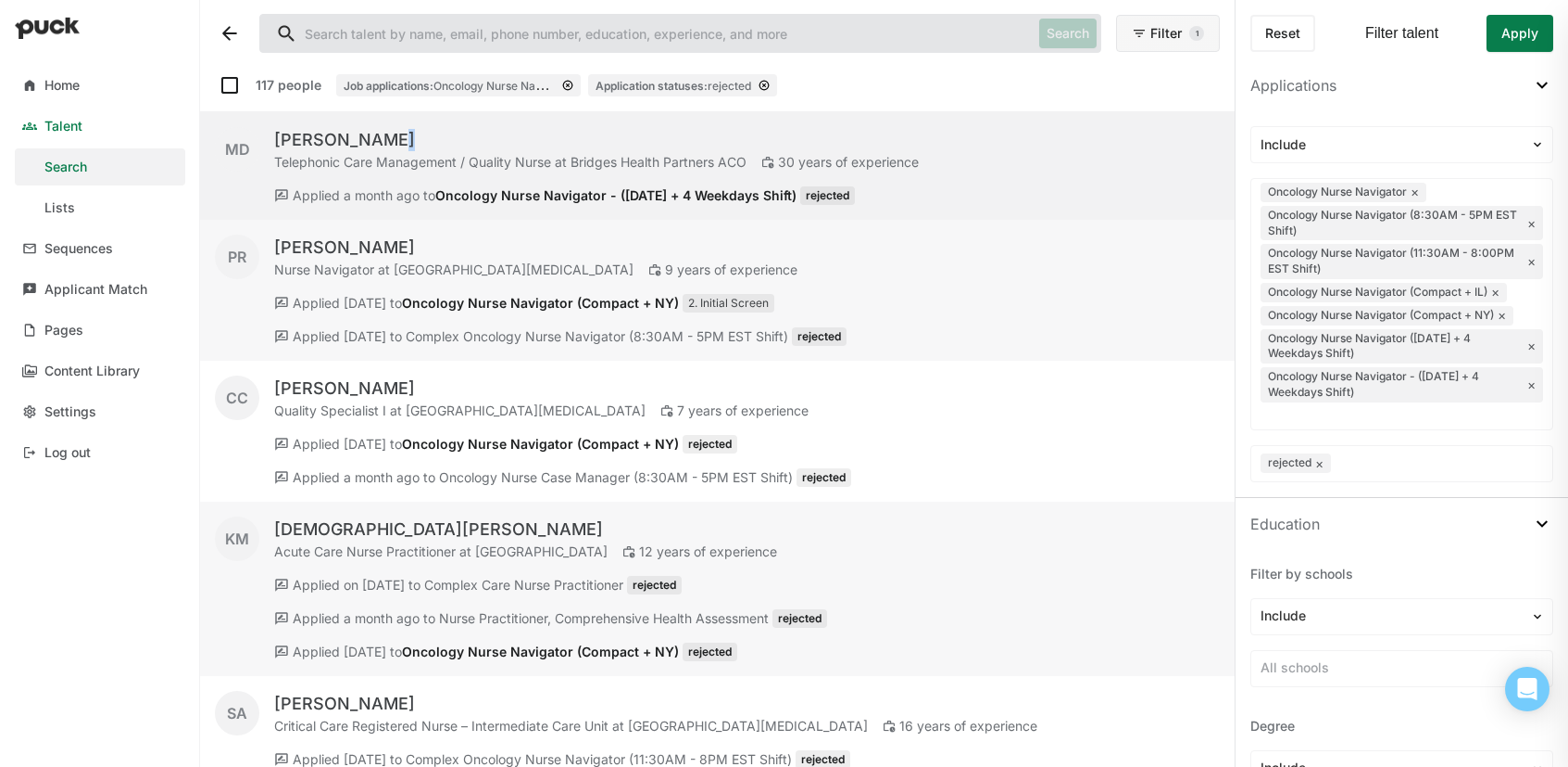
click at [375, 137] on div "[PERSON_NAME]" at bounding box center [596, 140] width 645 height 22
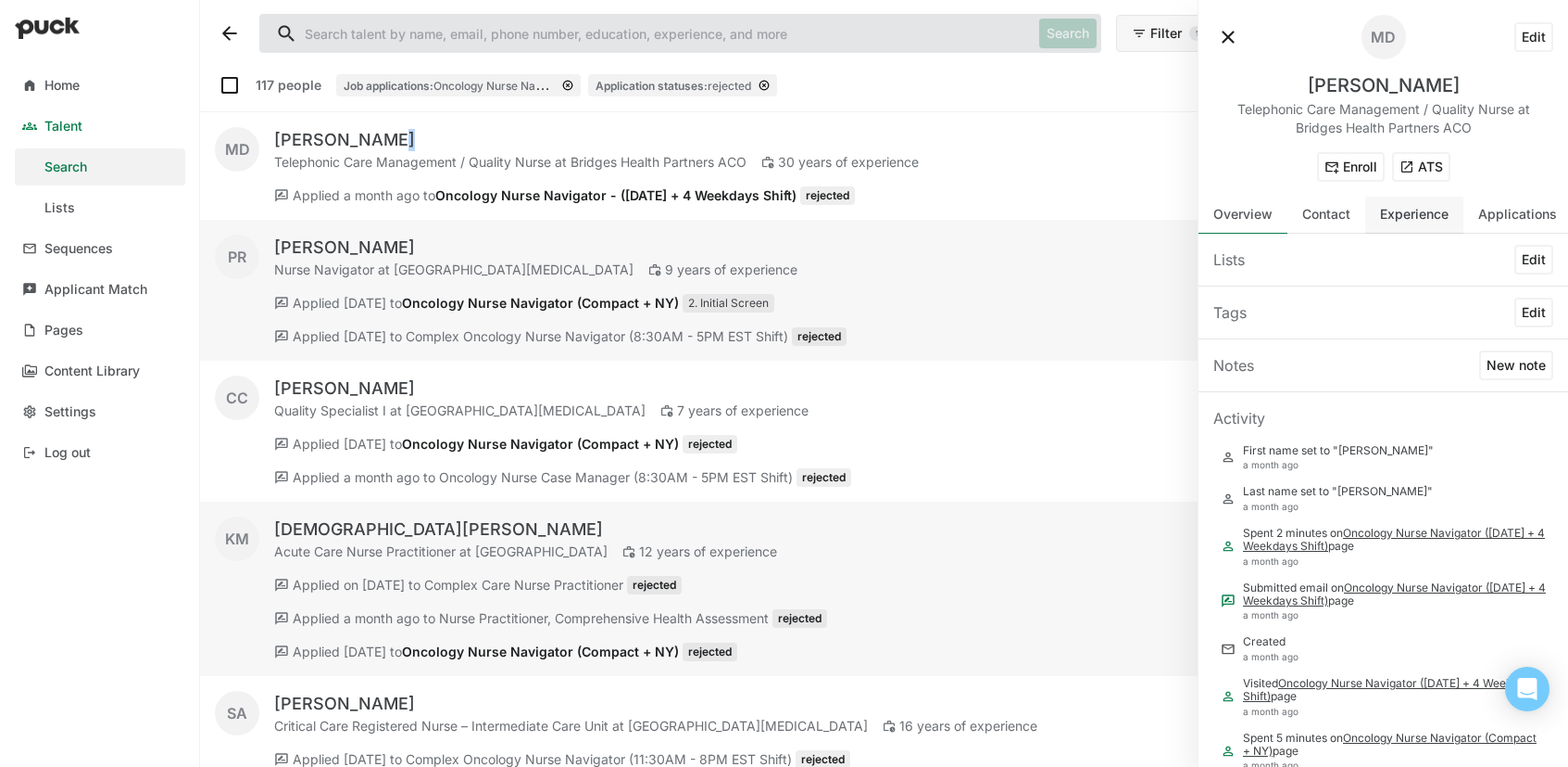
click at [1435, 222] on div "Experience" at bounding box center [1414, 215] width 98 height 37
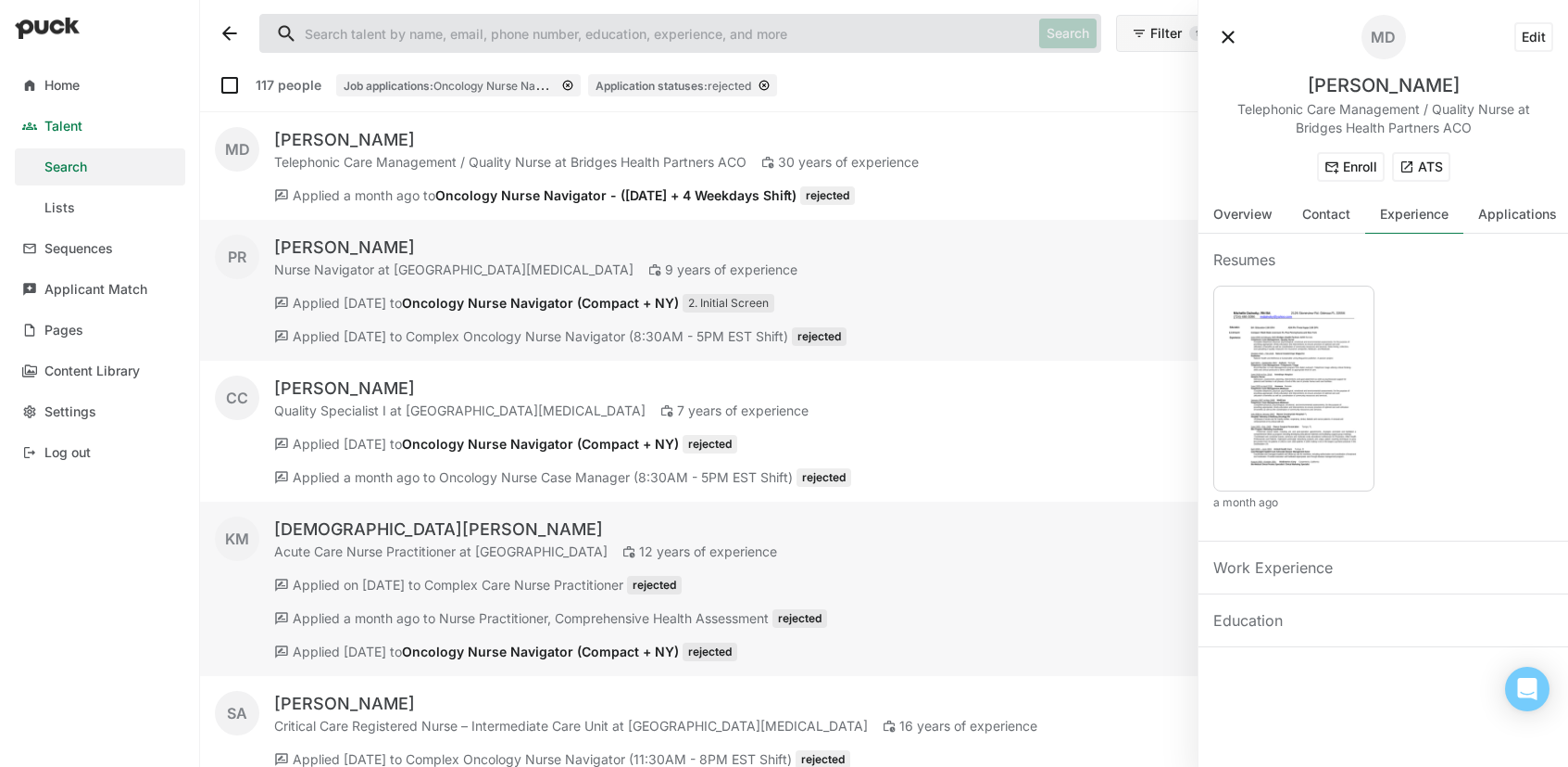
click at [1312, 569] on div "Work Experience" at bounding box center [1383, 567] width 340 height 22
click at [1276, 620] on div "Education" at bounding box center [1383, 620] width 340 height 22
click at [1515, 213] on div "Applications" at bounding box center [1517, 215] width 79 height 16
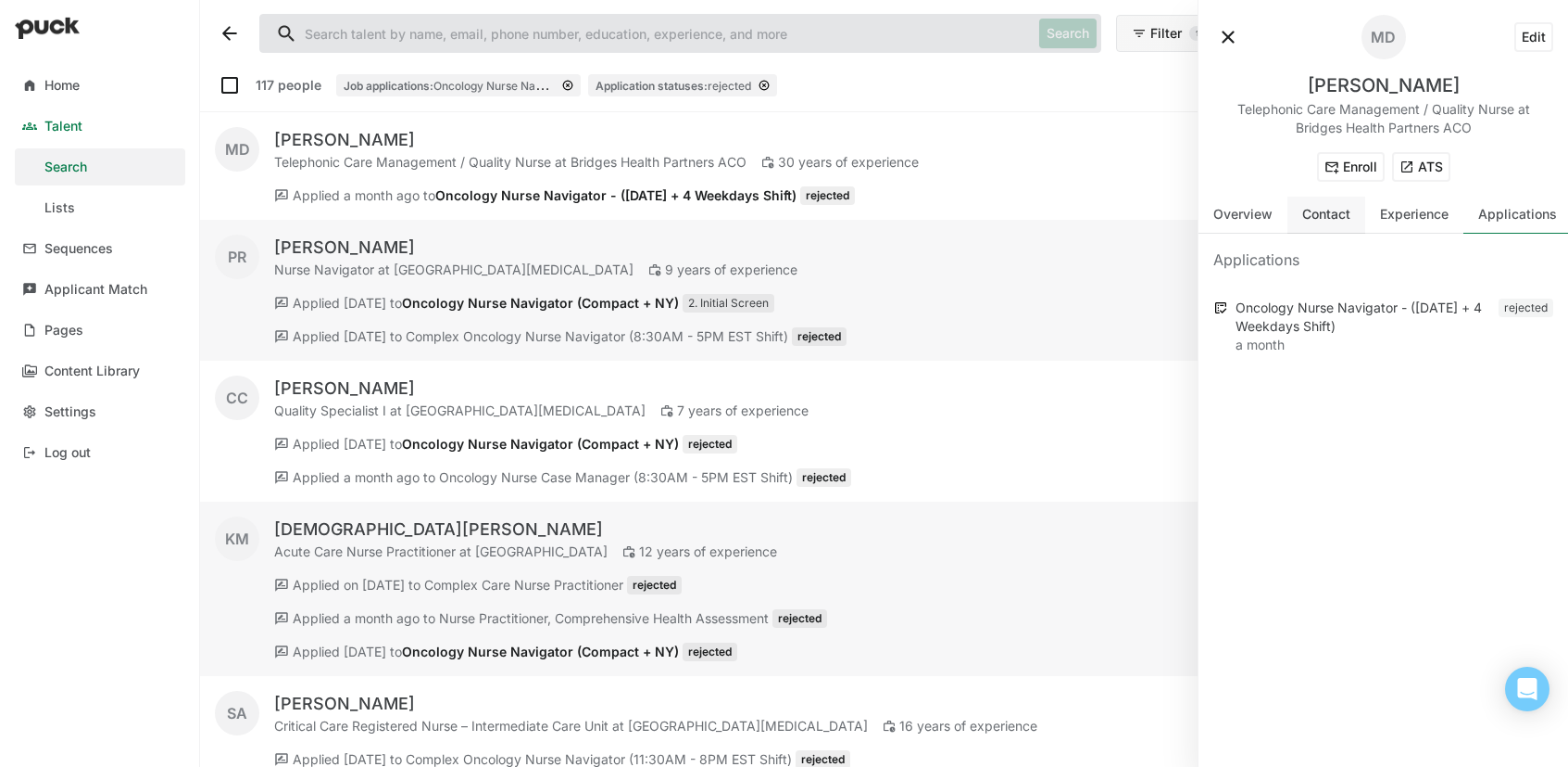
click at [1344, 223] on div "Contact" at bounding box center [1326, 215] width 78 height 37
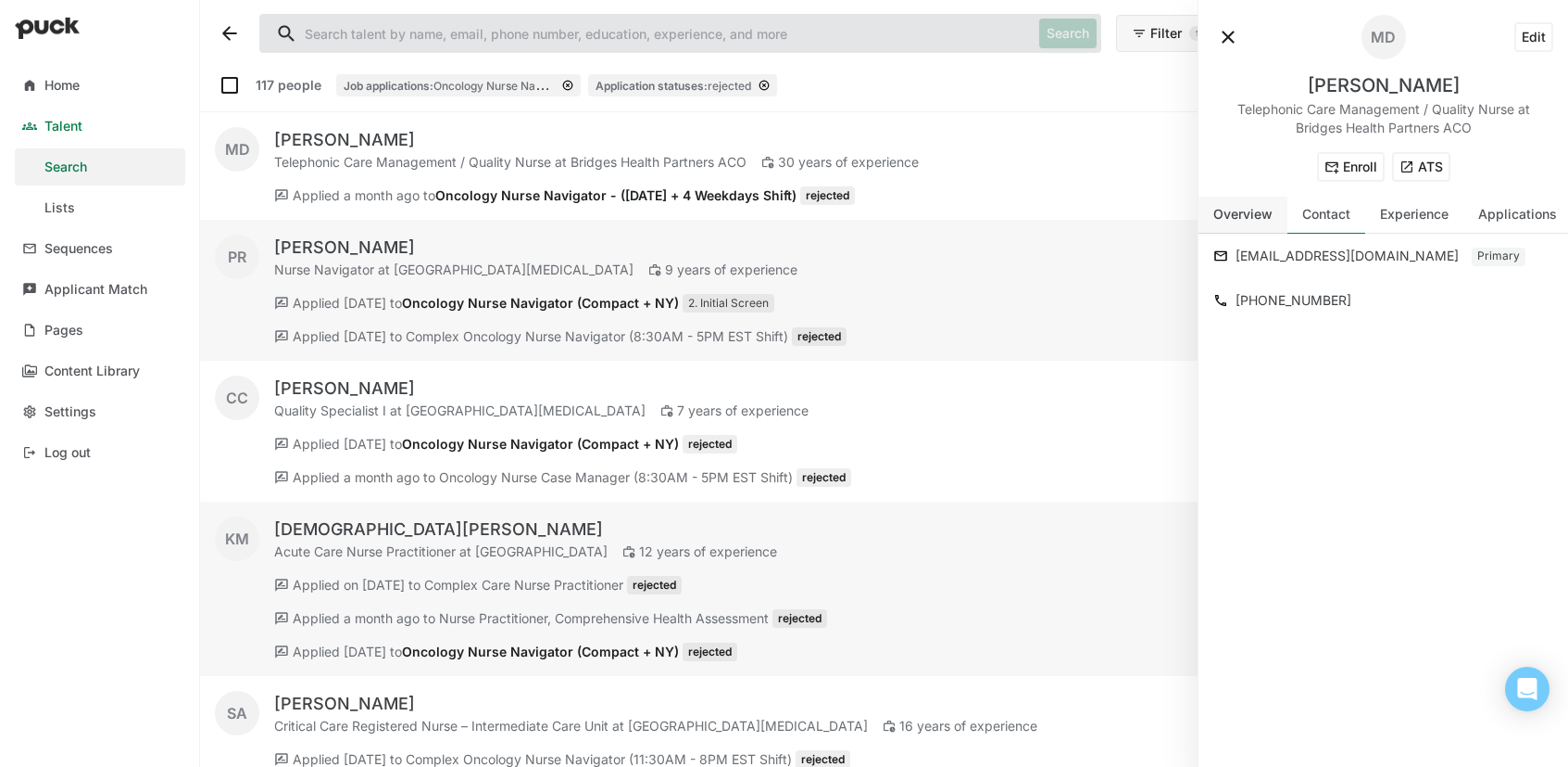
click at [1235, 222] on div "Overview" at bounding box center [1242, 215] width 59 height 16
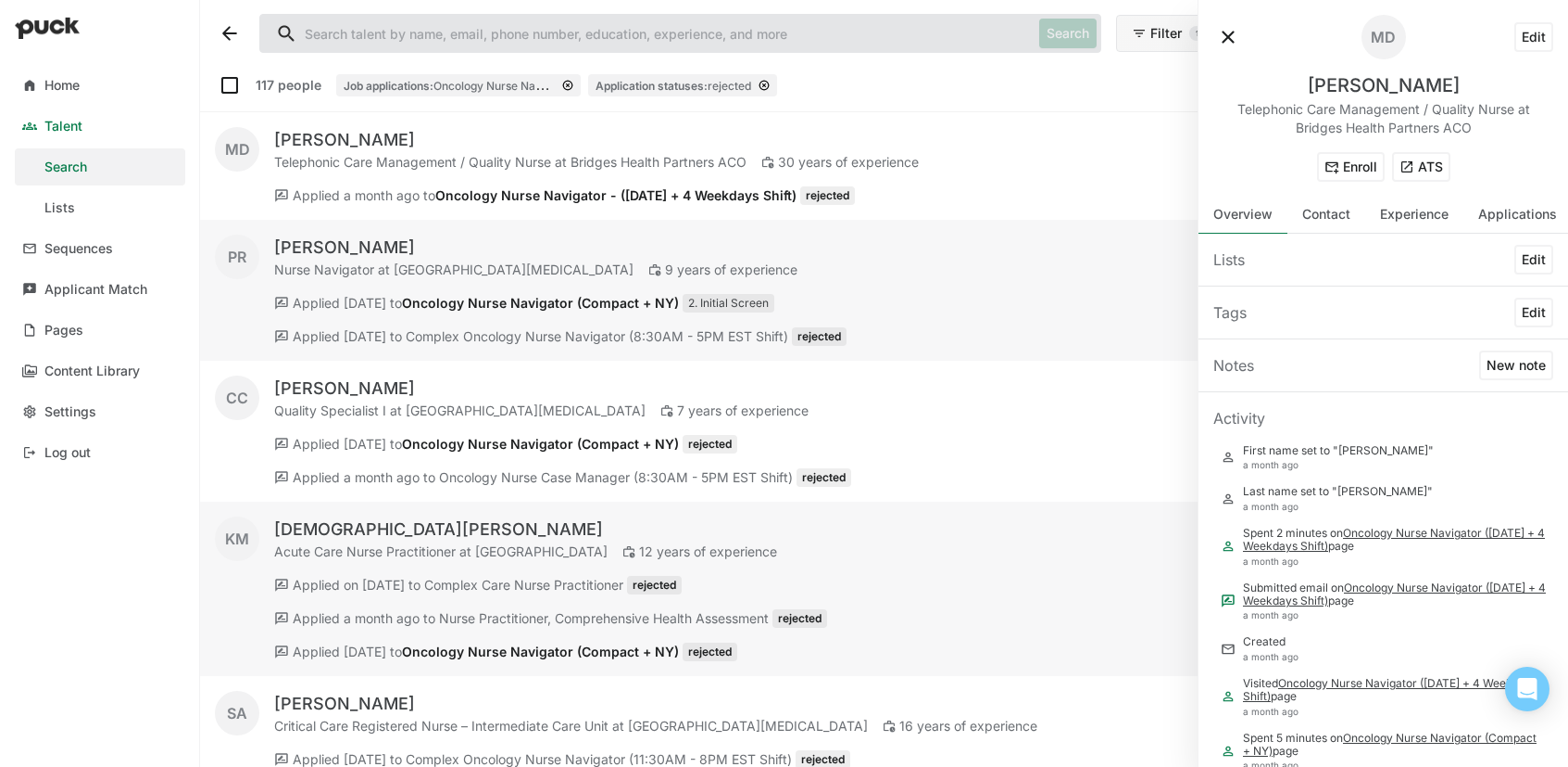
scroll to position [4, 0]
click at [1498, 311] on div "Tags Edit" at bounding box center [1383, 309] width 370 height 52
click at [1517, 306] on button "Edit" at bounding box center [1534, 309] width 39 height 30
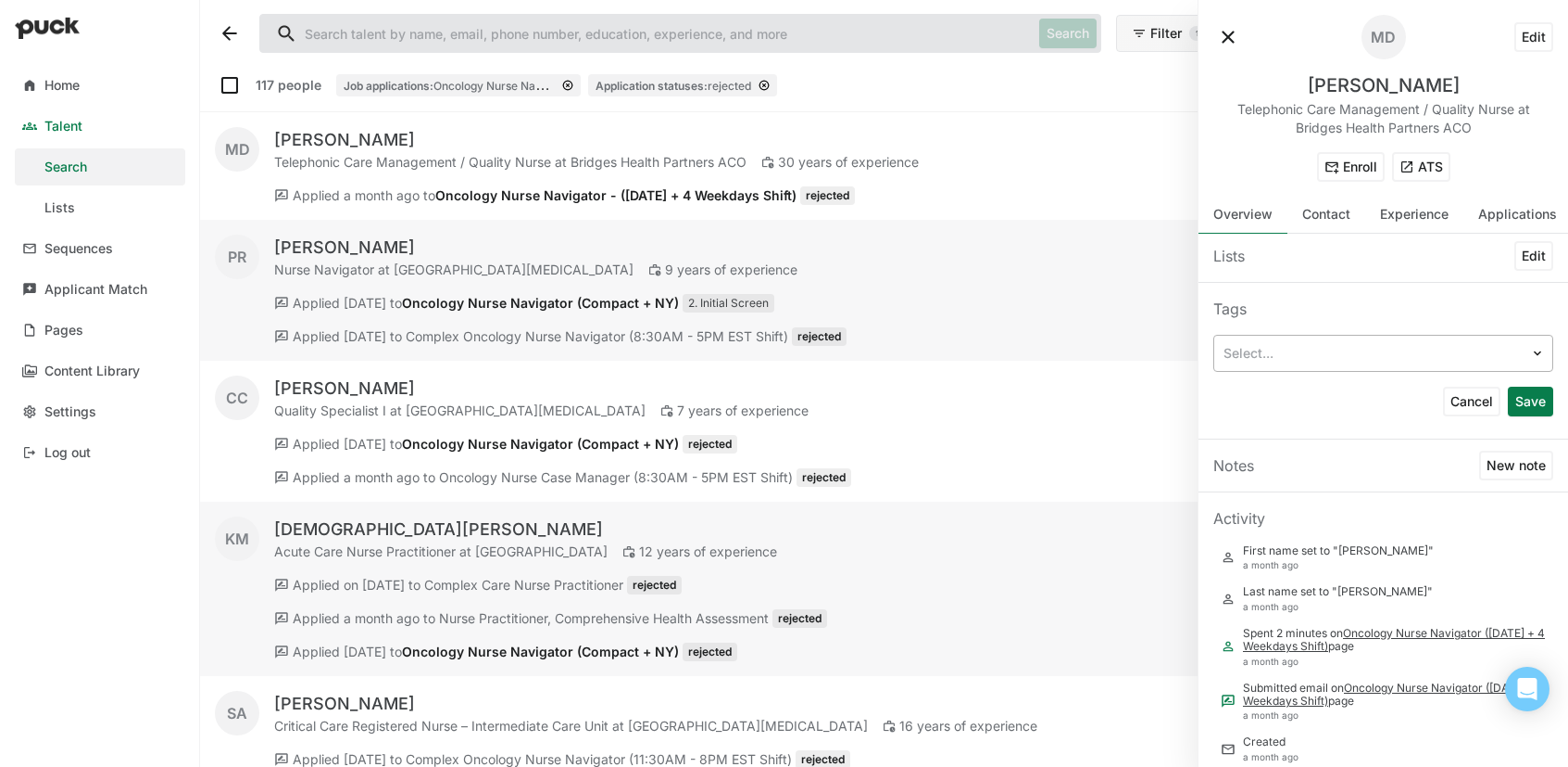
click at [1530, 357] on img at bounding box center [1537, 353] width 15 height 15
click at [1343, 309] on div "Tags" at bounding box center [1383, 309] width 370 height 52
click at [1514, 355] on div "Select..." at bounding box center [1372, 353] width 316 height 27
click at [1351, 308] on div "Tags" at bounding box center [1383, 309] width 370 height 52
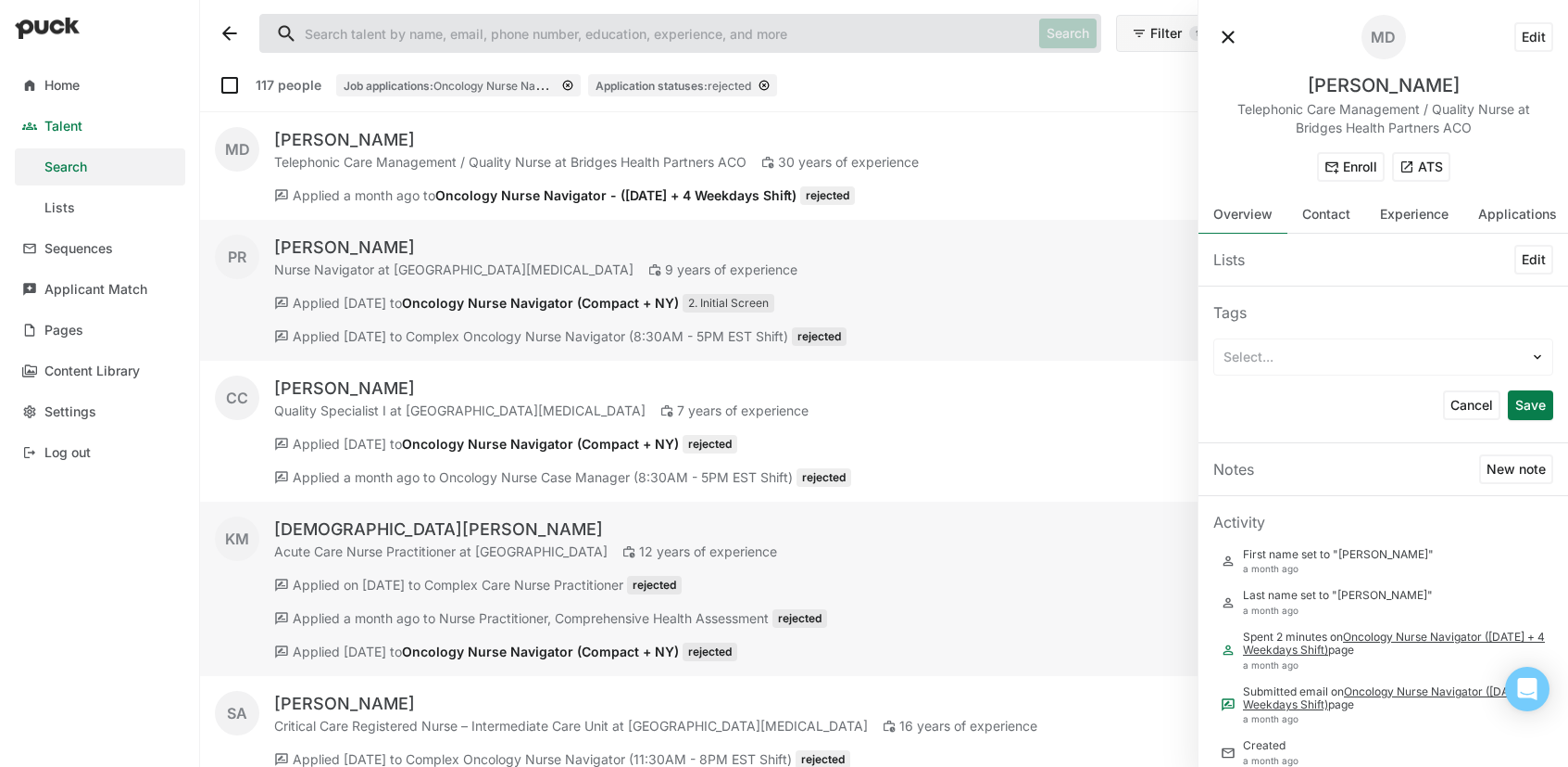
click at [1226, 44] on button at bounding box center [1228, 37] width 30 height 30
